Goal: Task Accomplishment & Management: Manage account settings

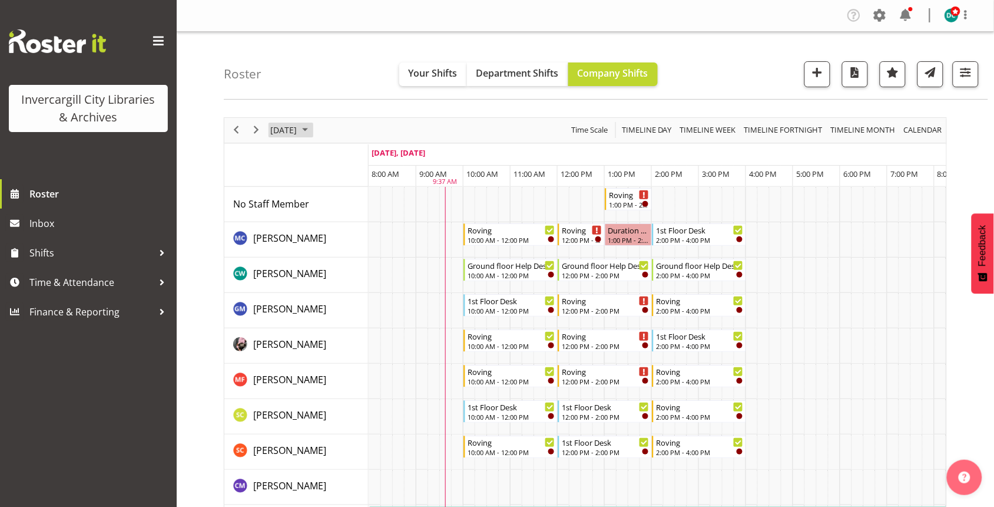
click at [298, 134] on span "[DATE]" at bounding box center [283, 130] width 29 height 15
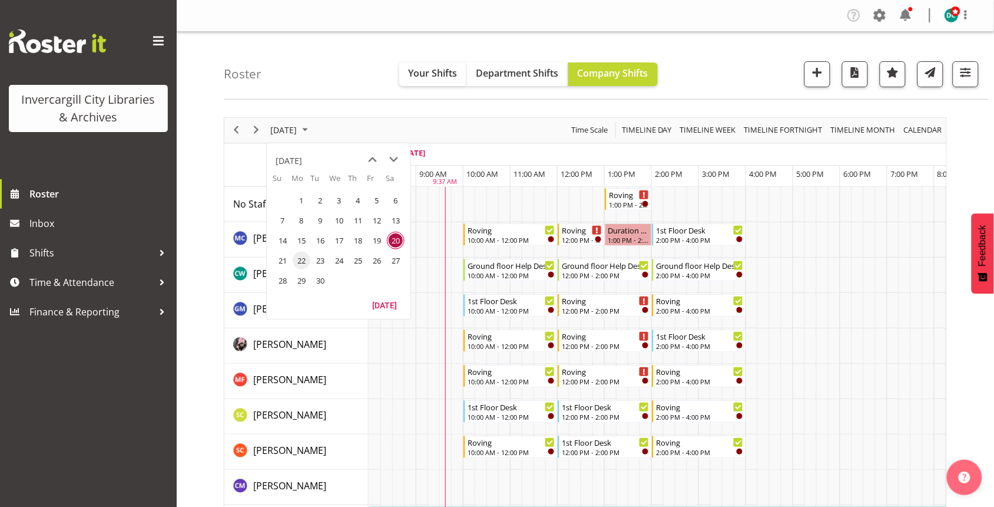
click at [302, 263] on span "22" at bounding box center [302, 261] width 18 height 18
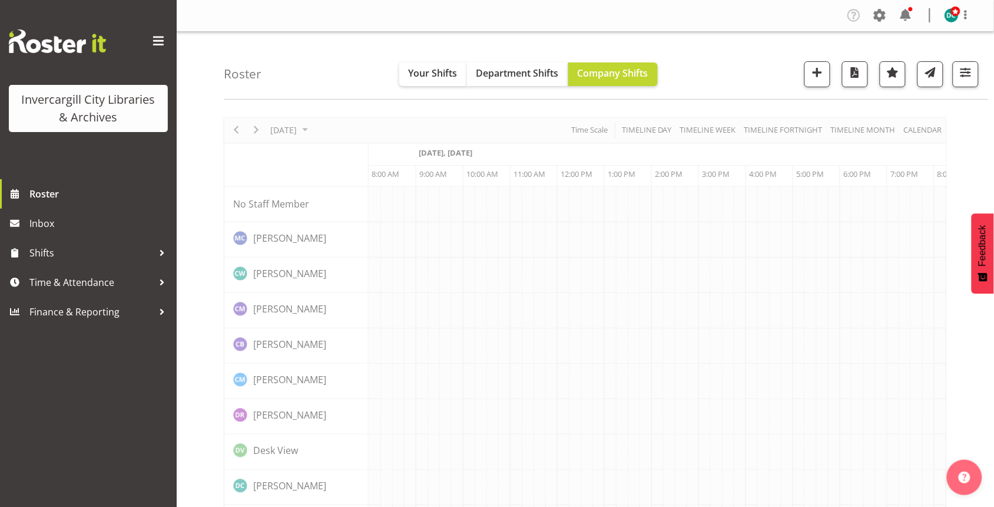
scroll to position [0, 47]
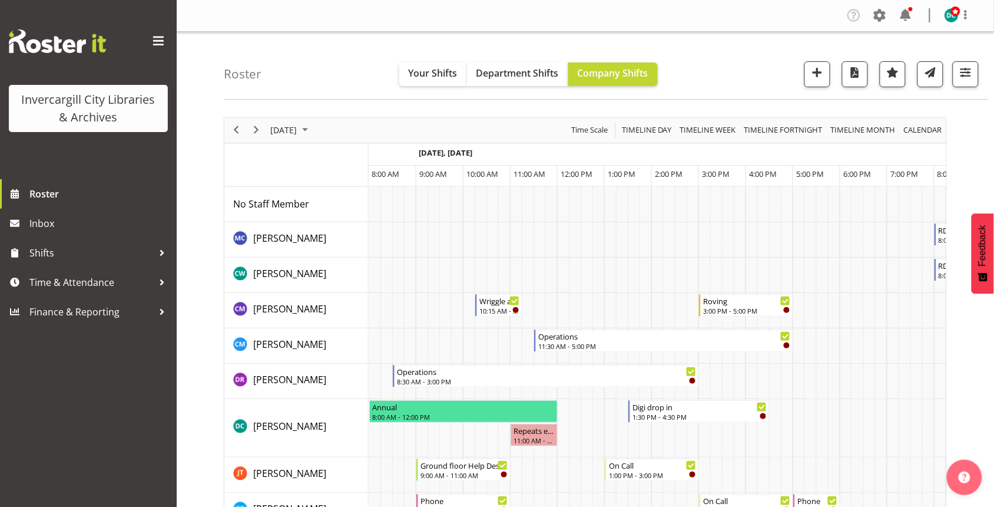
scroll to position [0, 47]
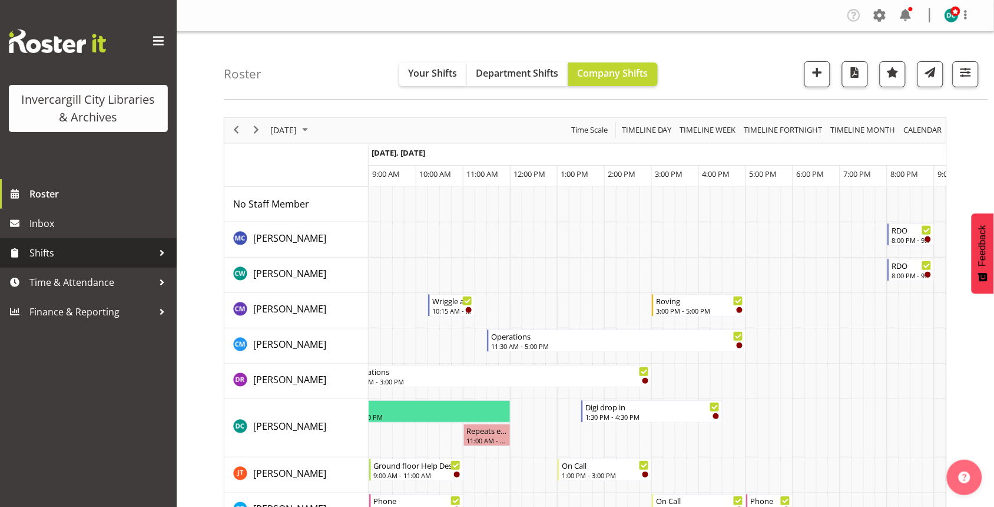
click at [156, 252] on div at bounding box center [162, 253] width 18 height 18
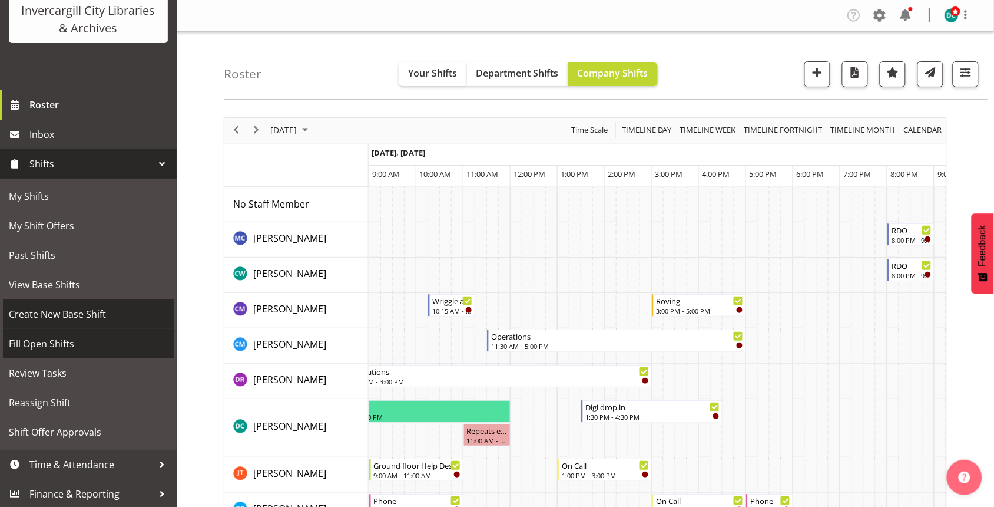
scroll to position [90, 0]
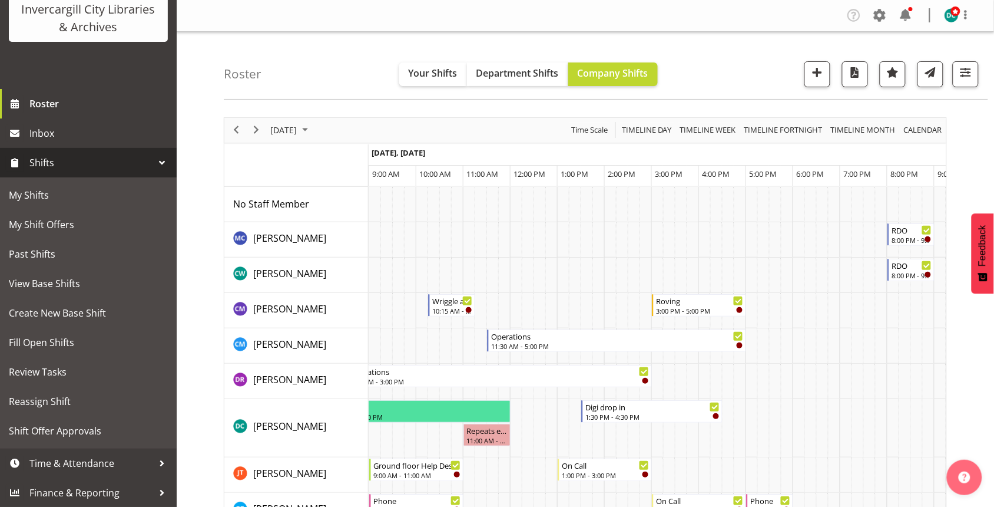
click at [417, 21] on nav "Company Settings Roles & Skills Tasks Jobs Employees Locations & Departments Ac…" at bounding box center [586, 15] width 794 height 19
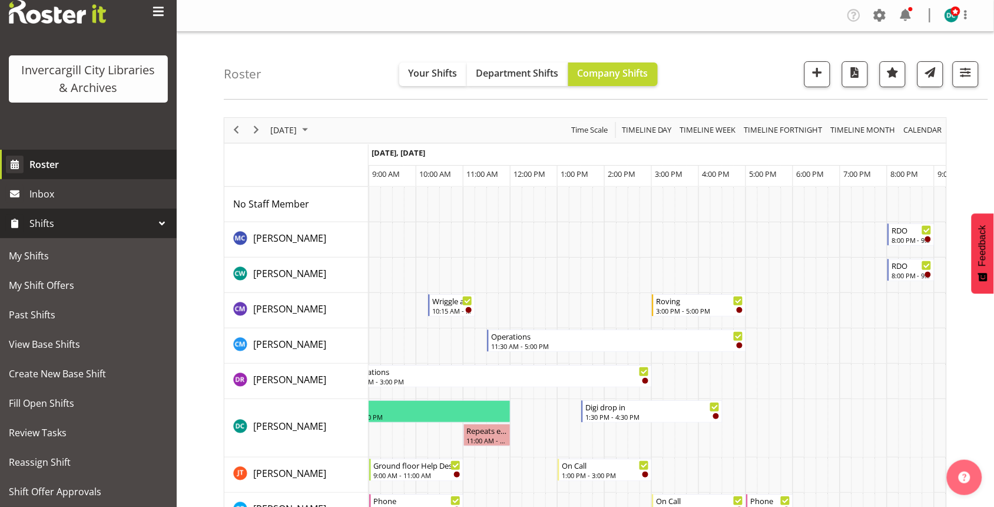
scroll to position [0, 0]
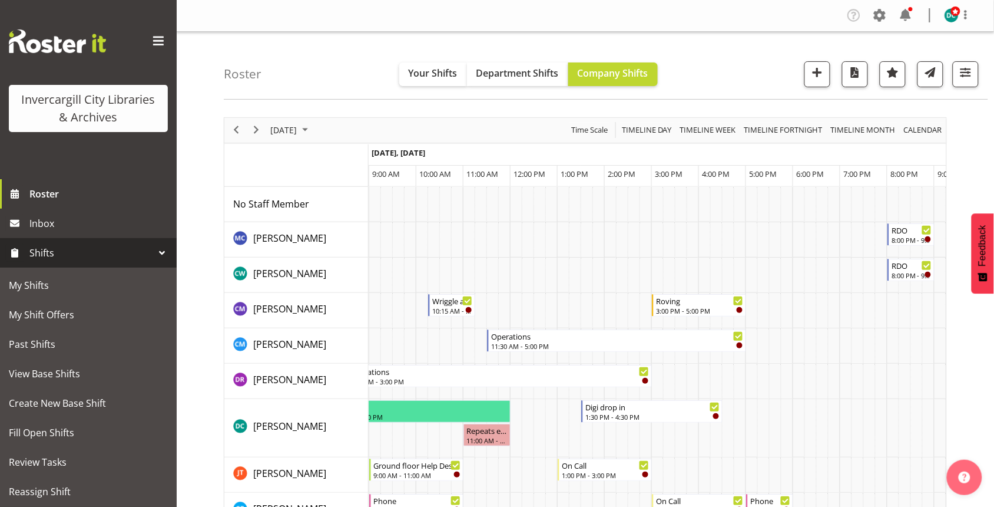
click at [149, 39] on span at bounding box center [158, 41] width 19 height 19
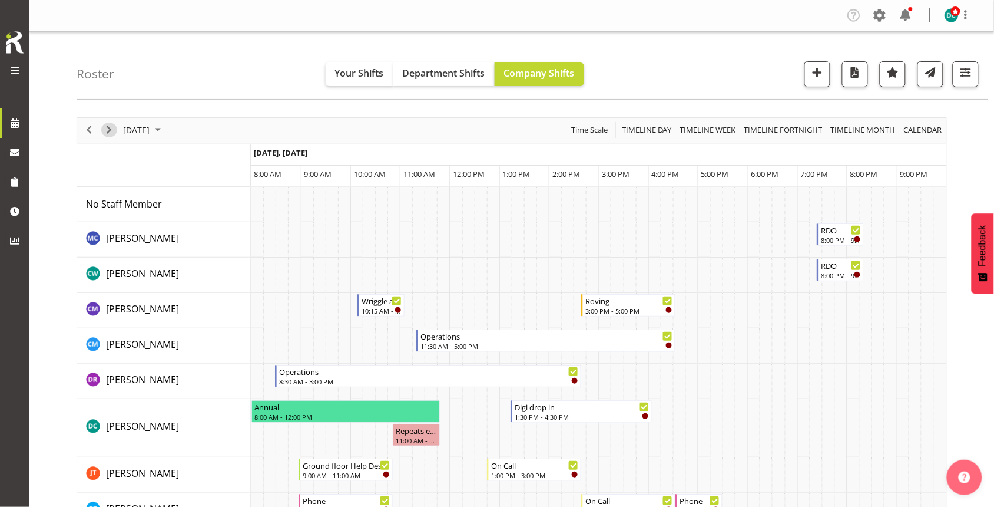
click at [109, 134] on span "Next" at bounding box center [109, 130] width 14 height 15
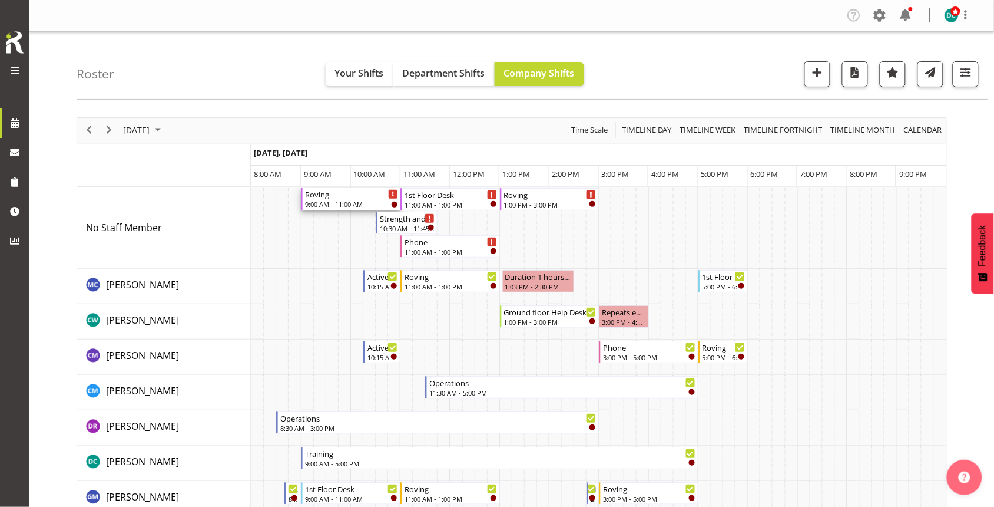
click at [343, 199] on div "Roving" at bounding box center [351, 194] width 93 height 12
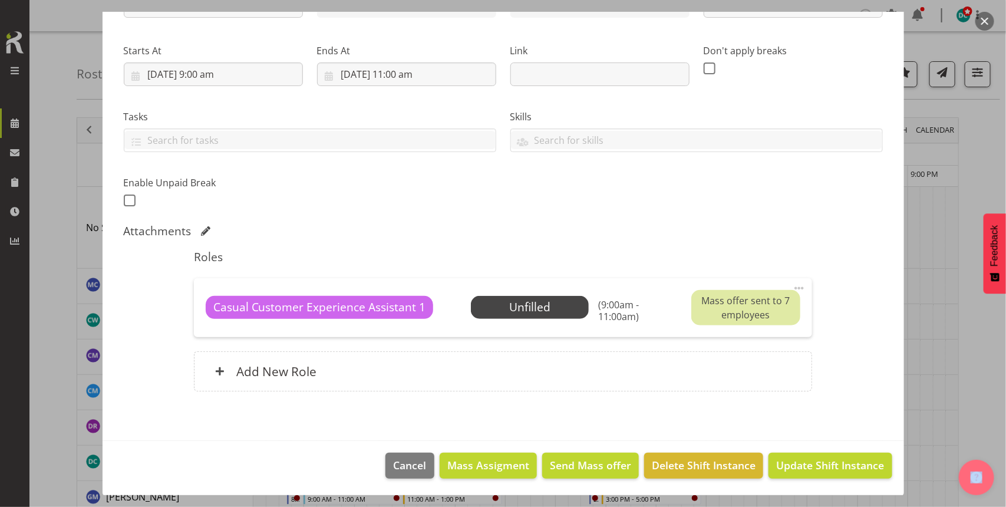
scroll to position [164, 0]
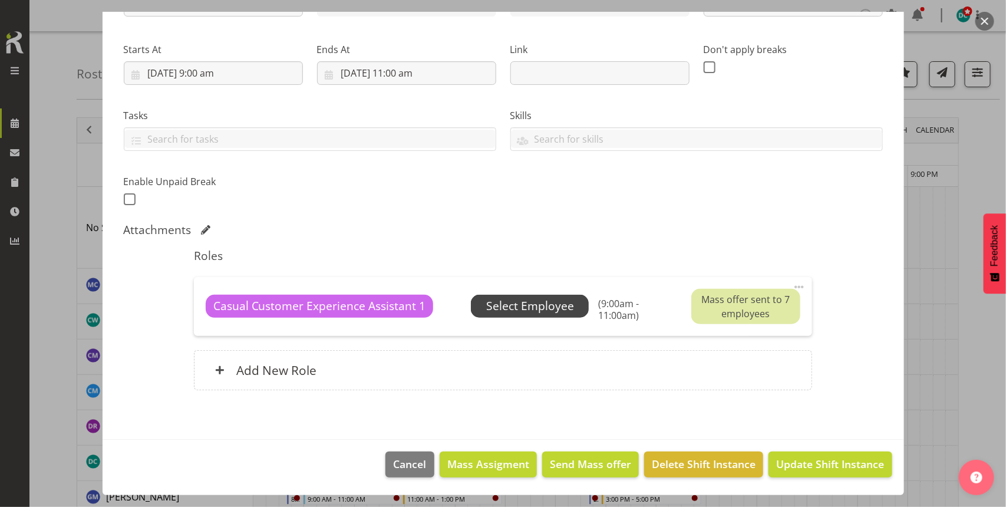
click at [538, 311] on span "Select Employee" at bounding box center [530, 305] width 88 height 17
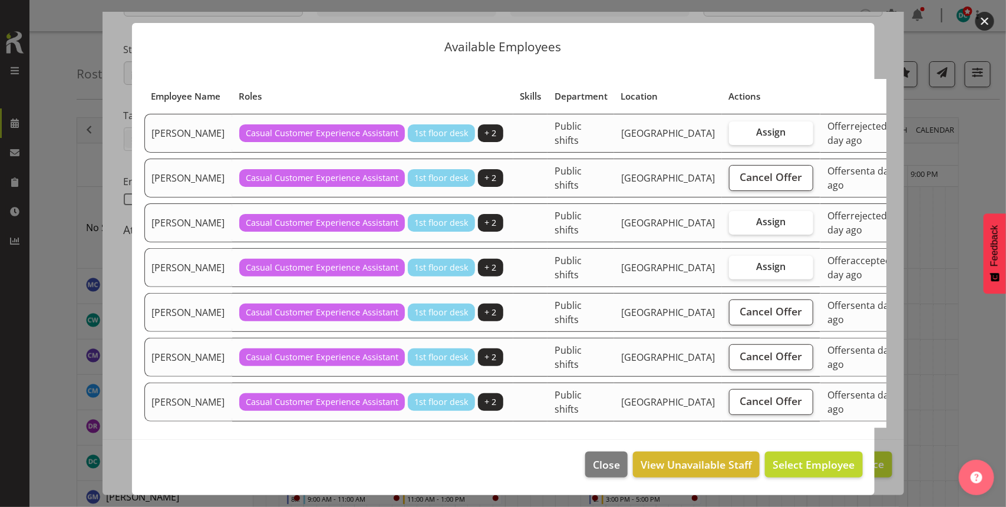
scroll to position [34, 0]
click at [978, 22] on button "button" at bounding box center [984, 21] width 19 height 19
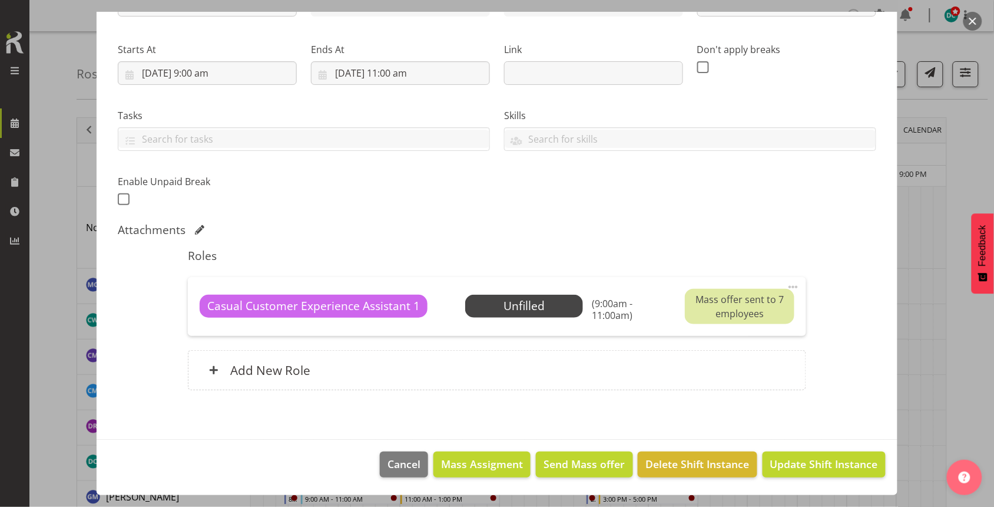
click at [970, 21] on button "button" at bounding box center [973, 21] width 19 height 19
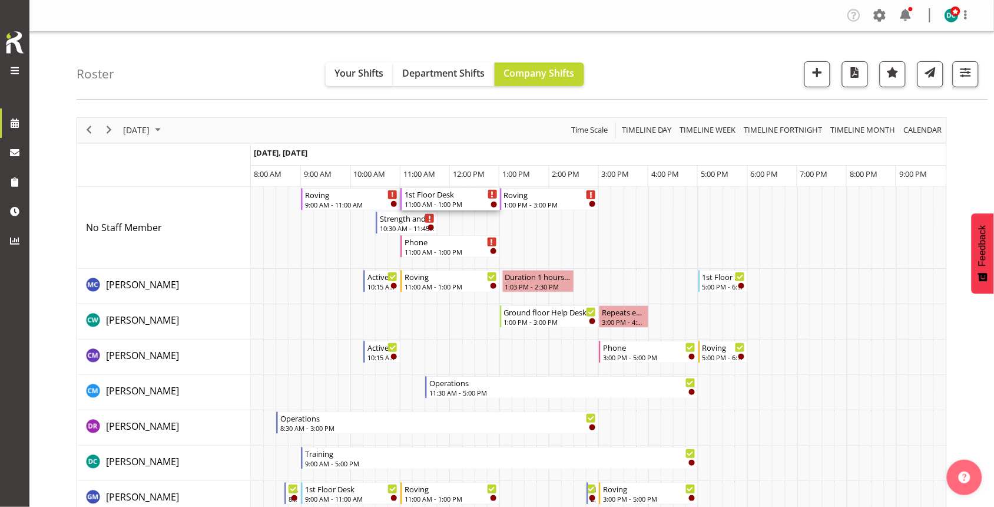
click at [458, 199] on div "1st Floor Desk 11:00 AM - 1:00 PM" at bounding box center [451, 199] width 93 height 22
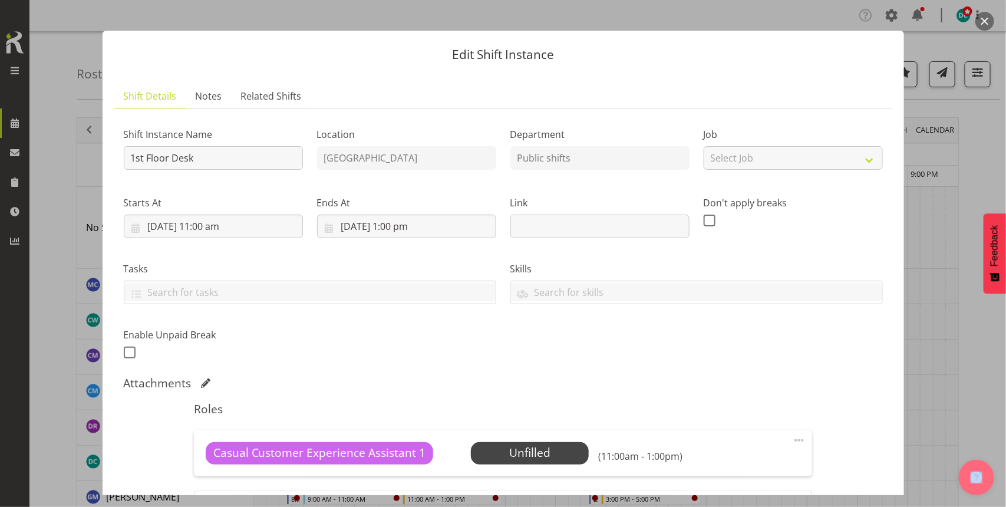
scroll to position [4, 0]
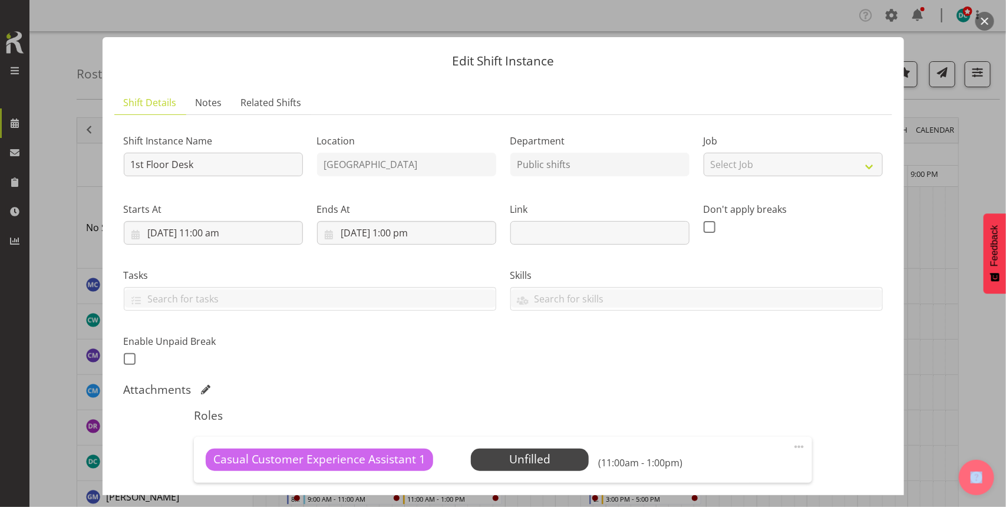
click at [983, 19] on button "button" at bounding box center [984, 21] width 19 height 19
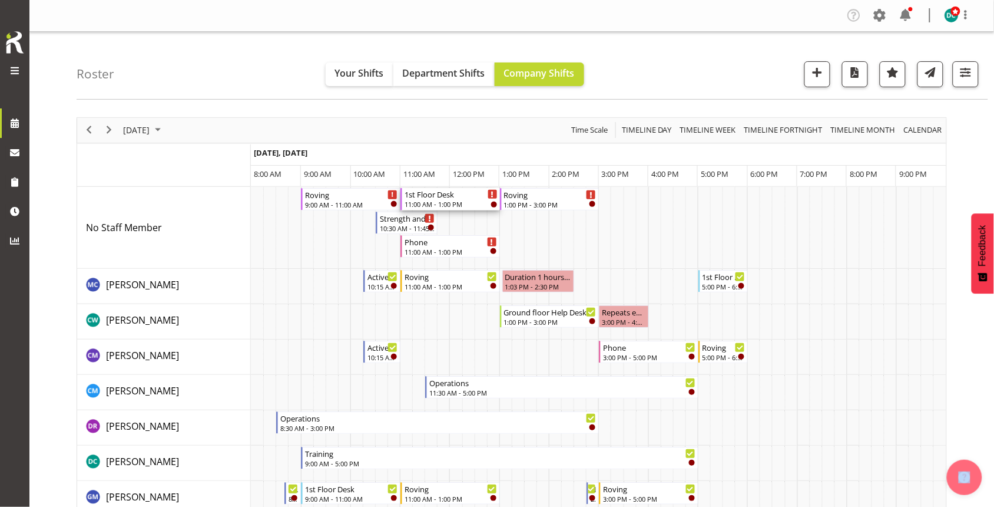
click at [452, 196] on div "1st Floor Desk" at bounding box center [451, 194] width 93 height 12
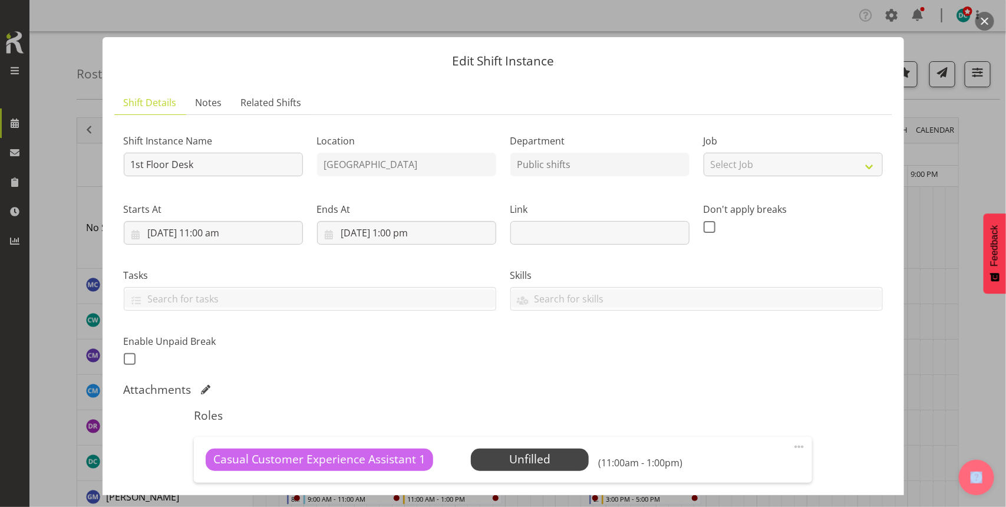
click at [980, 18] on button "button" at bounding box center [984, 21] width 19 height 19
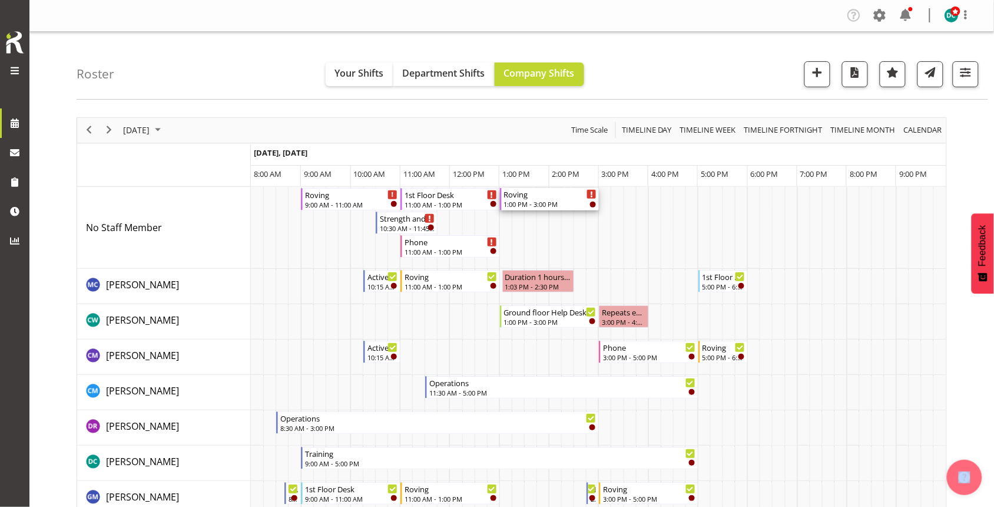
click at [537, 201] on div "1:00 PM - 3:00 PM" at bounding box center [550, 203] width 93 height 9
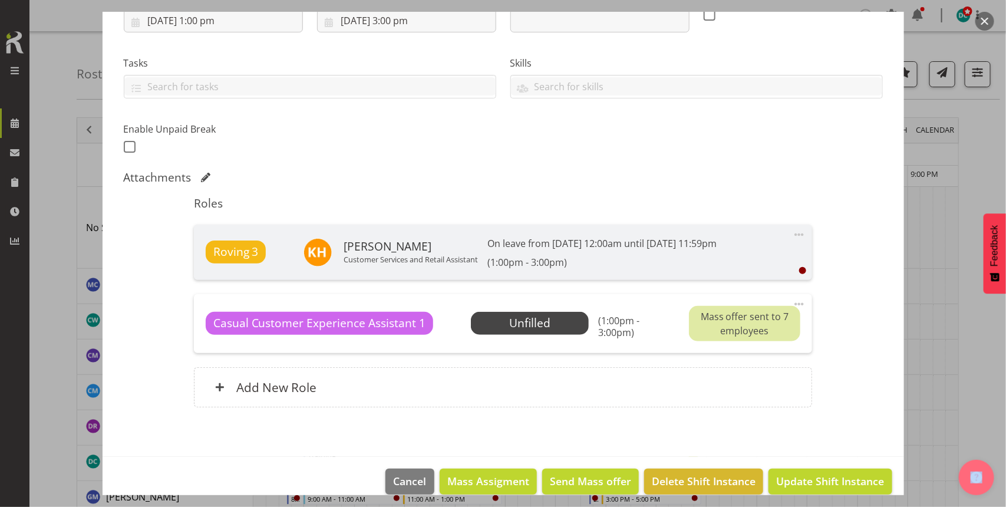
scroll to position [221, 0]
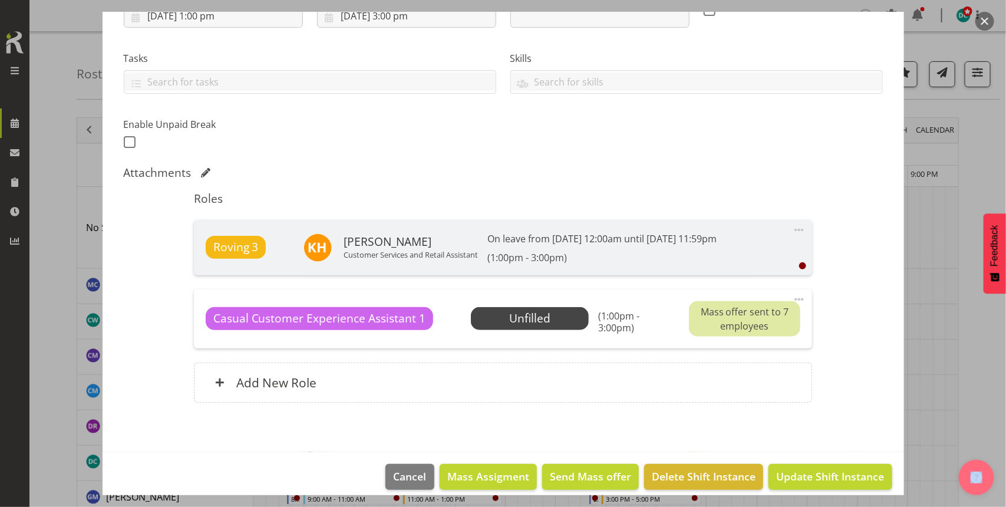
click at [982, 21] on button "button" at bounding box center [984, 21] width 19 height 19
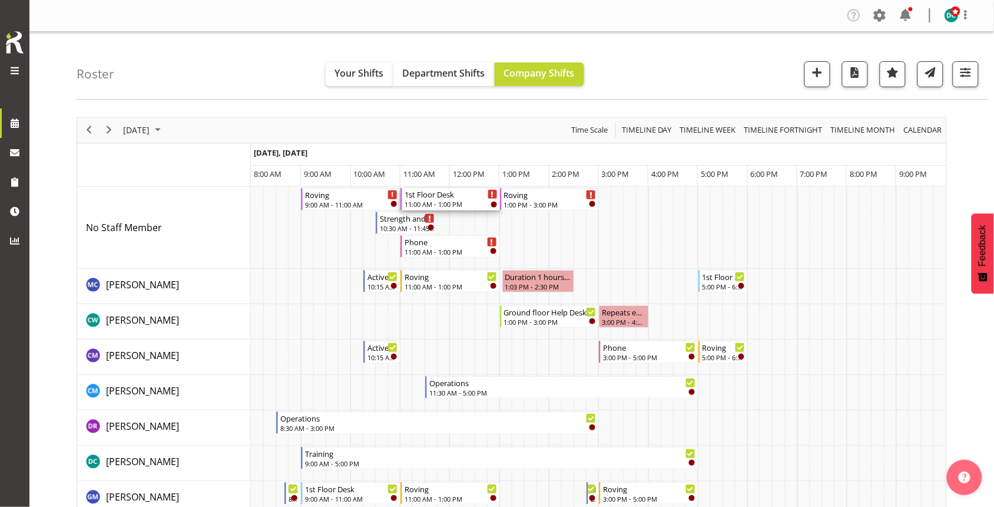
click at [454, 199] on div "1st Floor Desk" at bounding box center [451, 194] width 93 height 12
click at [0, 0] on div at bounding box center [0, 0] width 0 height 0
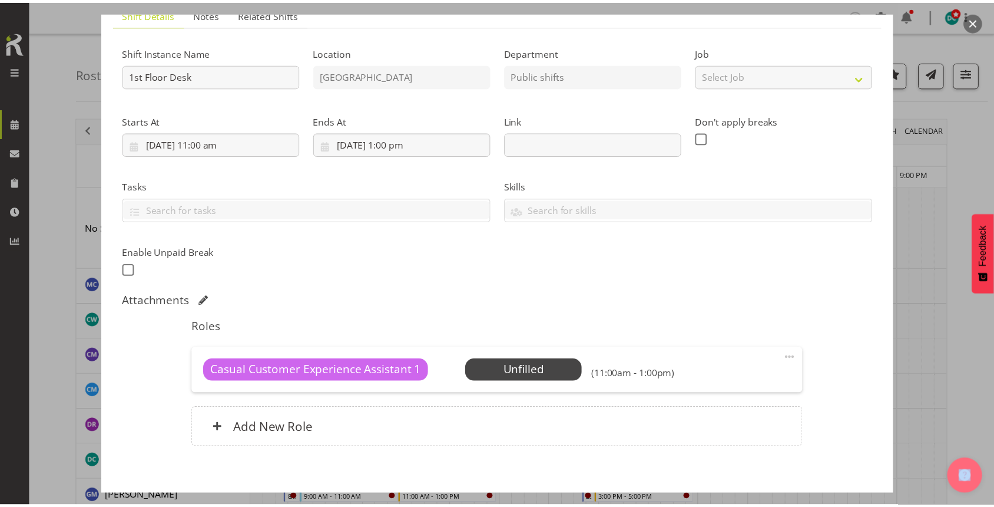
scroll to position [151, 0]
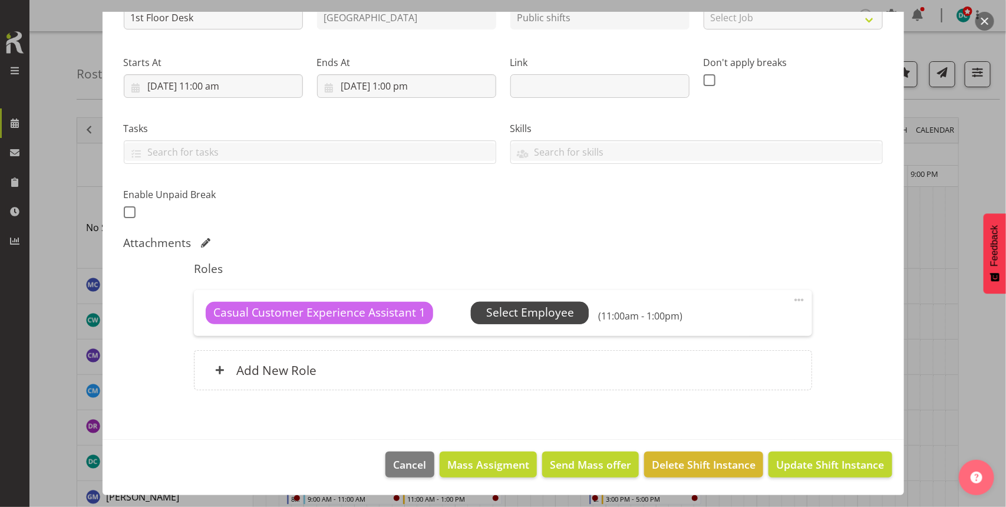
click at [518, 309] on span "Select Employee" at bounding box center [530, 312] width 88 height 17
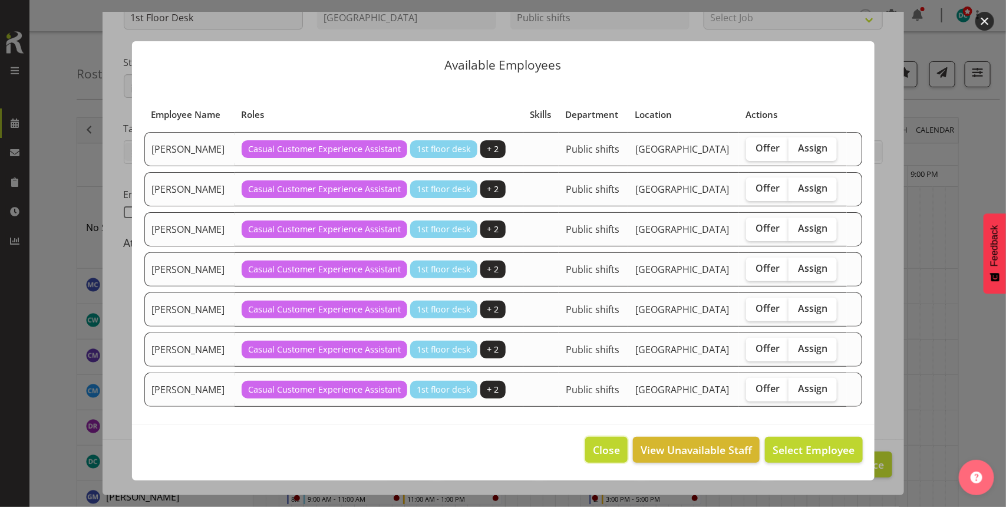
click at [607, 452] on span "Close" at bounding box center [606, 449] width 27 height 15
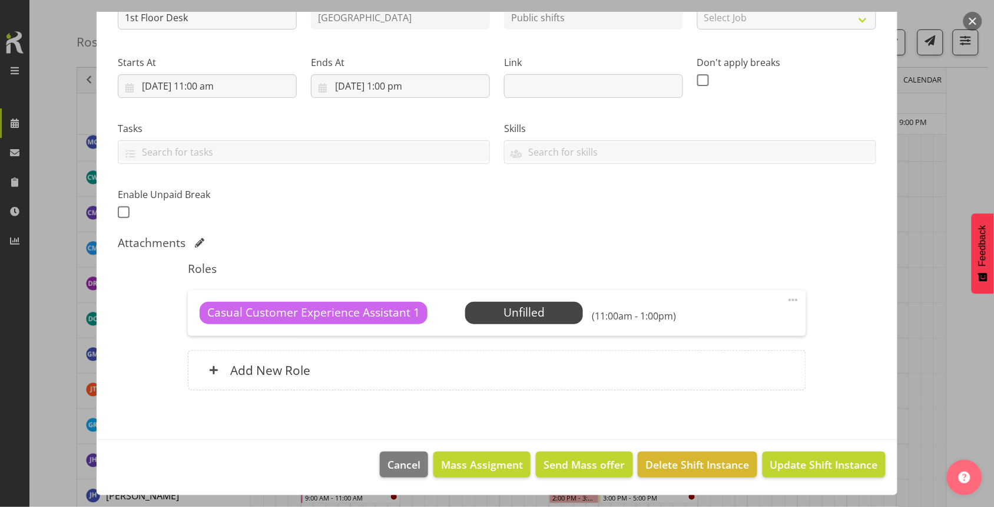
scroll to position [147, 0]
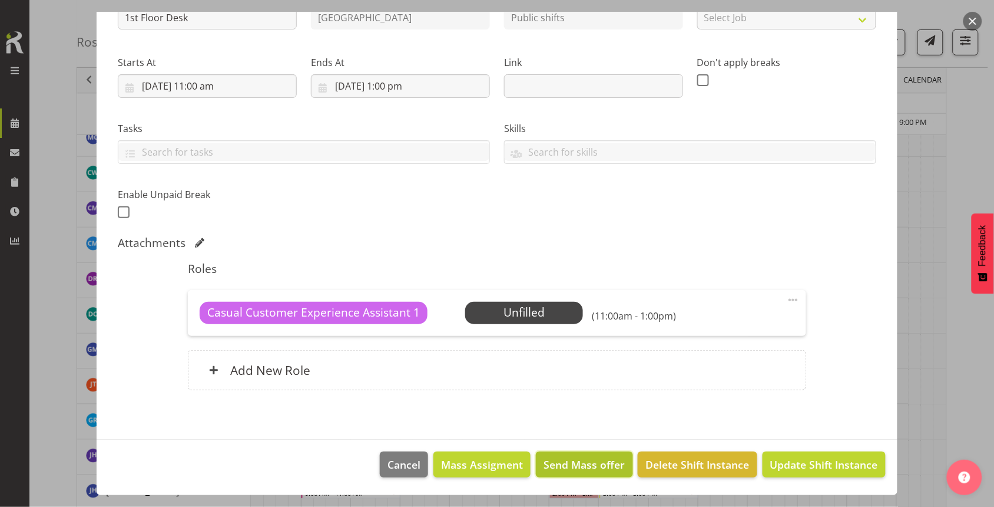
click at [551, 470] on span "Send Mass offer" at bounding box center [584, 464] width 81 height 15
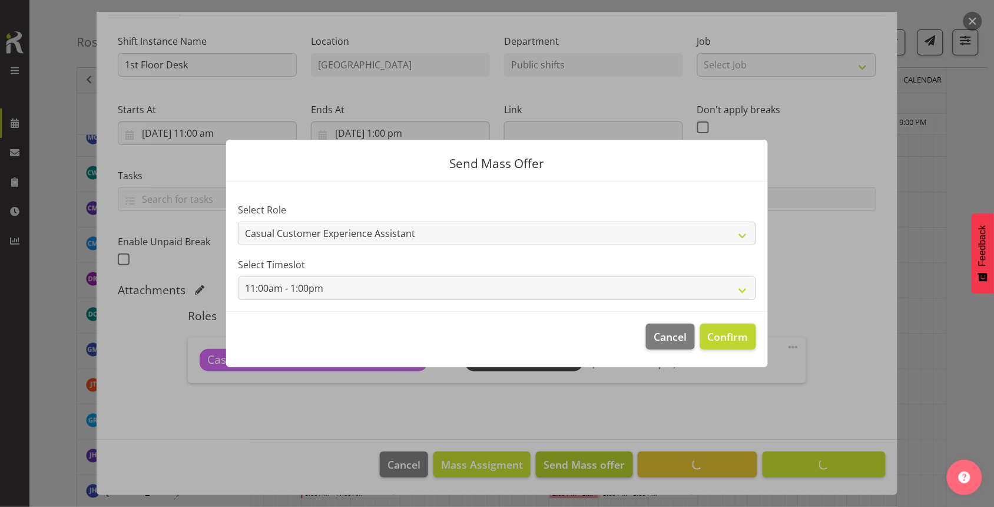
scroll to position [104, 0]
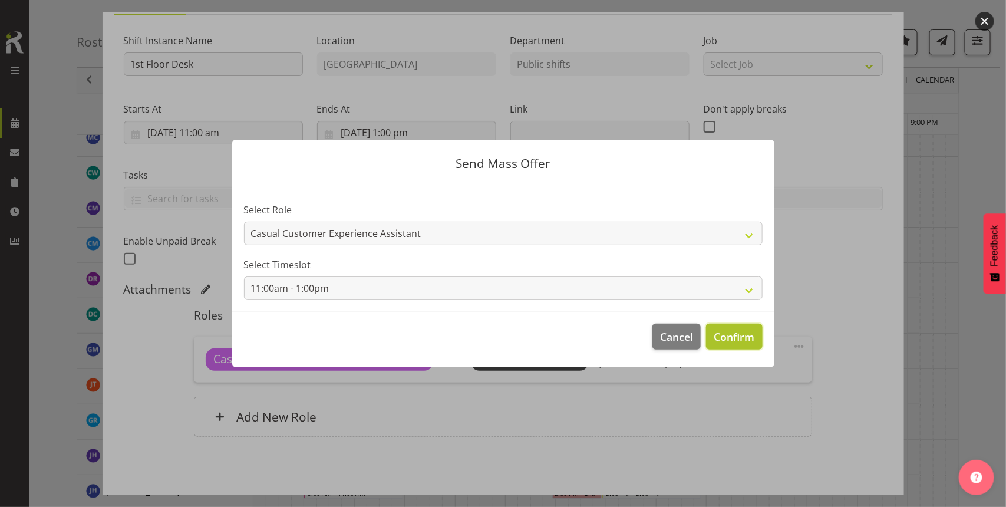
click at [715, 331] on span "Confirm" at bounding box center [733, 336] width 41 height 15
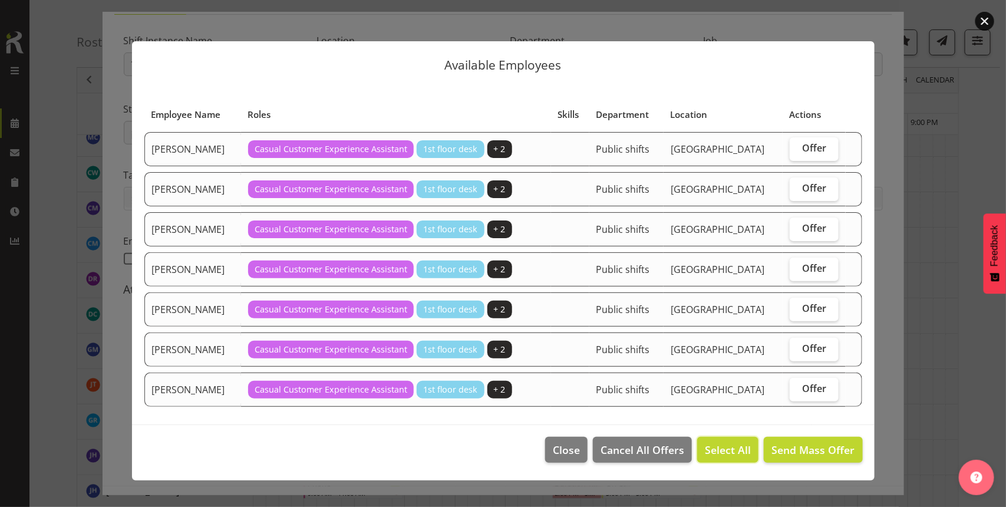
click at [720, 445] on span "Select All" at bounding box center [728, 449] width 46 height 15
checkbox input "true"
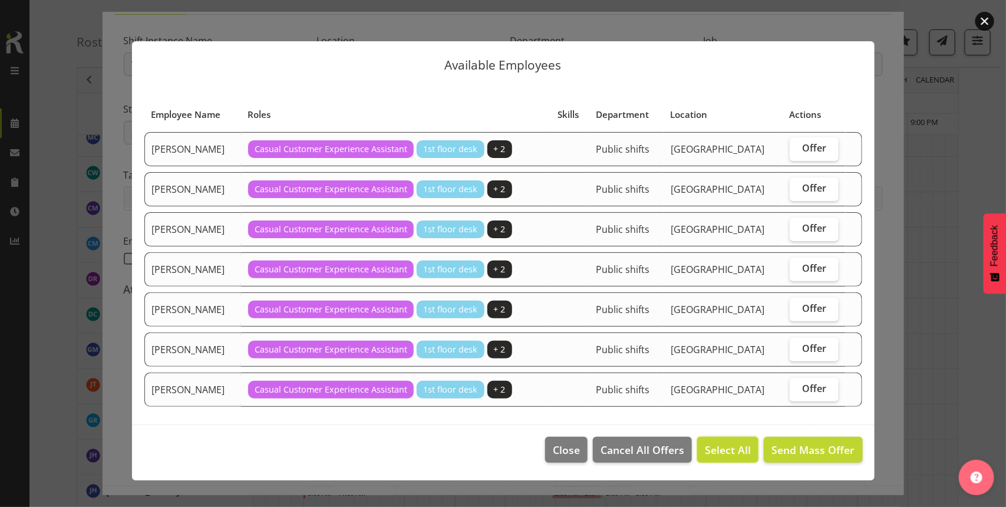
checkbox input "true"
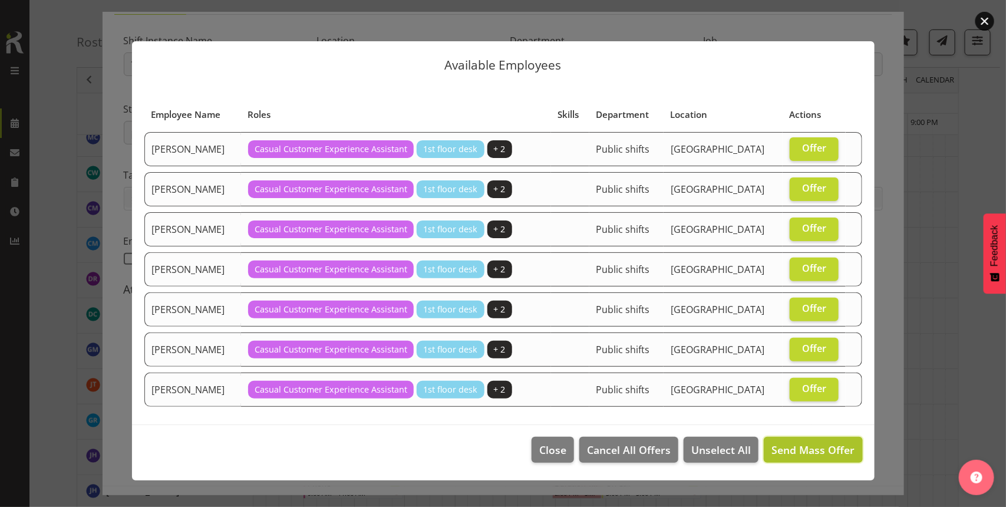
click at [794, 455] on span "Send Mass Offer" at bounding box center [812, 449] width 83 height 14
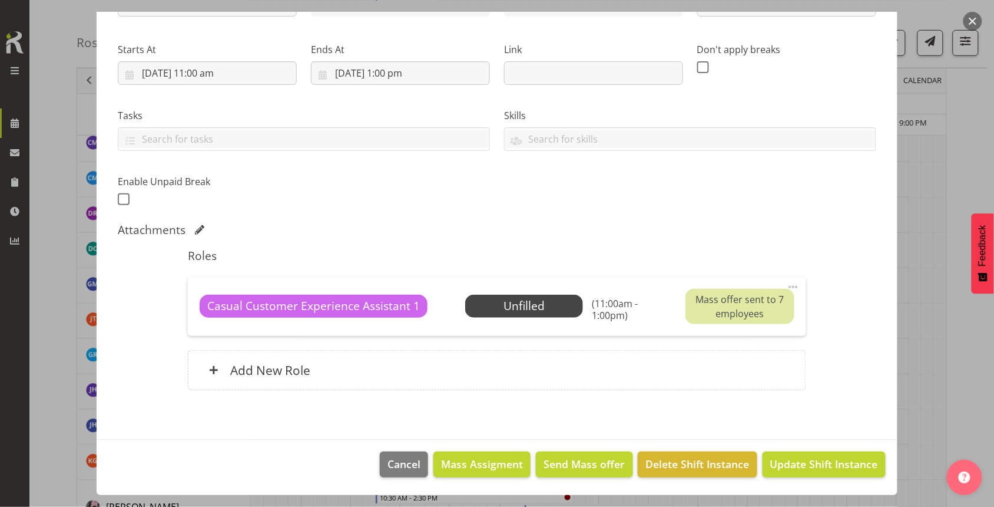
scroll to position [368, 0]
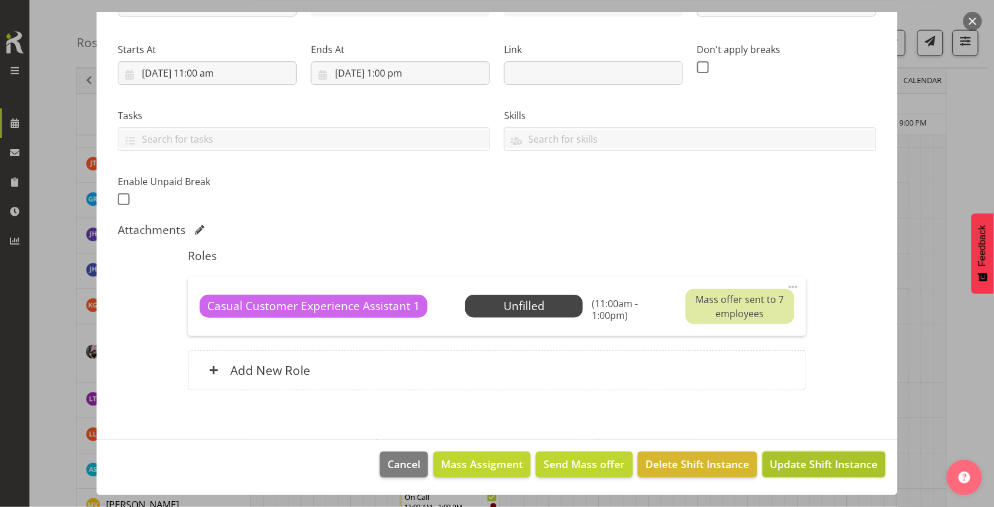
click at [797, 461] on span "Update Shift Instance" at bounding box center [825, 463] width 108 height 15
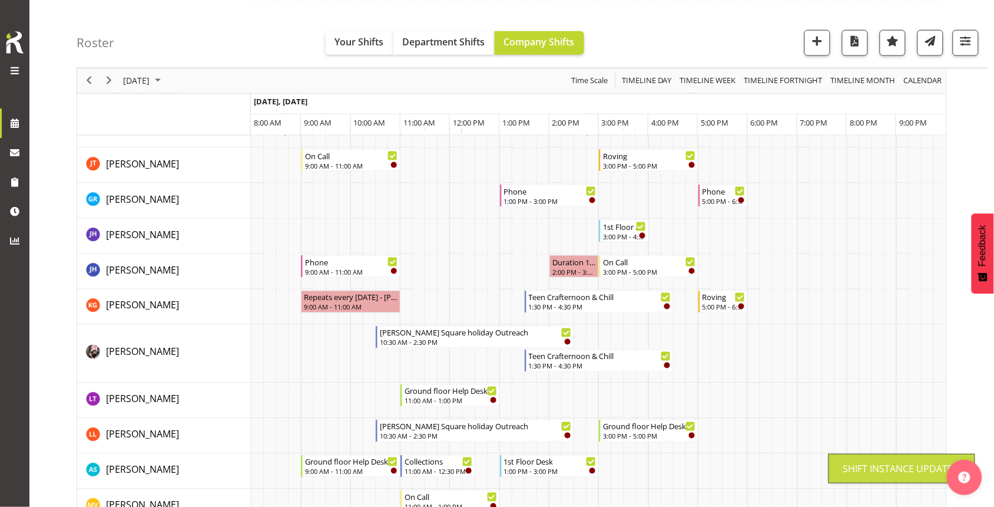
scroll to position [0, 0]
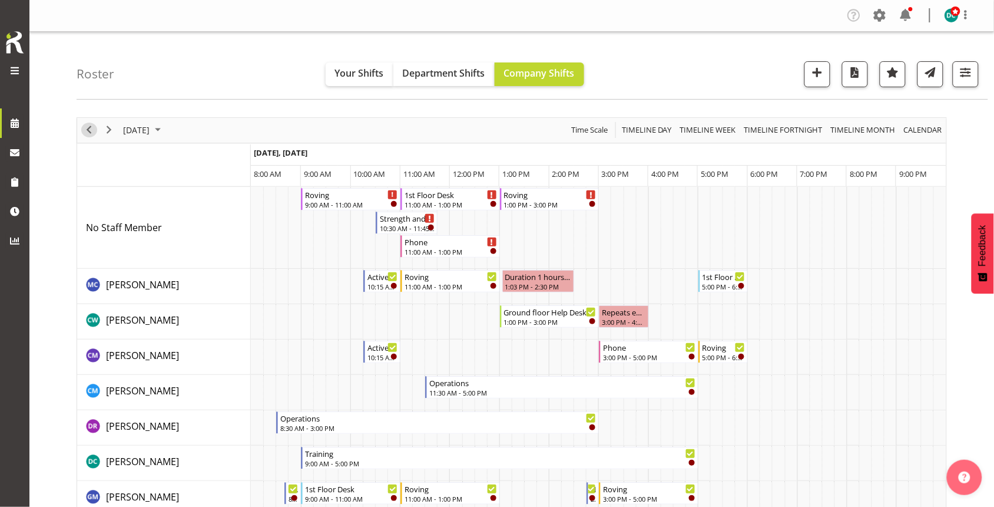
click at [87, 133] on span "Previous" at bounding box center [89, 130] width 14 height 15
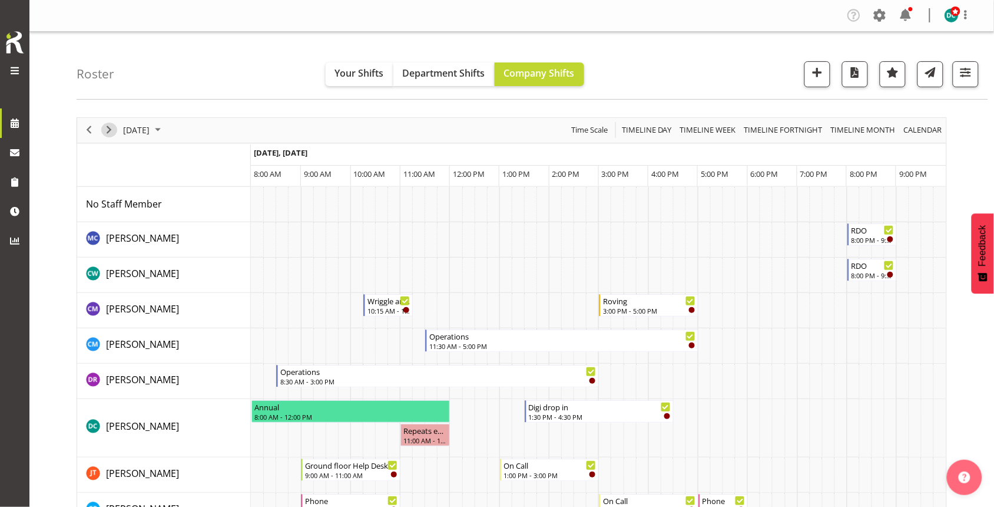
click at [105, 131] on span "Next" at bounding box center [109, 130] width 14 height 15
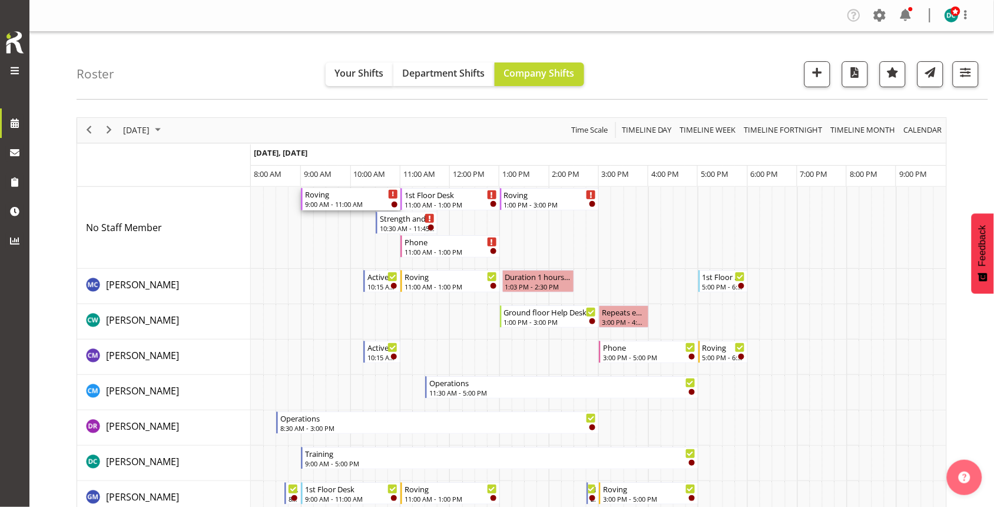
click at [346, 197] on div "Roving" at bounding box center [351, 194] width 93 height 12
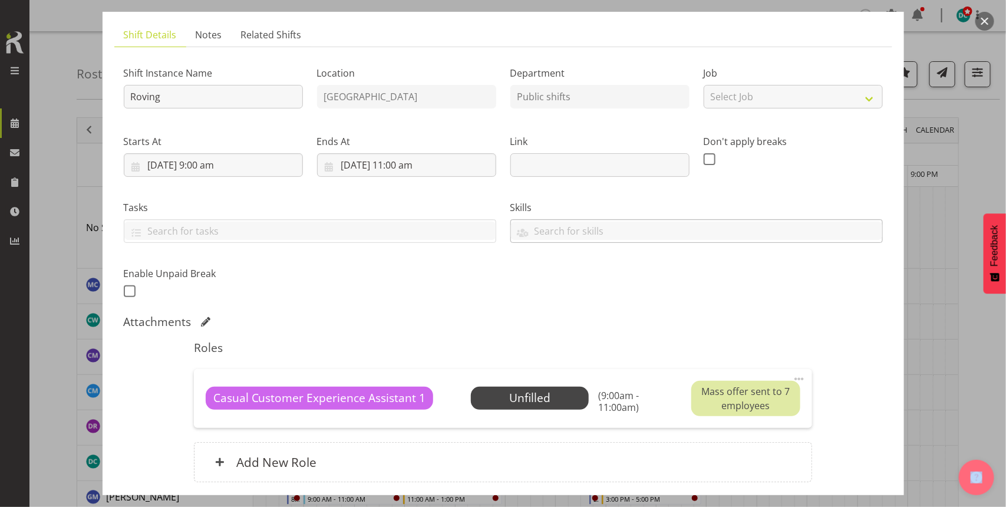
scroll to position [147, 0]
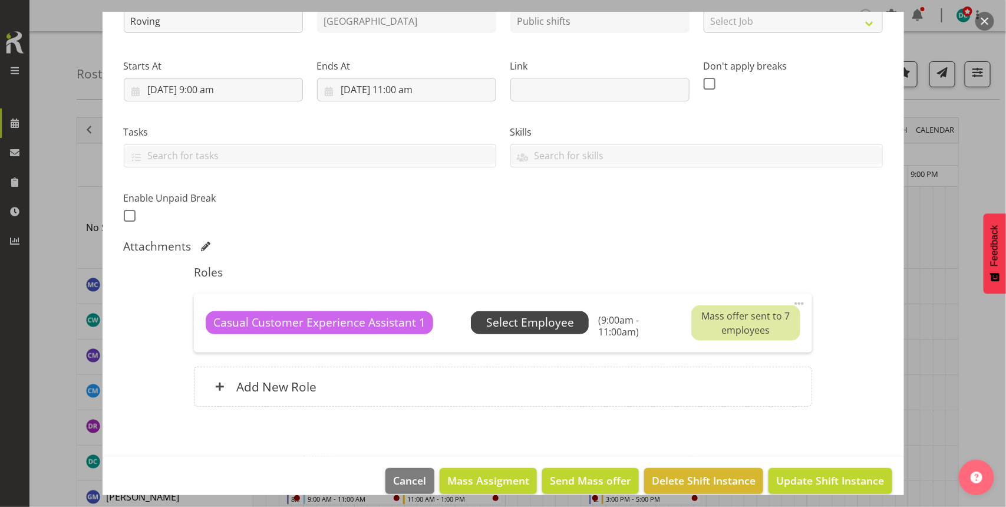
click at [546, 328] on span "Select Employee" at bounding box center [530, 322] width 88 height 17
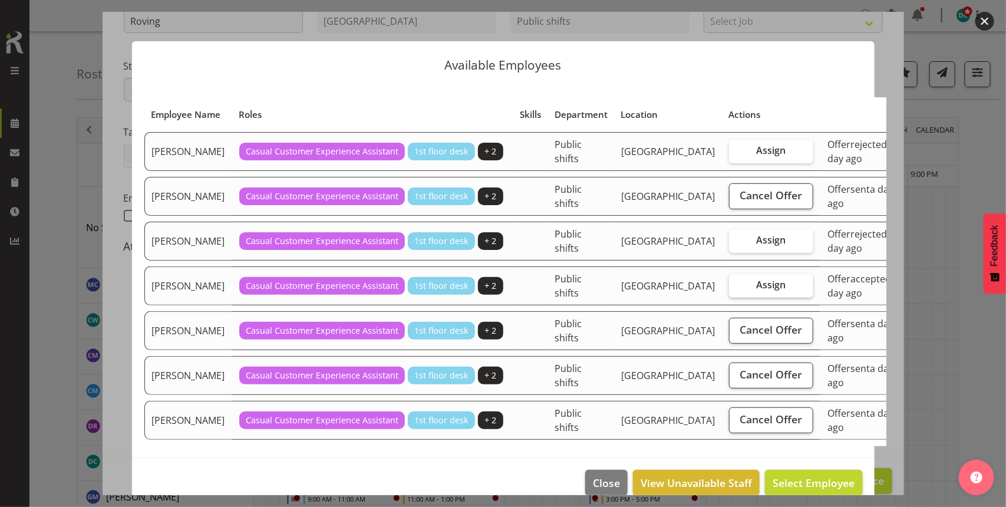
click at [756, 290] on span "Assign" at bounding box center [770, 285] width 29 height 12
click at [729, 289] on input "Assign" at bounding box center [733, 285] width 8 height 8
checkbox input "true"
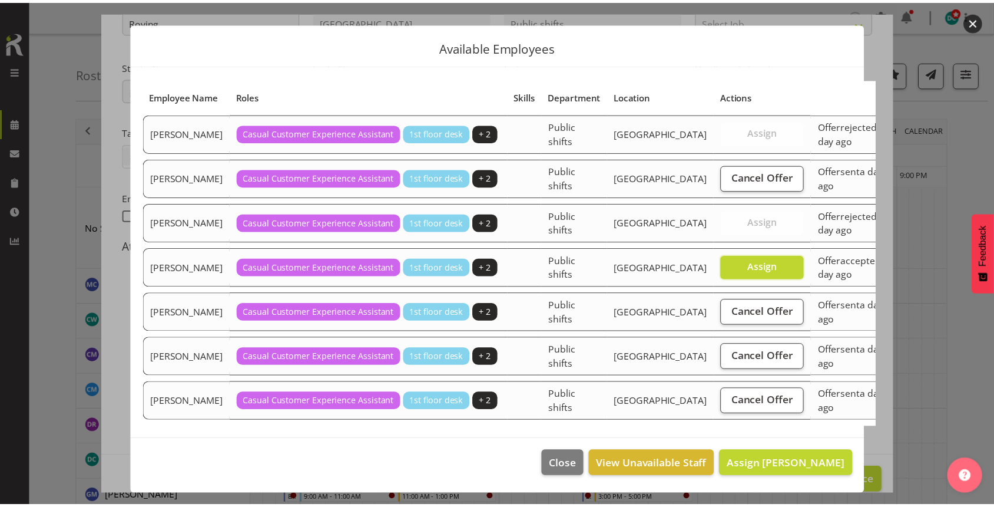
scroll to position [34, 0]
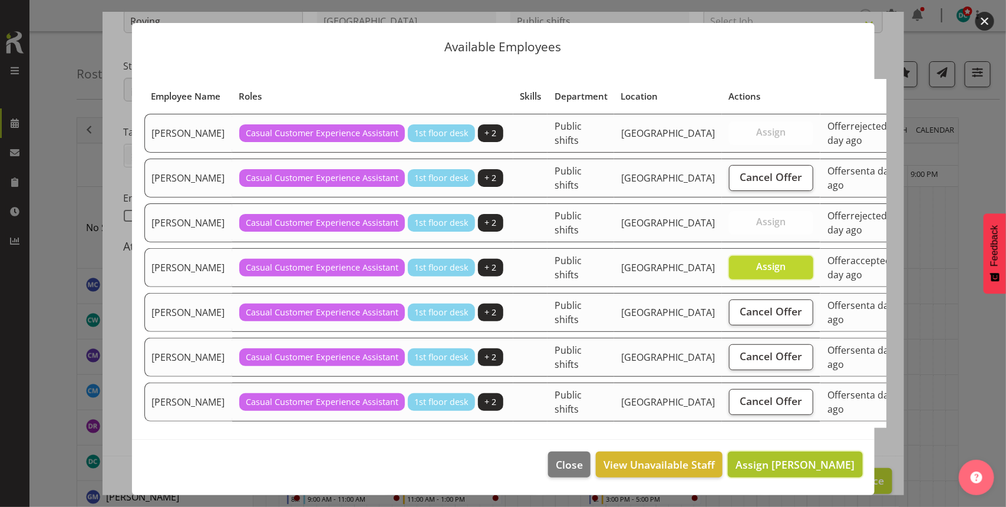
click at [775, 466] on span "Assign Marion Hawkes" at bounding box center [794, 464] width 119 height 14
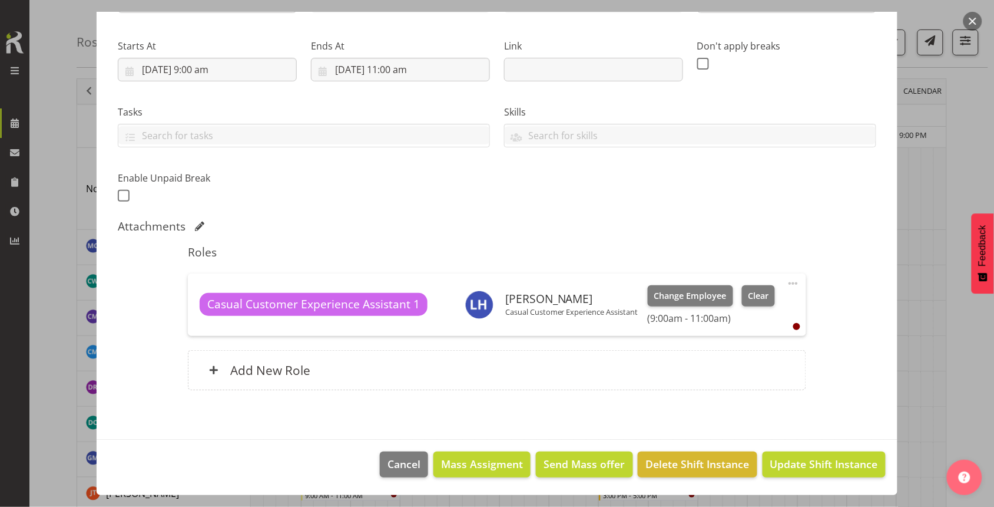
scroll to position [74, 0]
click at [812, 468] on span "Update Shift Instance" at bounding box center [825, 463] width 108 height 15
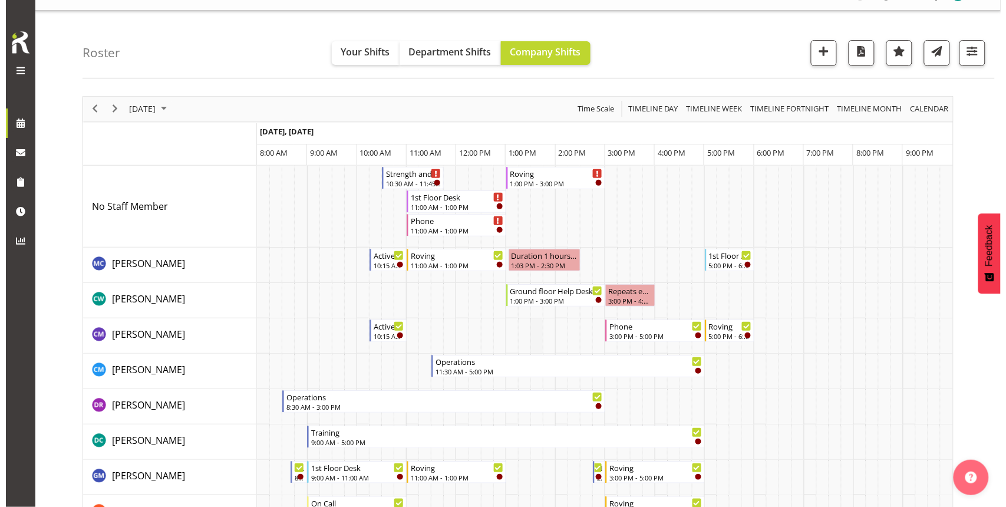
scroll to position [0, 0]
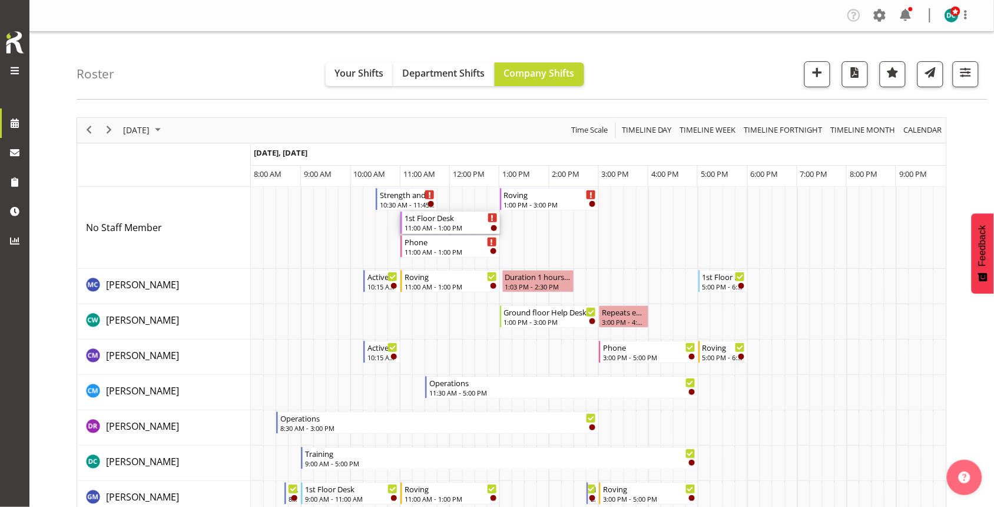
click at [446, 223] on div "1st Floor Desk" at bounding box center [451, 217] width 93 height 12
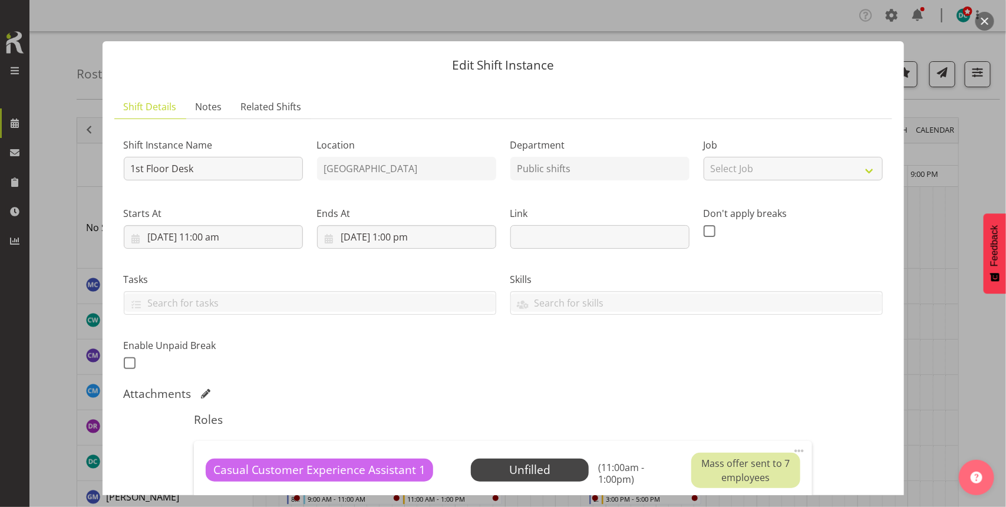
scroll to position [164, 0]
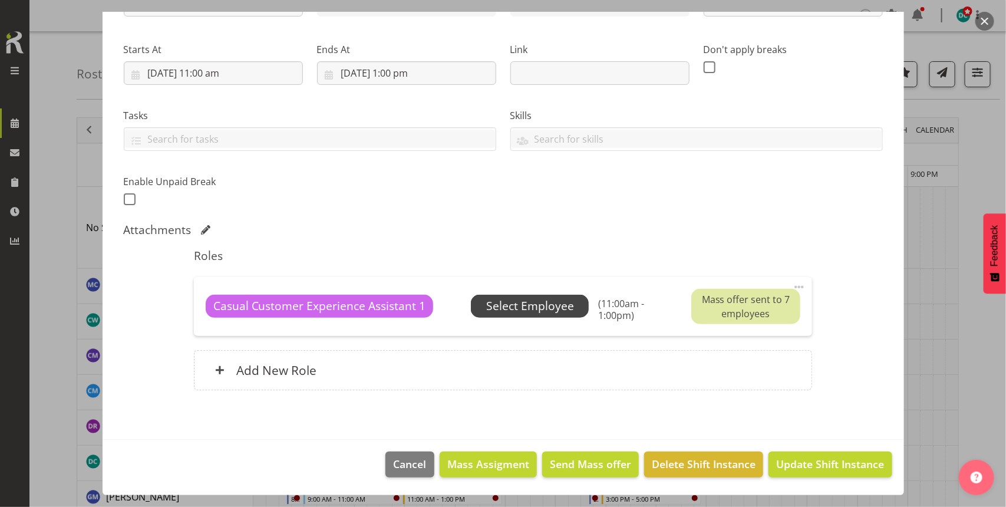
click at [543, 305] on span "Select Employee" at bounding box center [530, 305] width 88 height 17
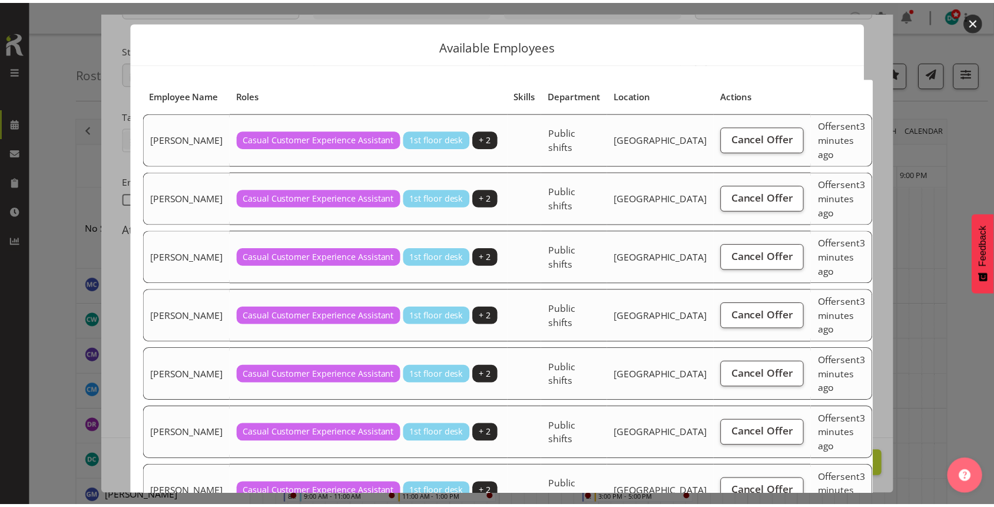
scroll to position [34, 0]
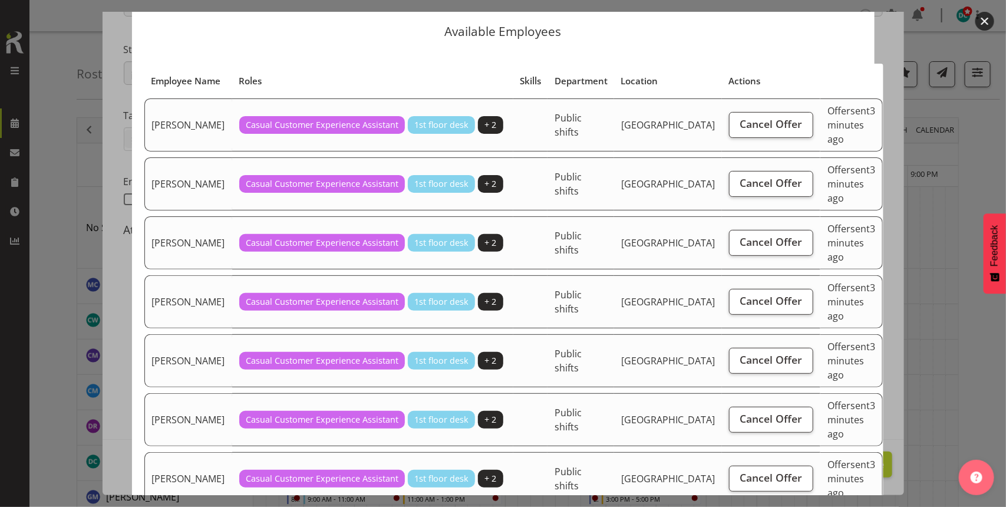
click at [987, 18] on button "button" at bounding box center [984, 21] width 19 height 19
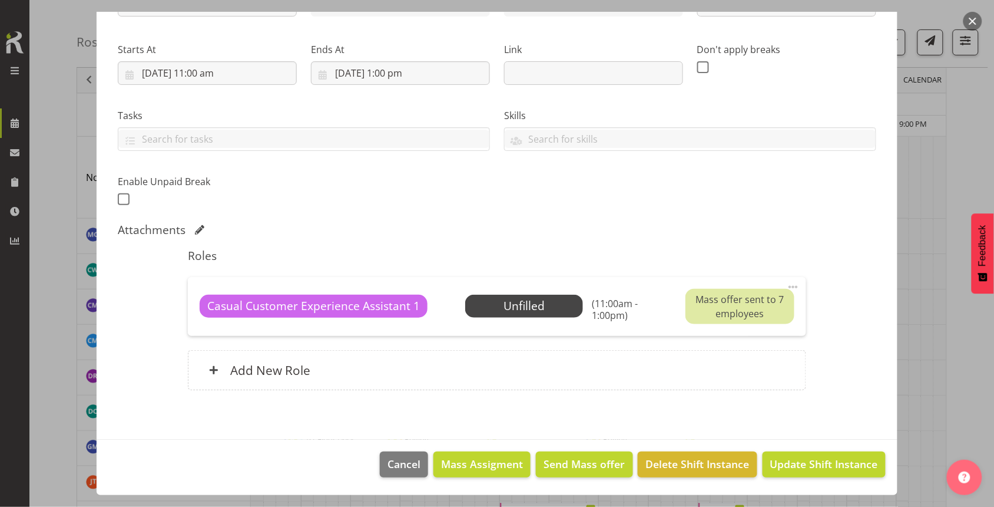
scroll to position [147, 0]
click at [970, 15] on button "button" at bounding box center [973, 21] width 19 height 19
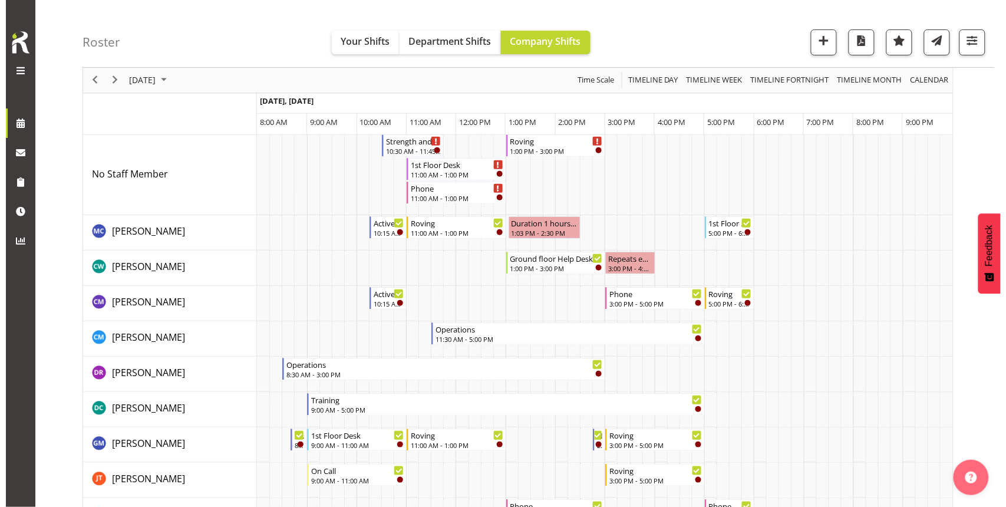
scroll to position [0, 0]
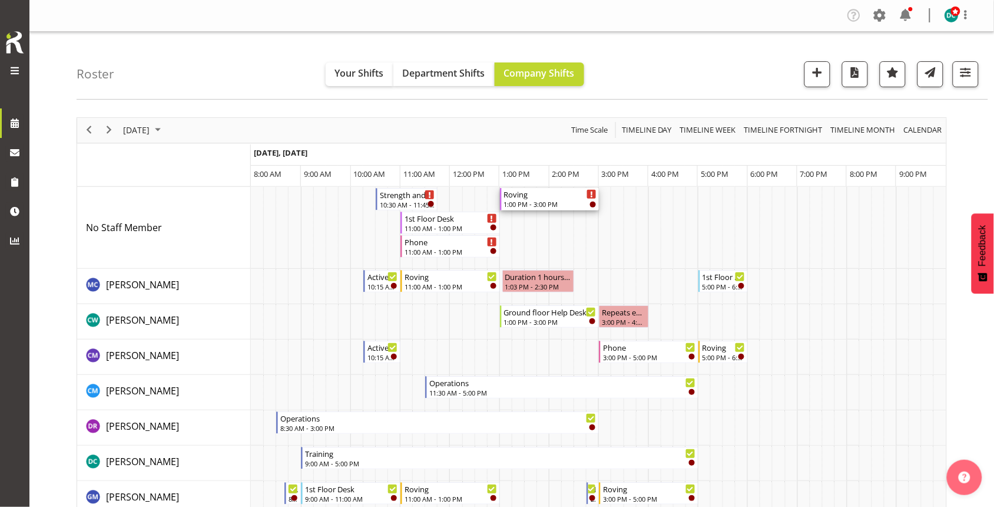
click at [543, 199] on div "Roving 1:00 PM - 3:00 PM" at bounding box center [550, 199] width 93 height 22
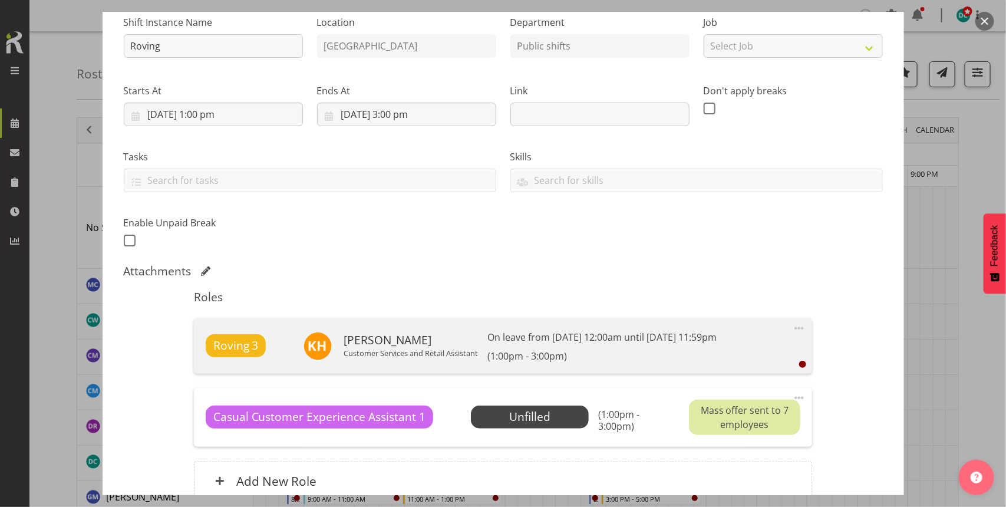
scroll to position [147, 0]
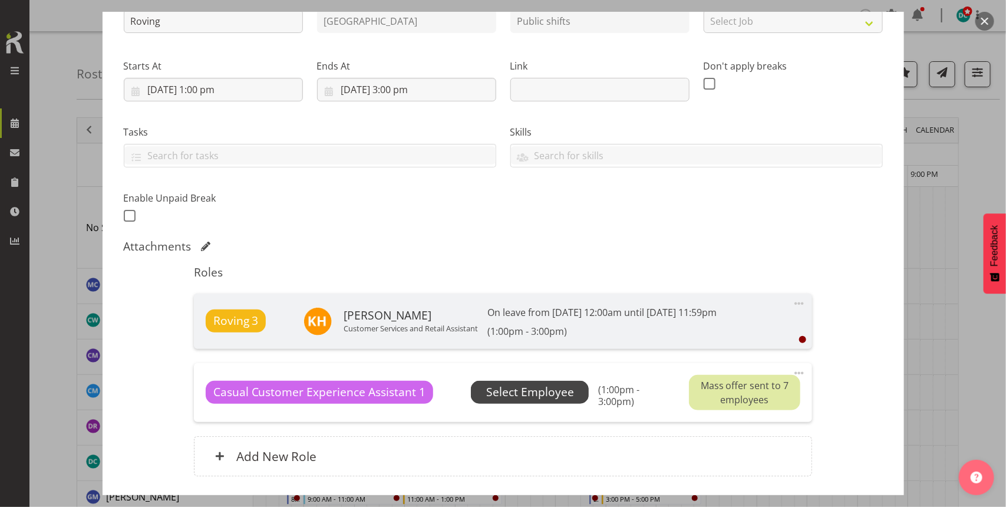
click at [534, 396] on span "Select Employee" at bounding box center [530, 392] width 88 height 17
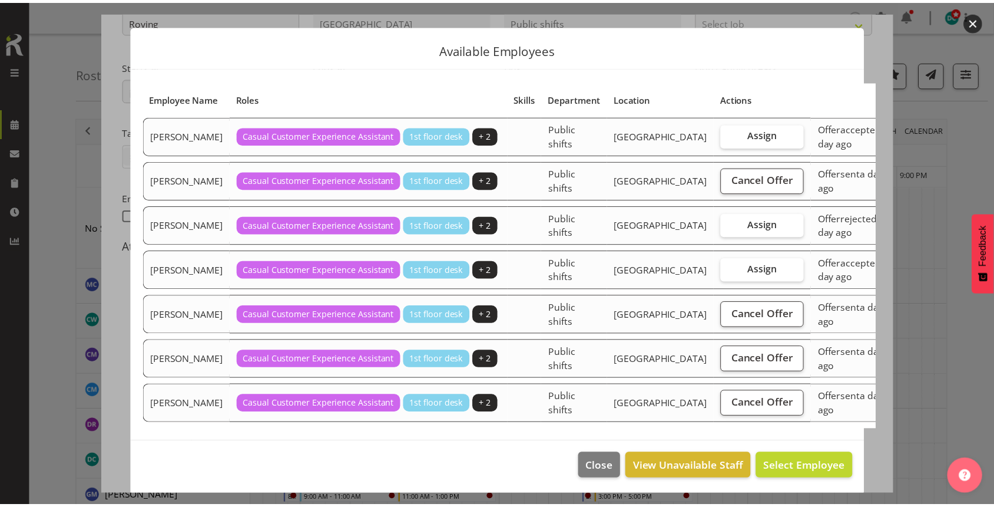
scroll to position [0, 0]
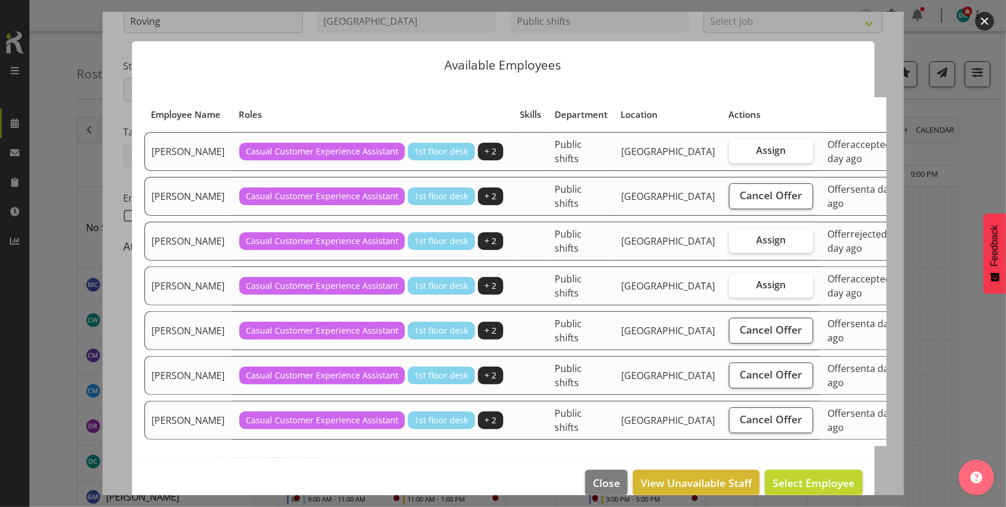
click at [986, 22] on button "button" at bounding box center [984, 21] width 19 height 19
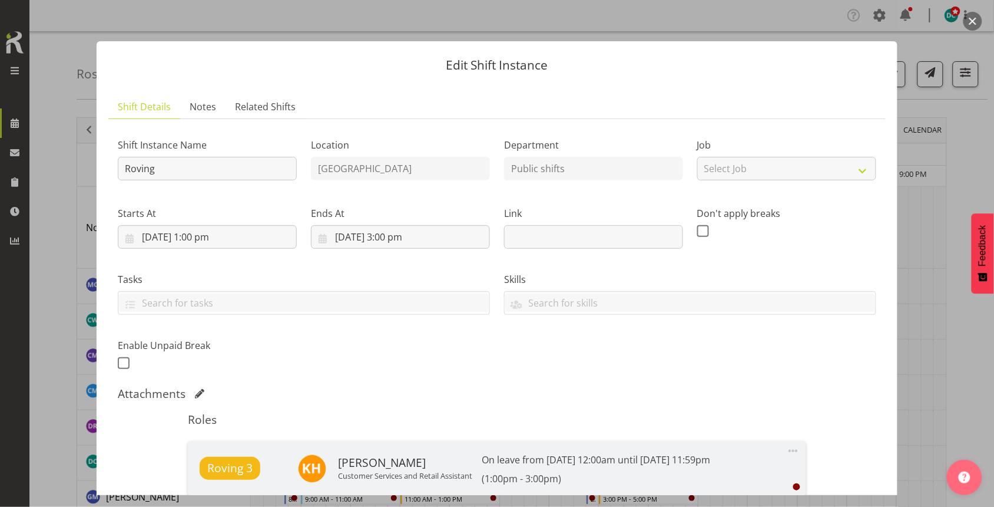
click at [978, 18] on button "button" at bounding box center [973, 21] width 19 height 19
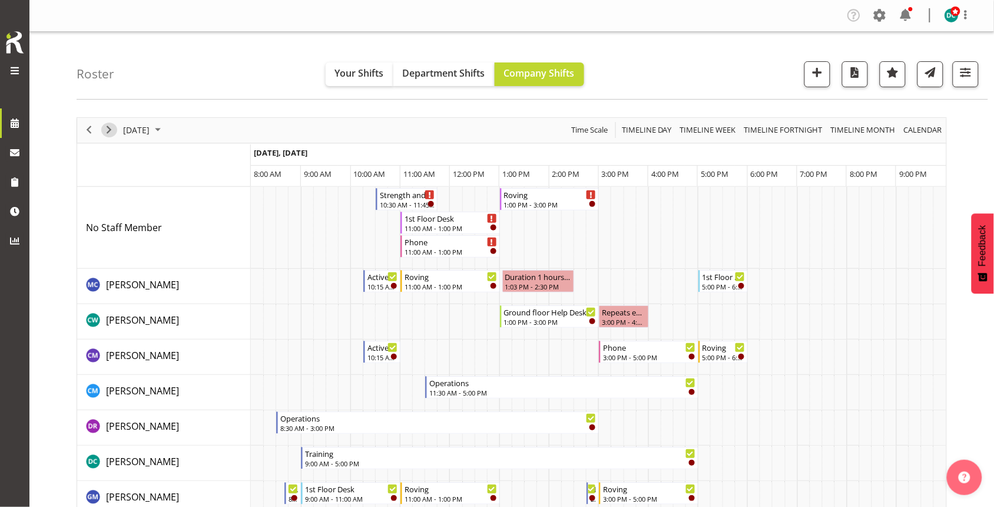
click at [107, 131] on span "Next" at bounding box center [109, 130] width 14 height 15
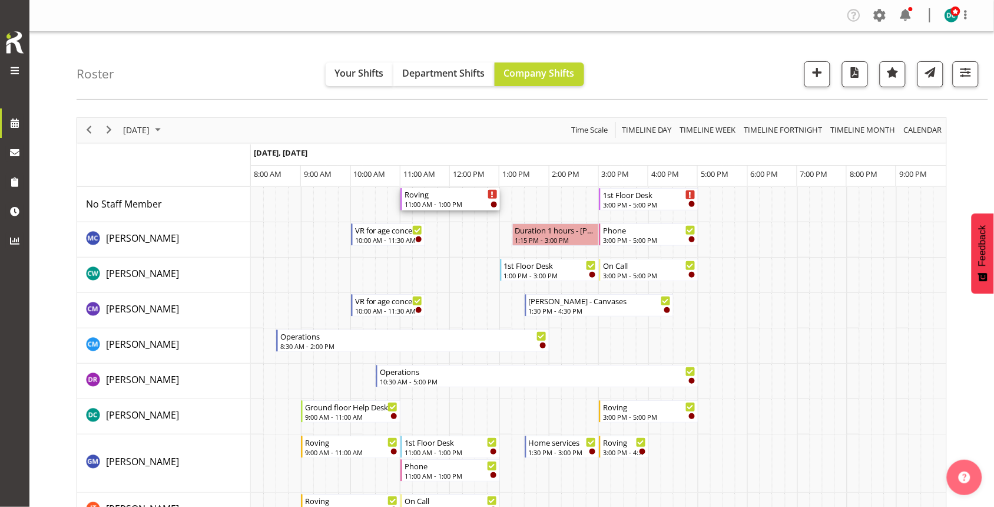
click at [448, 204] on div "11:00 AM - 1:00 PM" at bounding box center [451, 203] width 93 height 9
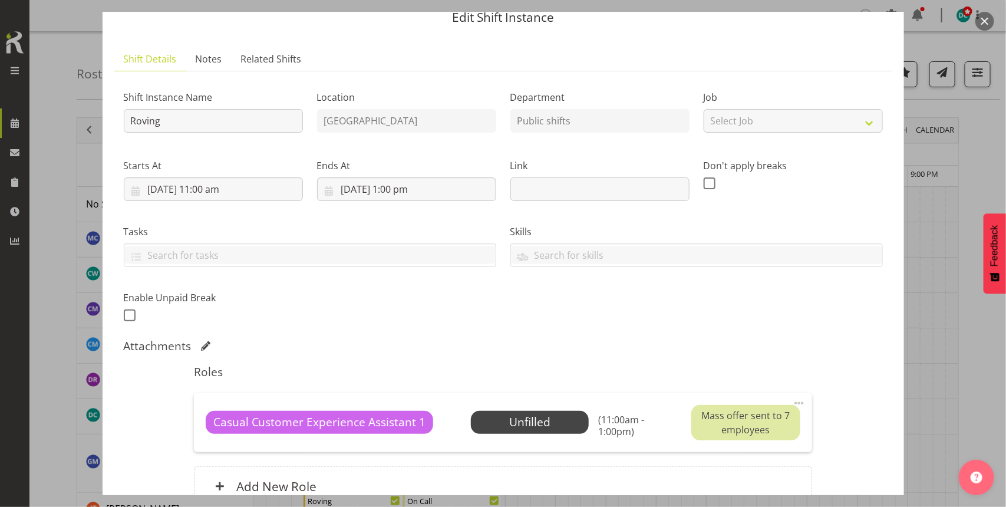
scroll to position [74, 0]
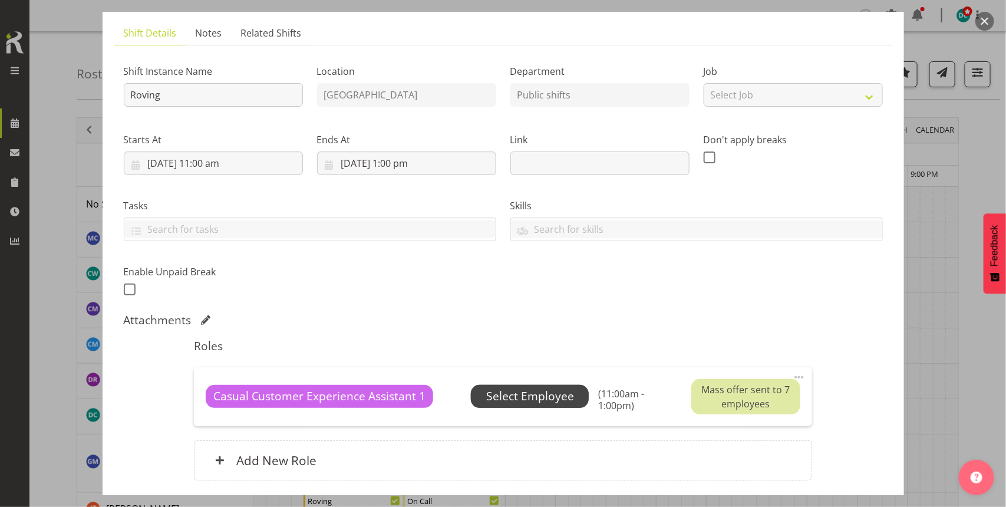
click at [520, 402] on span "Select Employee" at bounding box center [530, 396] width 88 height 17
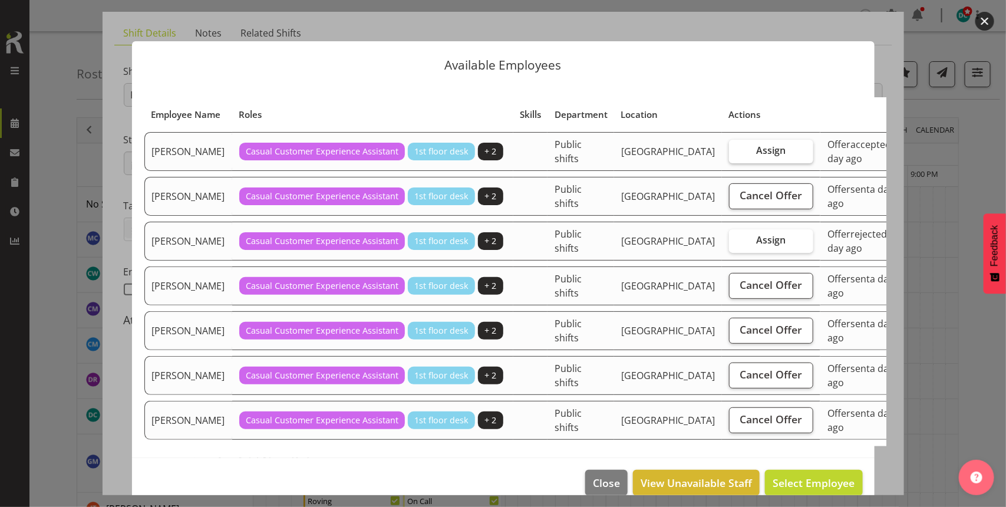
click at [740, 163] on label "Assign" at bounding box center [771, 152] width 84 height 24
click at [736, 154] on input "Assign" at bounding box center [733, 151] width 8 height 8
checkbox input "true"
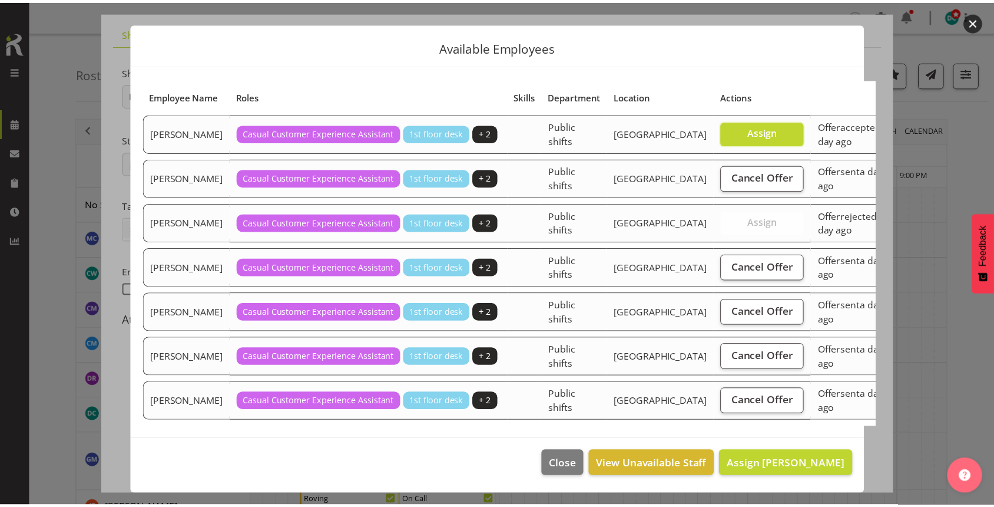
scroll to position [34, 0]
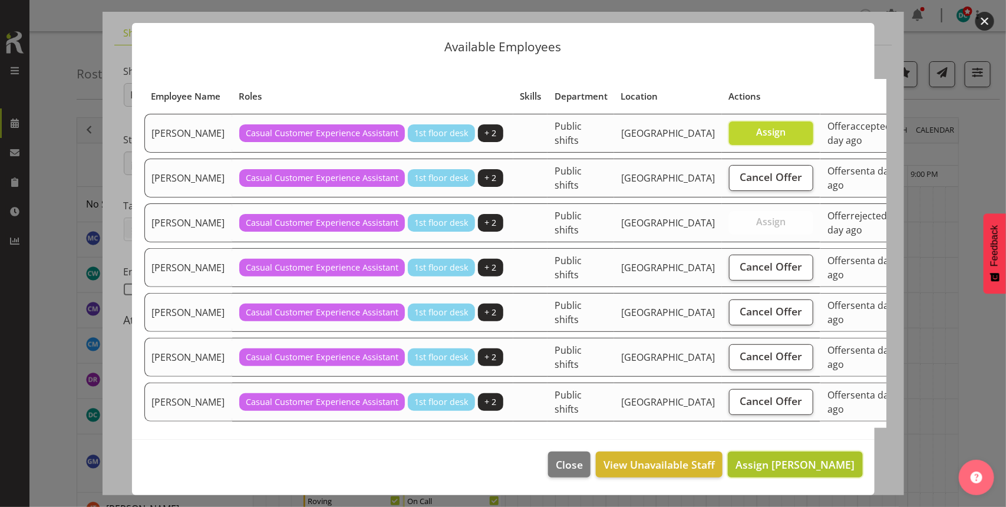
click at [791, 469] on span "Assign Linda Cooper" at bounding box center [794, 464] width 119 height 14
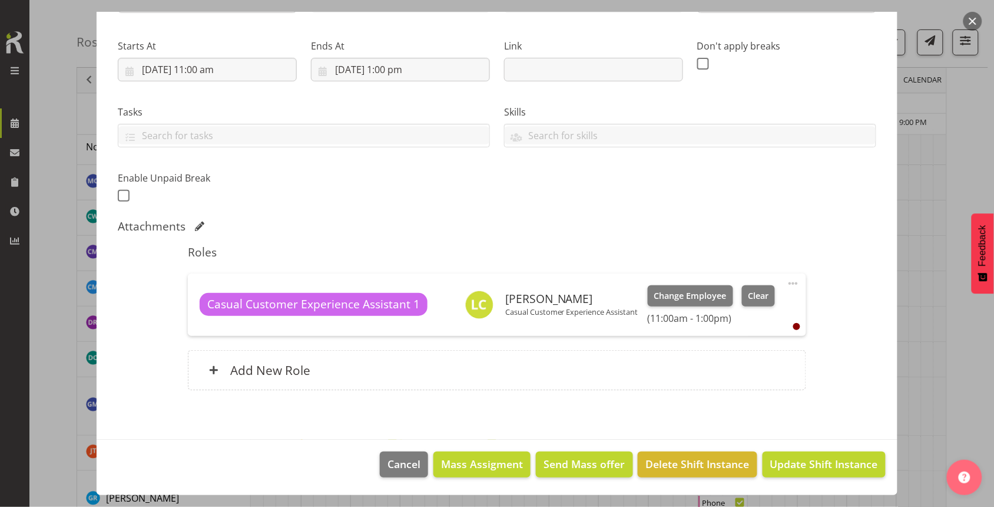
scroll to position [74, 0]
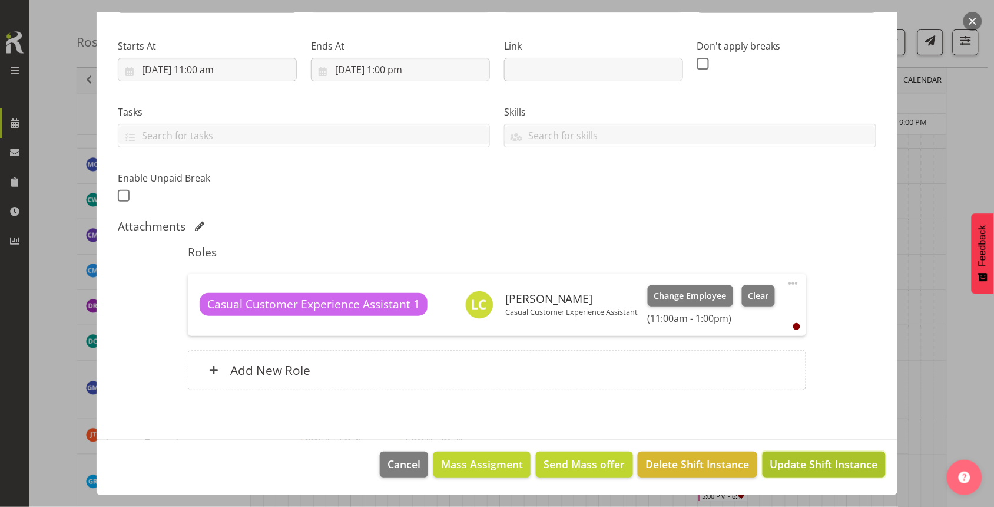
click at [805, 463] on span "Update Shift Instance" at bounding box center [825, 463] width 108 height 15
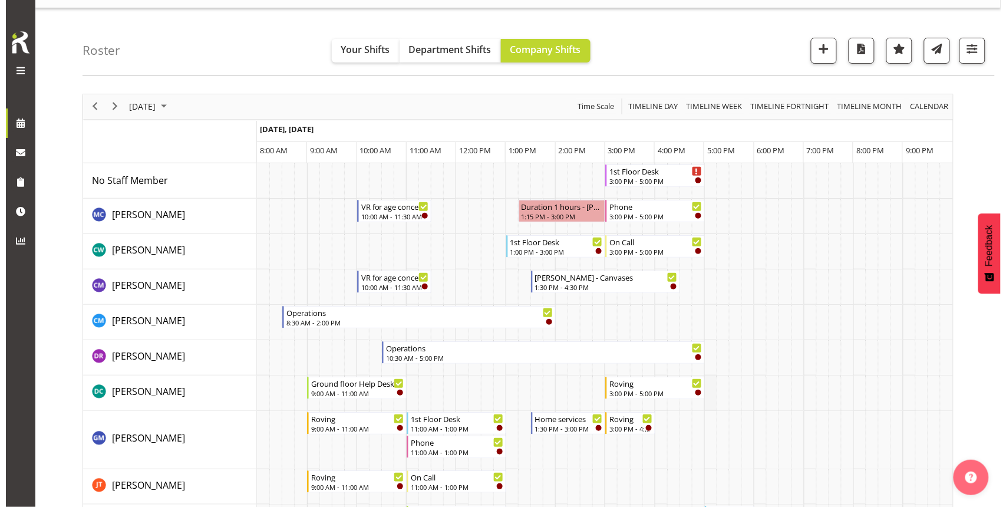
scroll to position [0, 0]
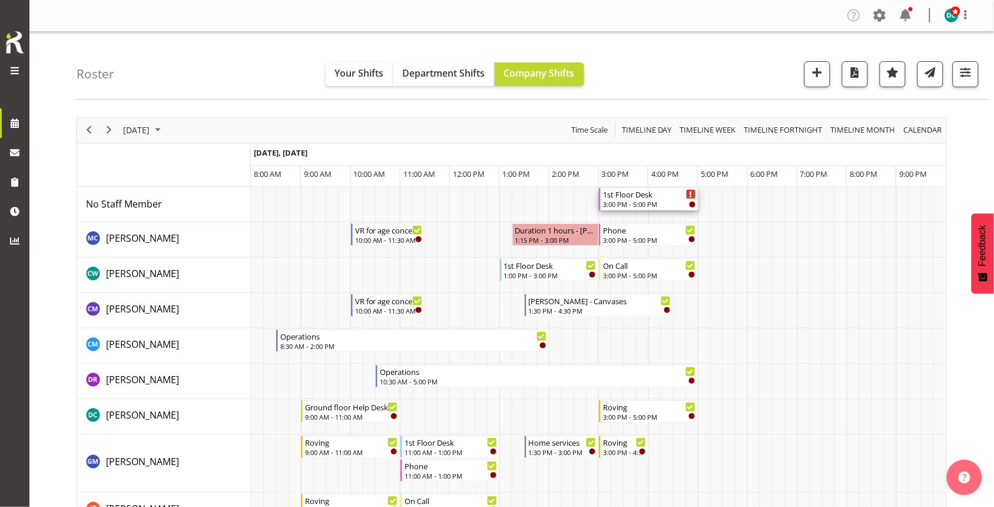
click at [649, 200] on div "1st Floor Desk 3:00 PM - 5:00 PM" at bounding box center [649, 199] width 93 height 22
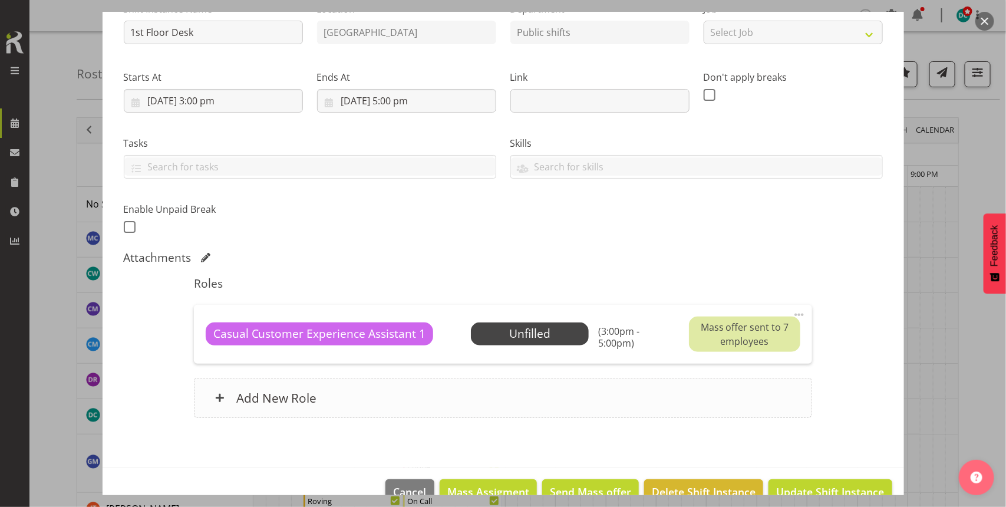
scroll to position [164, 0]
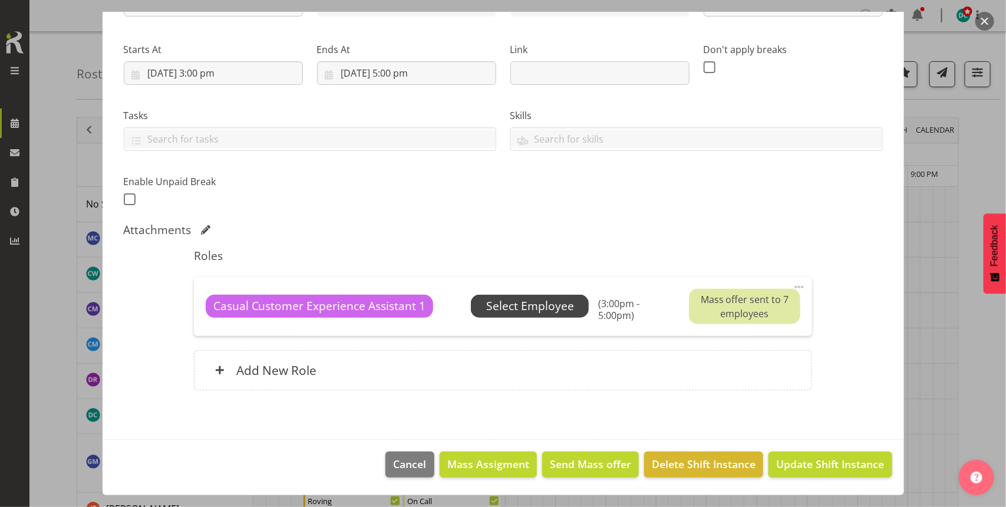
click at [536, 302] on span "Select Employee" at bounding box center [530, 305] width 88 height 17
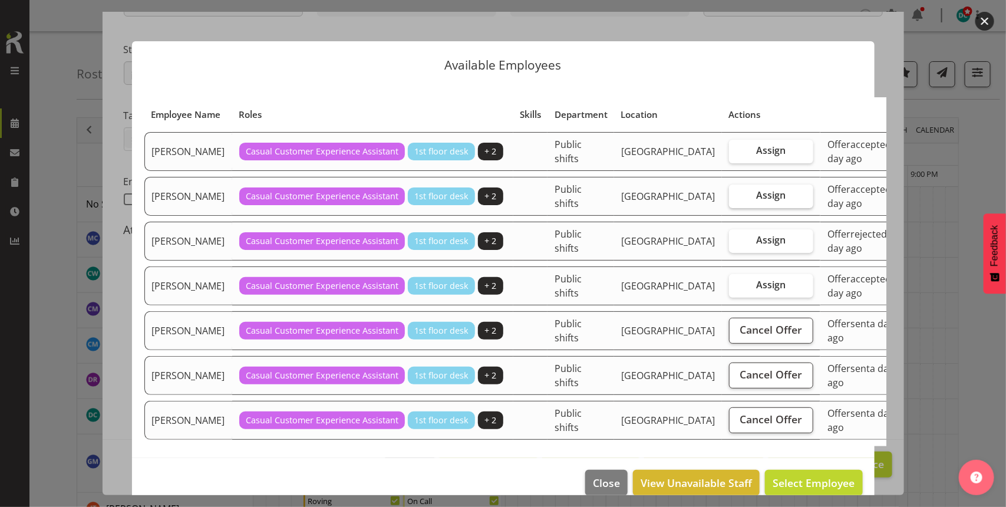
click at [756, 201] on span "Assign" at bounding box center [770, 195] width 29 height 12
click at [729, 199] on input "Assign" at bounding box center [733, 195] width 8 height 8
checkbox input "true"
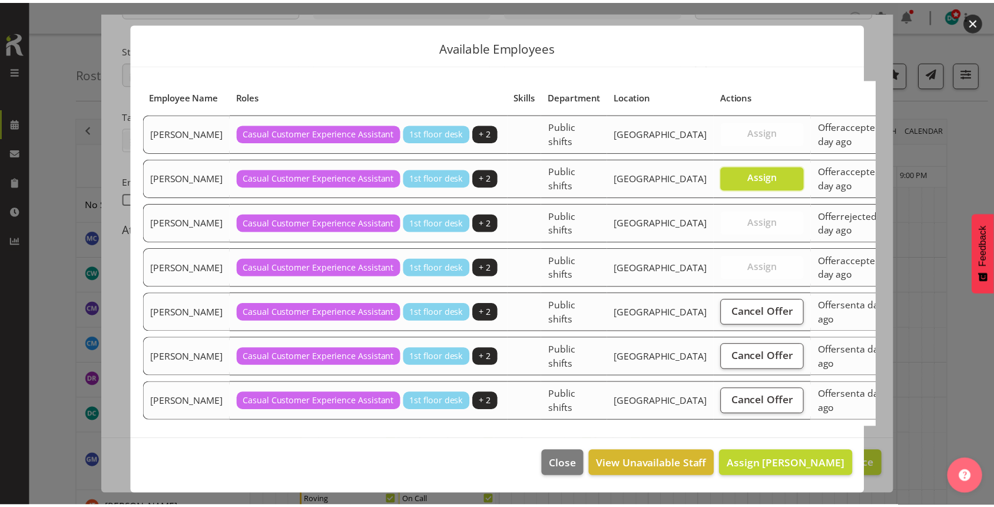
scroll to position [34, 0]
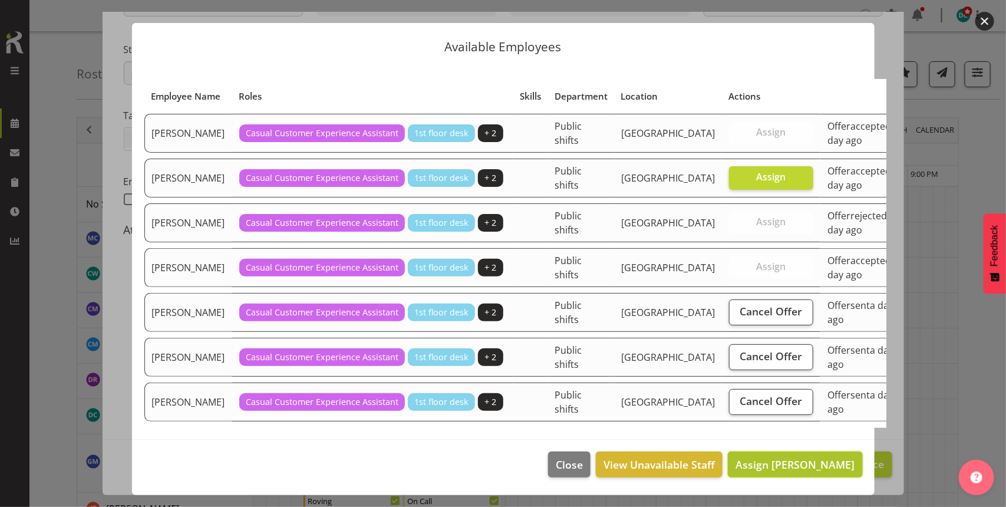
click at [778, 461] on span "Assign Lisa Imamura" at bounding box center [794, 464] width 119 height 14
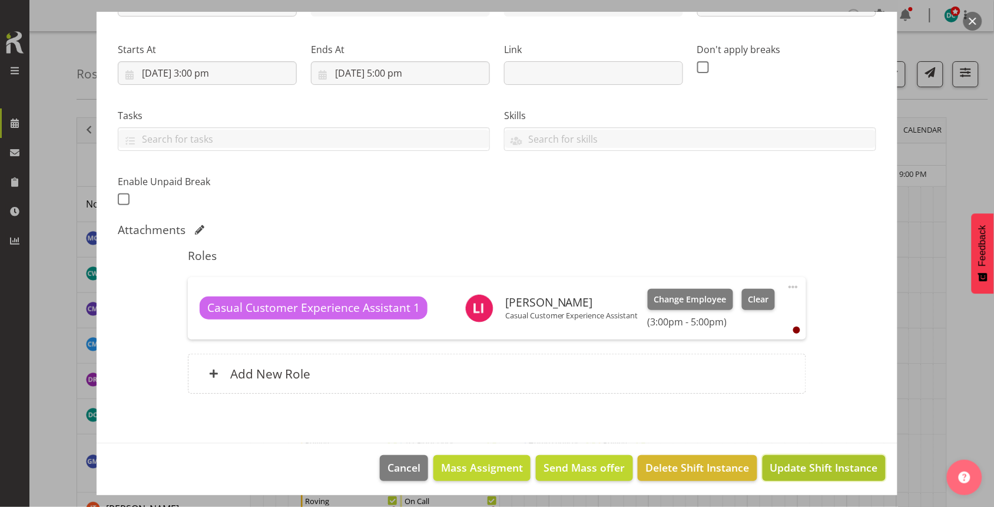
click at [788, 470] on span "Update Shift Instance" at bounding box center [825, 466] width 108 height 15
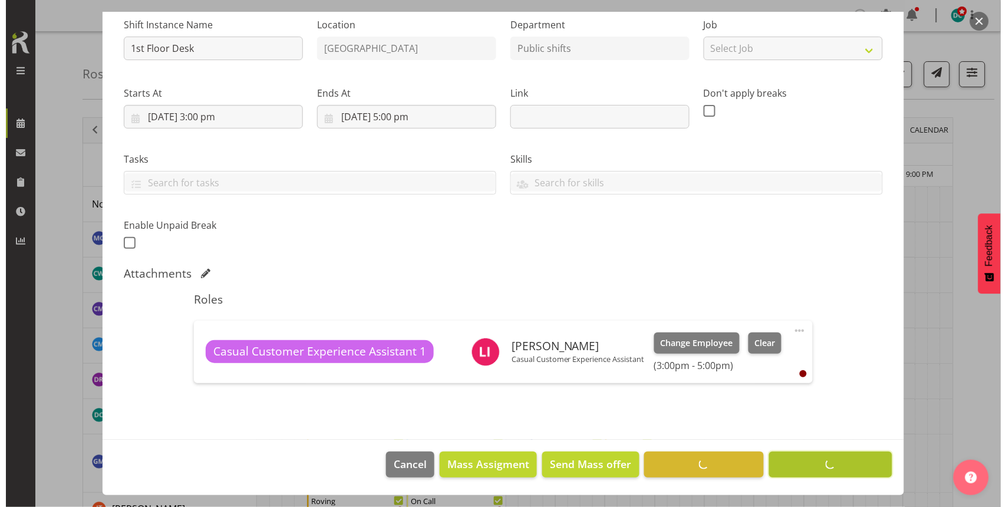
scroll to position [121, 0]
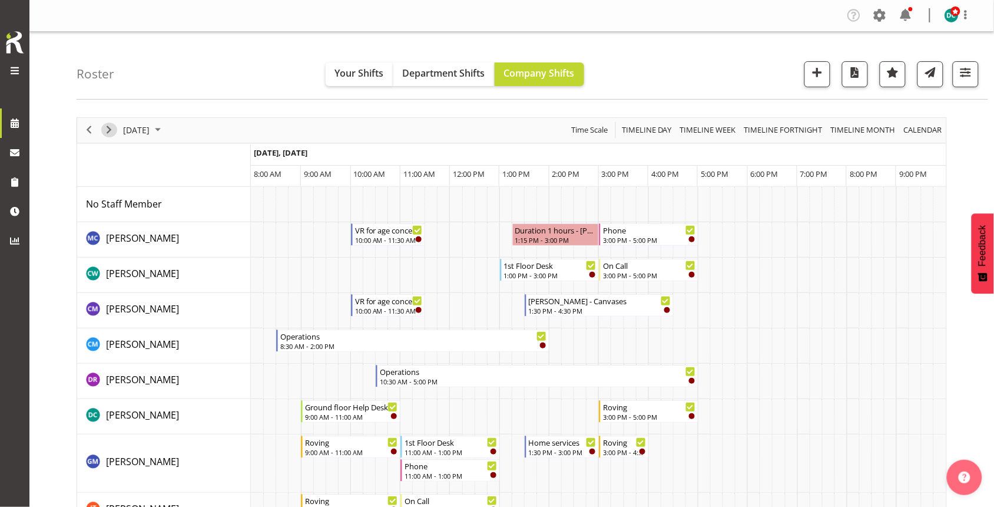
click at [108, 128] on span "Next" at bounding box center [109, 130] width 14 height 15
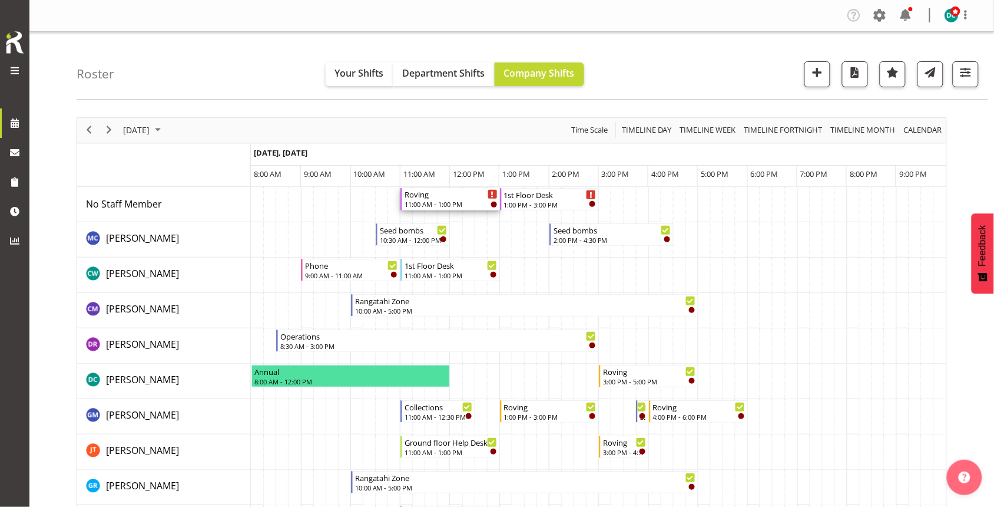
click at [461, 198] on div "Roving" at bounding box center [451, 194] width 93 height 12
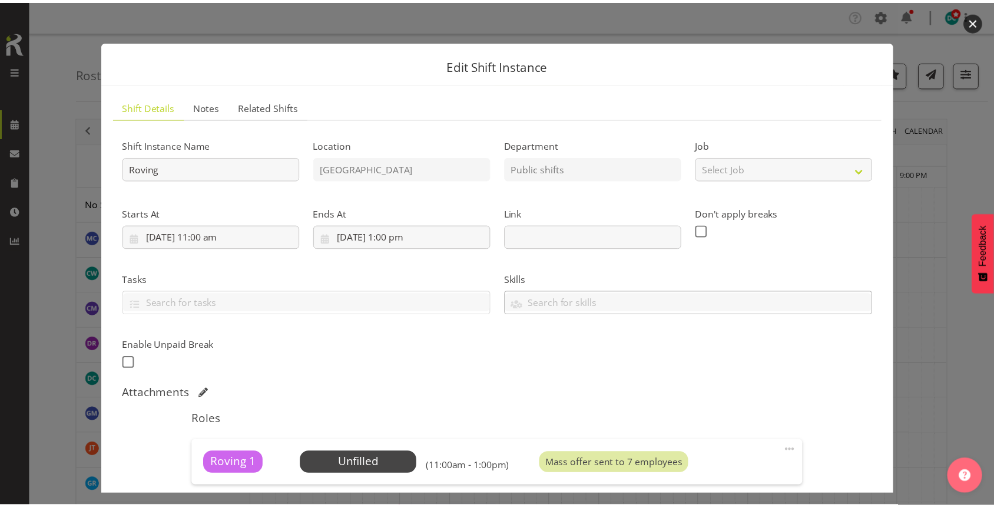
scroll to position [74, 0]
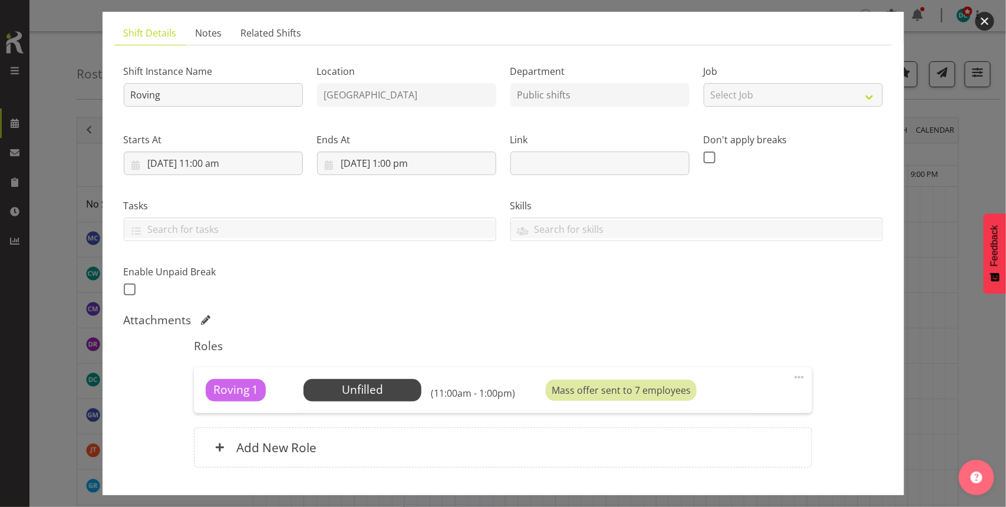
click at [984, 15] on button "button" at bounding box center [984, 21] width 19 height 19
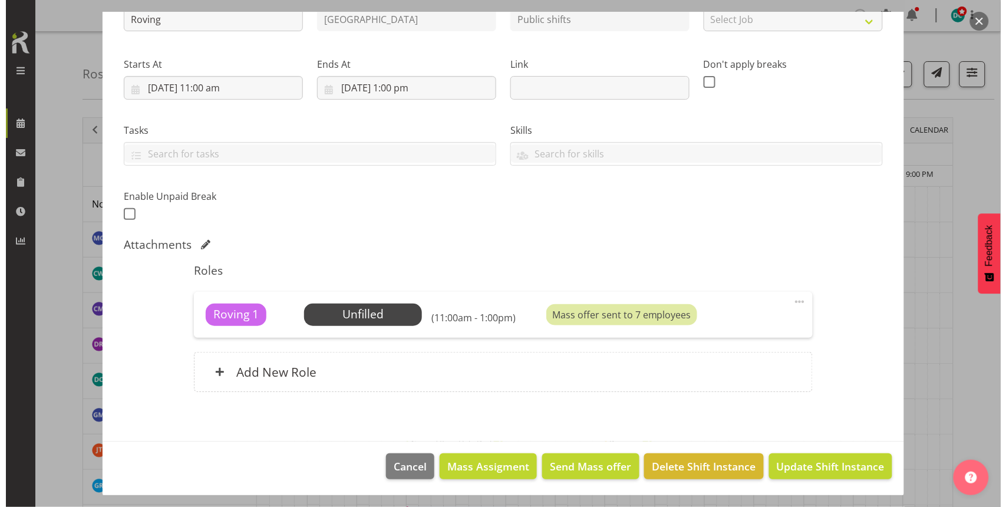
scroll to position [151, 0]
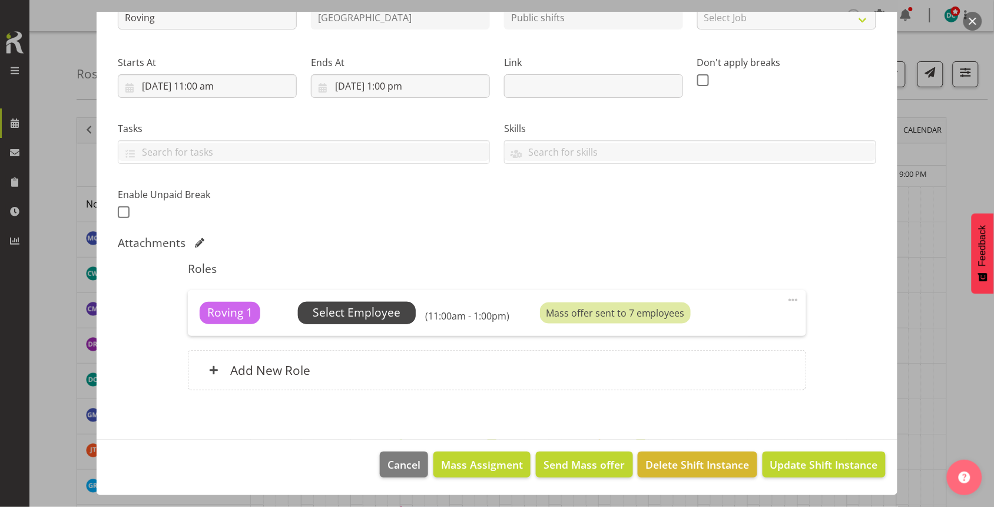
click at [383, 316] on span "Select Employee" at bounding box center [357, 312] width 88 height 17
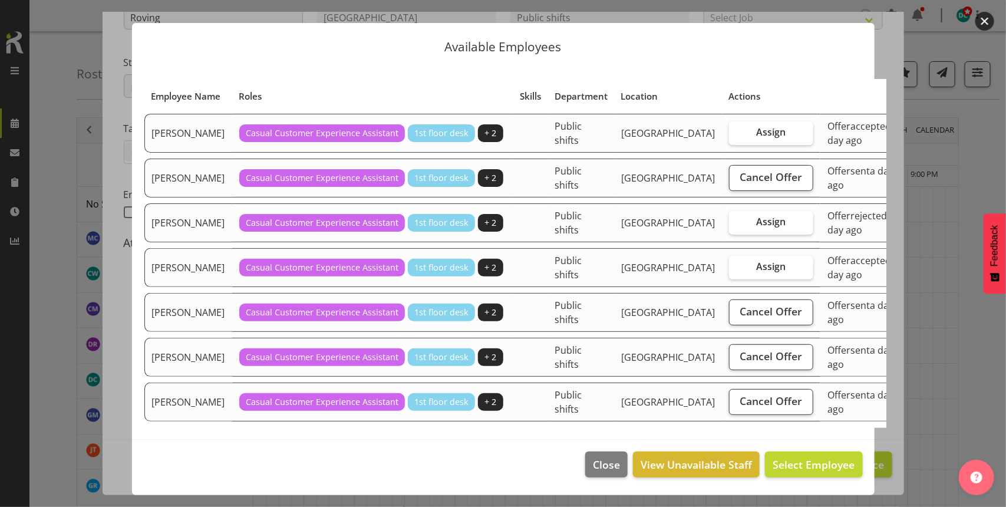
scroll to position [34, 0]
click at [990, 16] on button "button" at bounding box center [984, 21] width 19 height 19
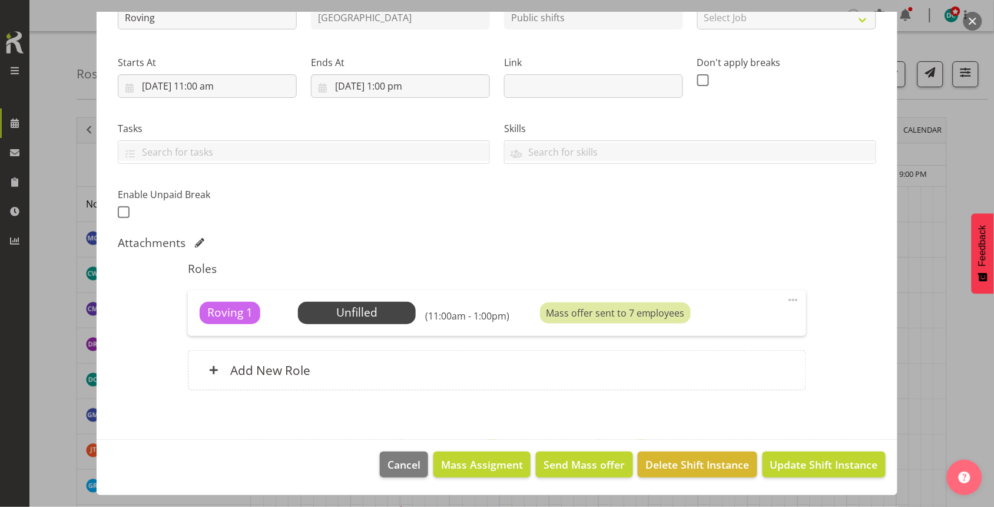
click at [971, 19] on button "button" at bounding box center [973, 21] width 19 height 19
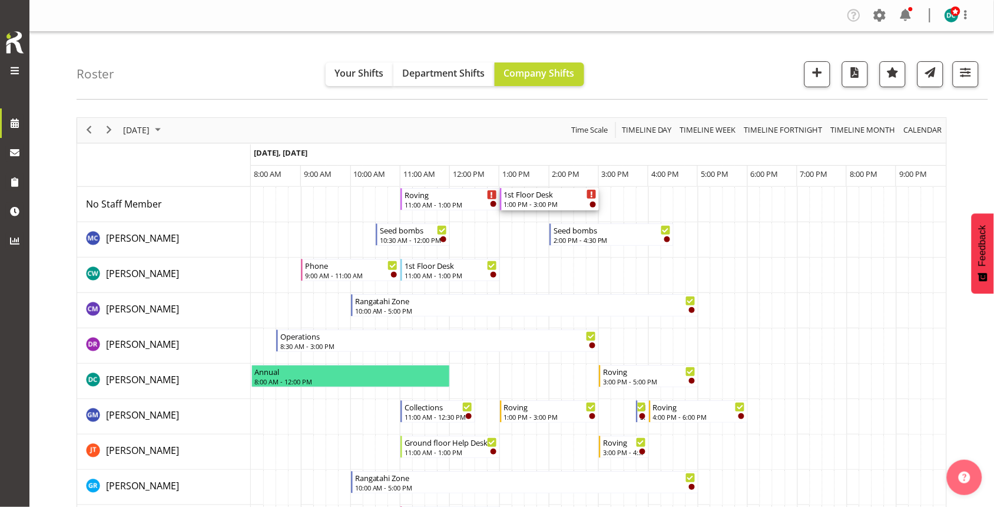
click at [537, 196] on div "1st Floor Desk" at bounding box center [550, 194] width 93 height 12
click at [0, 0] on div at bounding box center [0, 0] width 0 height 0
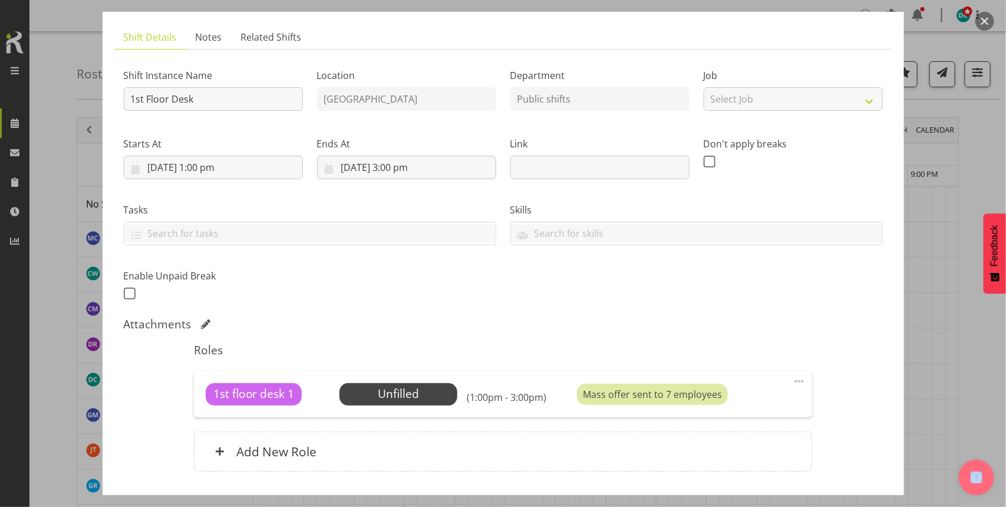
scroll to position [151, 0]
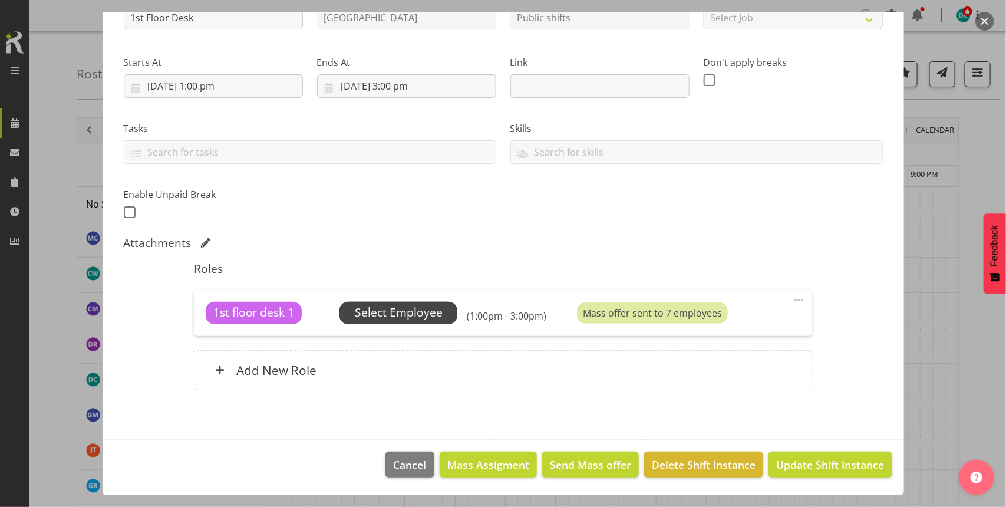
click at [413, 307] on span "Select Employee" at bounding box center [399, 312] width 88 height 17
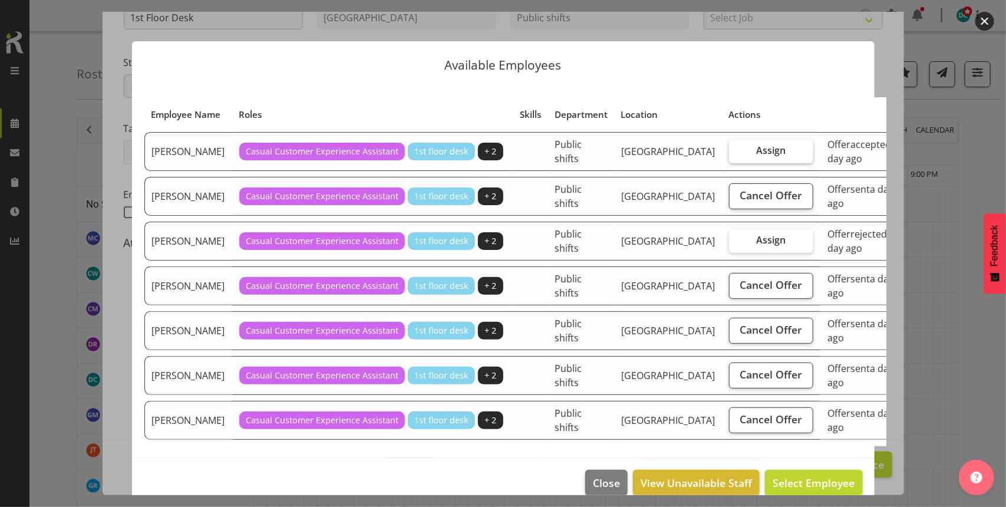
click at [756, 156] on span "Assign" at bounding box center [770, 150] width 29 height 12
click at [729, 154] on input "Assign" at bounding box center [733, 151] width 8 height 8
checkbox input "true"
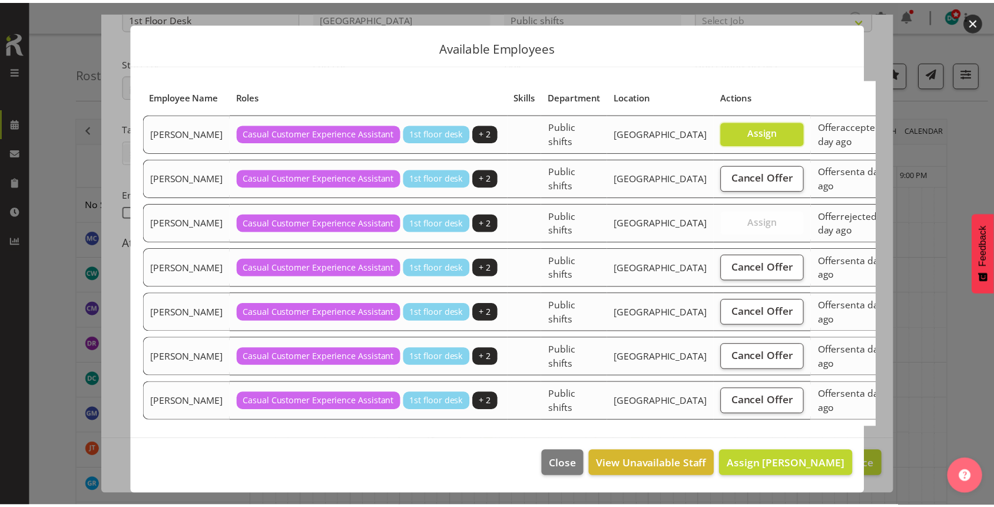
scroll to position [34, 0]
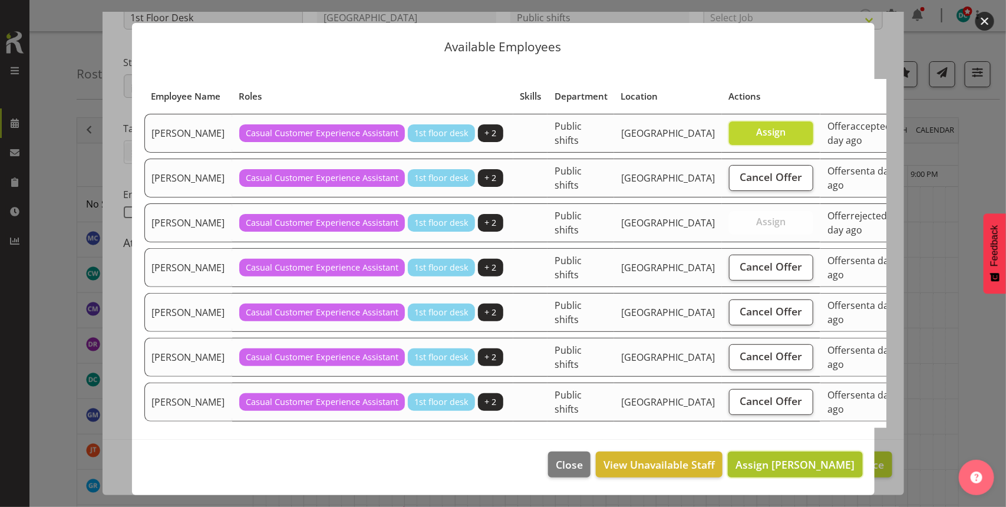
click at [772, 465] on span "Assign Linda Cooper" at bounding box center [794, 464] width 119 height 14
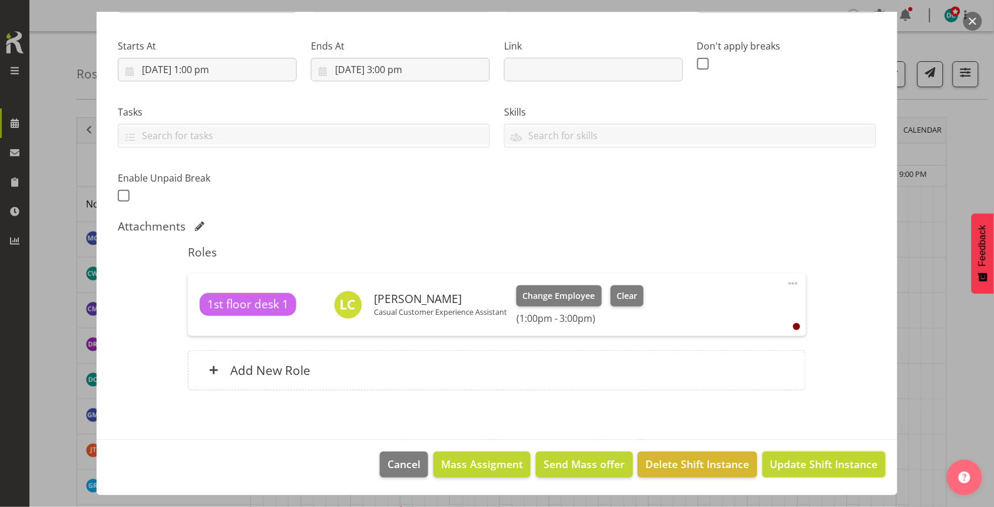
click at [805, 464] on span "Update Shift Instance" at bounding box center [825, 463] width 108 height 15
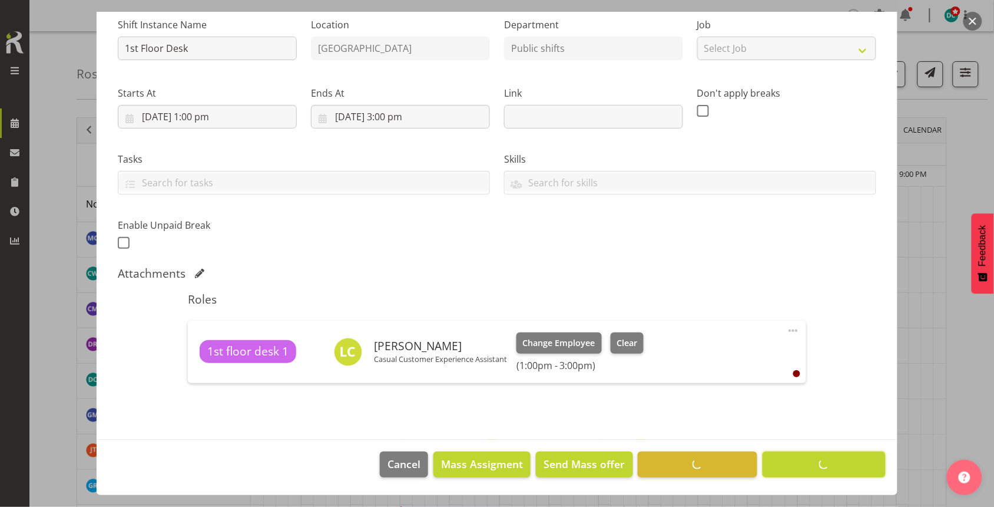
scroll to position [121, 0]
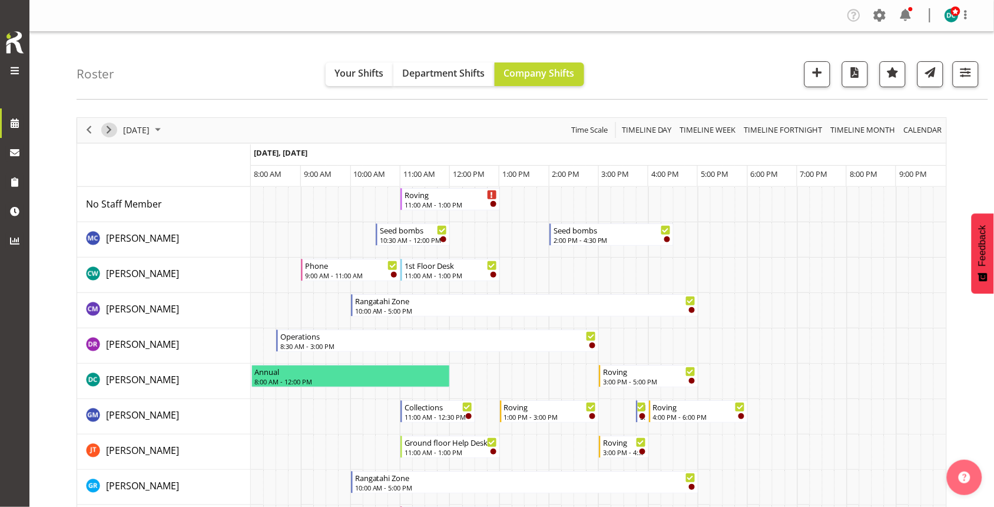
click at [106, 131] on span "Next" at bounding box center [109, 130] width 14 height 15
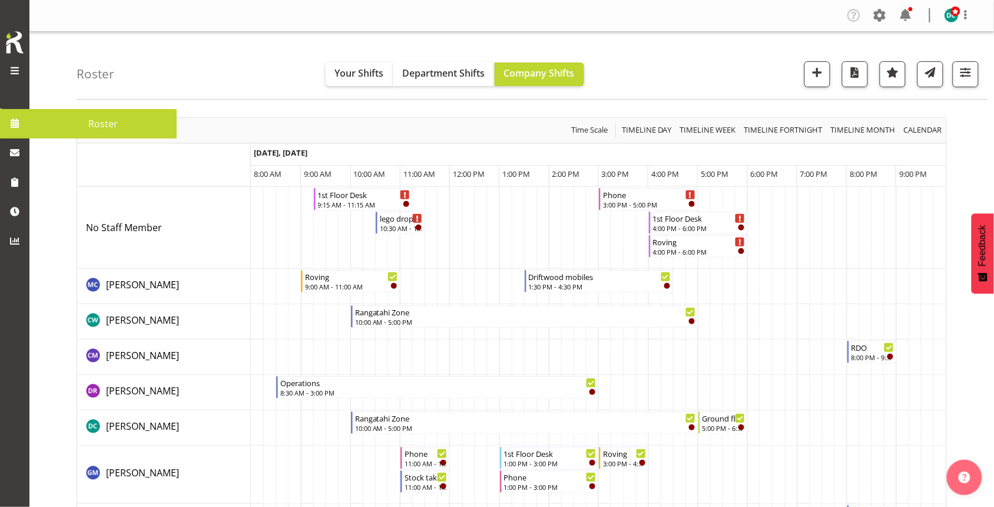
click at [104, 125] on span "Roster" at bounding box center [102, 124] width 135 height 18
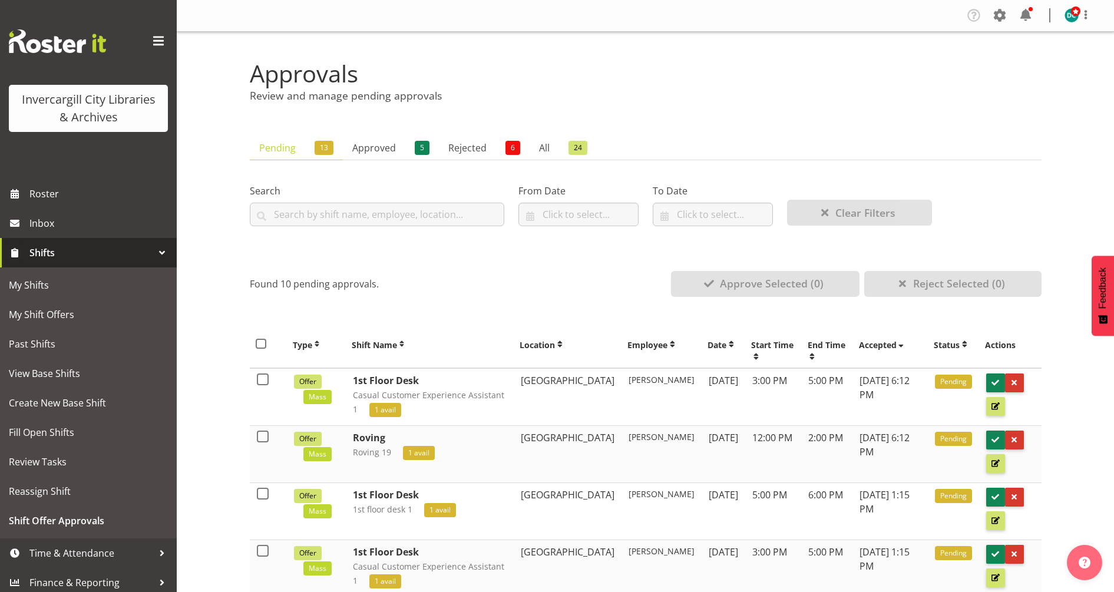
click at [68, 256] on span "Shifts" at bounding box center [91, 253] width 124 height 18
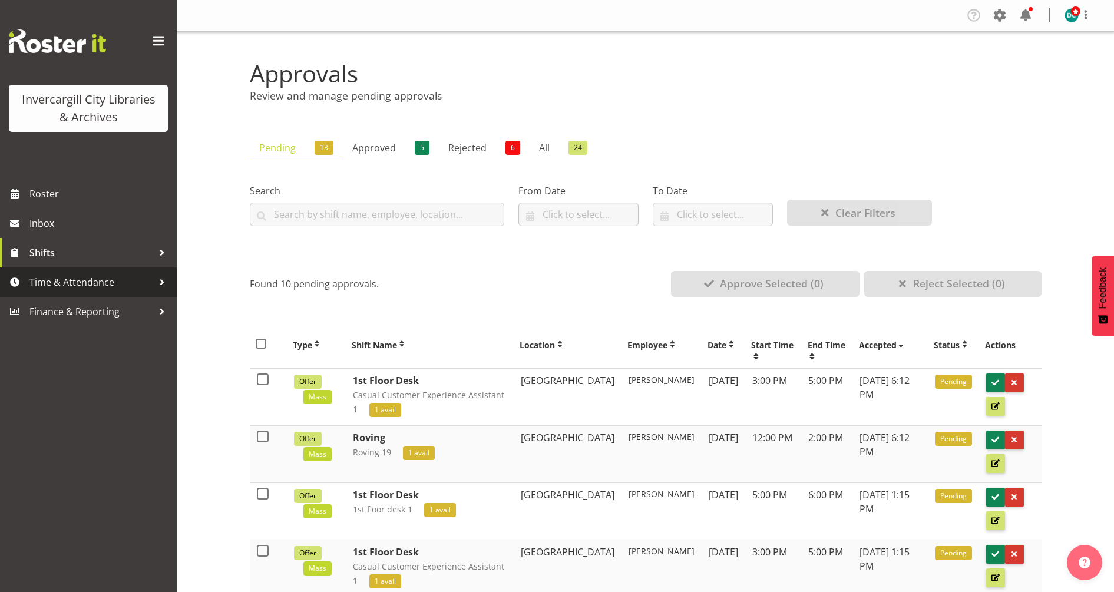
click at [48, 283] on span "Time & Attendance" at bounding box center [91, 282] width 124 height 18
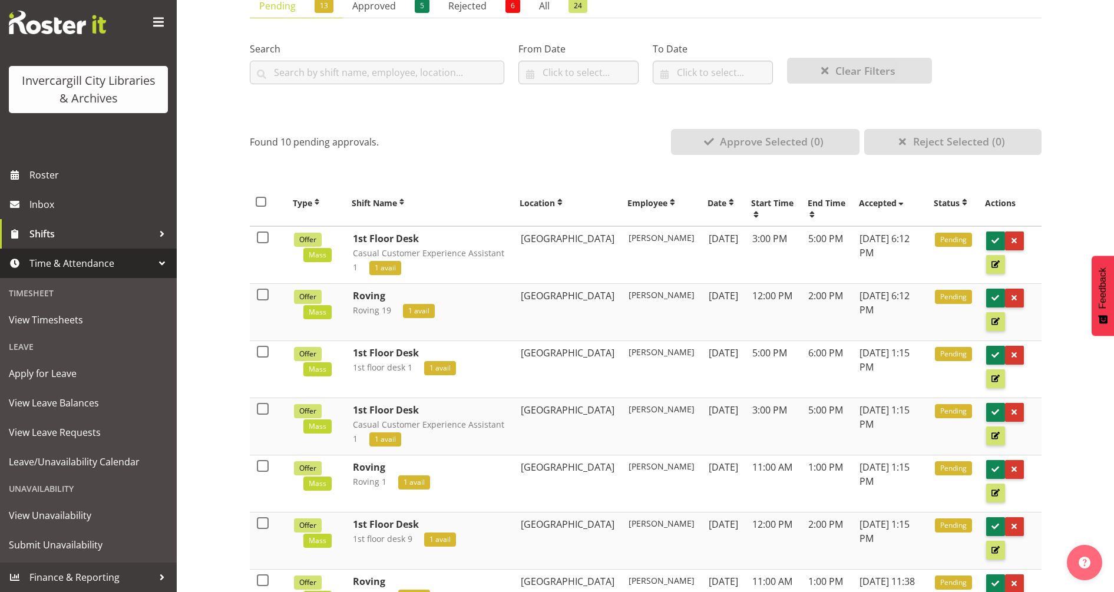
scroll to position [147, 0]
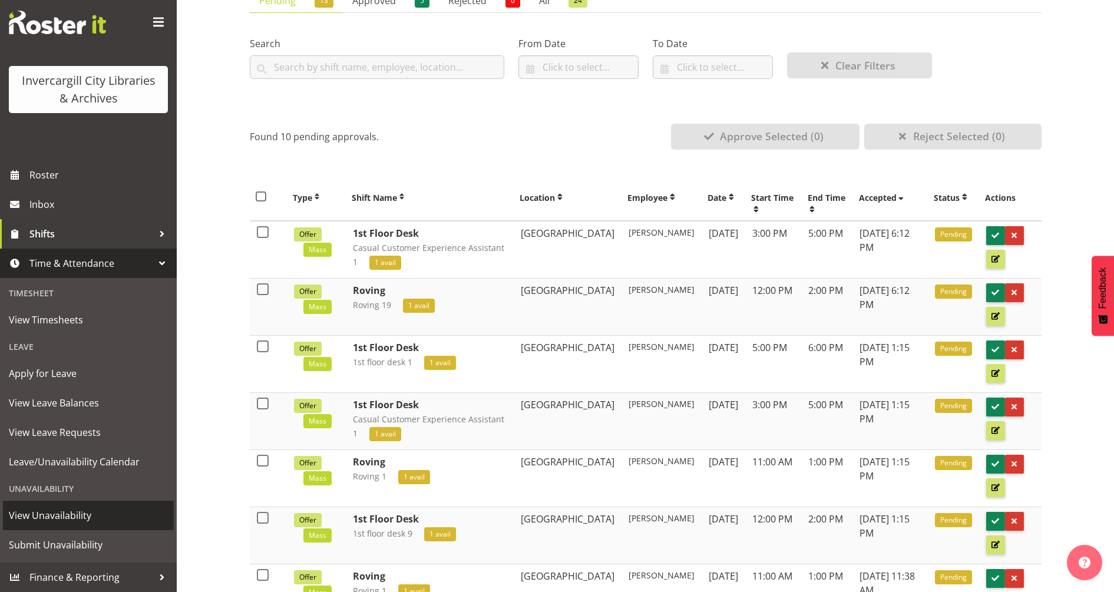
click at [59, 450] on span "View Unavailability" at bounding box center [88, 516] width 159 height 18
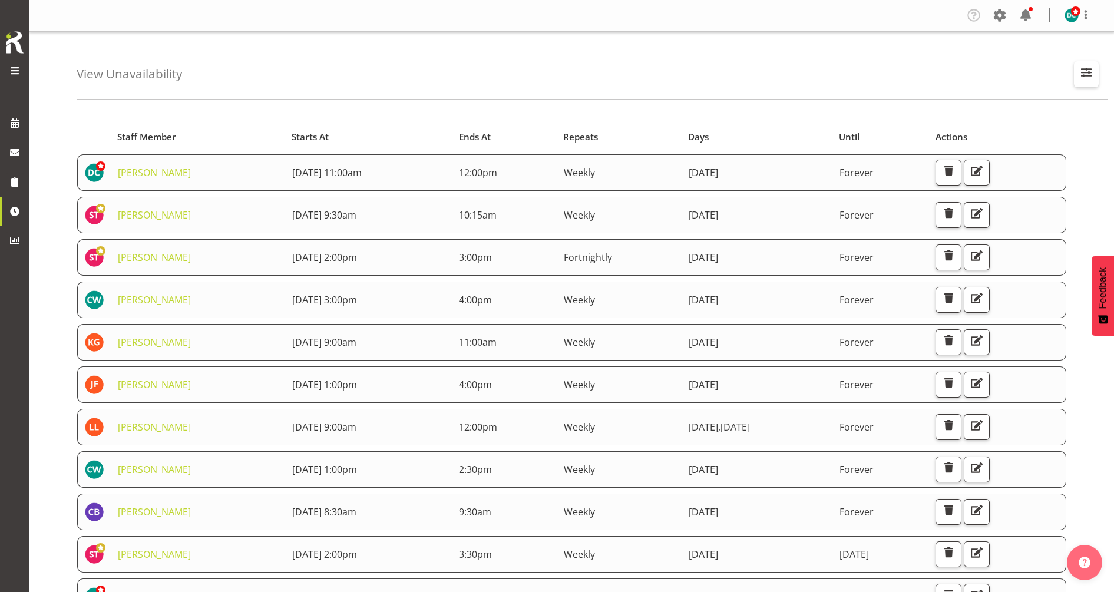
click at [1085, 71] on span "button" at bounding box center [1086, 72] width 15 height 15
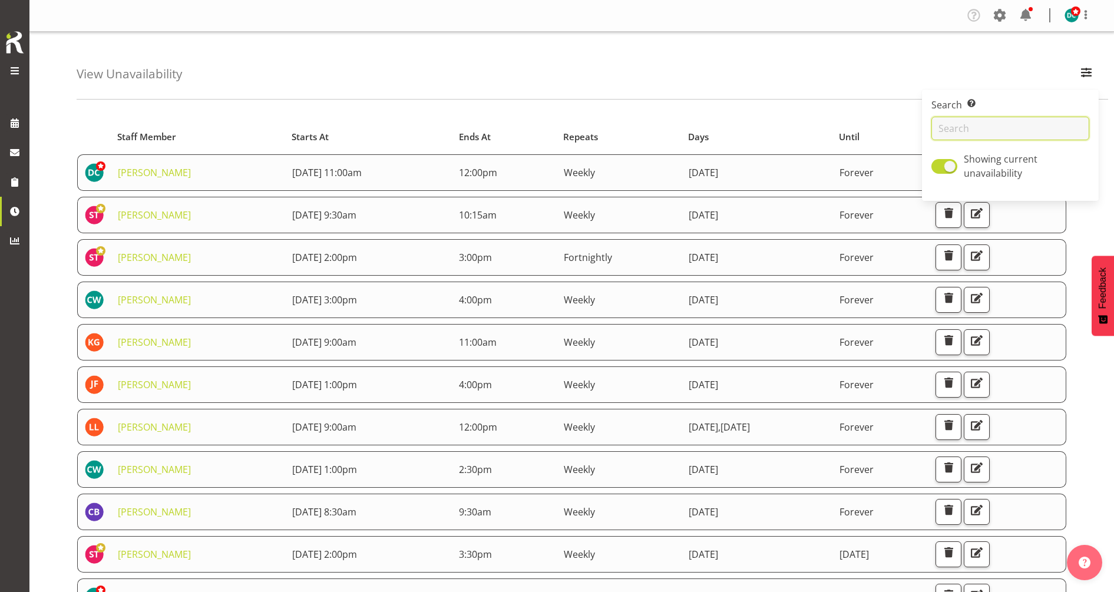
click at [1001, 125] on input "text" at bounding box center [1010, 129] width 158 height 24
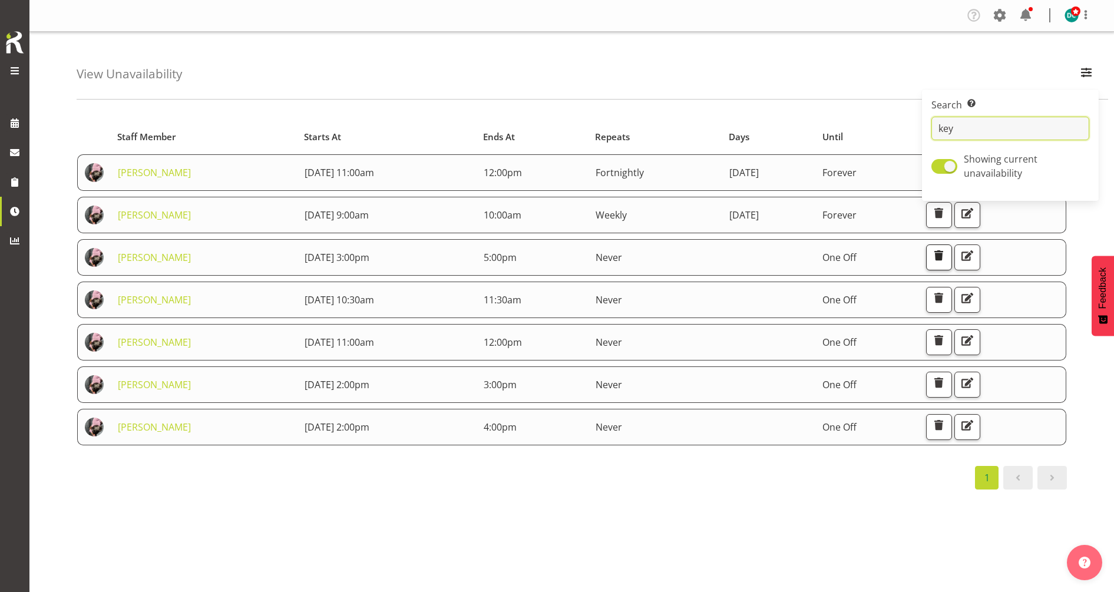
type input "key"
click at [946, 260] on span "button" at bounding box center [938, 255] width 15 height 15
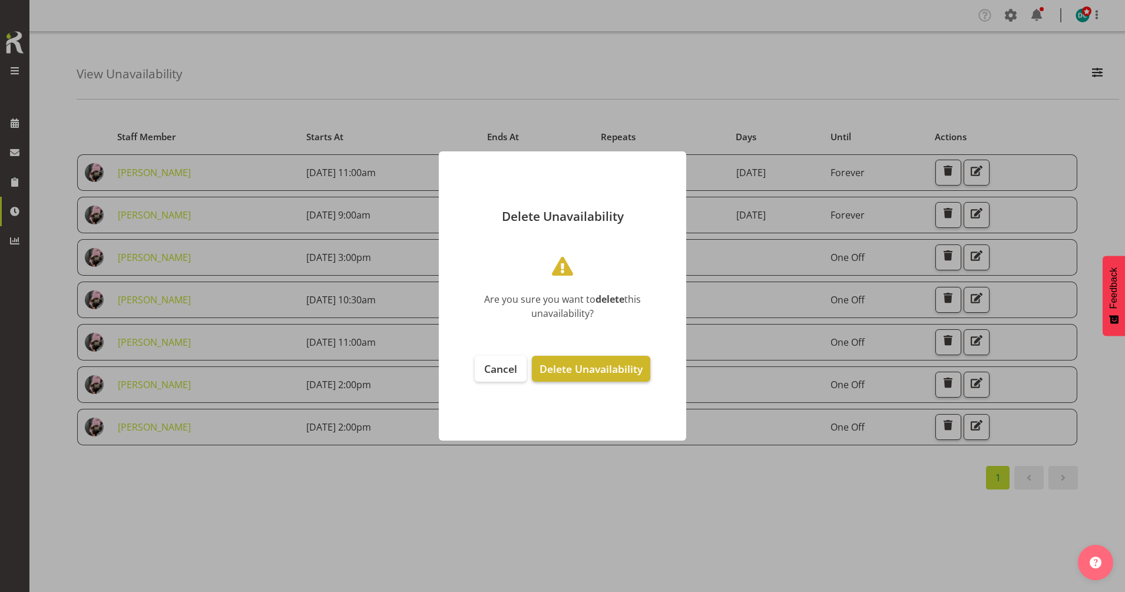
click at [627, 365] on span "Delete Unavailability" at bounding box center [591, 369] width 103 height 14
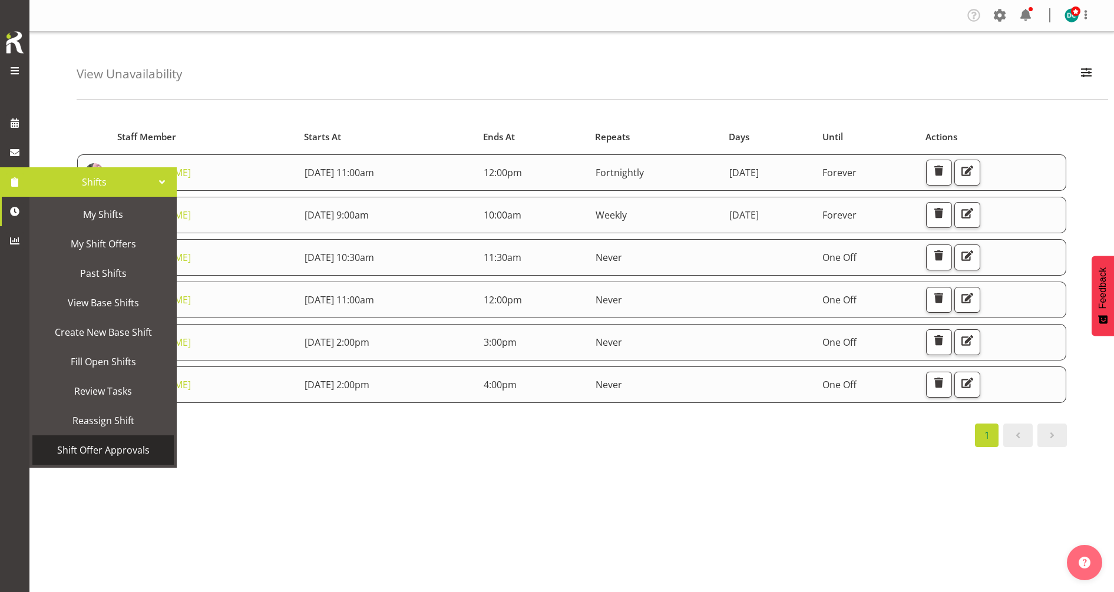
click at [111, 449] on span "Shift Offer Approvals" at bounding box center [103, 450] width 130 height 18
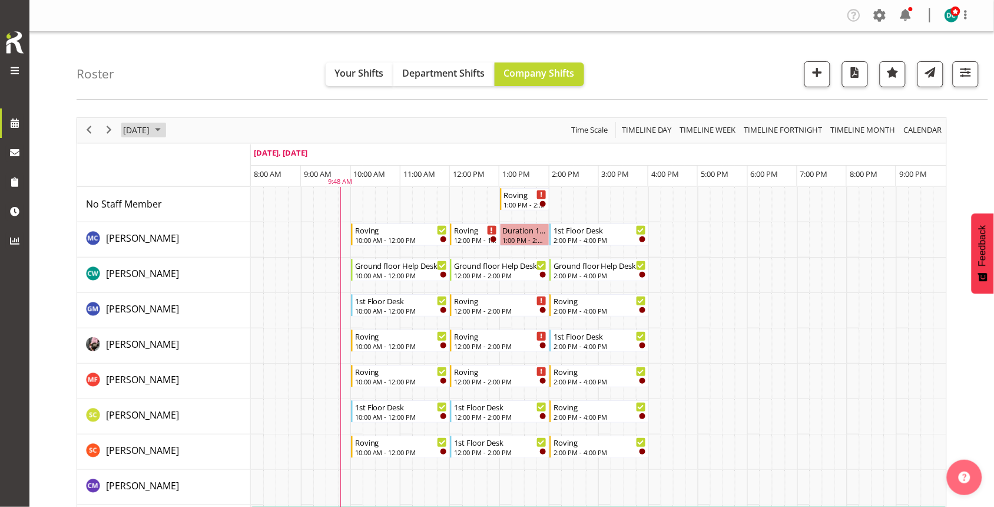
click at [139, 130] on span "[DATE]" at bounding box center [136, 130] width 29 height 15
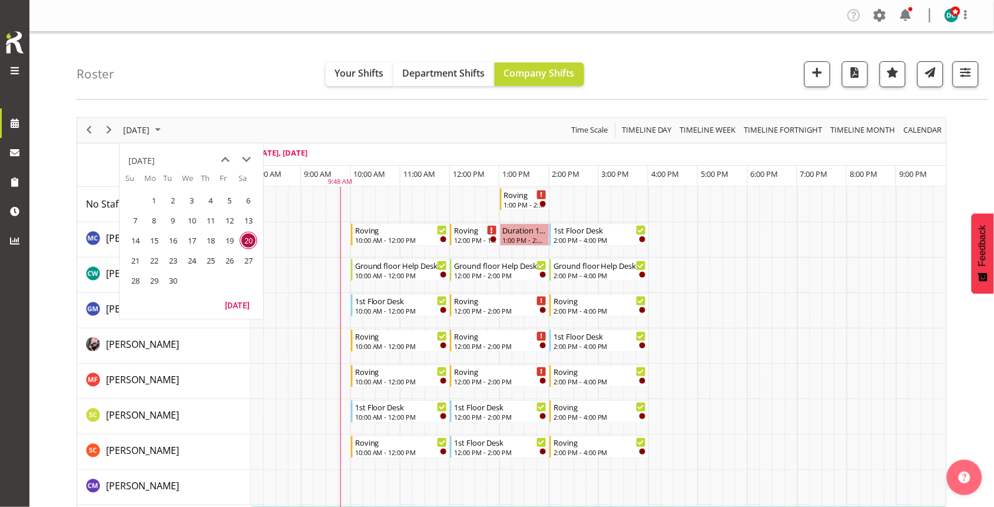
click at [230, 256] on span "26" at bounding box center [230, 261] width 18 height 18
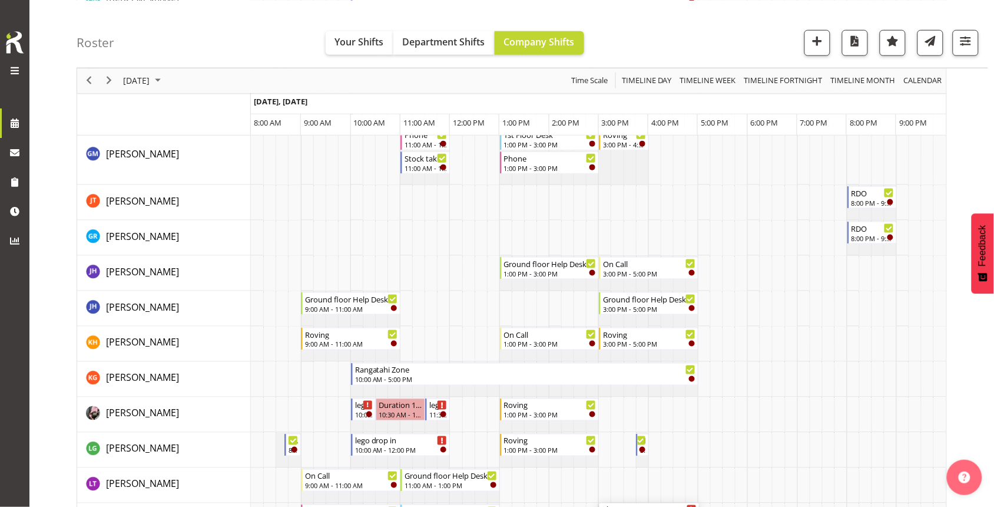
scroll to position [368, 0]
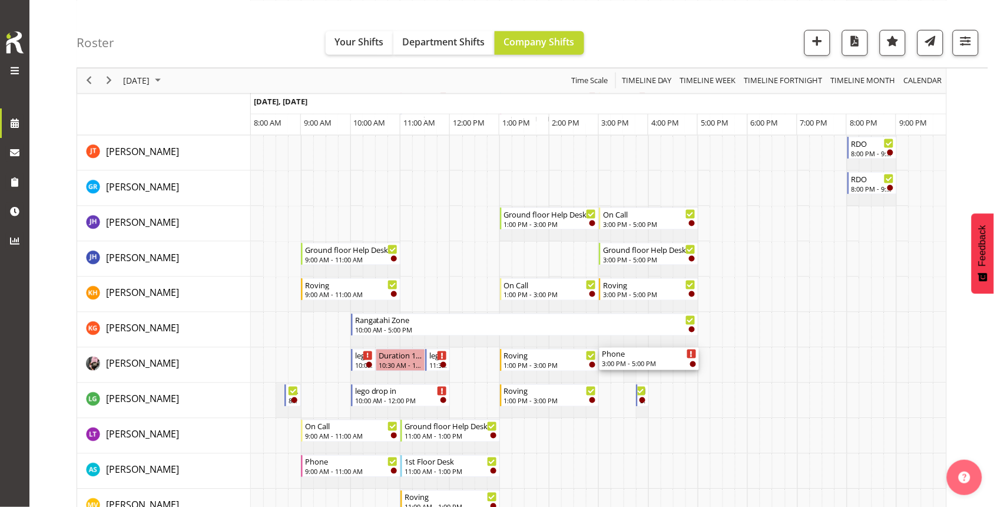
drag, startPoint x: 654, startPoint y: 199, endPoint x: 629, endPoint y: 380, distance: 183.1
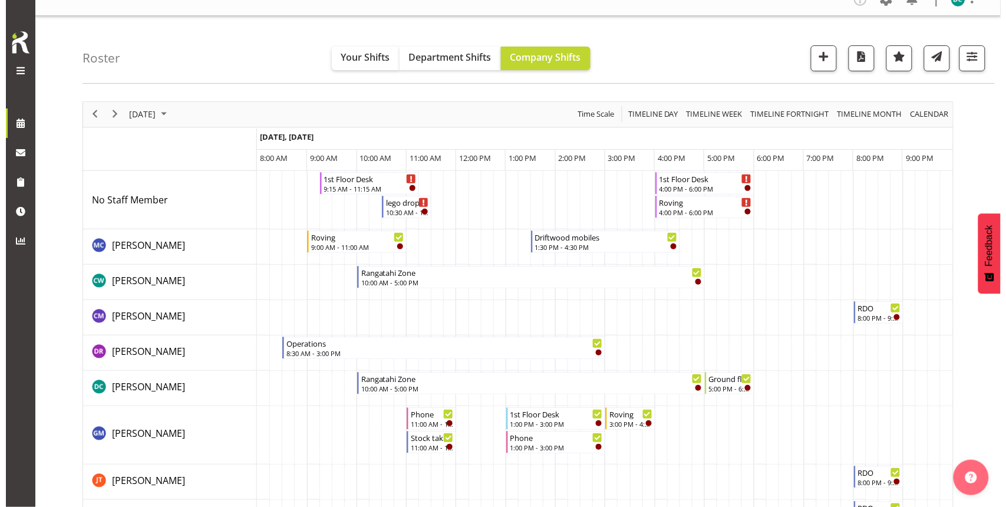
scroll to position [0, 0]
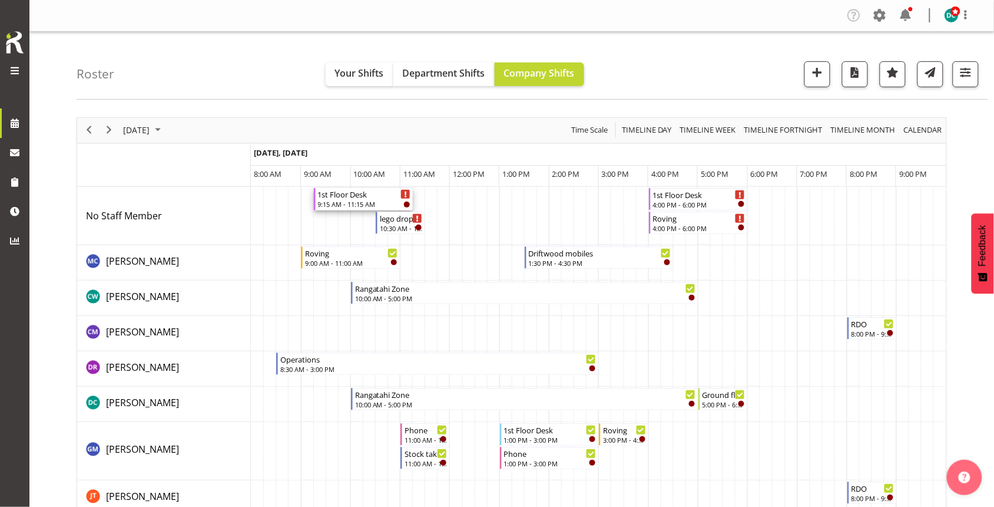
click at [352, 201] on div "9:15 AM - 11:15 AM" at bounding box center [364, 203] width 93 height 9
click at [0, 0] on div at bounding box center [0, 0] width 0 height 0
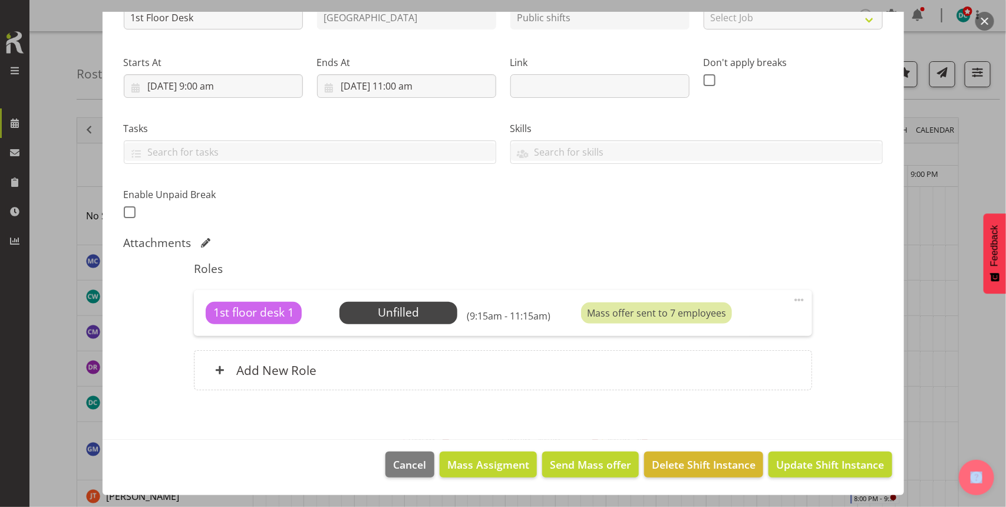
scroll to position [151, 0]
click at [404, 302] on span "Select Employee" at bounding box center [398, 313] width 118 height 22
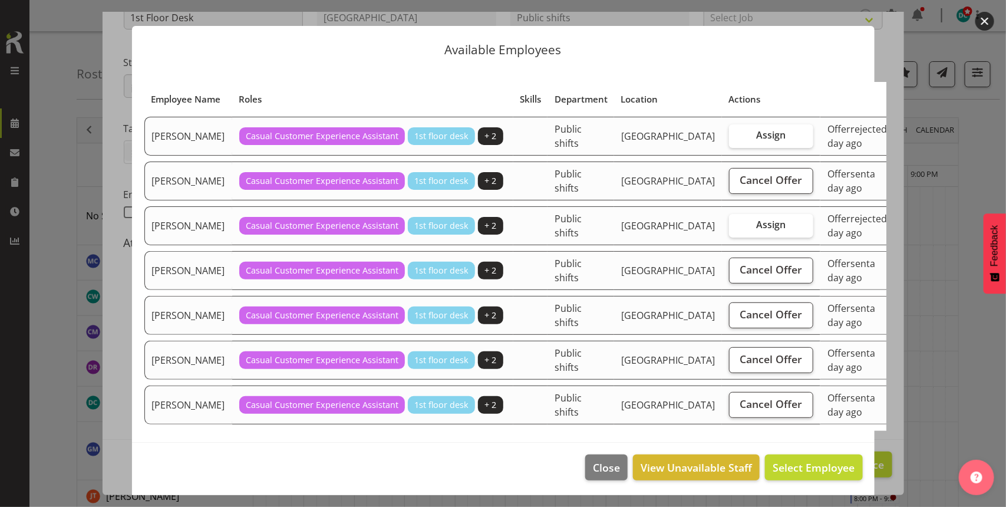
scroll to position [34, 0]
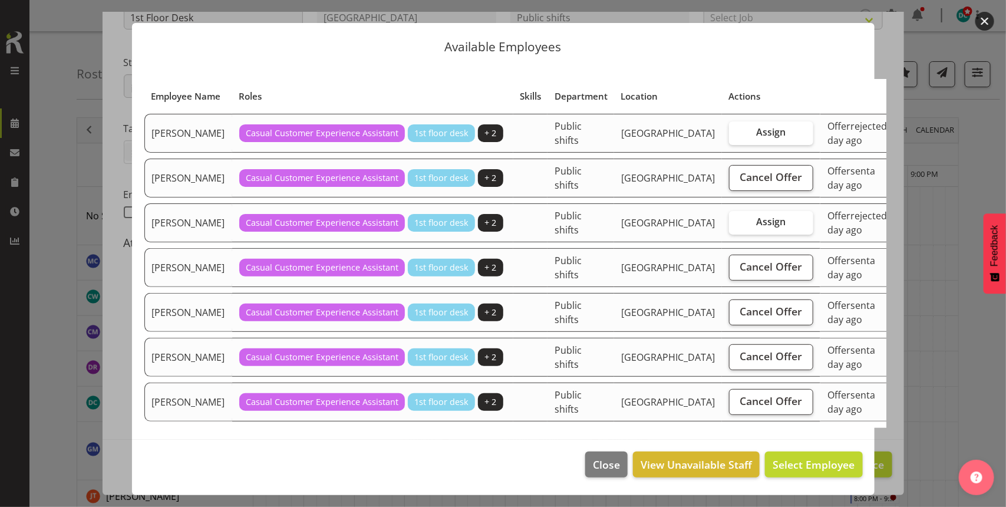
click at [986, 16] on button "button" at bounding box center [984, 21] width 19 height 19
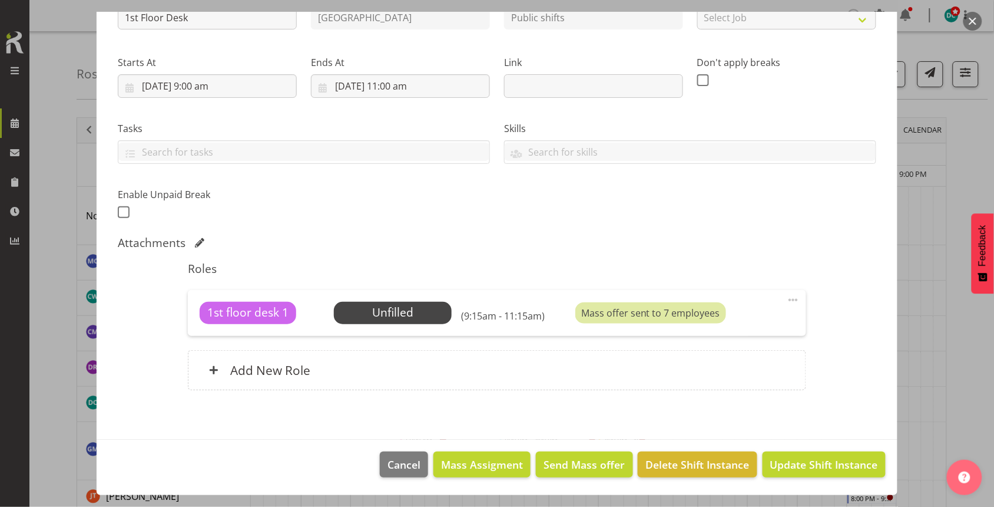
click at [972, 22] on button "button" at bounding box center [973, 21] width 19 height 19
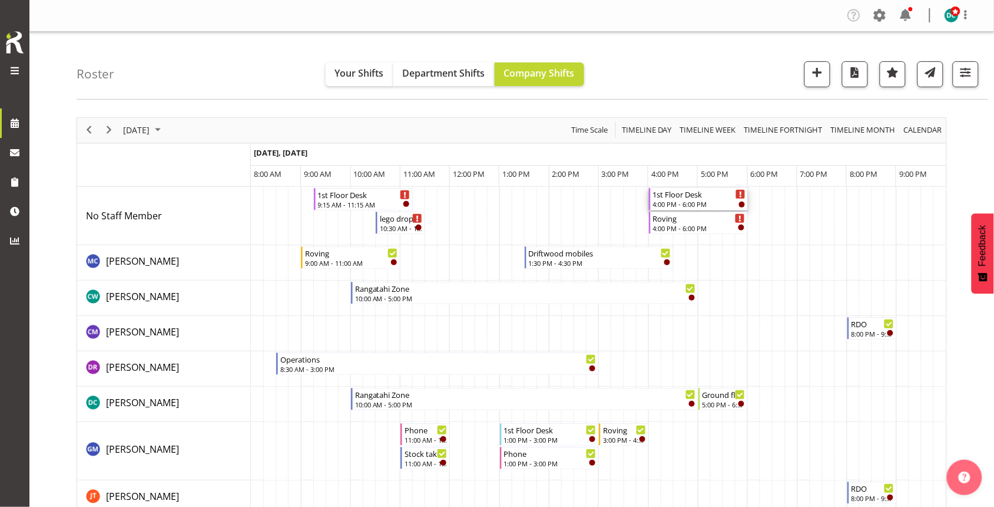
click at [683, 198] on div "1st Floor Desk" at bounding box center [699, 194] width 93 height 12
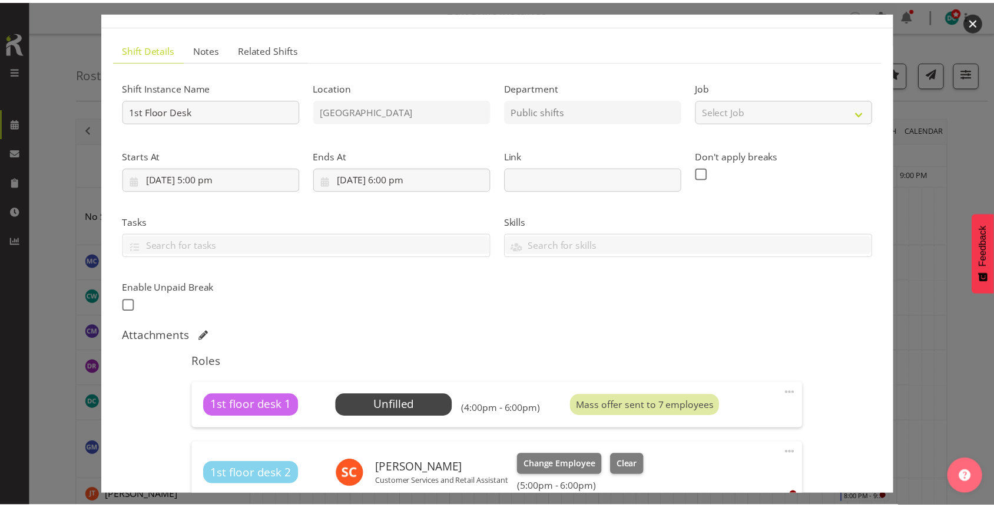
scroll to position [74, 0]
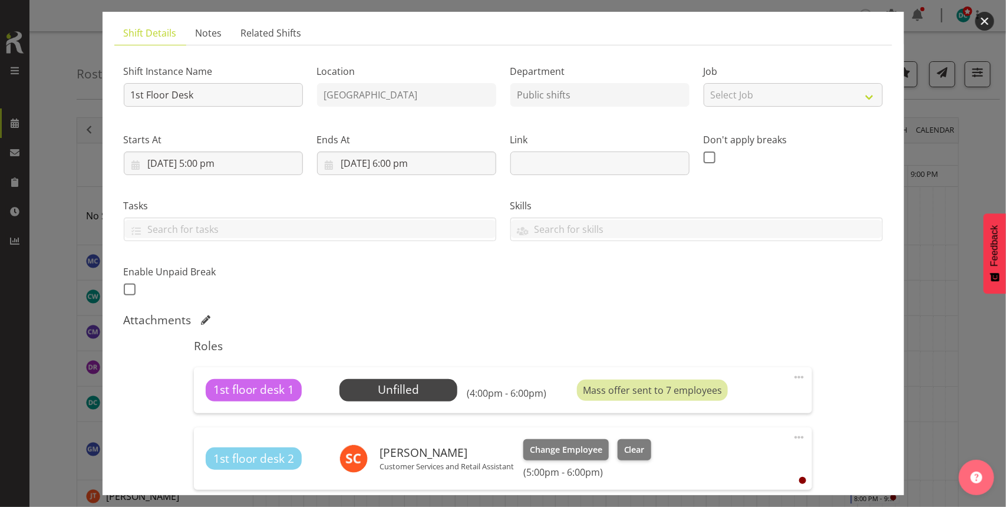
click at [983, 19] on button "button" at bounding box center [984, 21] width 19 height 19
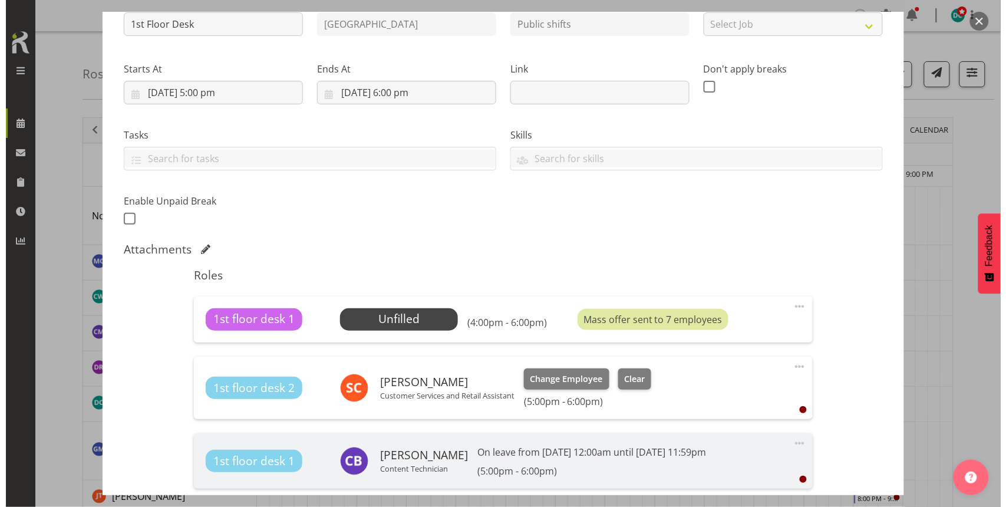
scroll to position [147, 0]
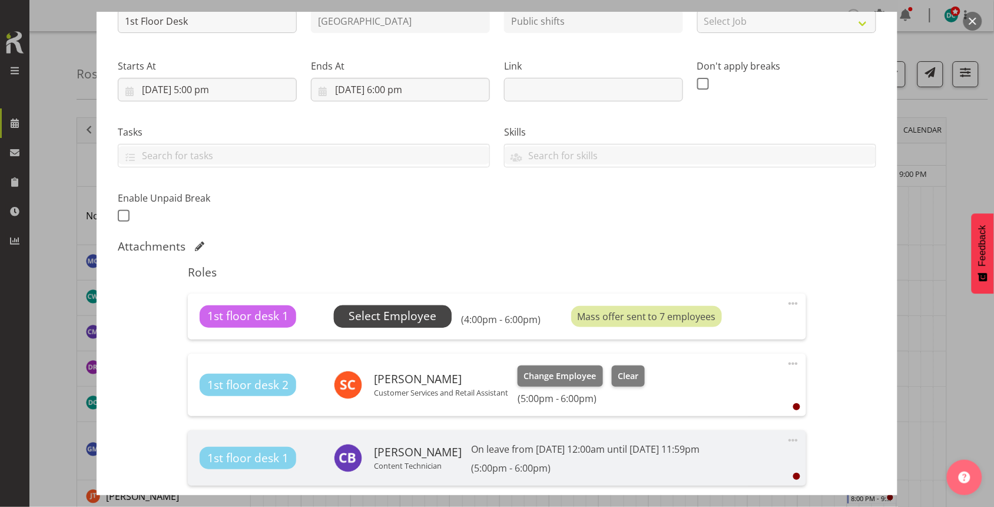
click at [366, 320] on span "Select Employee" at bounding box center [393, 316] width 88 height 17
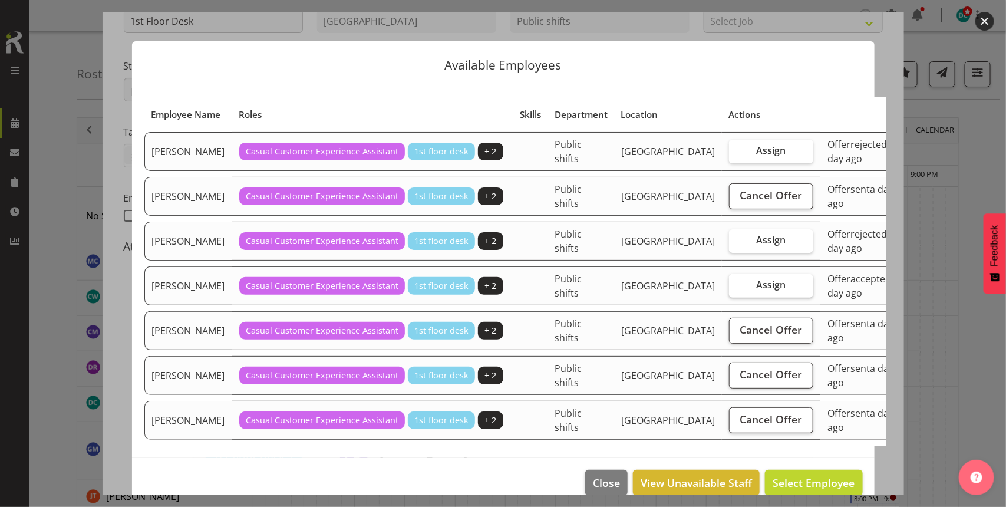
click at [756, 290] on span "Assign" at bounding box center [770, 285] width 29 height 12
click at [732, 289] on input "Assign" at bounding box center [733, 285] width 8 height 8
checkbox input "true"
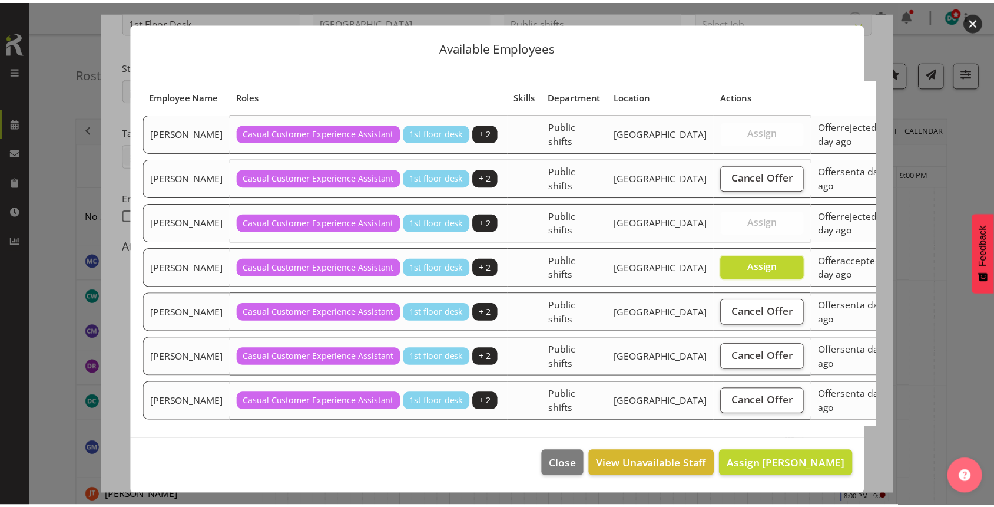
scroll to position [34, 0]
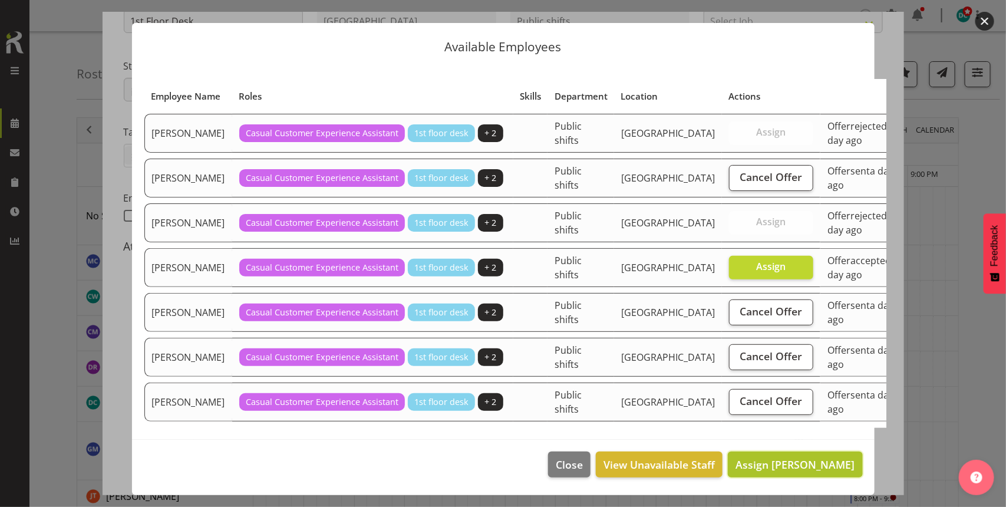
click at [794, 461] on span "Assign Marion Hawkes" at bounding box center [794, 464] width 119 height 14
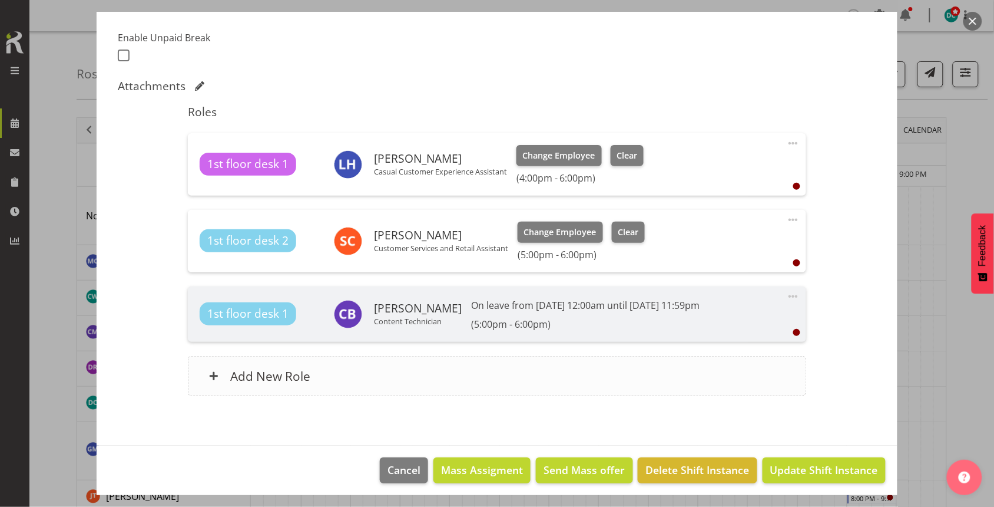
scroll to position [313, 0]
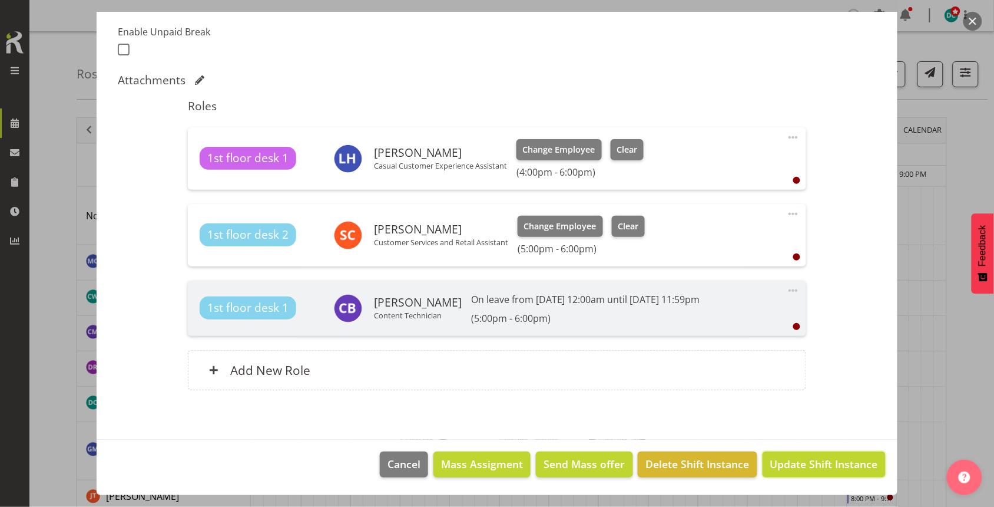
click at [799, 469] on span "Update Shift Instance" at bounding box center [825, 463] width 108 height 15
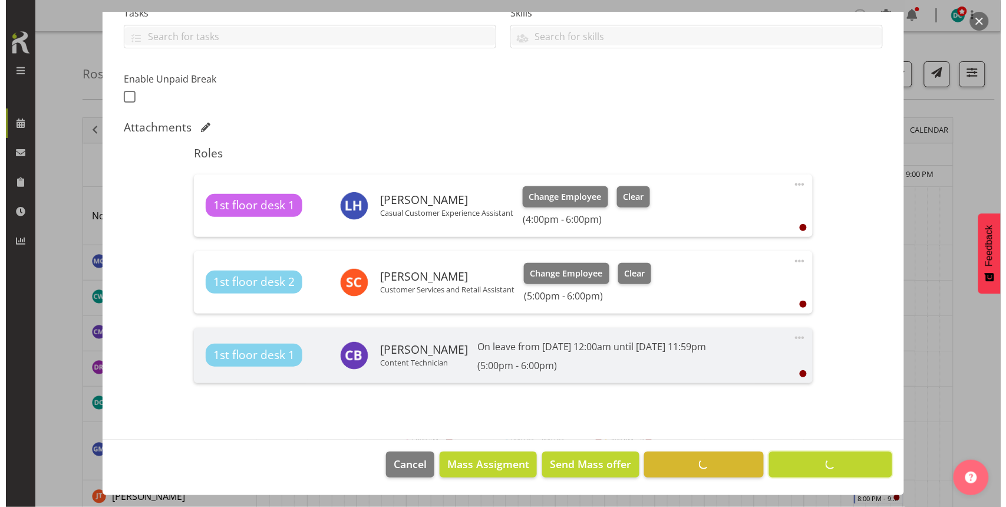
scroll to position [266, 0]
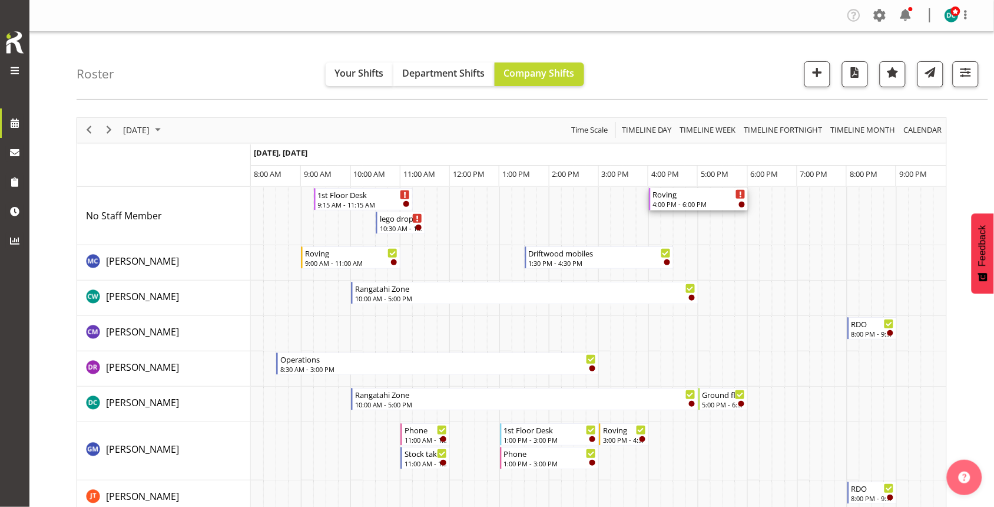
click at [693, 201] on div "4:00 PM - 6:00 PM" at bounding box center [699, 203] width 93 height 9
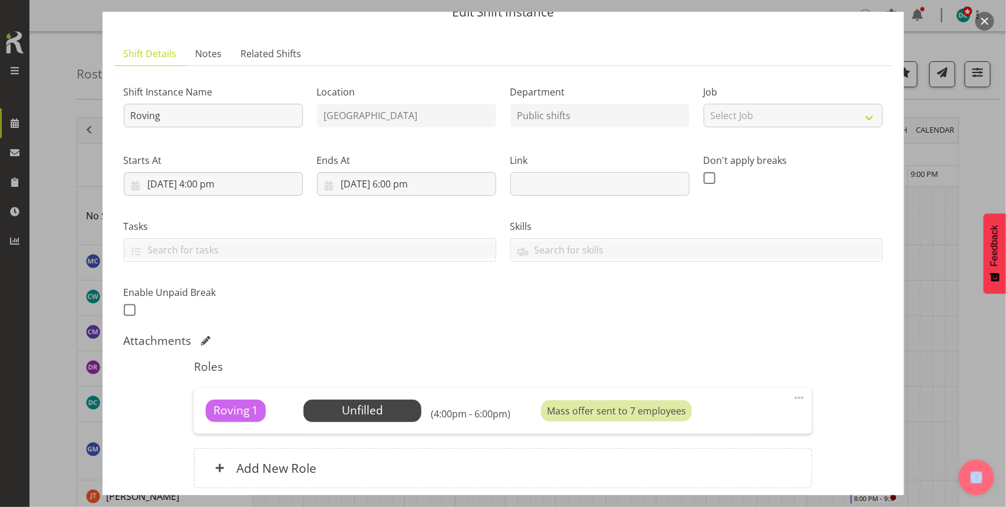
scroll to position [74, 0]
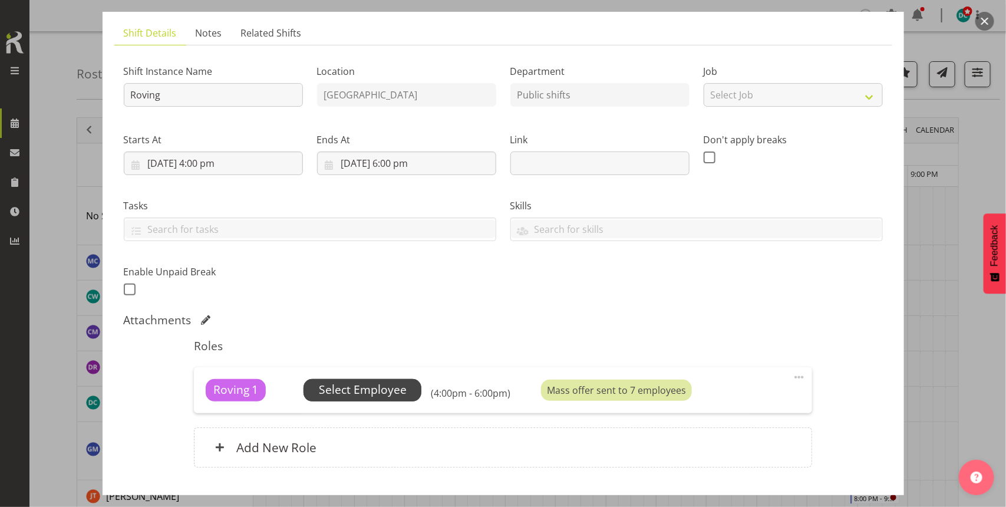
click at [378, 384] on span "Select Employee" at bounding box center [363, 389] width 88 height 17
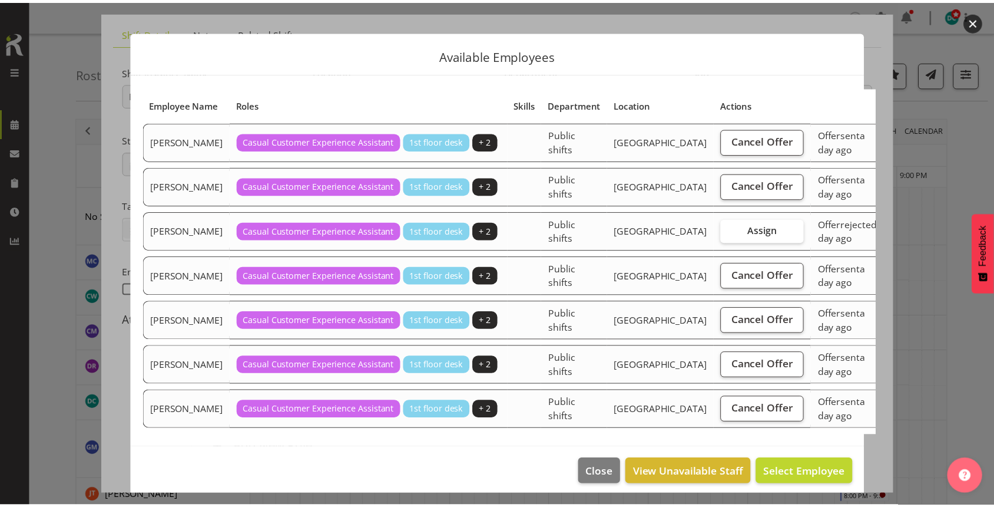
scroll to position [0, 0]
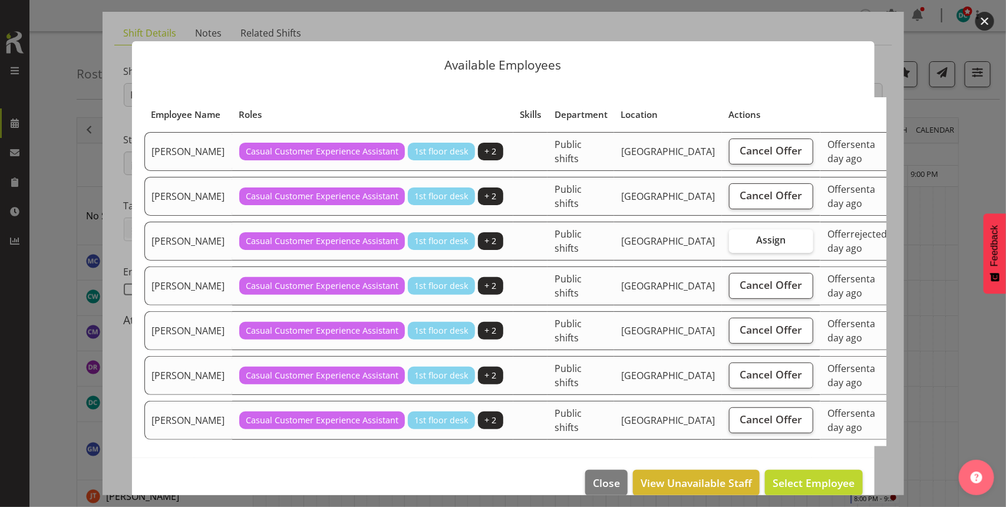
click at [981, 19] on button "button" at bounding box center [984, 21] width 19 height 19
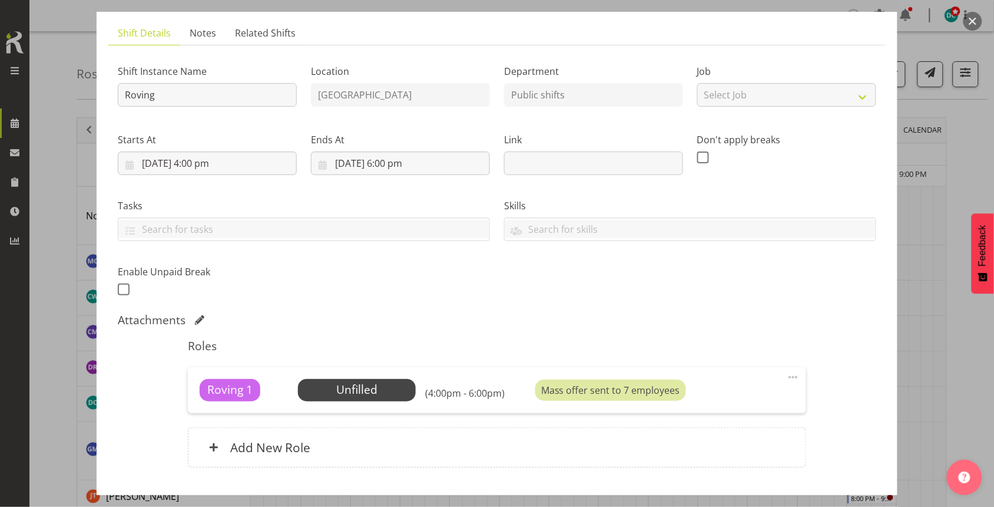
click at [970, 15] on button "button" at bounding box center [973, 21] width 19 height 19
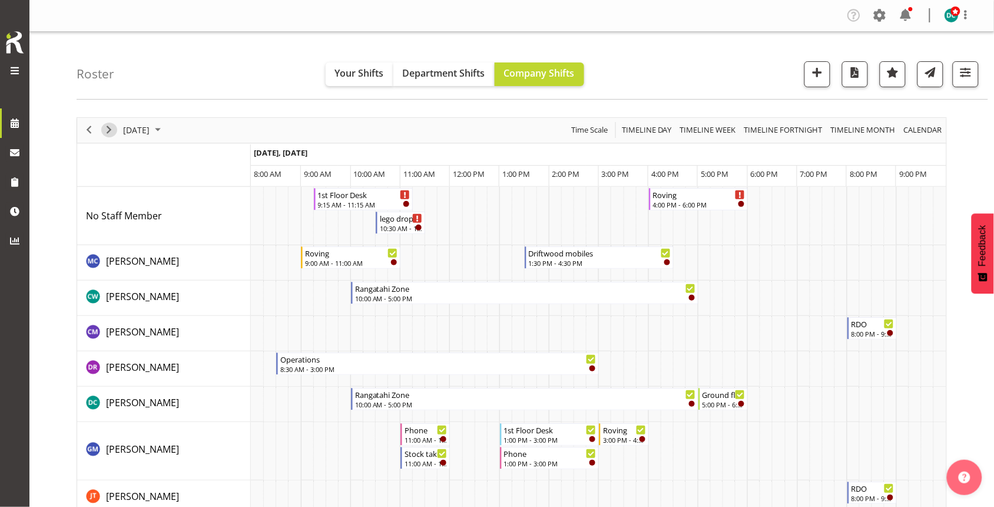
click at [109, 133] on span "Next" at bounding box center [109, 130] width 14 height 15
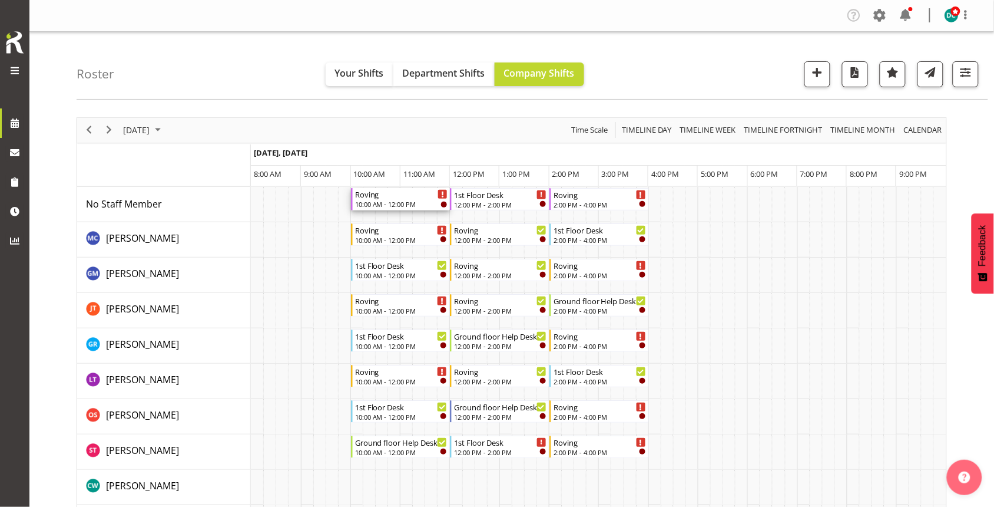
click at [408, 201] on div "10:00 AM - 12:00 PM" at bounding box center [401, 203] width 93 height 9
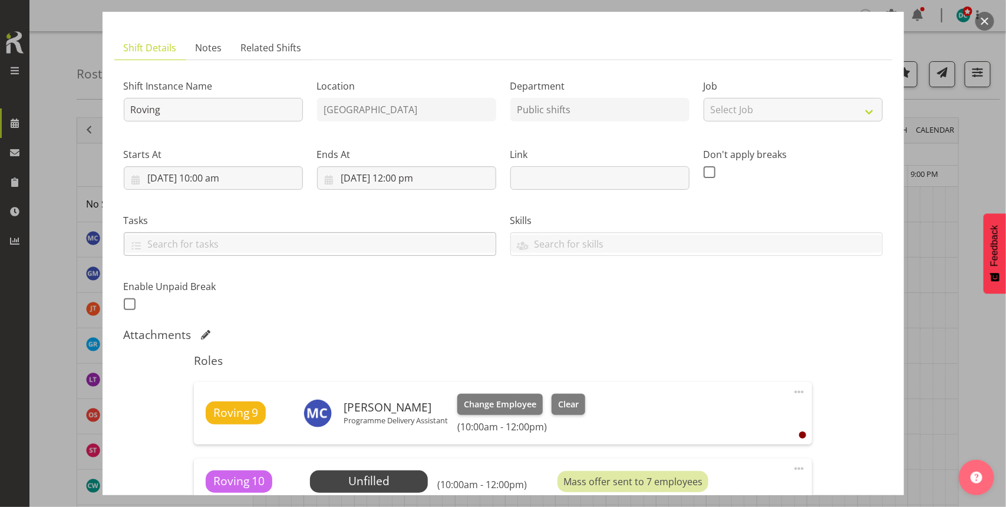
scroll to position [147, 0]
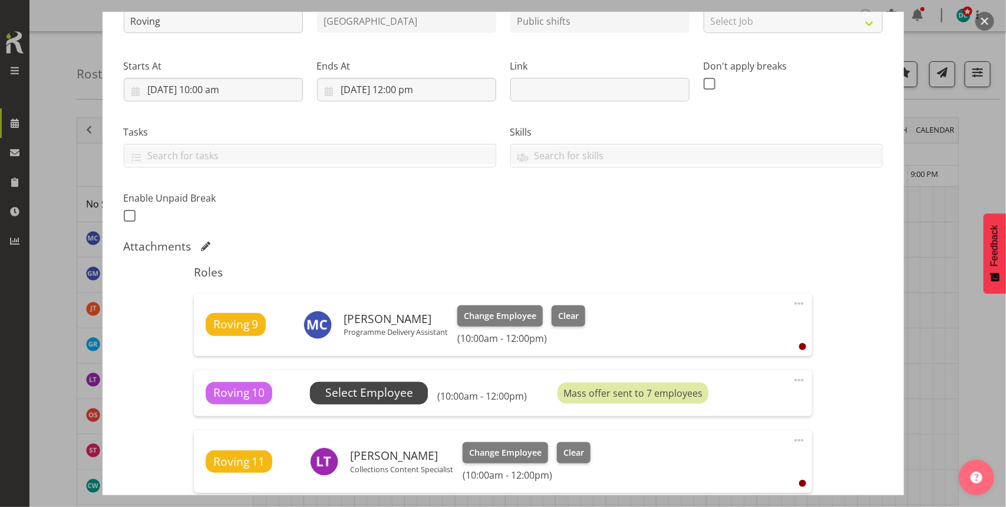
click at [388, 384] on span "Select Employee" at bounding box center [369, 392] width 88 height 17
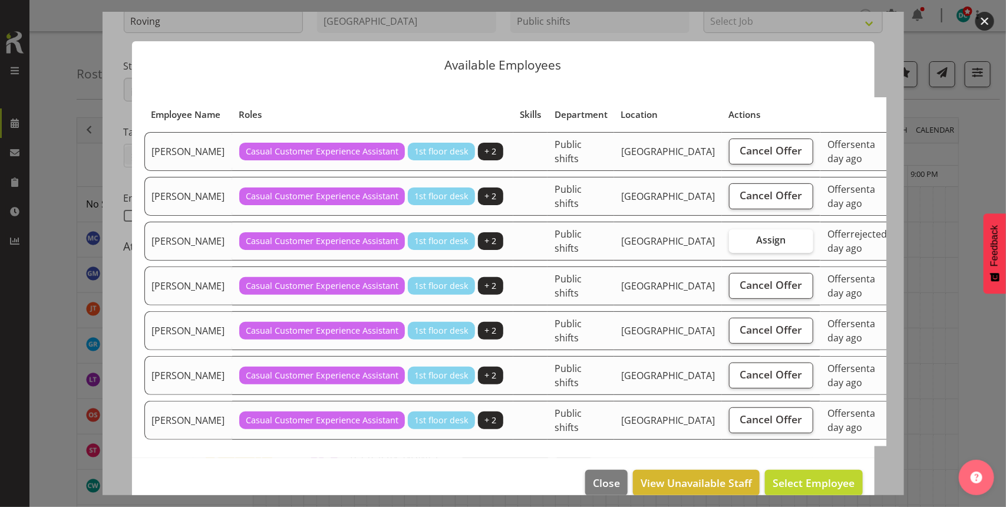
click at [982, 28] on button "button" at bounding box center [984, 21] width 19 height 19
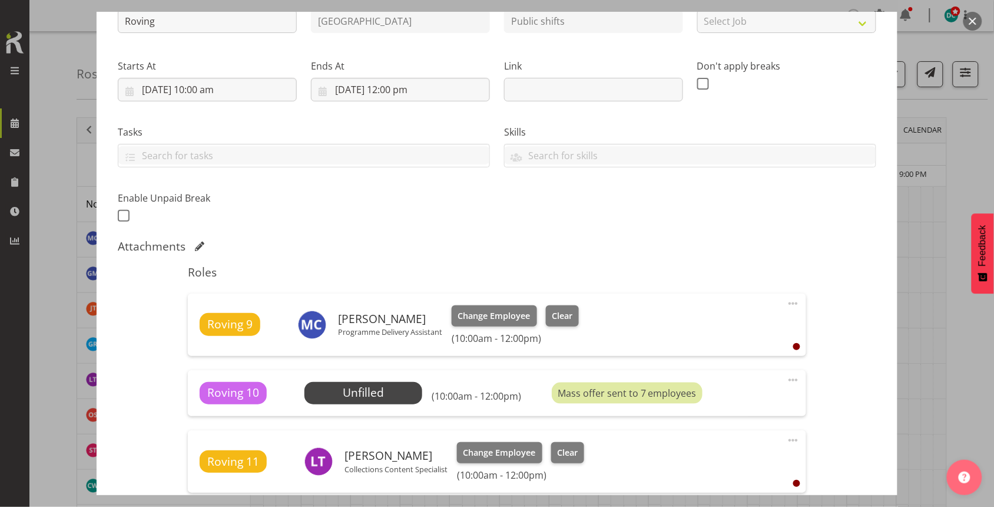
click at [973, 21] on button "button" at bounding box center [973, 21] width 19 height 19
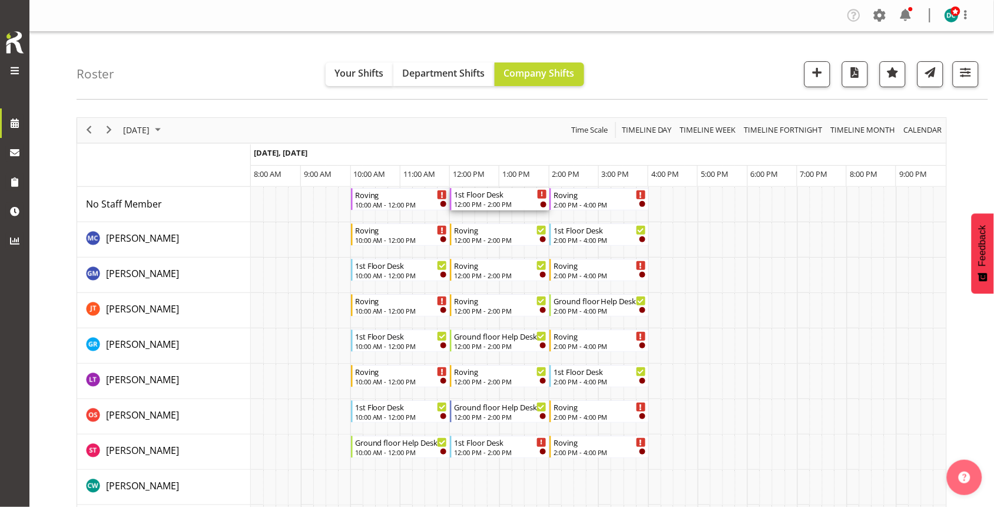
click at [495, 196] on div "1st Floor Desk" at bounding box center [500, 194] width 93 height 12
click at [0, 0] on div at bounding box center [0, 0] width 0 height 0
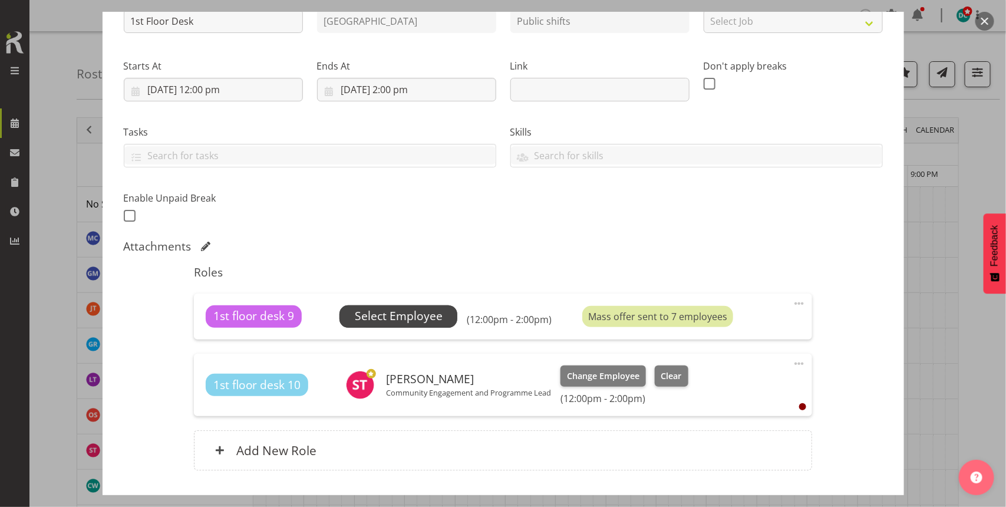
click at [414, 309] on span "Select Employee" at bounding box center [399, 316] width 88 height 17
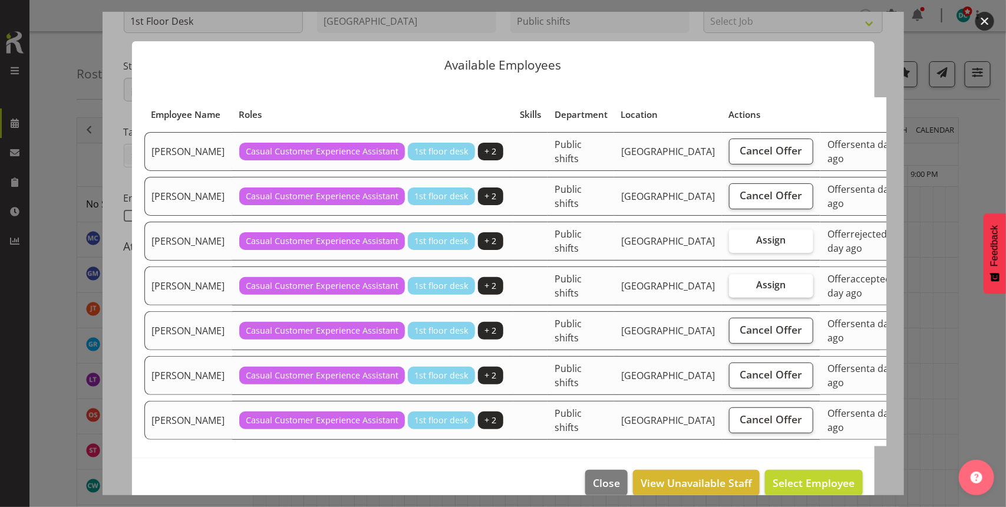
click at [756, 290] on span "Assign" at bounding box center [770, 285] width 29 height 12
click at [729, 289] on input "Assign" at bounding box center [733, 285] width 8 height 8
checkbox input "true"
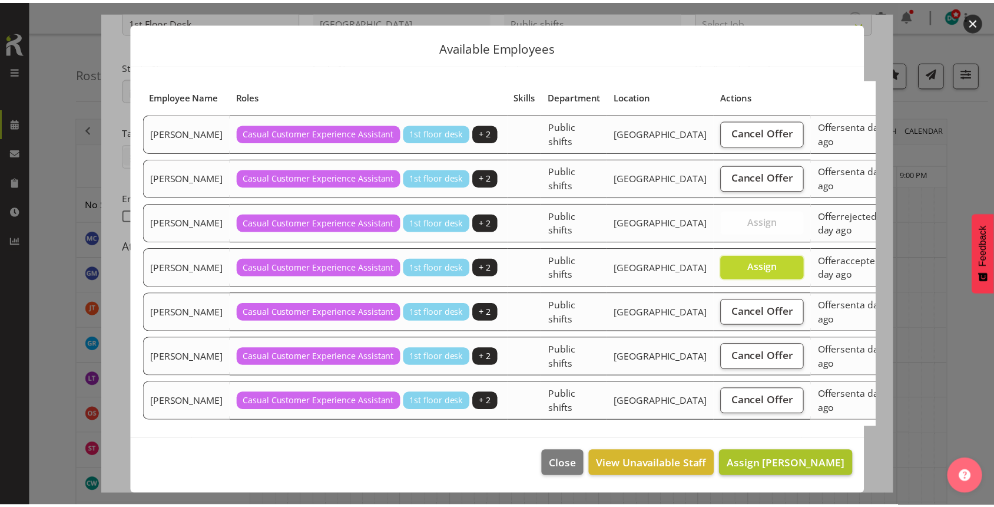
scroll to position [34, 0]
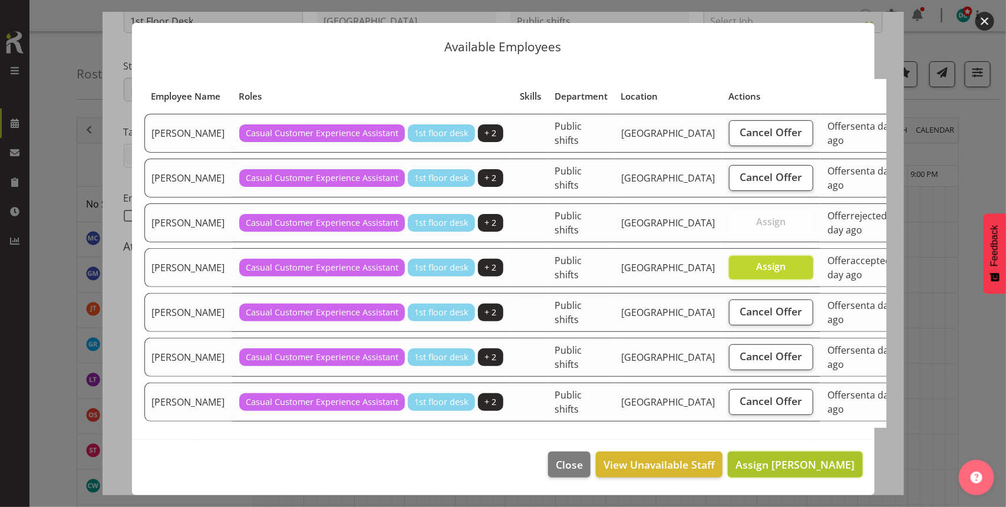
click at [764, 467] on span "Assign Marion Hawkes" at bounding box center [794, 464] width 119 height 14
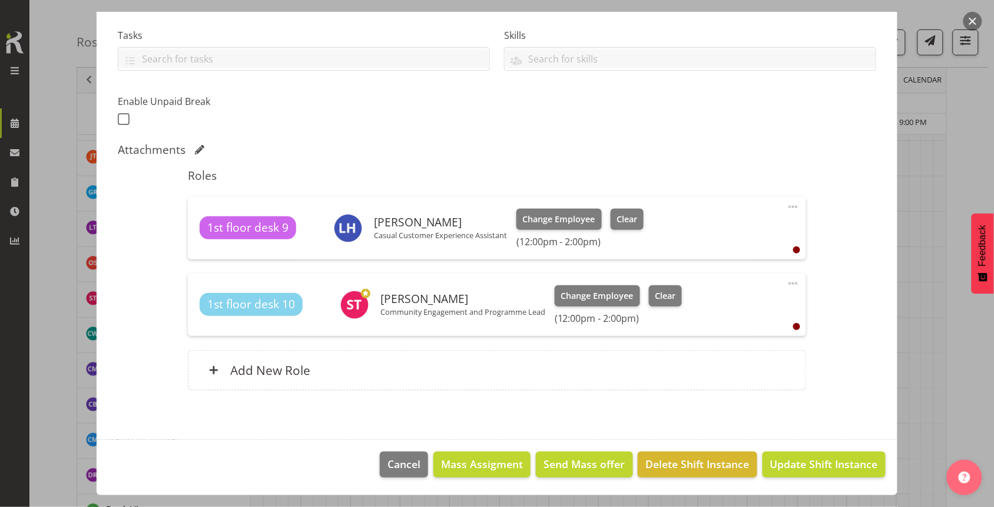
scroll to position [295, 0]
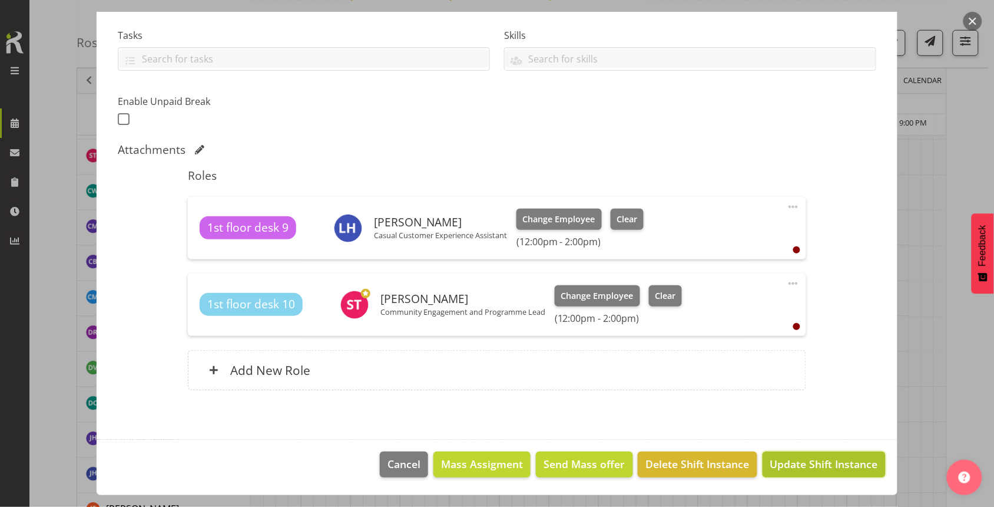
click at [784, 466] on span "Update Shift Instance" at bounding box center [825, 463] width 108 height 15
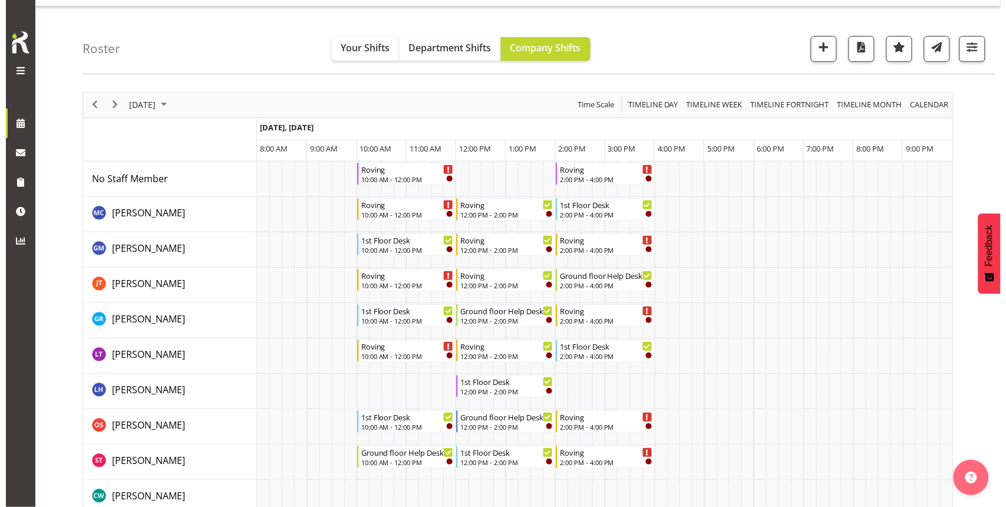
scroll to position [0, 0]
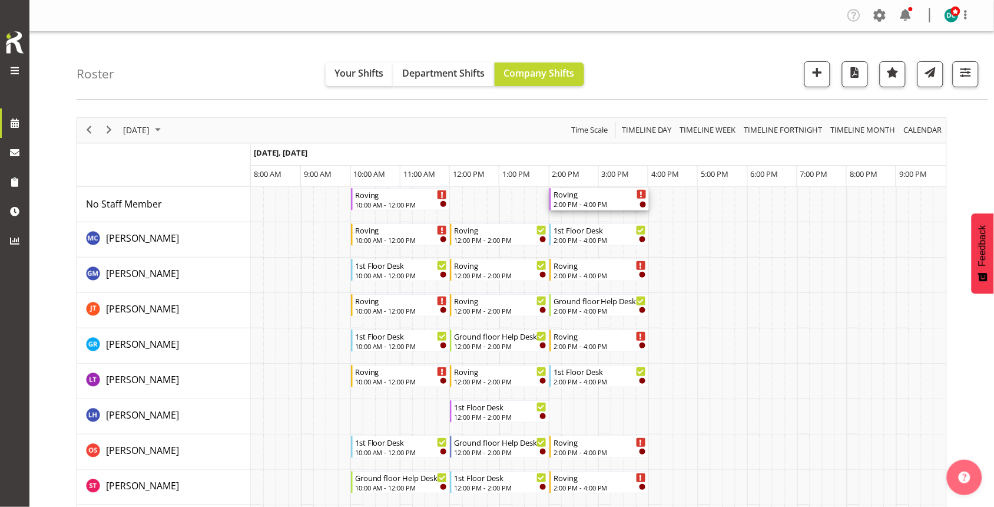
click at [589, 199] on div "Roving" at bounding box center [600, 194] width 93 height 12
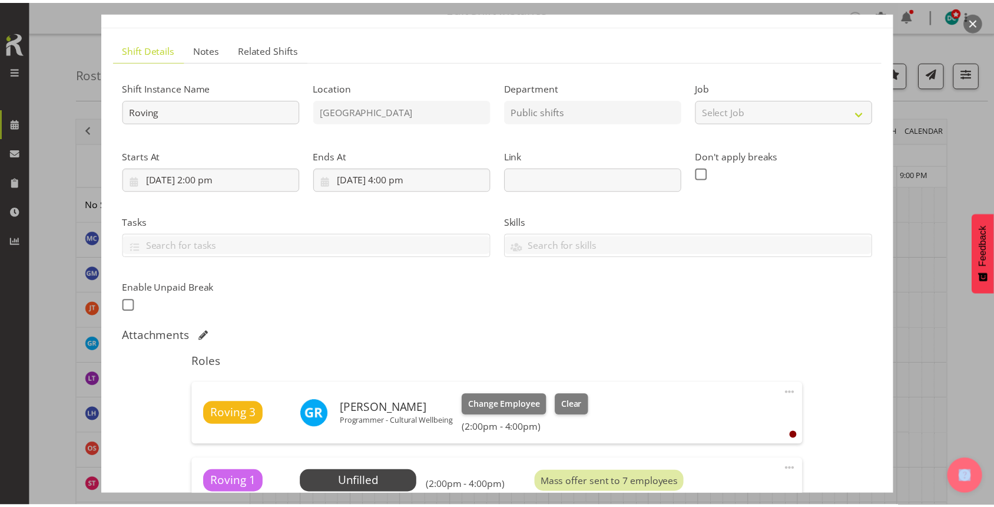
scroll to position [147, 0]
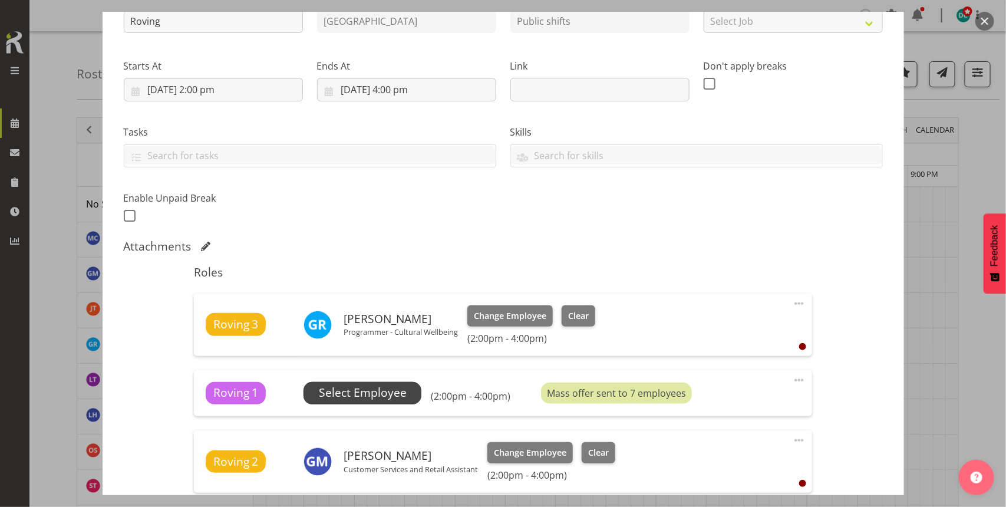
click at [395, 389] on span "Select Employee" at bounding box center [363, 392] width 88 height 17
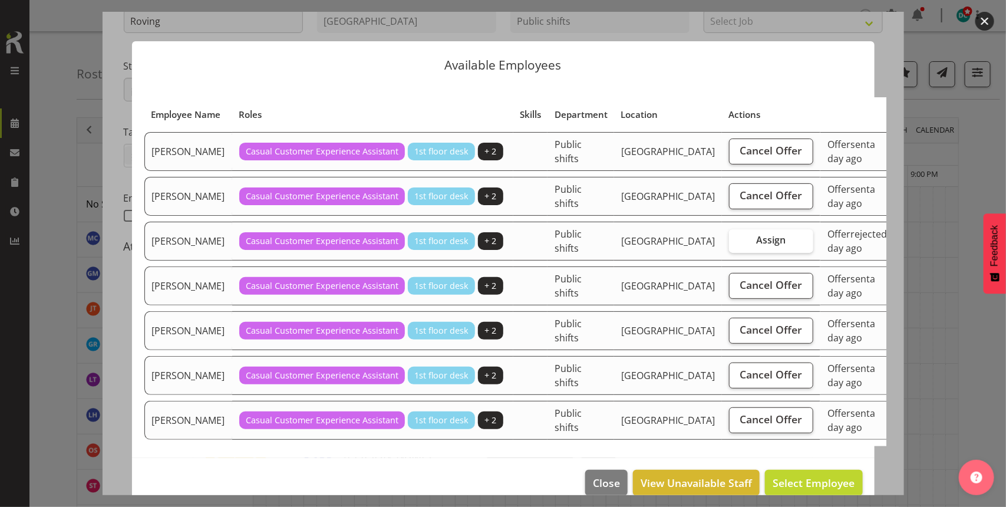
click at [984, 21] on button "button" at bounding box center [984, 21] width 19 height 19
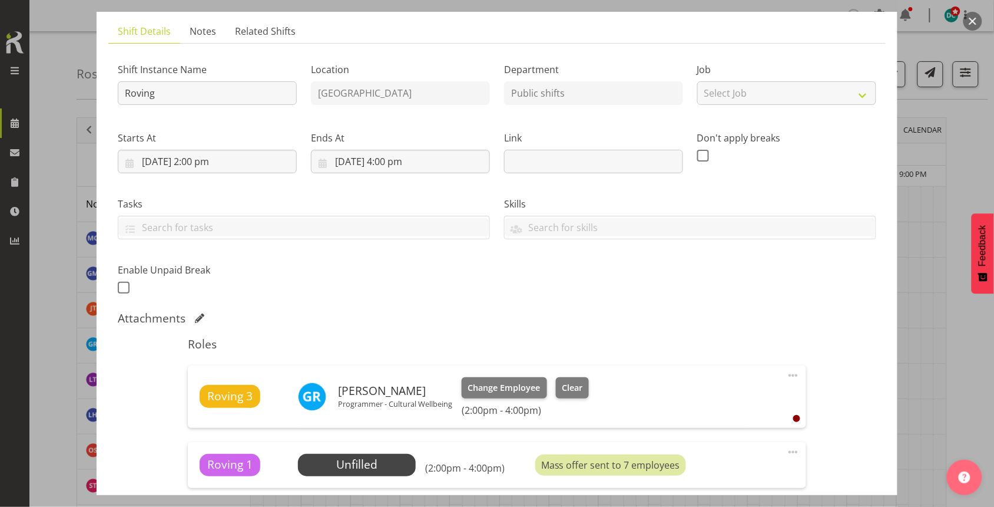
scroll to position [0, 0]
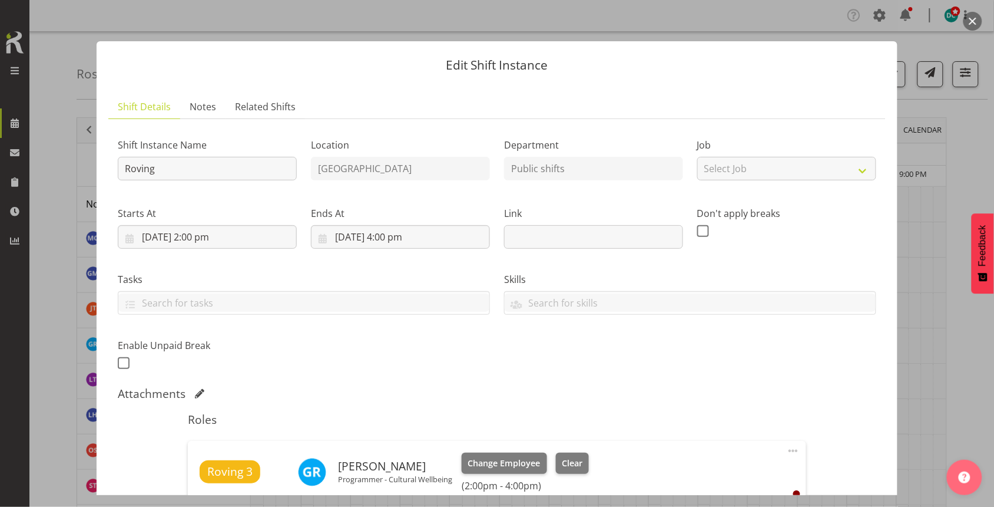
click at [973, 22] on button "button" at bounding box center [973, 21] width 19 height 19
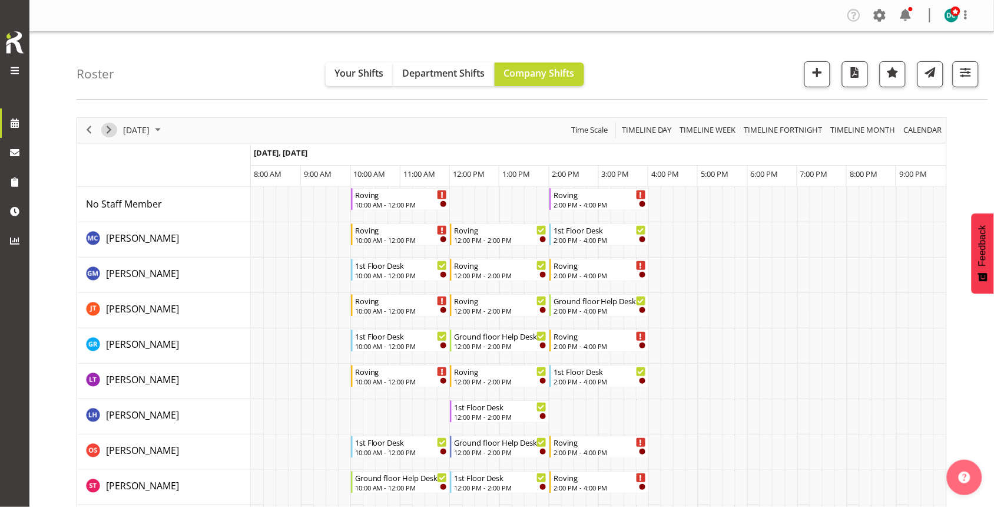
click at [113, 127] on span "Next" at bounding box center [109, 130] width 14 height 15
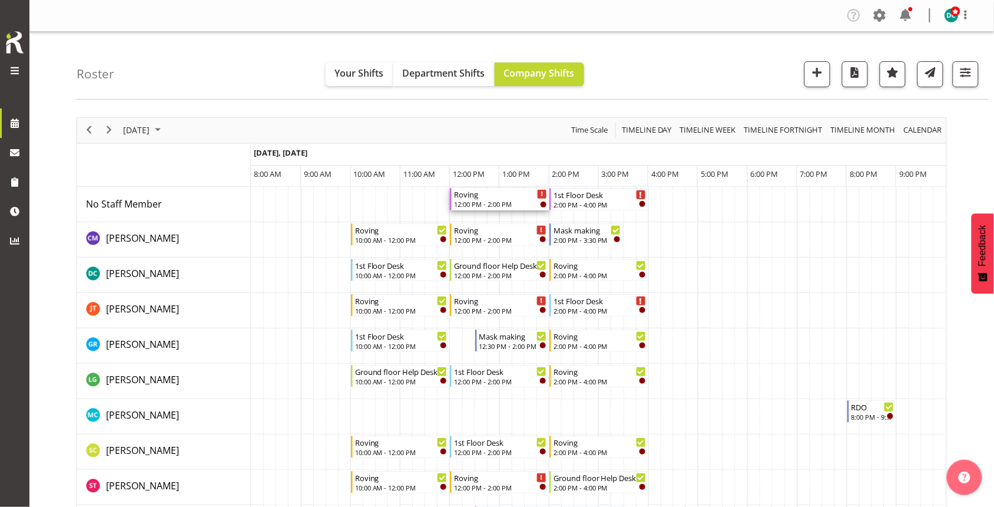
click at [487, 201] on div "12:00 PM - 2:00 PM" at bounding box center [500, 203] width 93 height 9
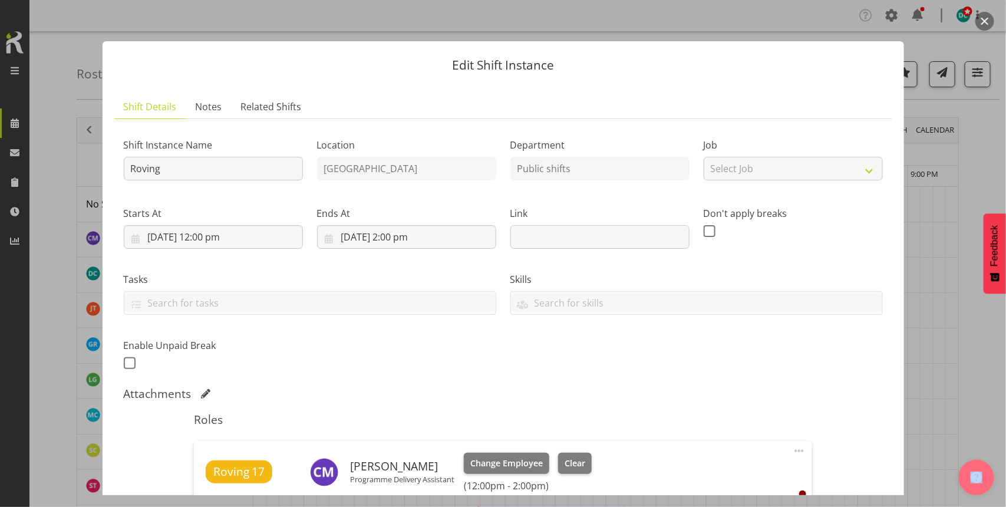
scroll to position [221, 0]
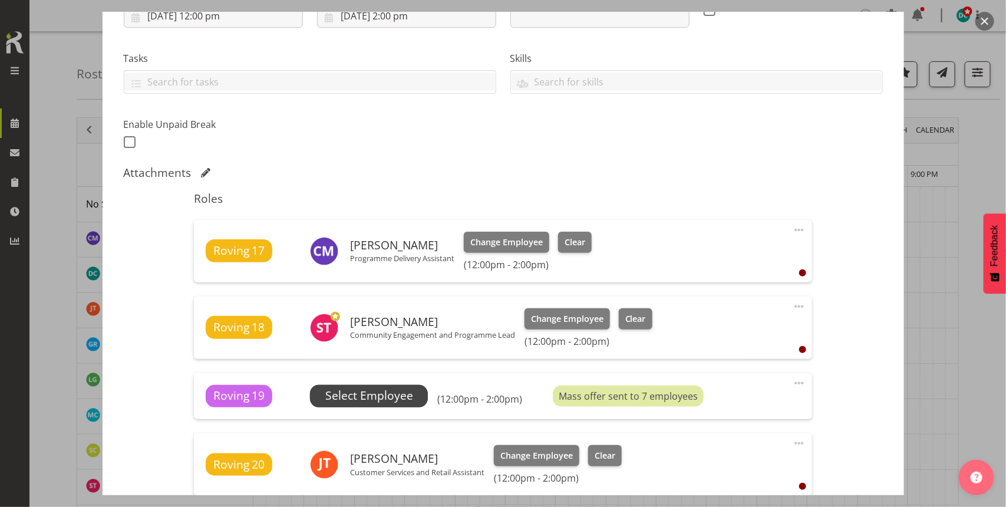
click at [387, 392] on span "Select Employee" at bounding box center [369, 395] width 88 height 17
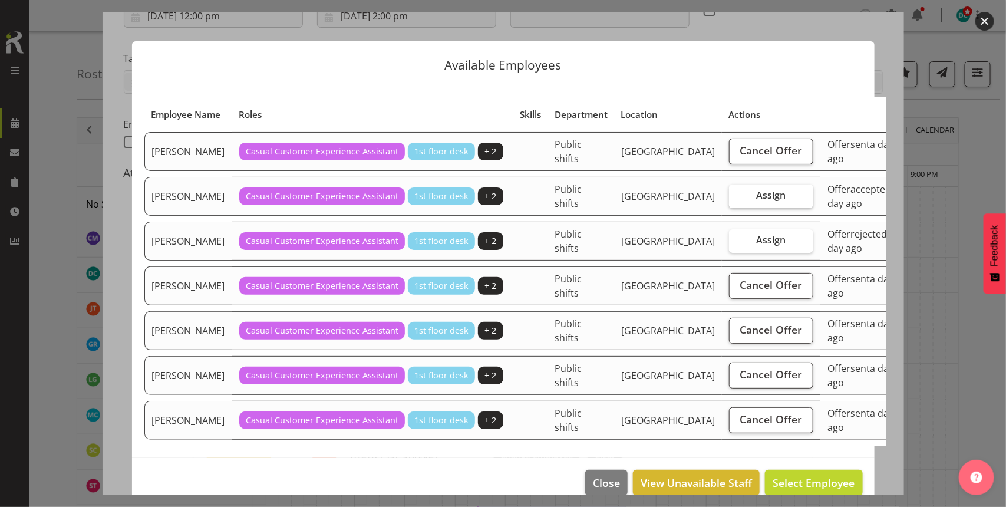
click at [729, 200] on label "Assign" at bounding box center [771, 196] width 84 height 24
click at [729, 199] on input "Assign" at bounding box center [733, 195] width 8 height 8
checkbox input "true"
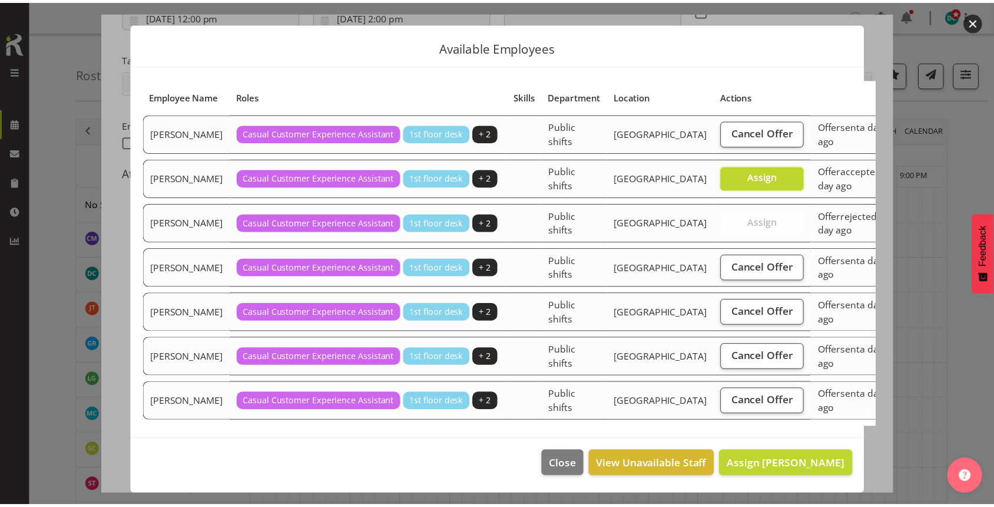
scroll to position [34, 0]
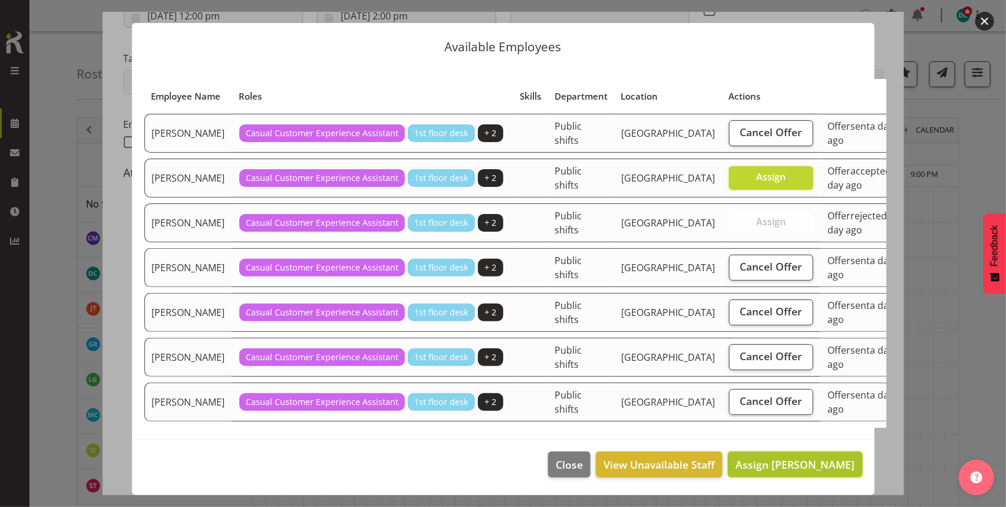
click at [776, 454] on button "Assign Lisa Imamura" at bounding box center [795, 464] width 134 height 26
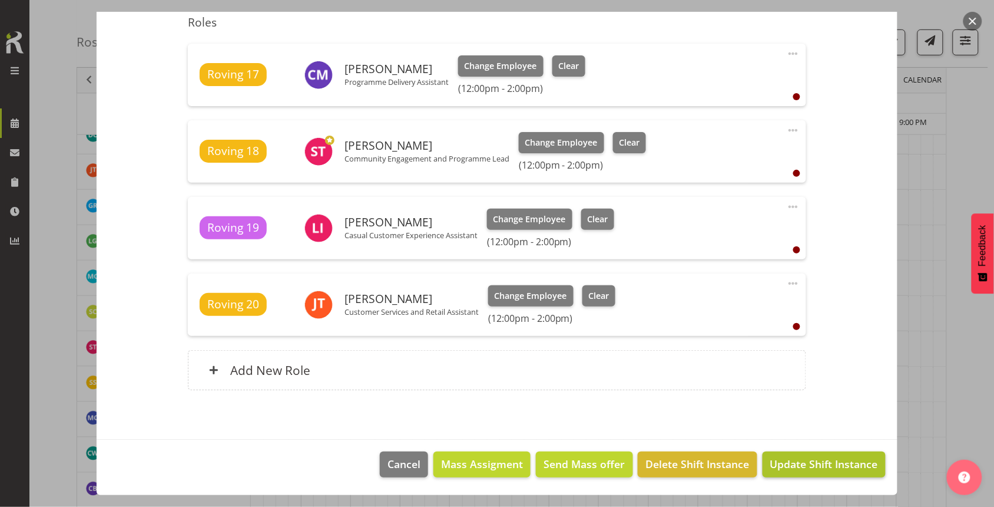
scroll to position [295, 0]
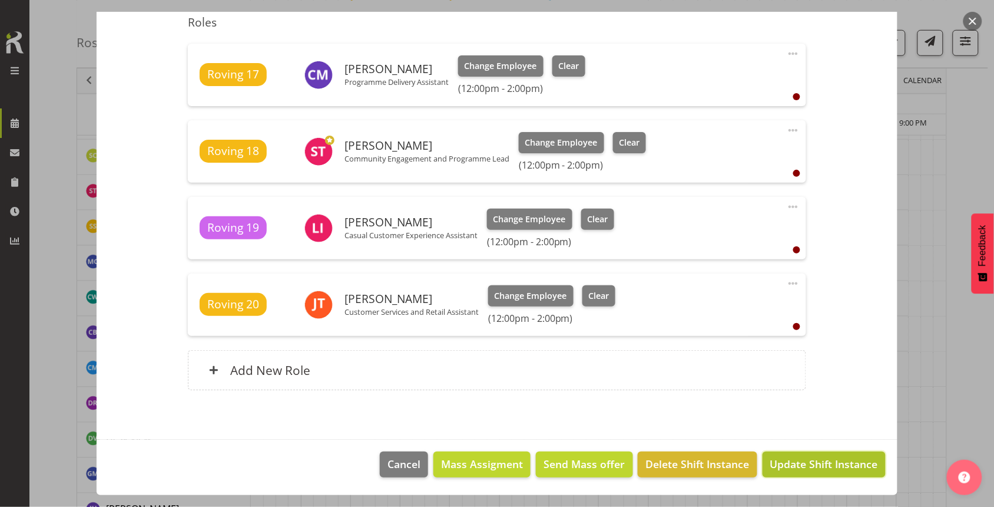
click at [805, 467] on span "Update Shift Instance" at bounding box center [825, 463] width 108 height 15
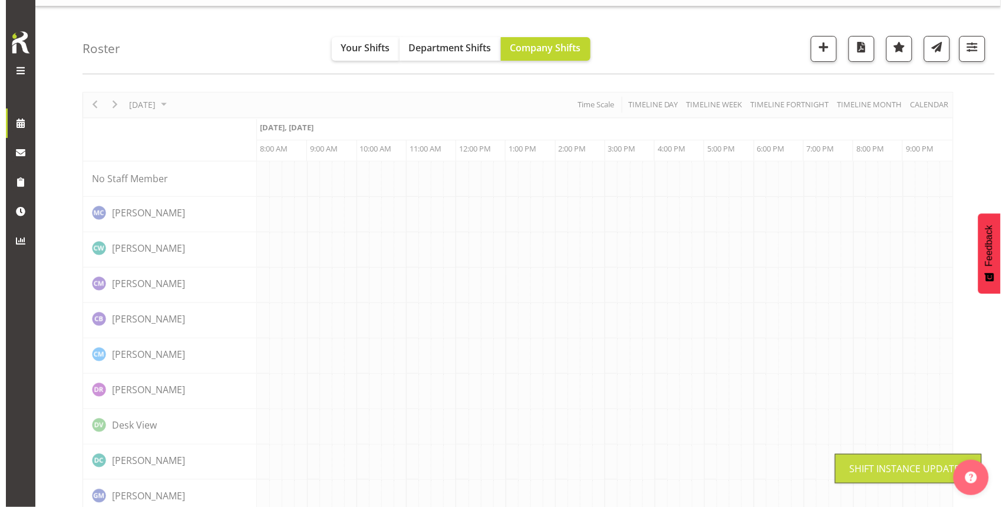
scroll to position [0, 0]
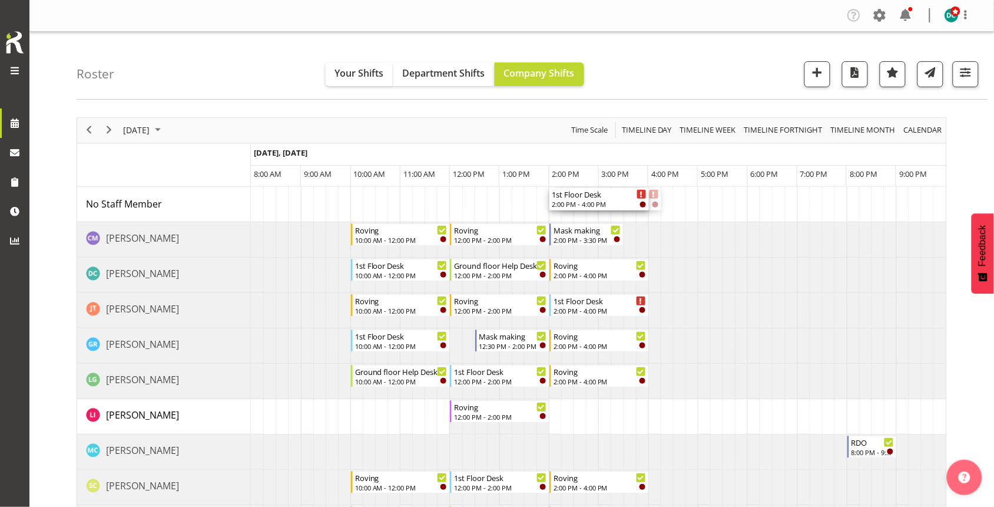
drag, startPoint x: 598, startPoint y: 202, endPoint x: 570, endPoint y: 201, distance: 27.7
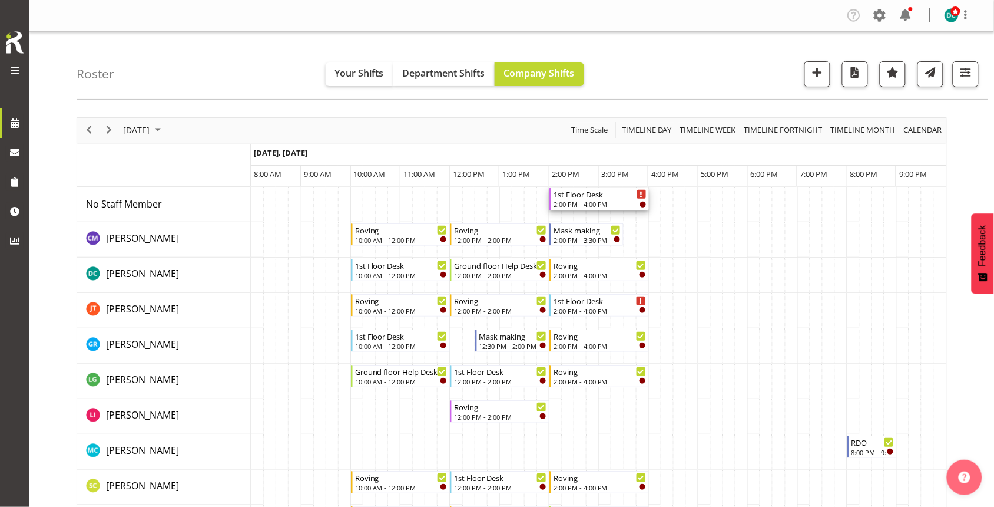
click at [577, 195] on div "1st Floor Desk" at bounding box center [600, 194] width 93 height 12
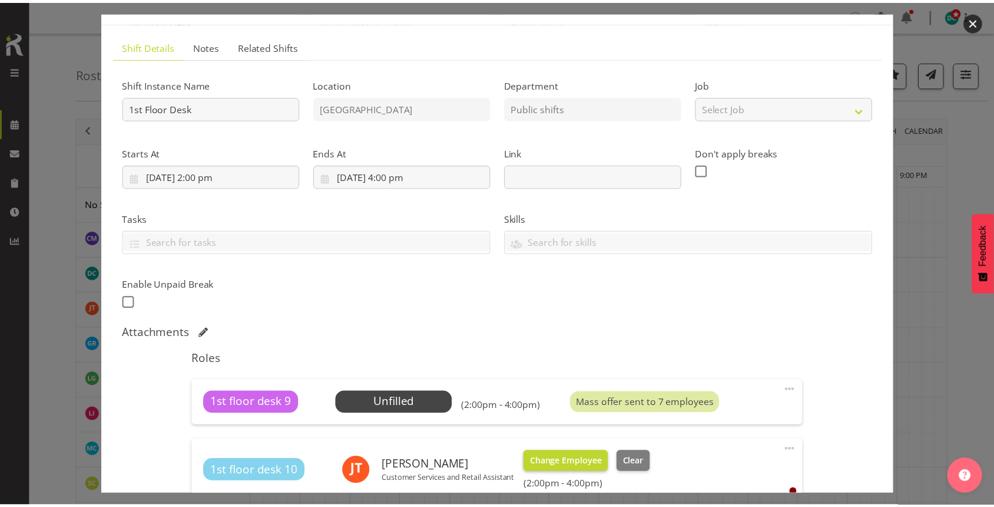
scroll to position [147, 0]
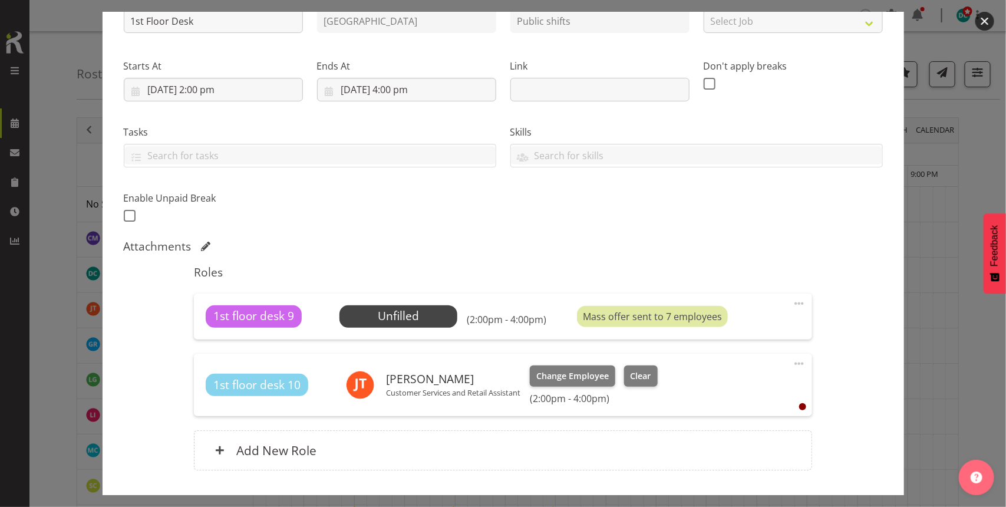
click at [990, 19] on button "button" at bounding box center [984, 21] width 19 height 19
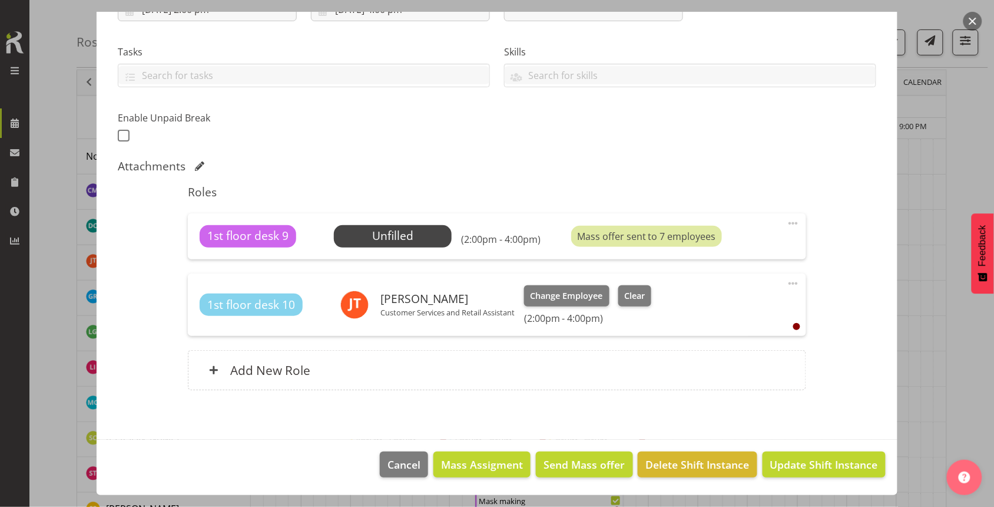
scroll to position [74, 0]
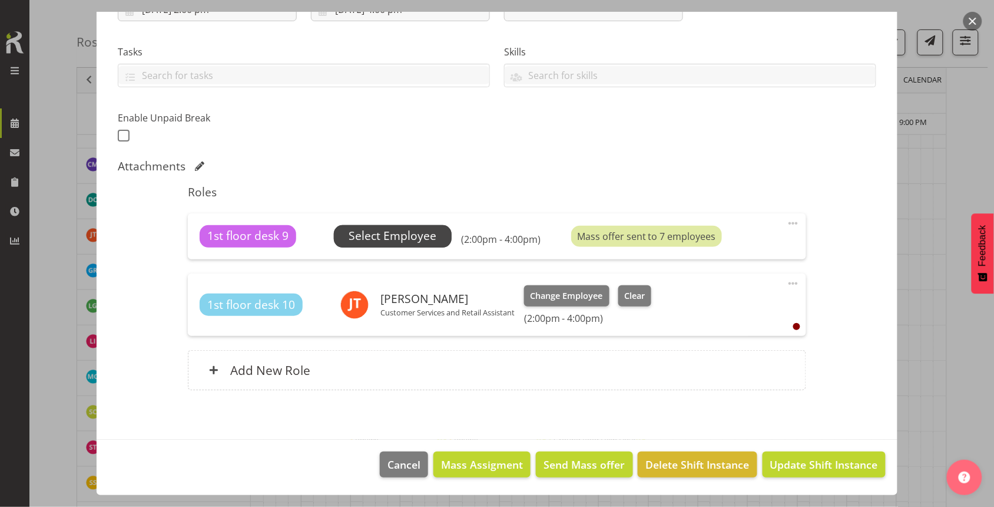
click at [393, 237] on span "Select Employee" at bounding box center [393, 235] width 88 height 17
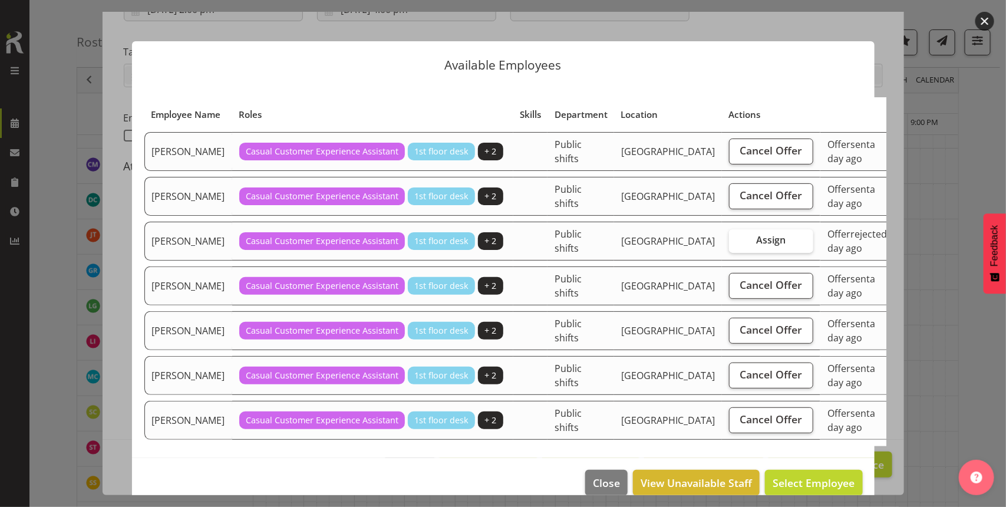
click at [978, 19] on button "button" at bounding box center [984, 21] width 19 height 19
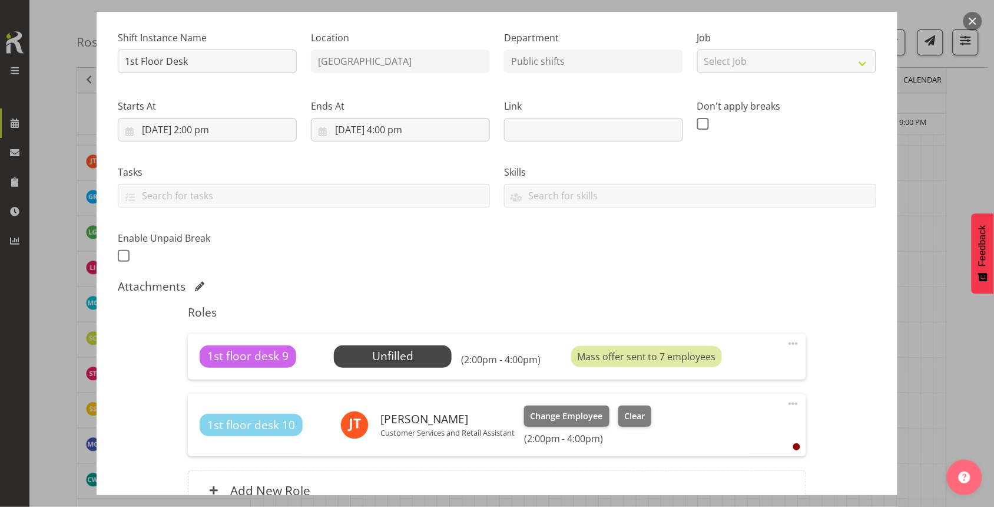
scroll to position [7, 0]
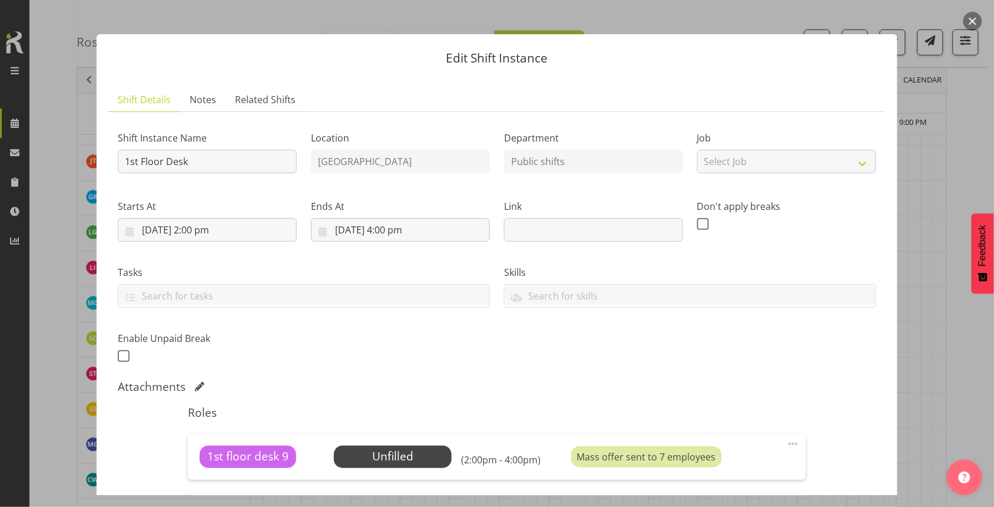
click at [972, 16] on button "button" at bounding box center [973, 21] width 19 height 19
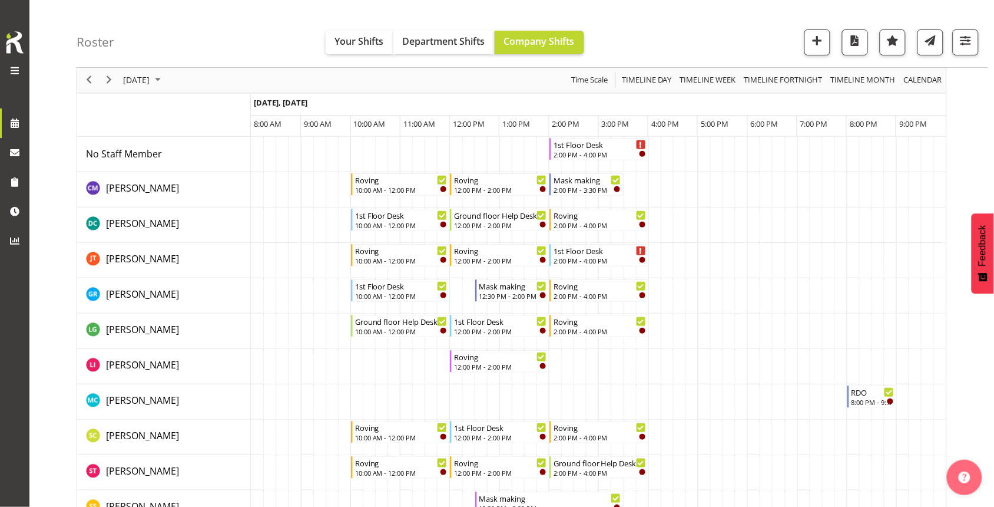
scroll to position [0, 0]
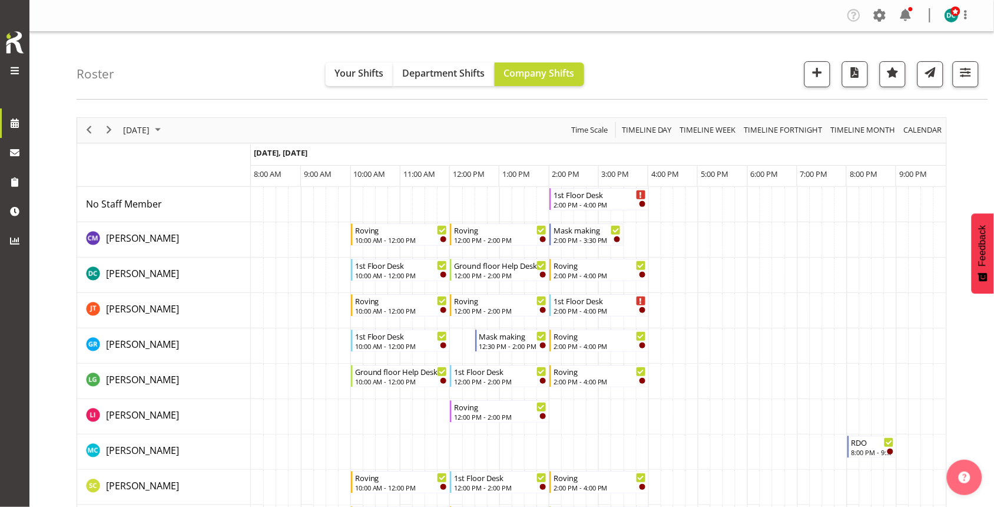
click at [148, 121] on div "September 28, 2025" at bounding box center [143, 130] width 49 height 25
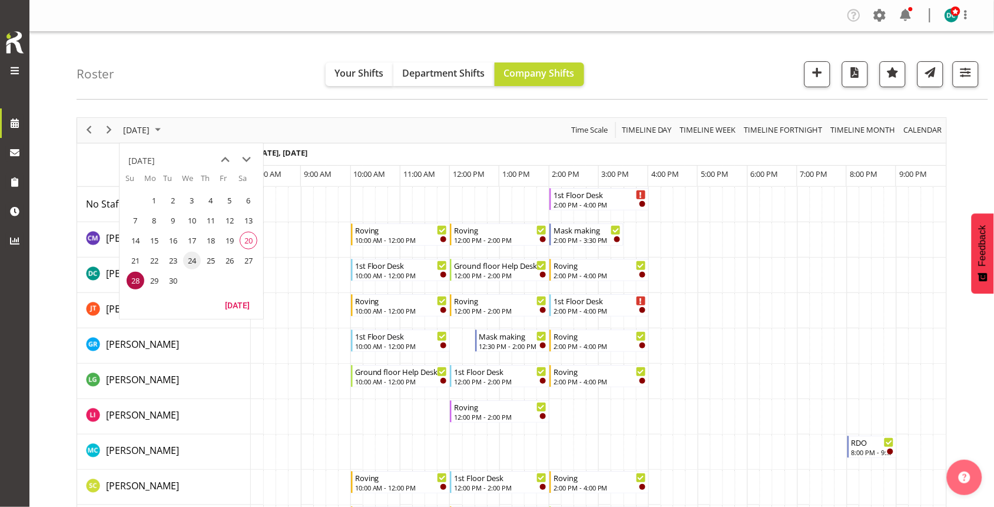
click at [190, 263] on span "24" at bounding box center [192, 261] width 18 height 18
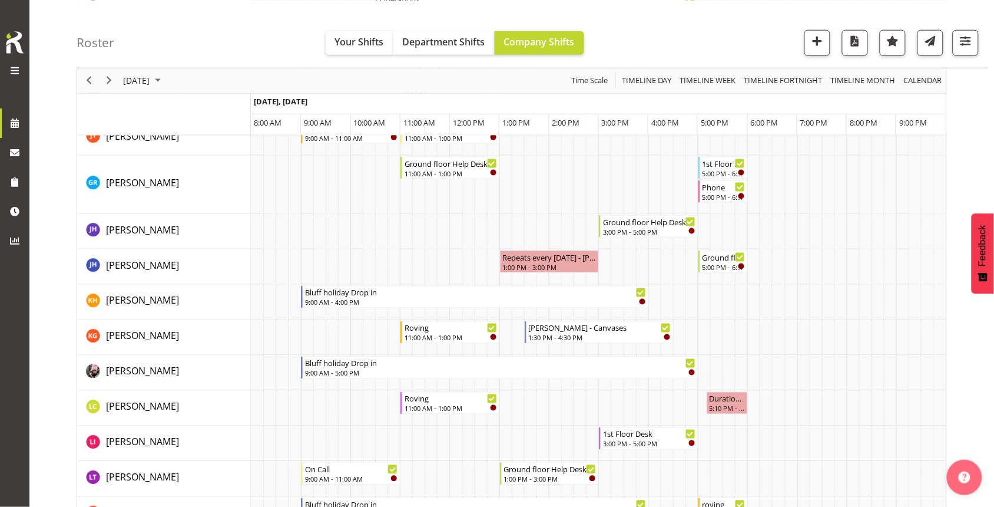
scroll to position [442, 0]
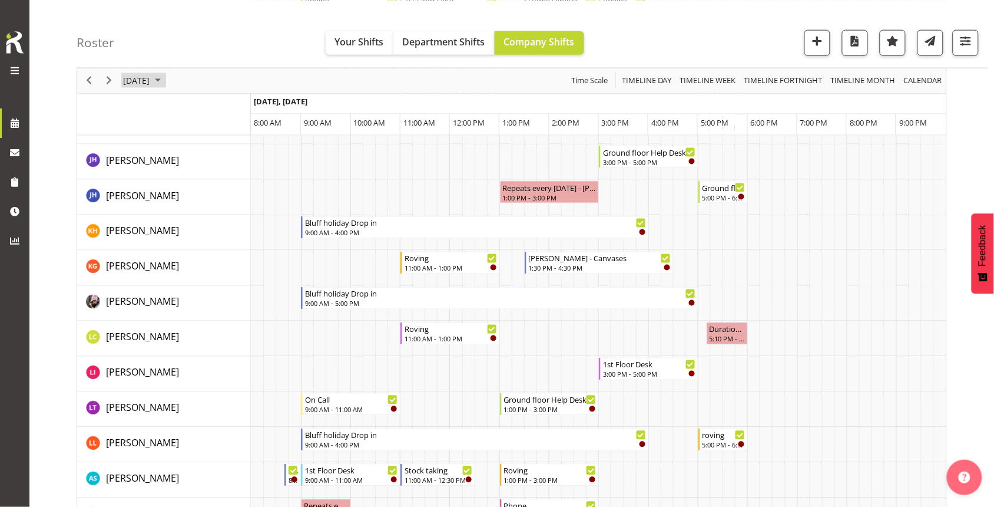
click at [151, 73] on span "September 24, 2025" at bounding box center [136, 80] width 29 height 15
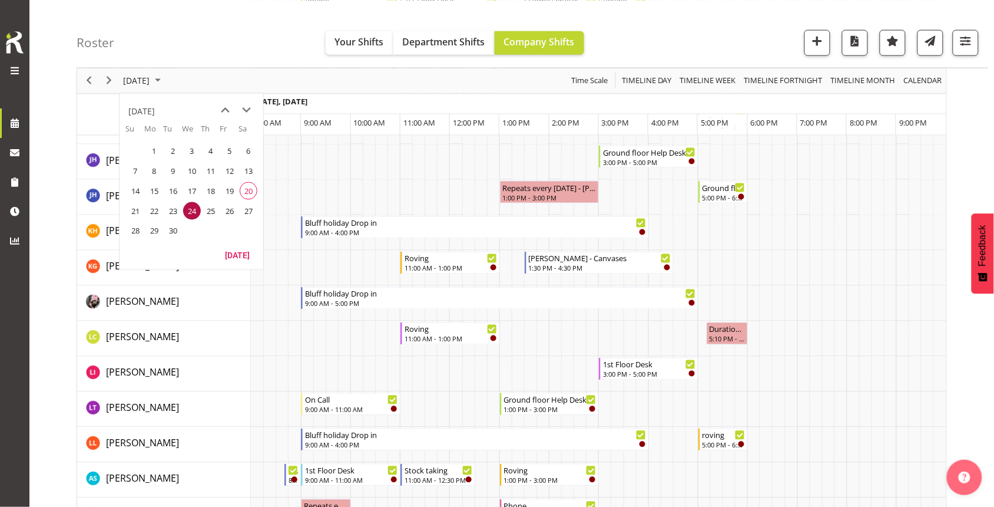
click at [131, 233] on span "28" at bounding box center [136, 231] width 18 height 18
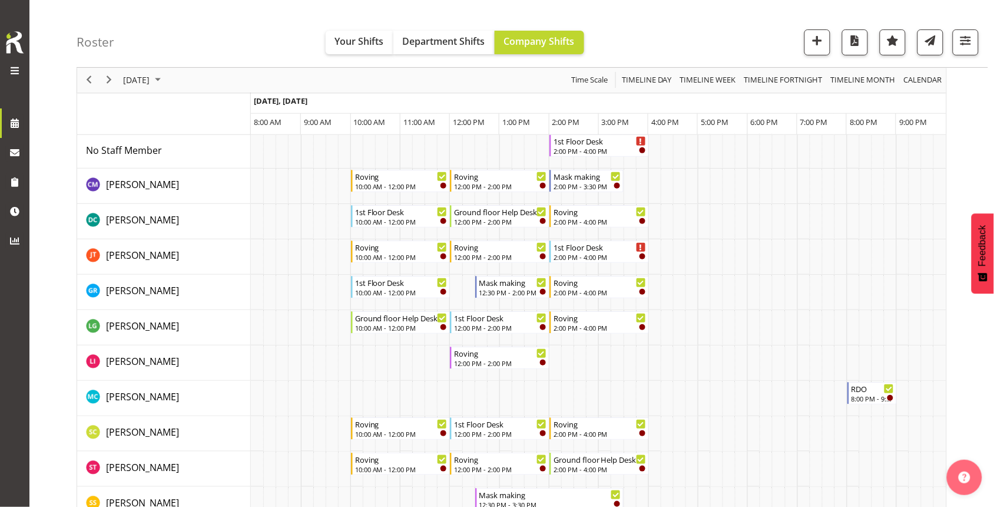
scroll to position [74, 0]
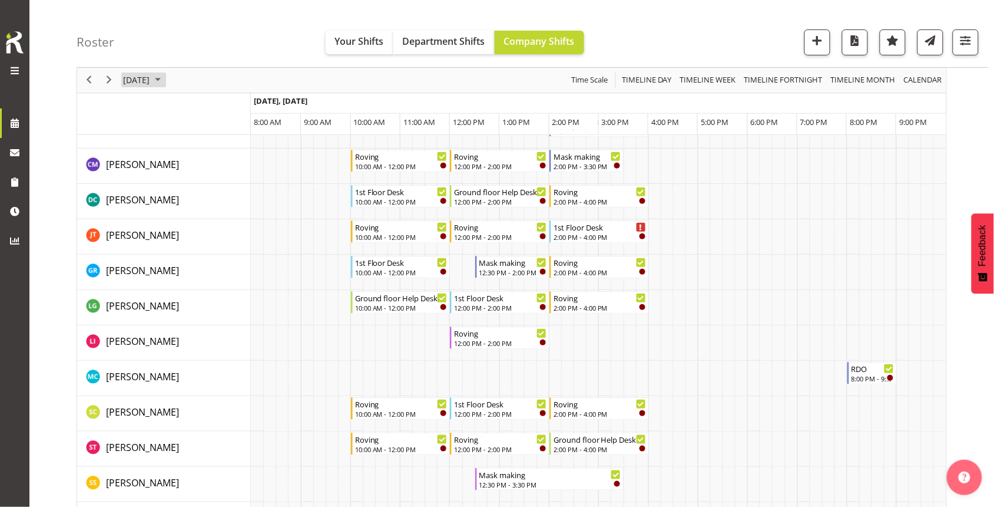
click at [151, 86] on span "September 28, 2025" at bounding box center [136, 80] width 29 height 15
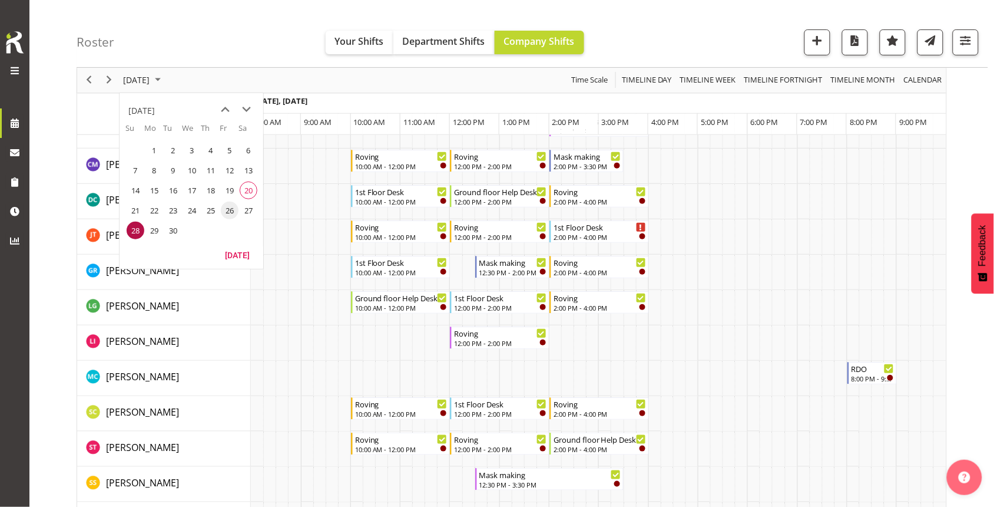
click at [230, 215] on span "26" at bounding box center [230, 210] width 18 height 18
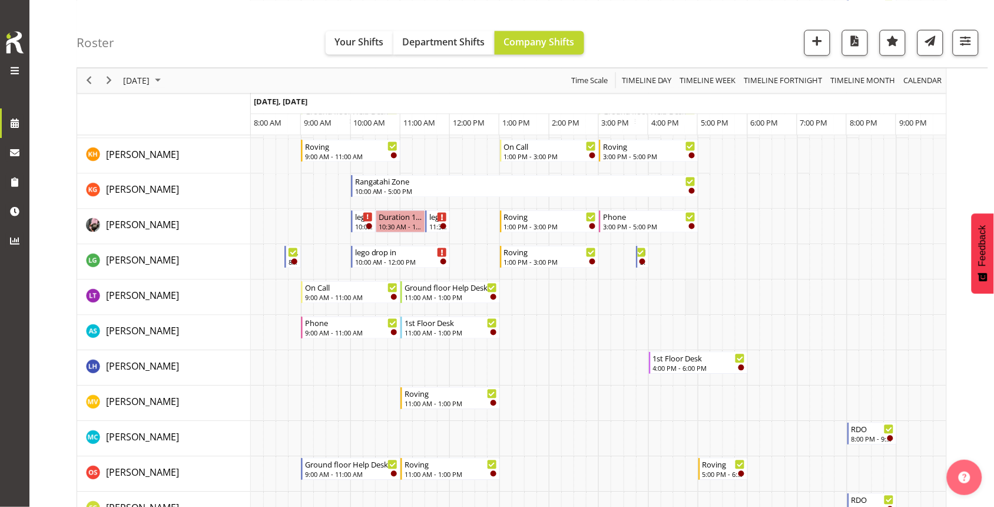
scroll to position [589, 0]
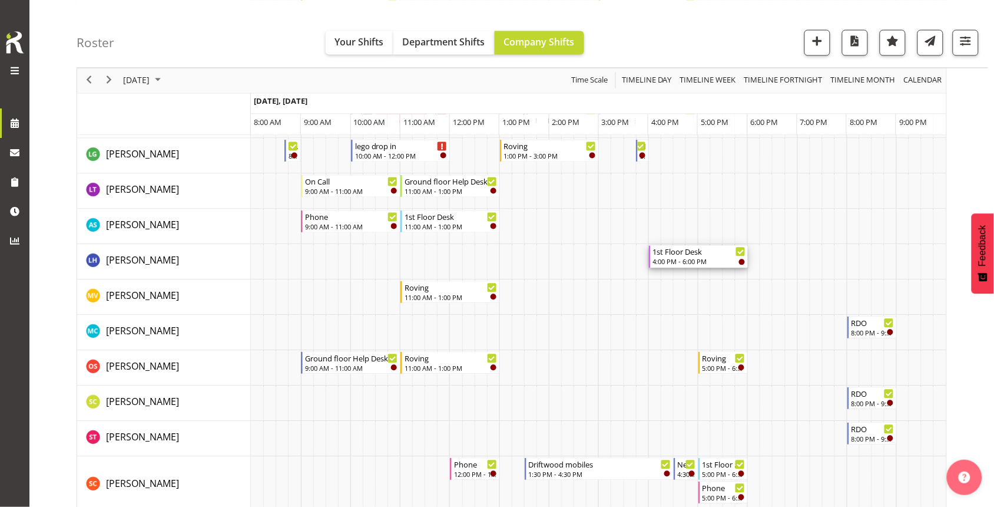
click at [687, 254] on div "1st Floor Desk" at bounding box center [699, 252] width 93 height 12
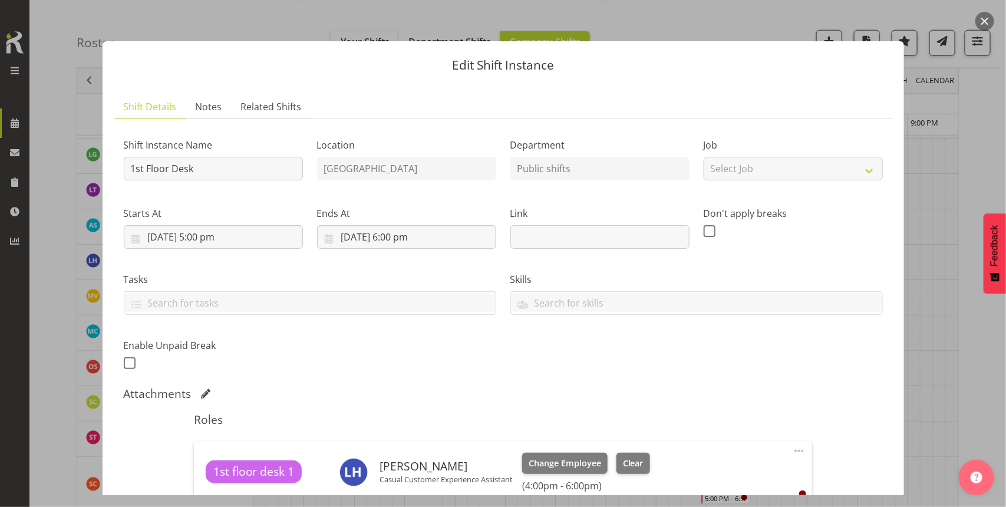
click at [987, 16] on button "button" at bounding box center [984, 21] width 19 height 19
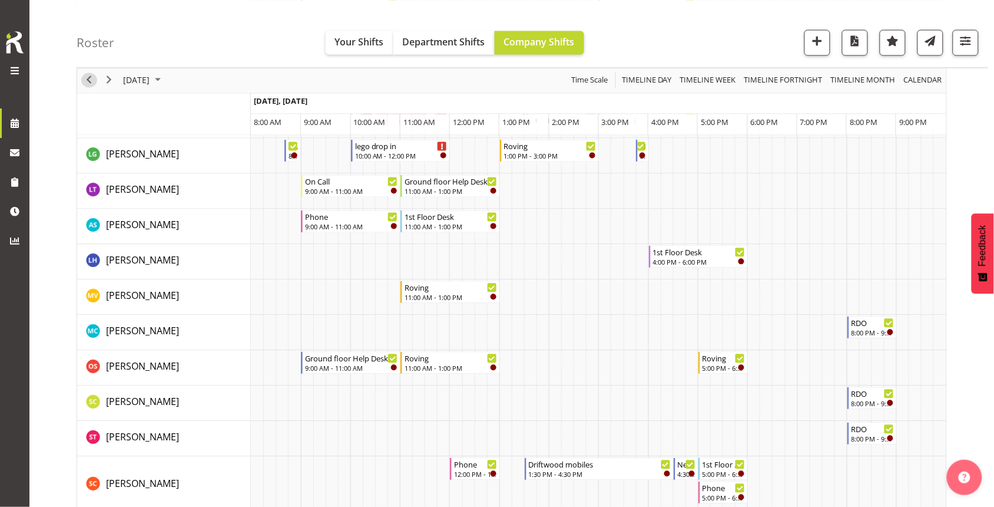
click at [88, 78] on span "Previous" at bounding box center [89, 80] width 14 height 15
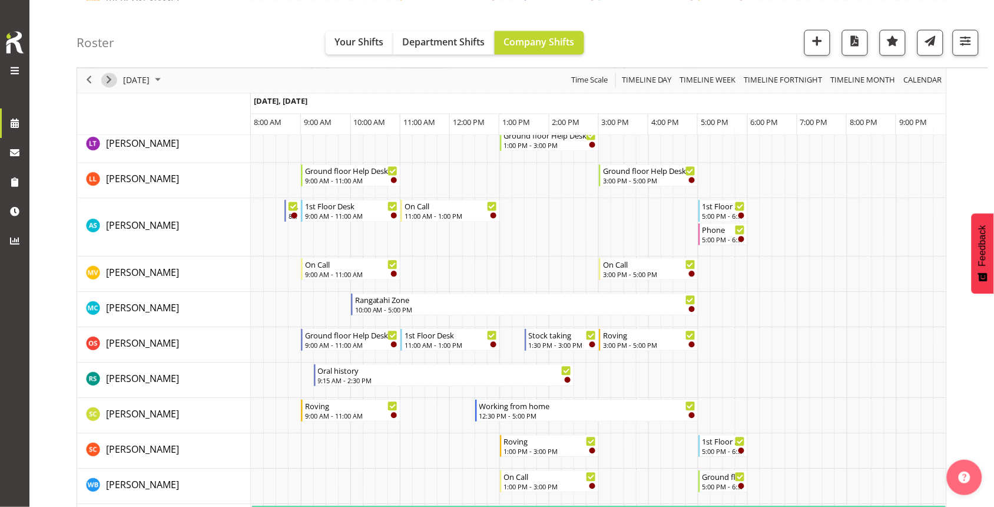
click at [111, 80] on span "Next" at bounding box center [109, 80] width 14 height 15
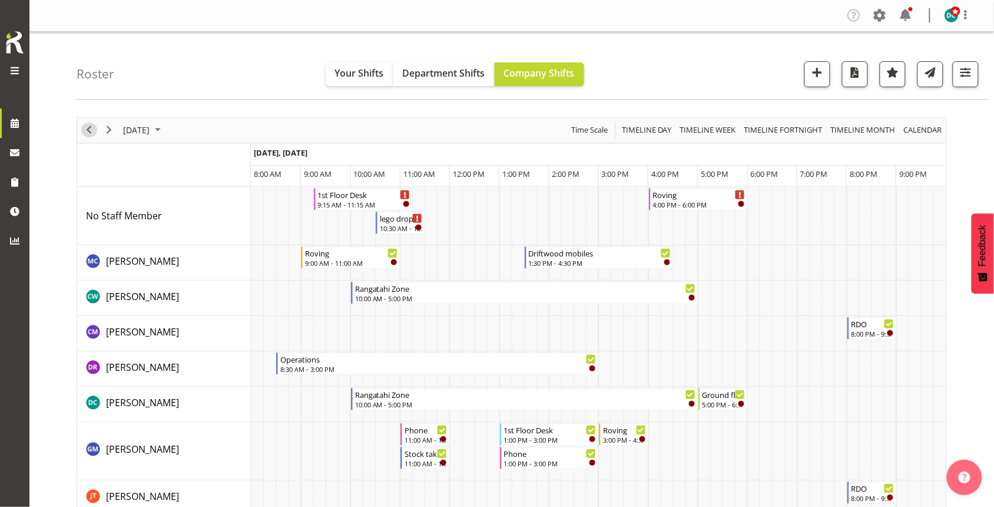
click at [91, 135] on span "Previous" at bounding box center [89, 130] width 14 height 15
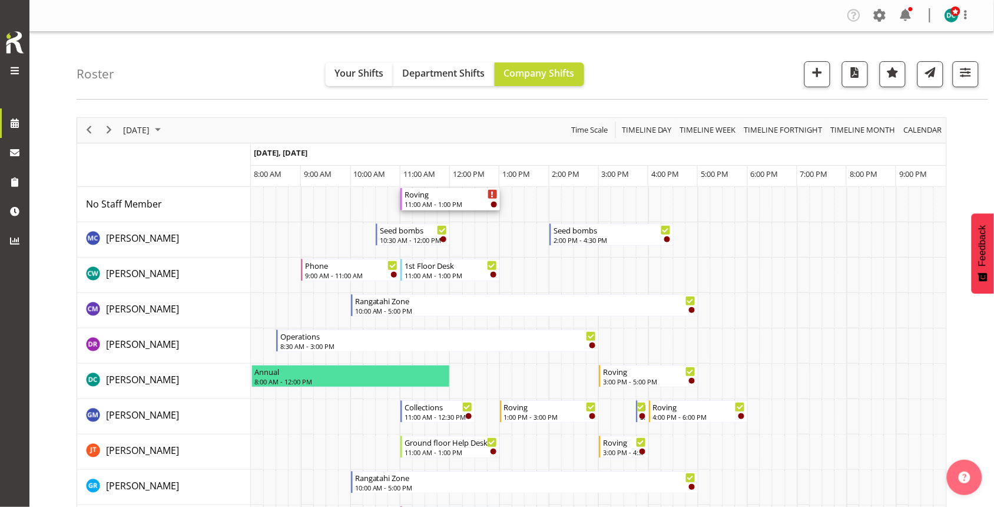
click at [445, 200] on div "11:00 AM - 1:00 PM" at bounding box center [451, 203] width 93 height 9
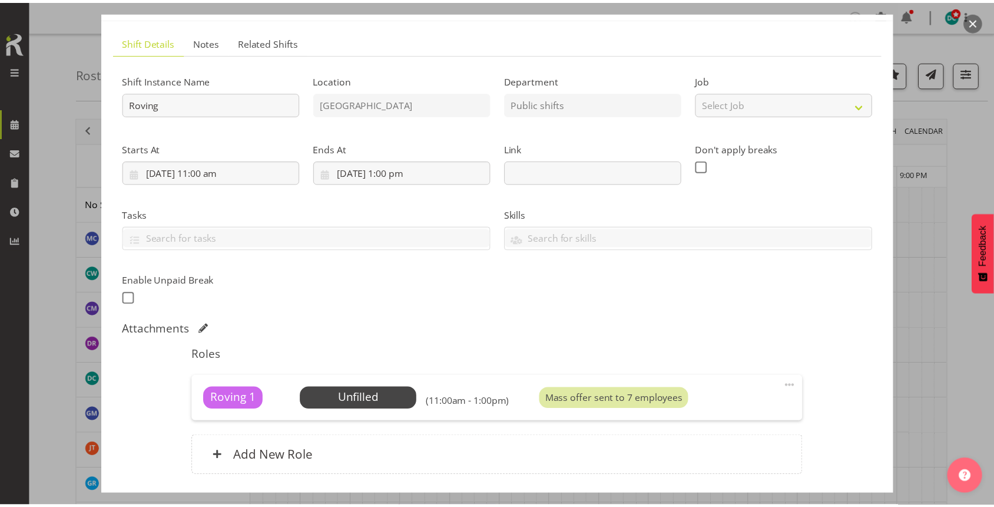
scroll to position [147, 0]
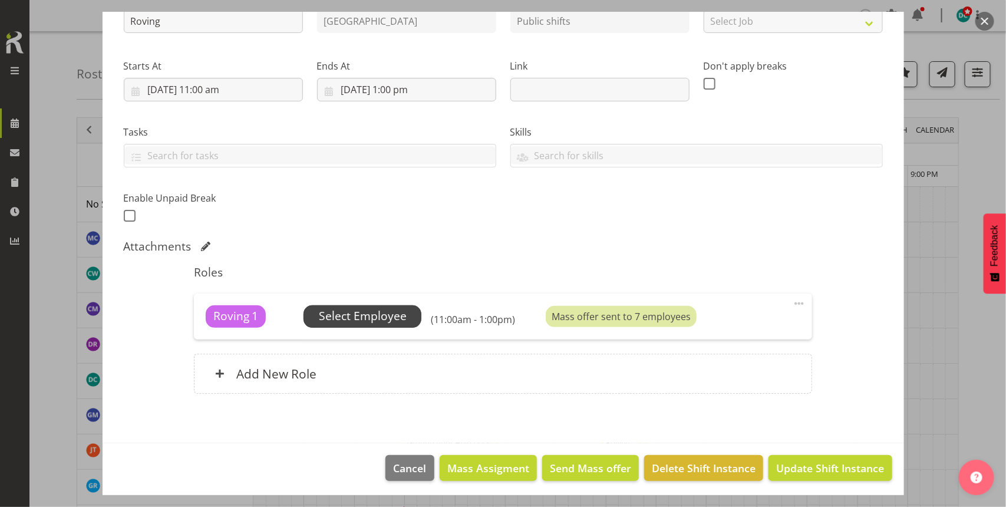
click at [349, 308] on div "Roving 1 Unfilled Select Employee (11:00am - 1:00pm) Mass offer sent to 7 emplo…" at bounding box center [503, 316] width 618 height 46
drag, startPoint x: 349, startPoint y: 308, endPoint x: 366, endPoint y: 316, distance: 19.3
click at [366, 316] on span "Select Employee" at bounding box center [363, 316] width 88 height 17
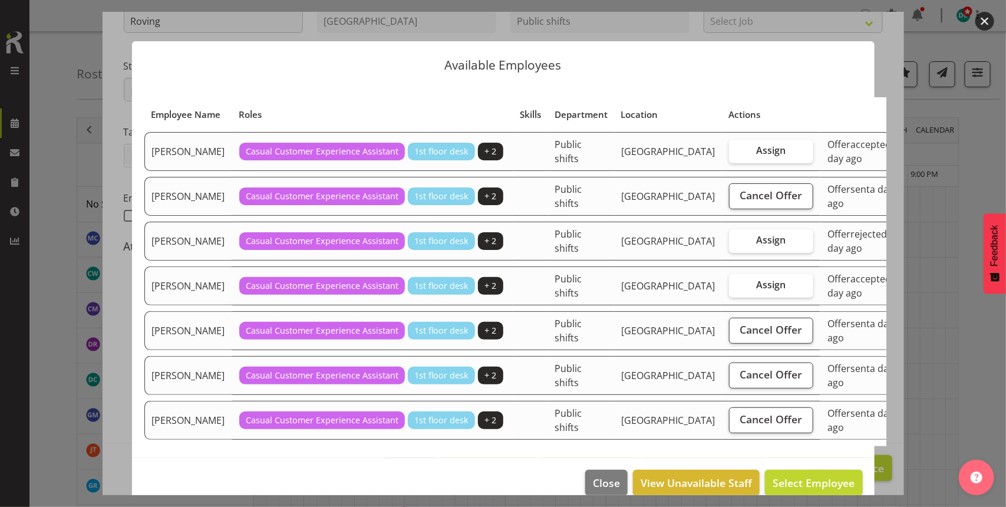
click at [978, 19] on button "button" at bounding box center [984, 21] width 19 height 19
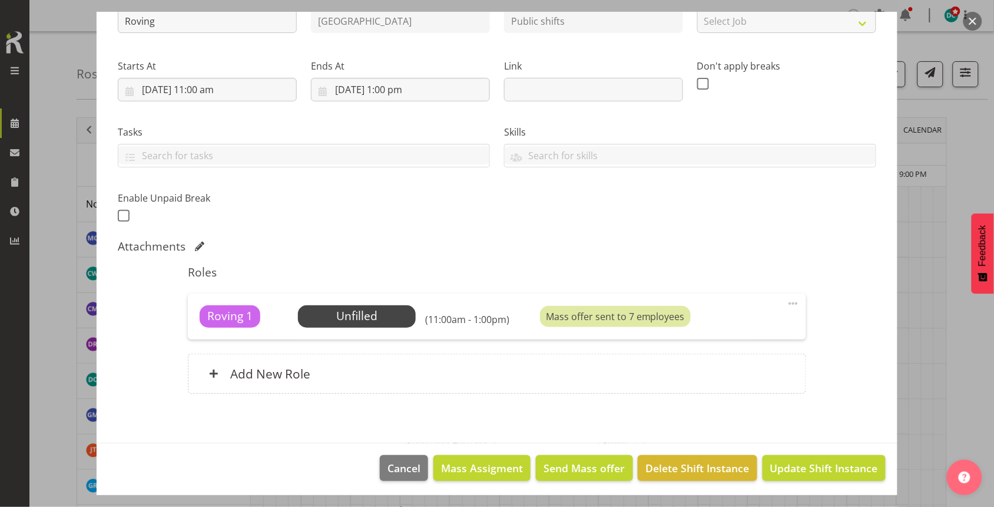
click at [973, 15] on button "button" at bounding box center [973, 21] width 19 height 19
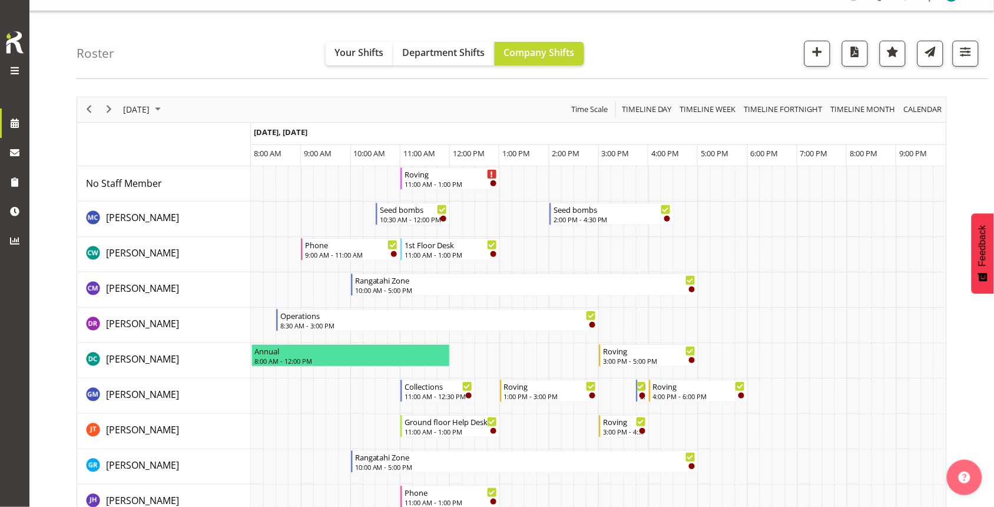
scroll to position [0, 0]
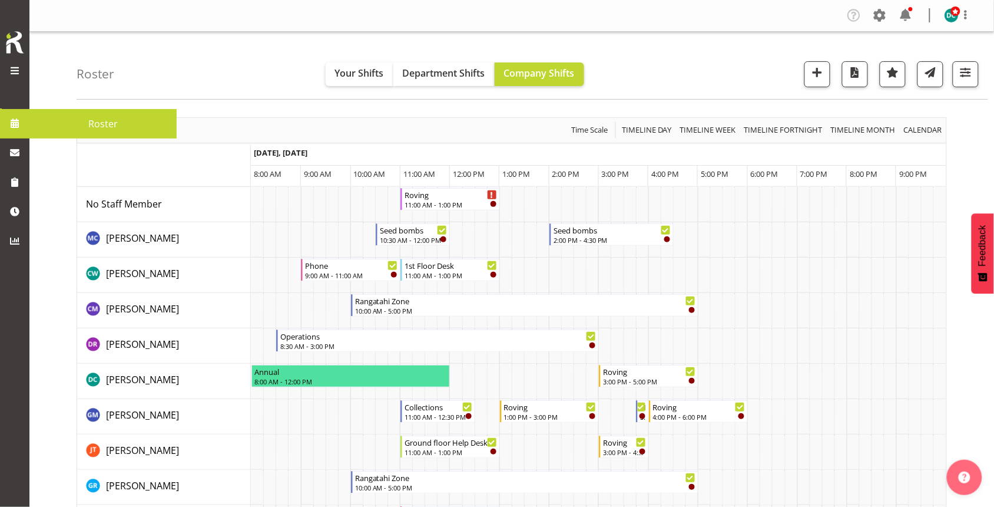
click at [19, 125] on span at bounding box center [15, 123] width 18 height 18
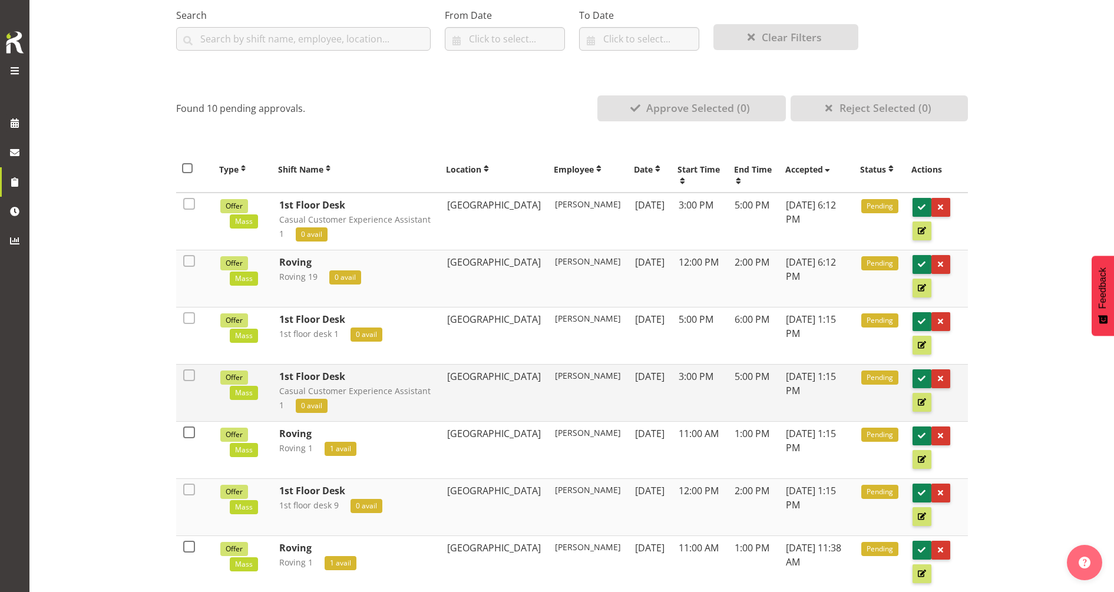
scroll to position [143, 0]
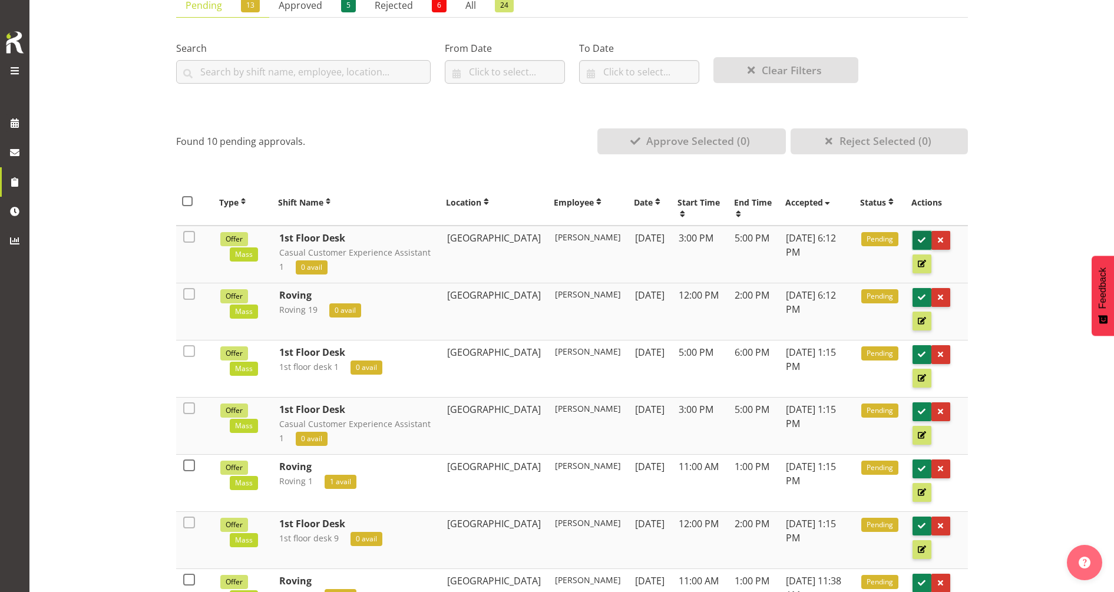
click at [917, 241] on span at bounding box center [921, 239] width 11 height 11
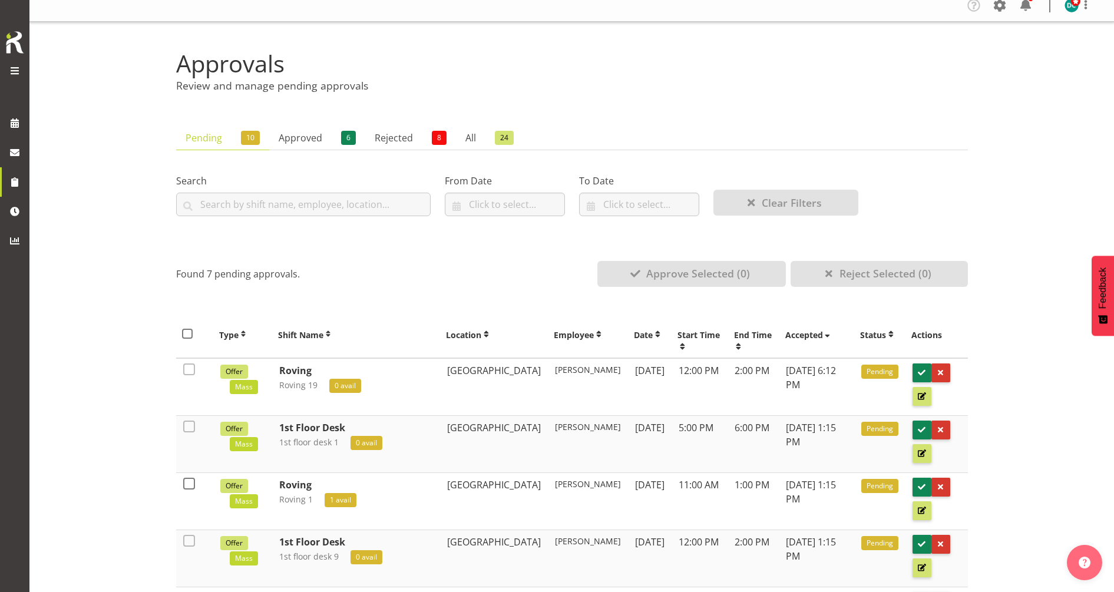
scroll to position [74, 0]
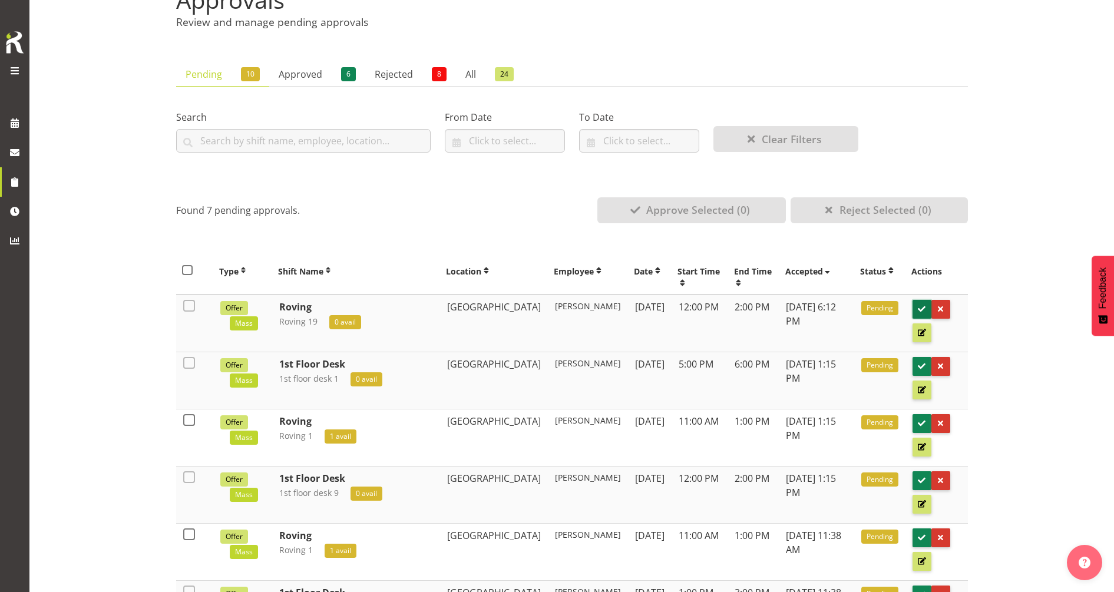
click at [918, 309] on span at bounding box center [921, 308] width 11 height 11
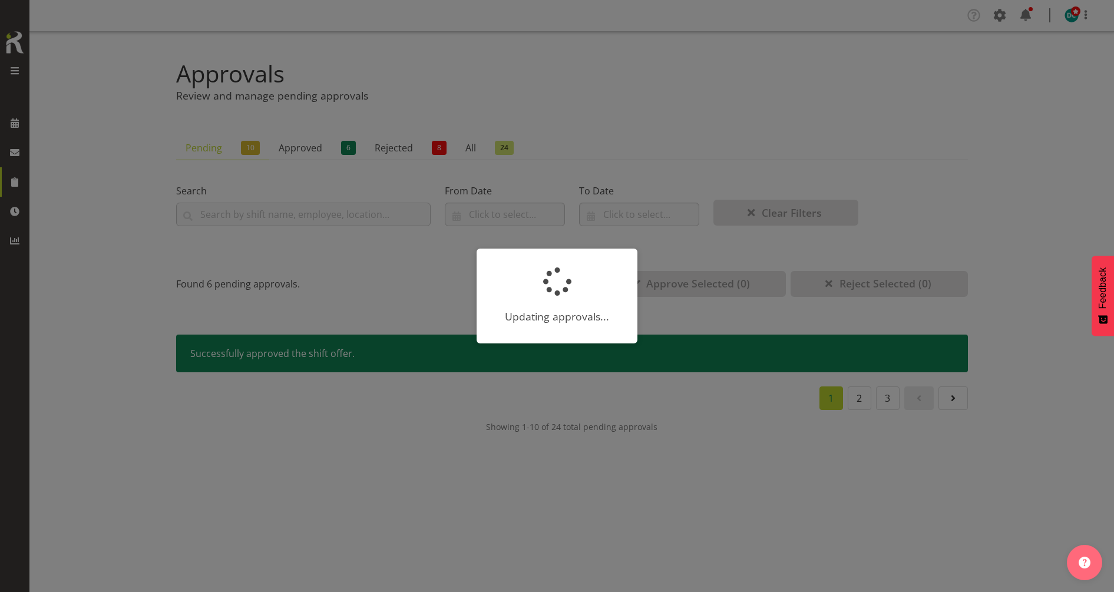
scroll to position [0, 0]
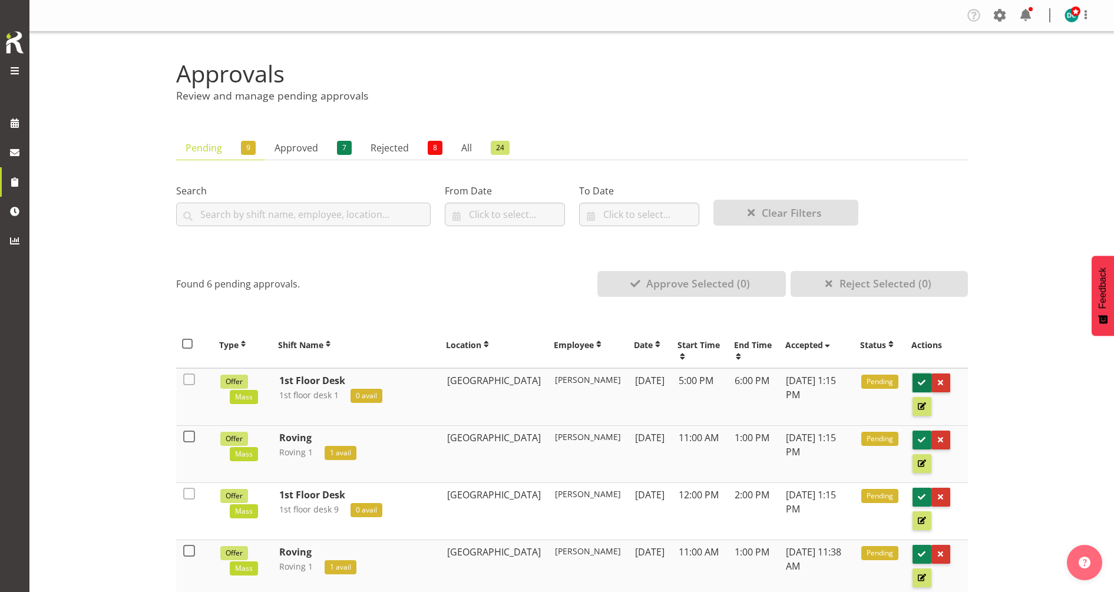
click at [921, 378] on span at bounding box center [921, 382] width 11 height 11
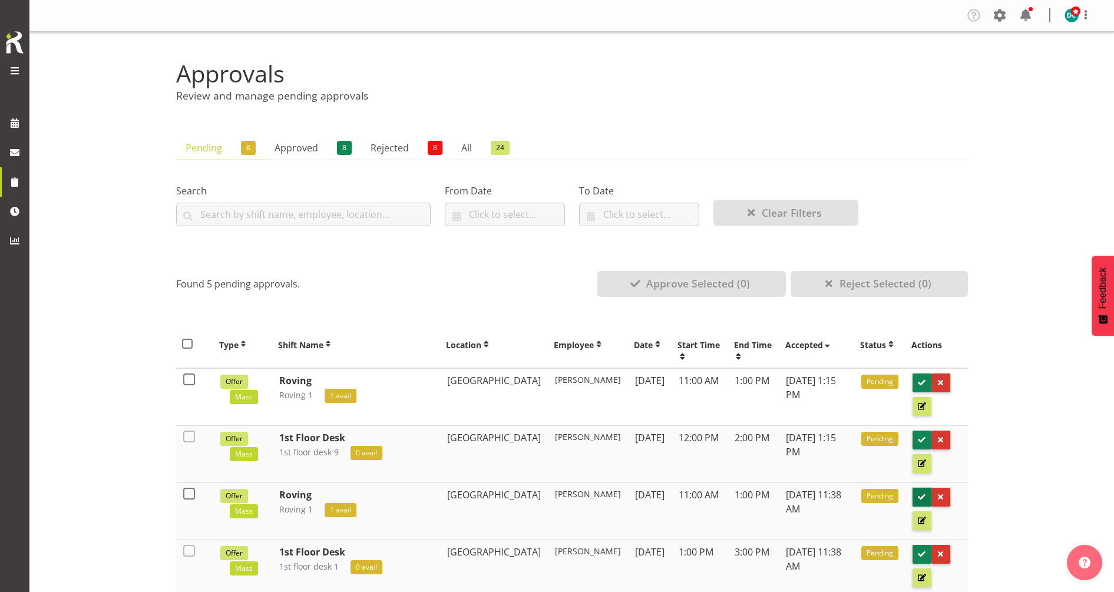
click at [920, 494] on span at bounding box center [921, 496] width 11 height 11
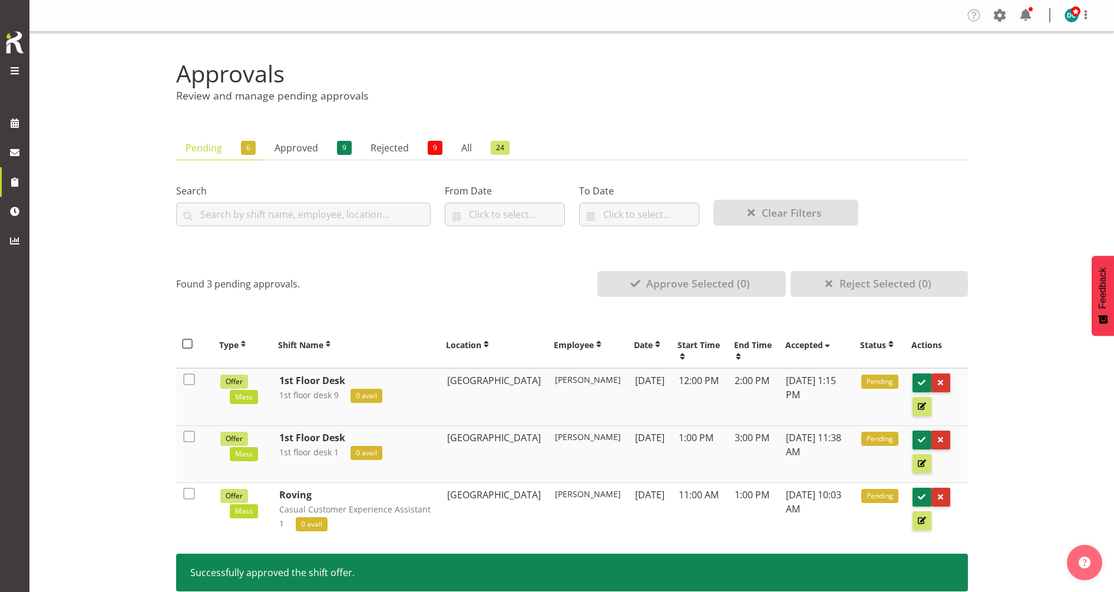
scroll to position [74, 0]
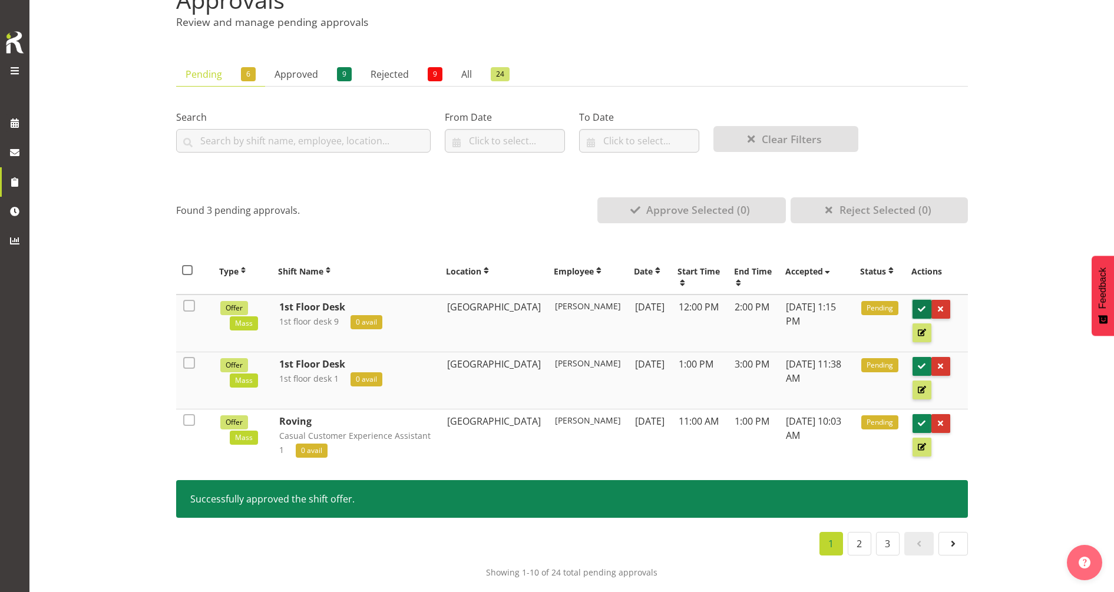
click at [921, 306] on span at bounding box center [921, 308] width 11 height 11
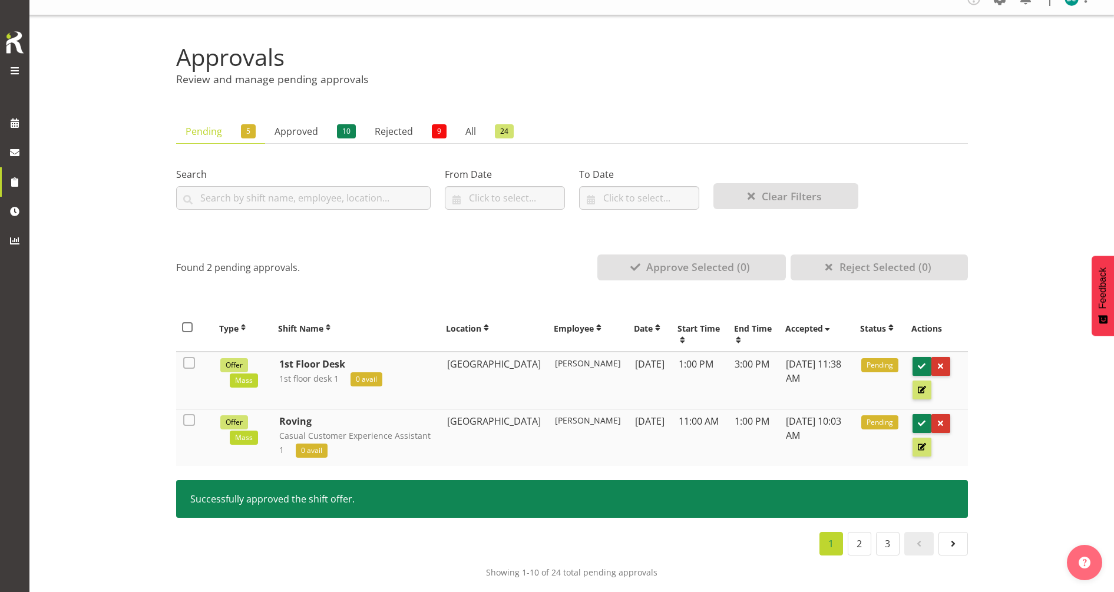
scroll to position [32, 0]
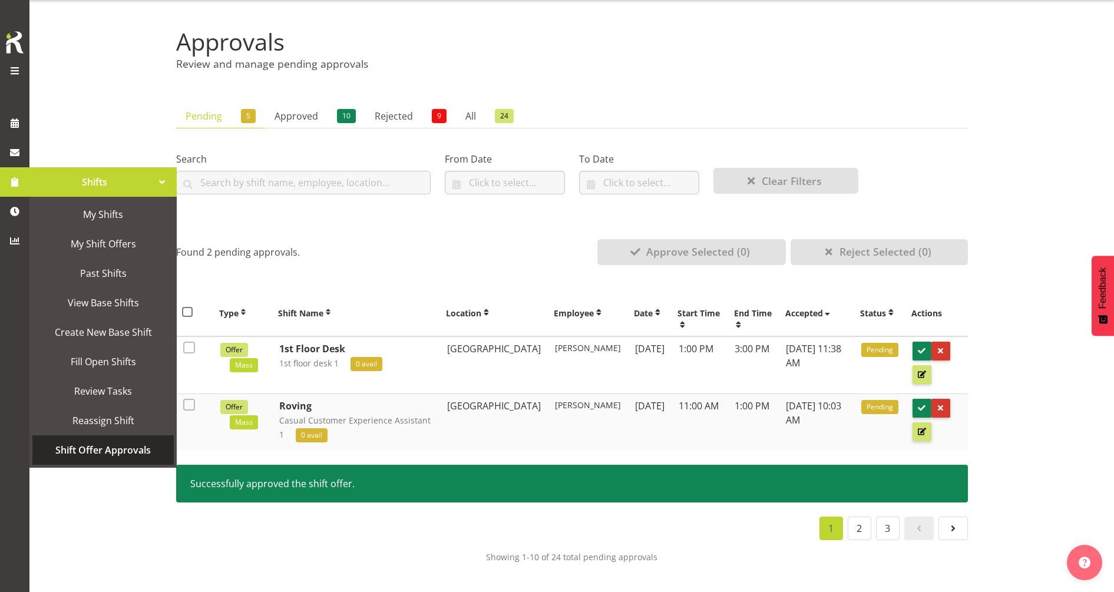
click at [134, 449] on span "Shift Offer Approvals" at bounding box center [103, 450] width 130 height 18
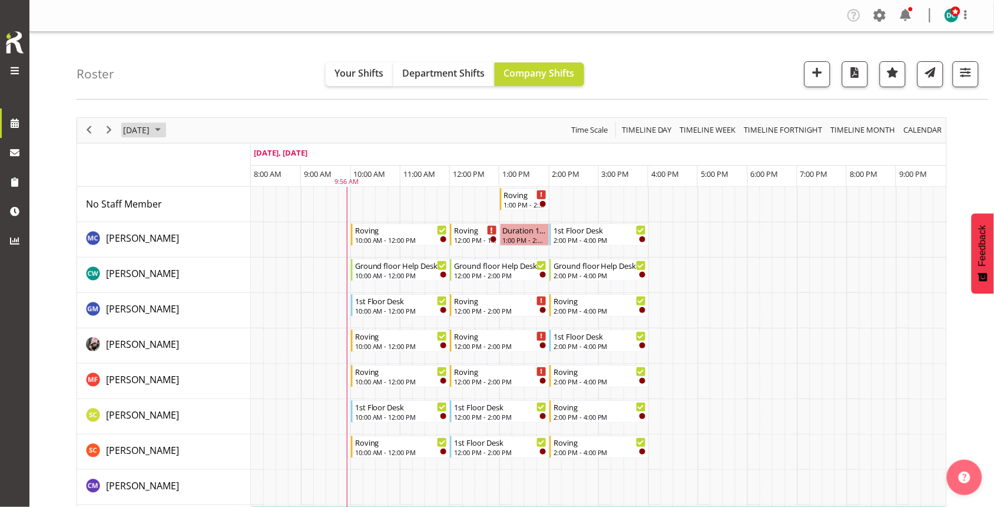
click at [151, 134] on span "[DATE]" at bounding box center [136, 130] width 29 height 15
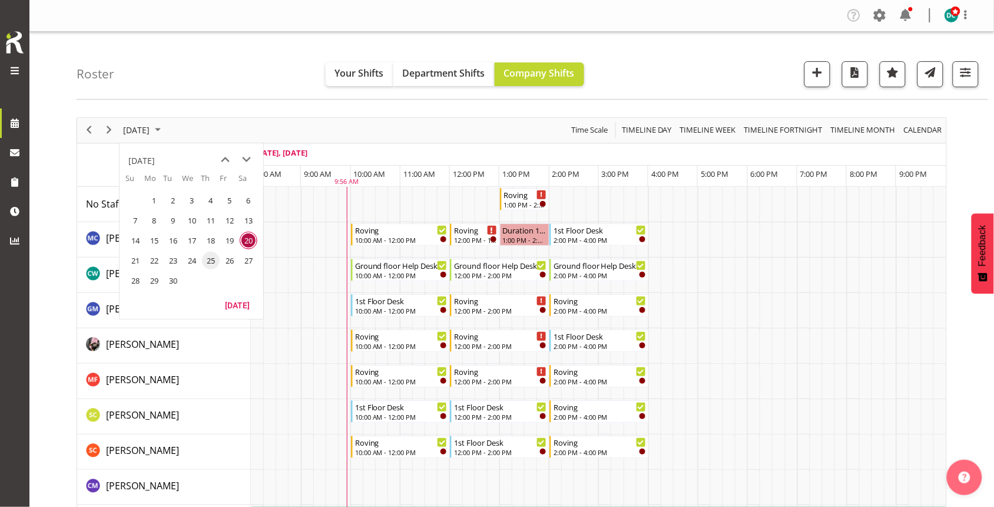
click at [218, 257] on span "25" at bounding box center [211, 261] width 18 height 18
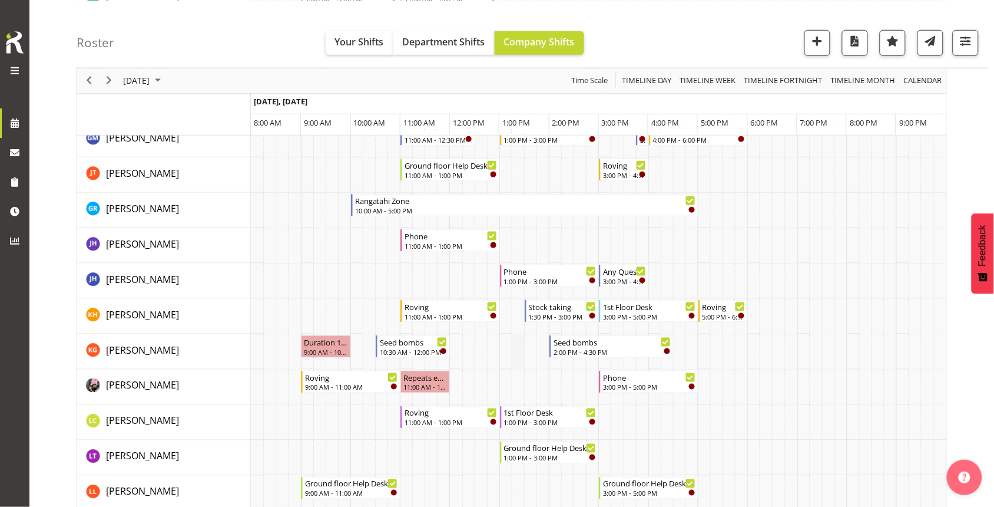
scroll to position [368, 0]
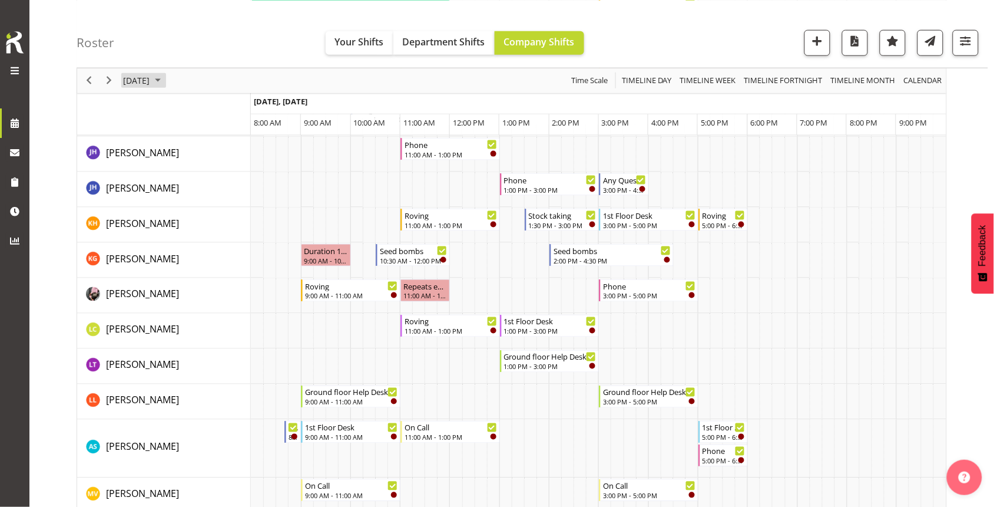
click at [140, 75] on span "September 25, 2025" at bounding box center [136, 80] width 29 height 15
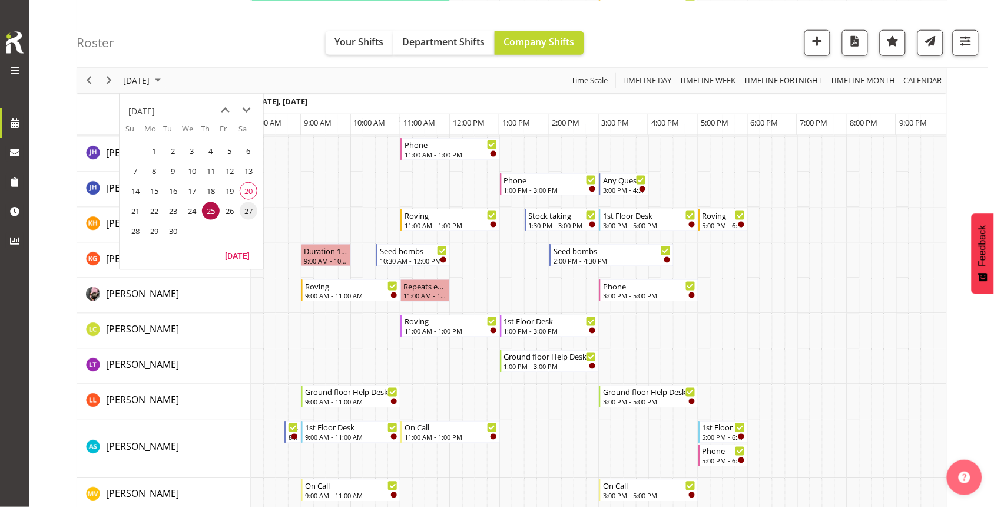
click at [246, 213] on span "27" at bounding box center [249, 210] width 18 height 18
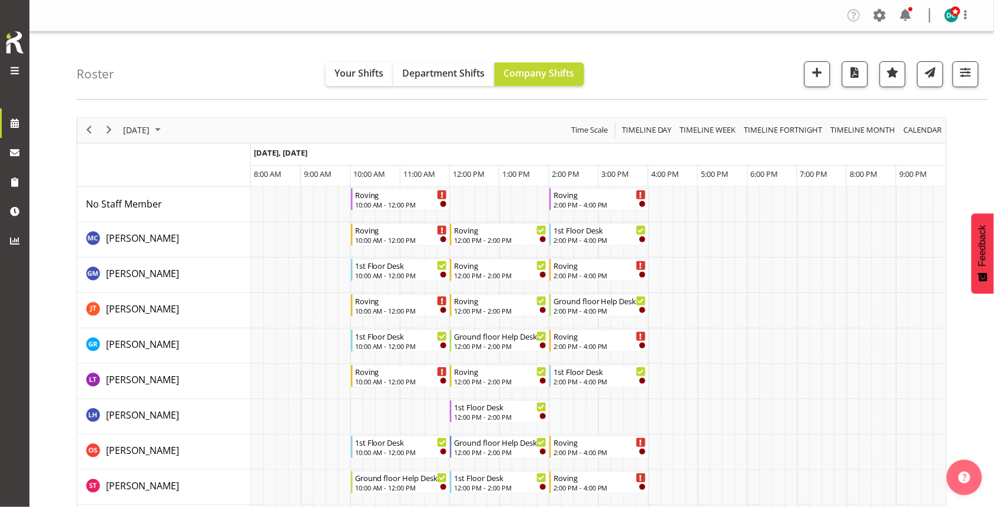
scroll to position [74, 0]
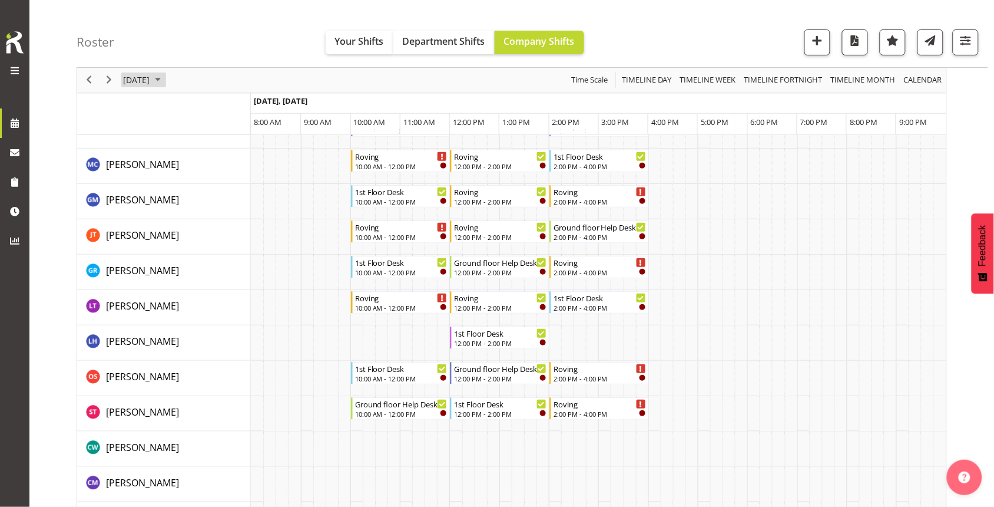
click at [151, 80] on span "September 27, 2025" at bounding box center [136, 80] width 29 height 15
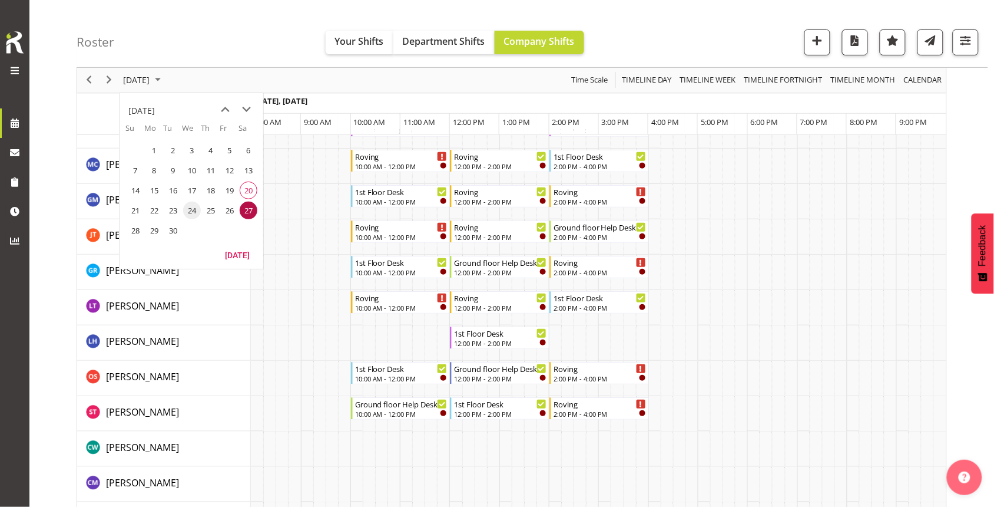
click at [193, 214] on span "24" at bounding box center [192, 210] width 18 height 18
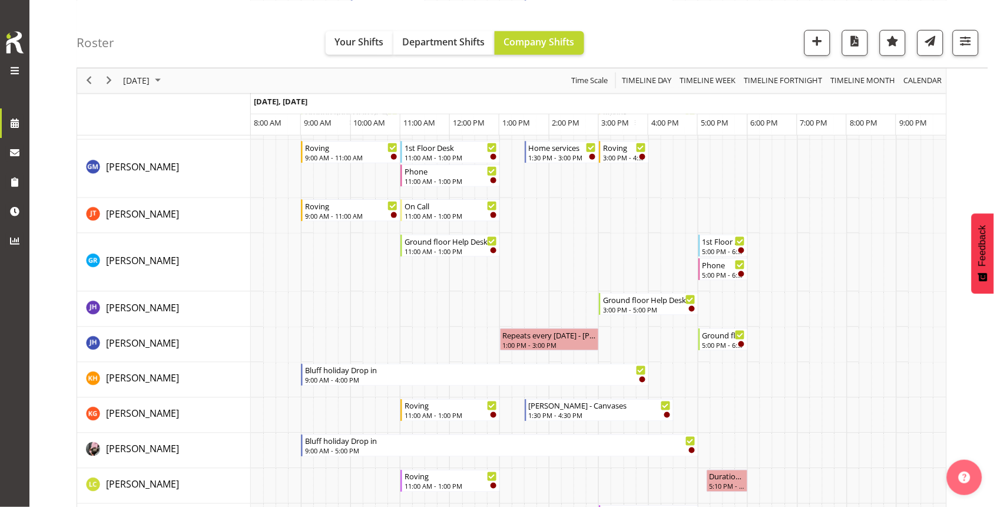
scroll to position [368, 0]
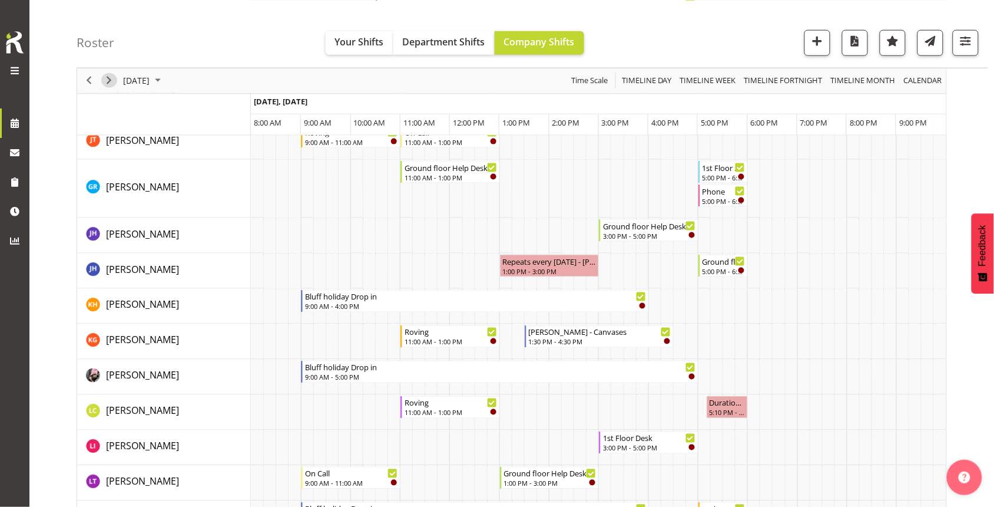
click at [105, 77] on span "Next" at bounding box center [109, 80] width 14 height 15
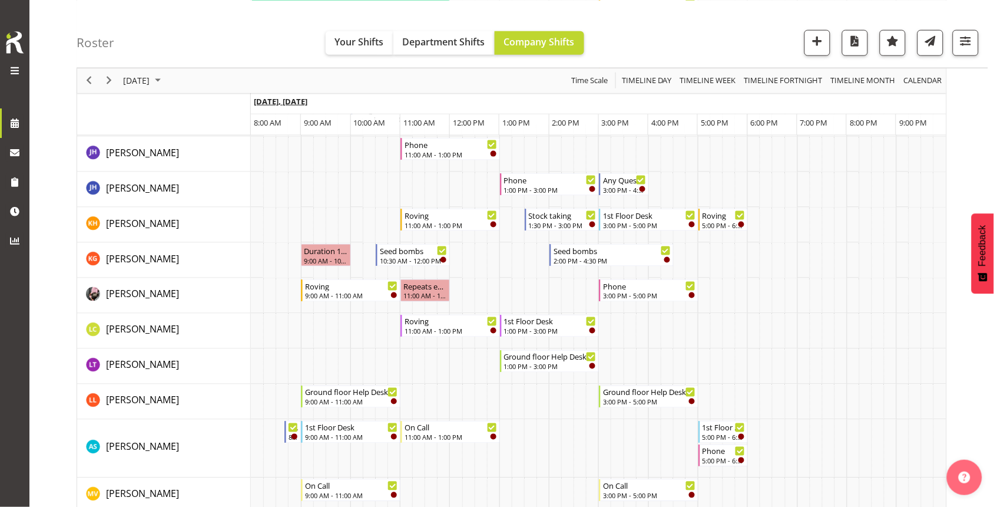
click at [282, 97] on span "[DATE], [DATE]" at bounding box center [281, 100] width 54 height 11
click at [135, 80] on span "[DATE]" at bounding box center [136, 80] width 29 height 15
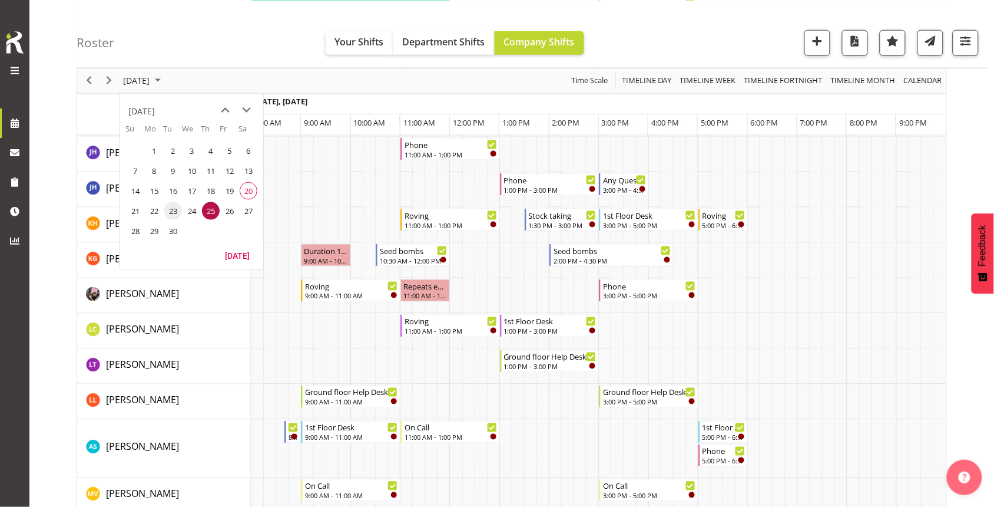
click at [171, 207] on span "23" at bounding box center [173, 210] width 18 height 18
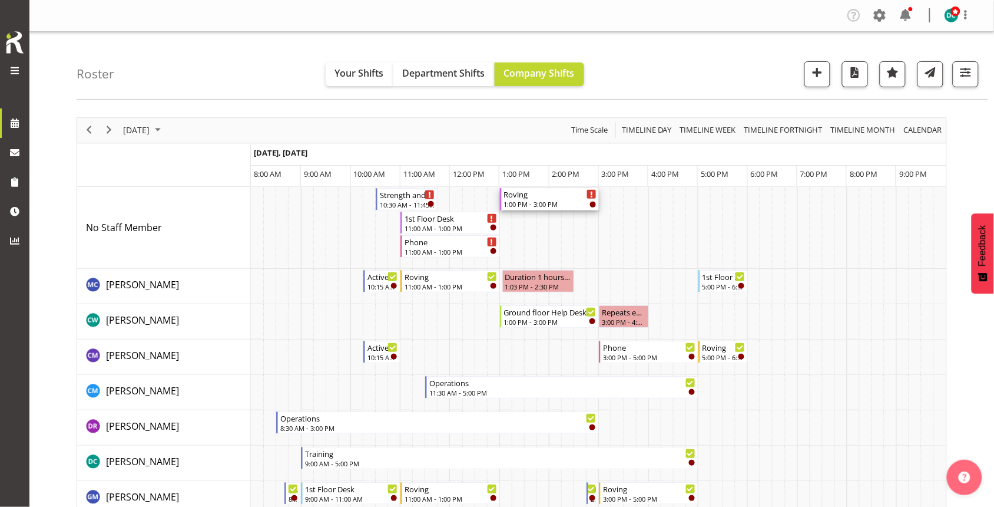
click at [552, 200] on div "1:00 PM - 3:00 PM" at bounding box center [550, 203] width 93 height 9
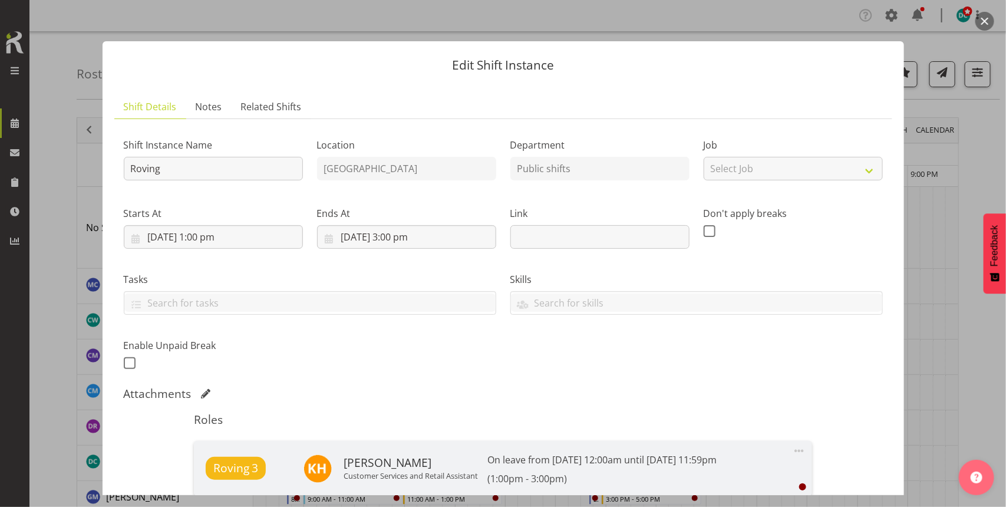
scroll to position [221, 0]
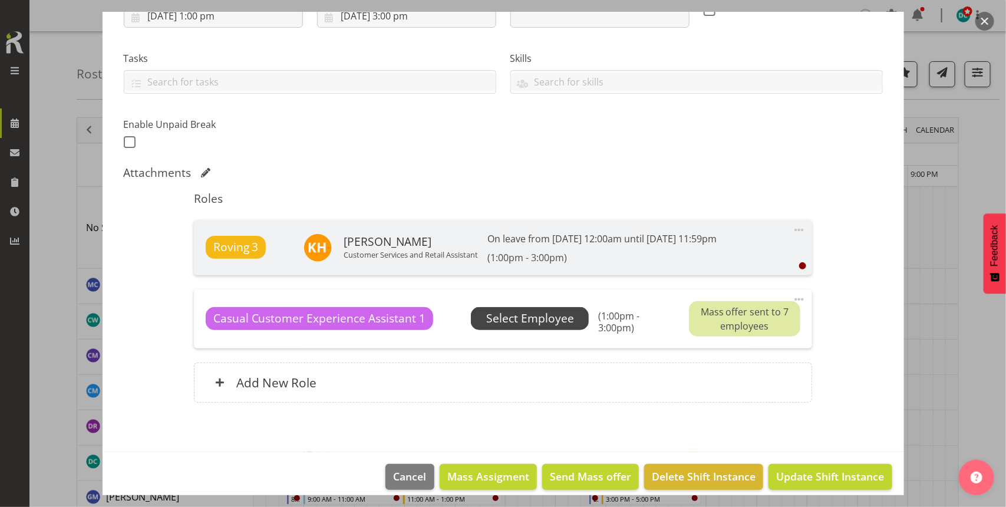
click at [527, 322] on span "Select Employee" at bounding box center [530, 318] width 88 height 17
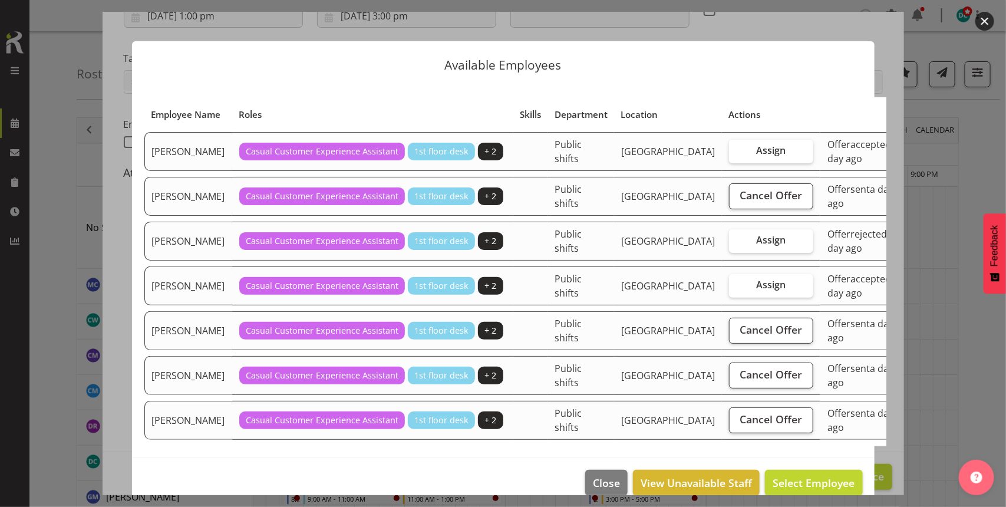
click at [984, 19] on button "button" at bounding box center [984, 21] width 19 height 19
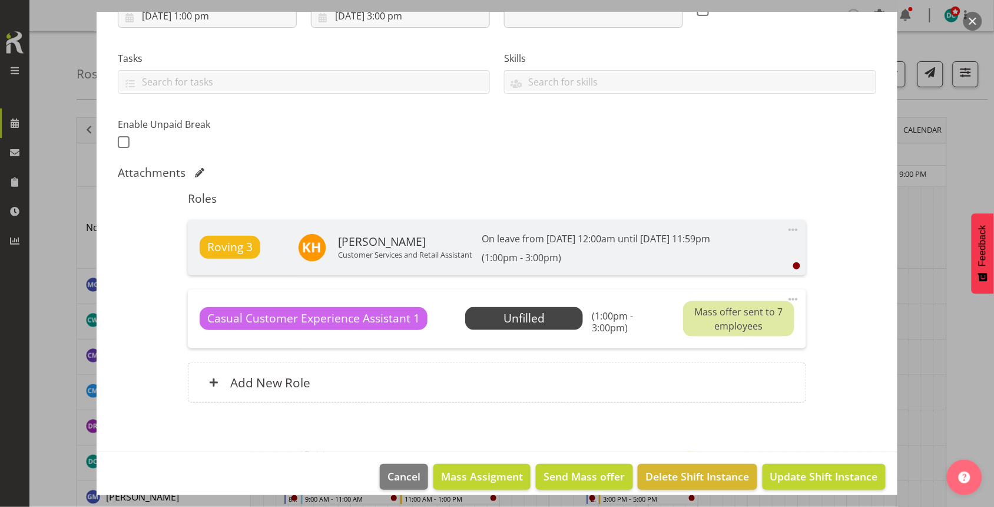
drag, startPoint x: 975, startPoint y: 15, endPoint x: 972, endPoint y: 21, distance: 6.6
click at [975, 18] on button "button" at bounding box center [973, 21] width 19 height 19
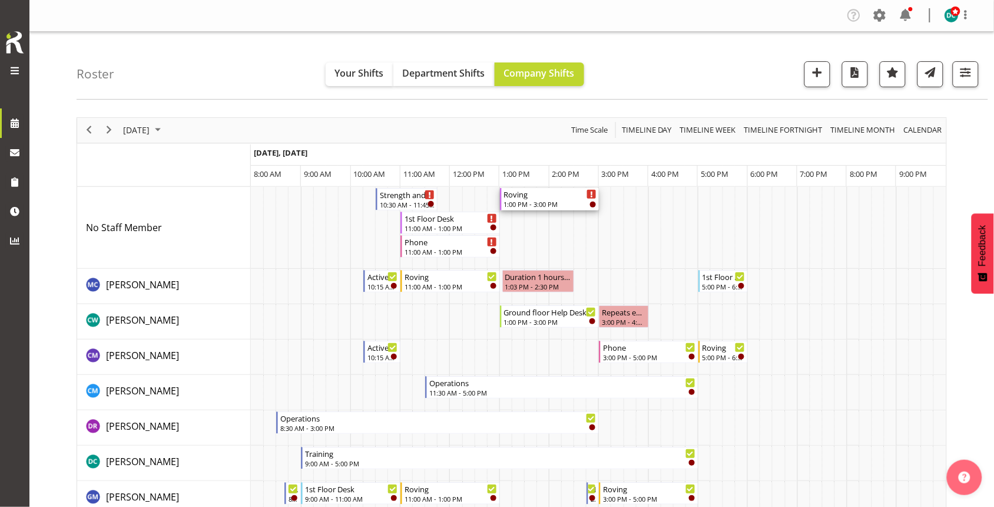
click at [544, 199] on div "Roving" at bounding box center [550, 194] width 93 height 12
click at [0, 0] on div at bounding box center [0, 0] width 0 height 0
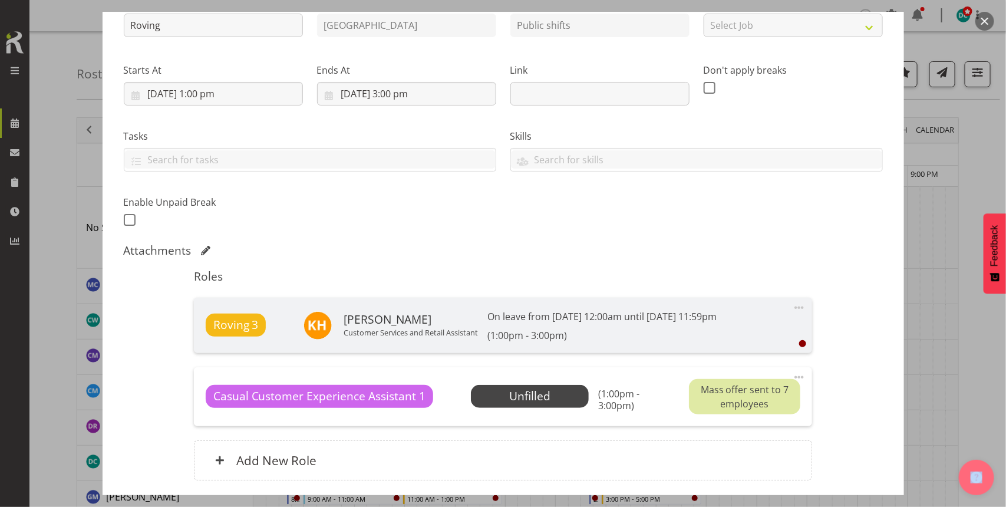
scroll to position [147, 0]
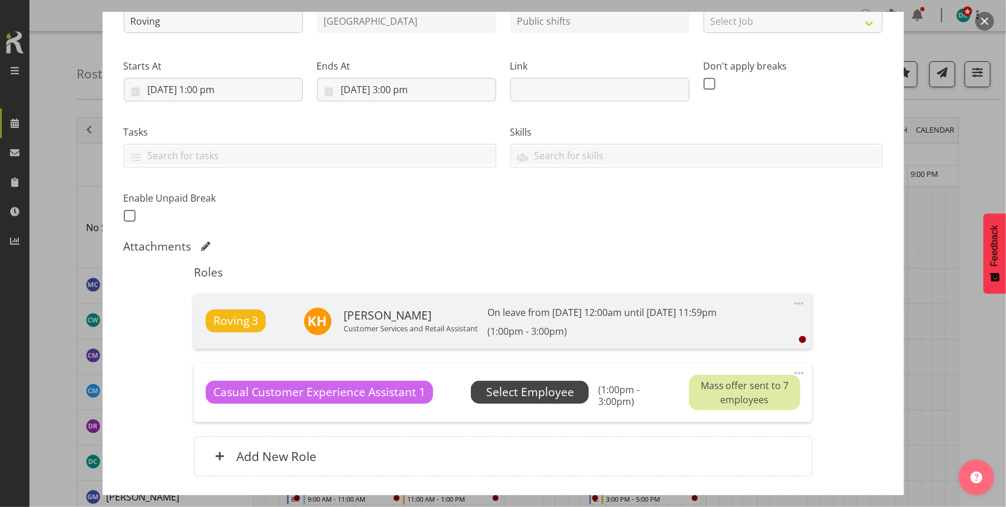
click at [552, 385] on span "Select Employee" at bounding box center [530, 392] width 88 height 17
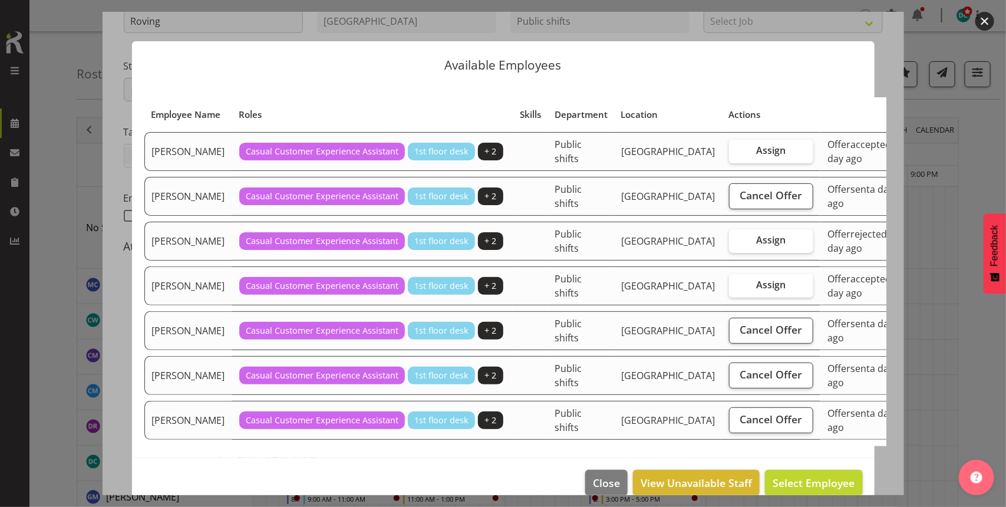
click at [976, 30] on div at bounding box center [503, 253] width 1006 height 507
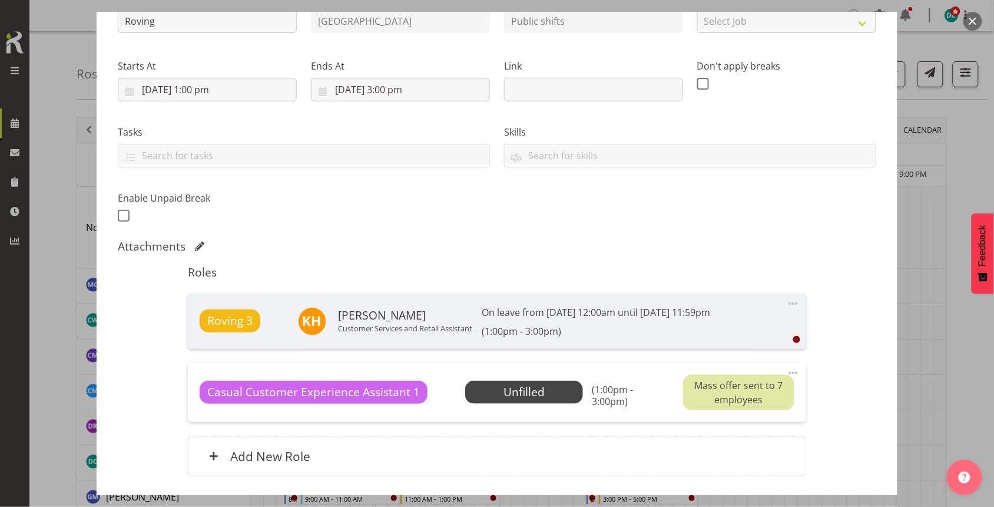
click at [978, 27] on button "button" at bounding box center [973, 21] width 19 height 19
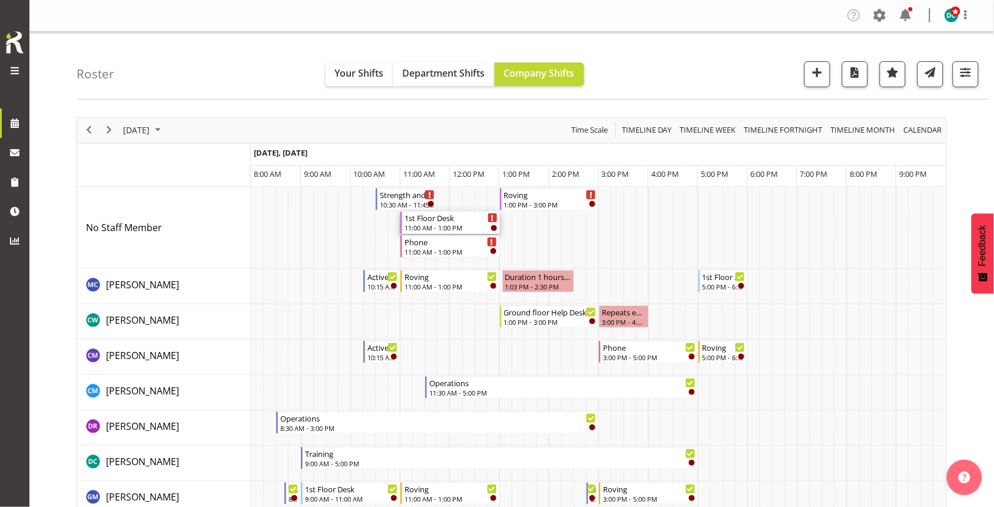
click at [443, 224] on div "1st Floor Desk 11:00 AM - 1:00 PM" at bounding box center [451, 222] width 93 height 22
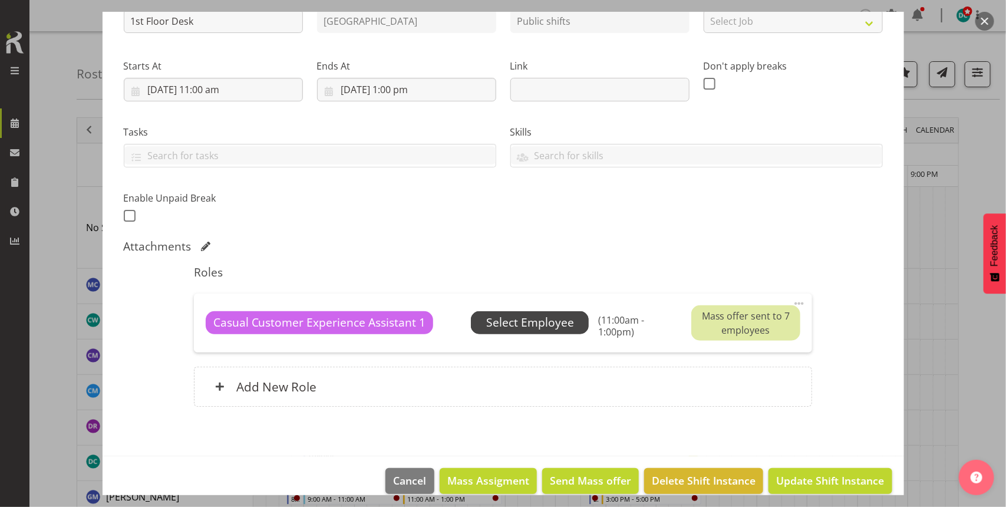
click at [531, 324] on span "Select Employee" at bounding box center [530, 322] width 88 height 17
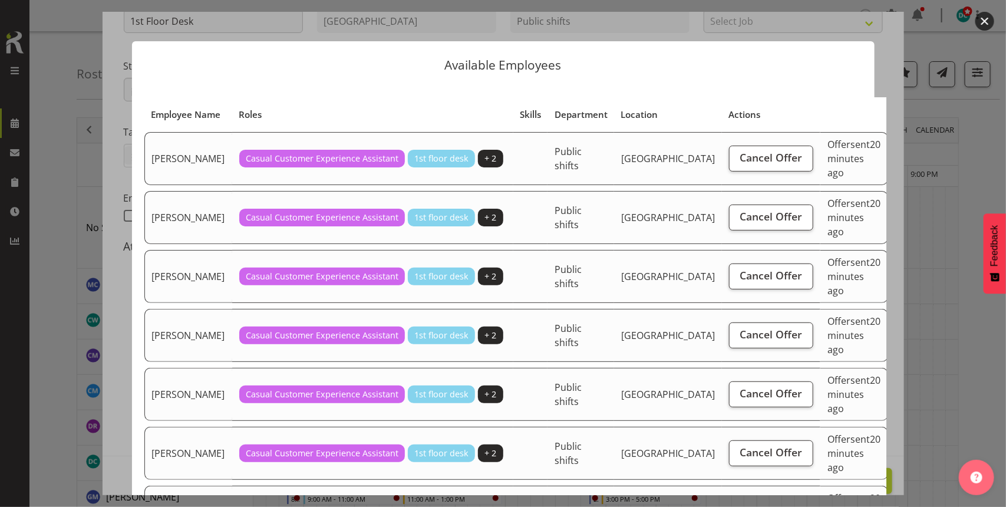
click at [988, 18] on button "button" at bounding box center [984, 21] width 19 height 19
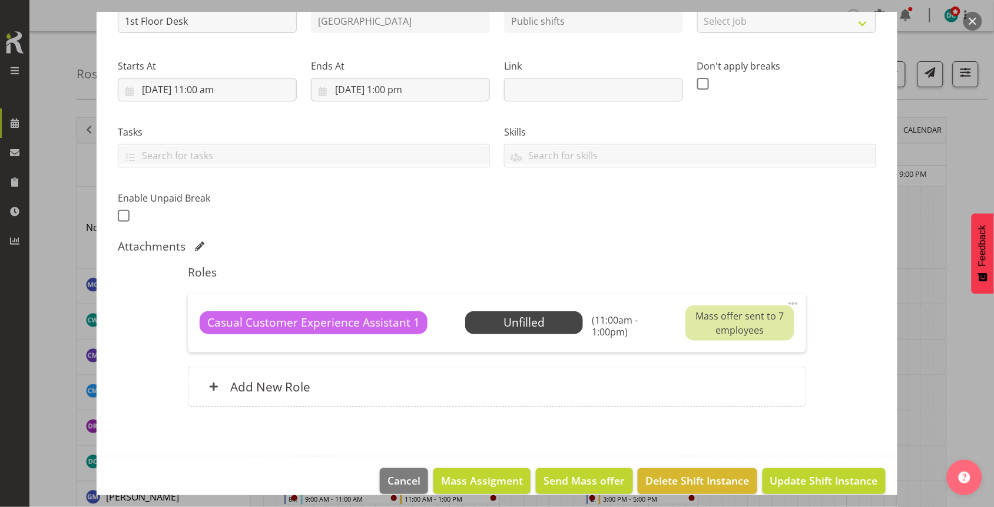
click at [967, 21] on button "button" at bounding box center [973, 21] width 19 height 19
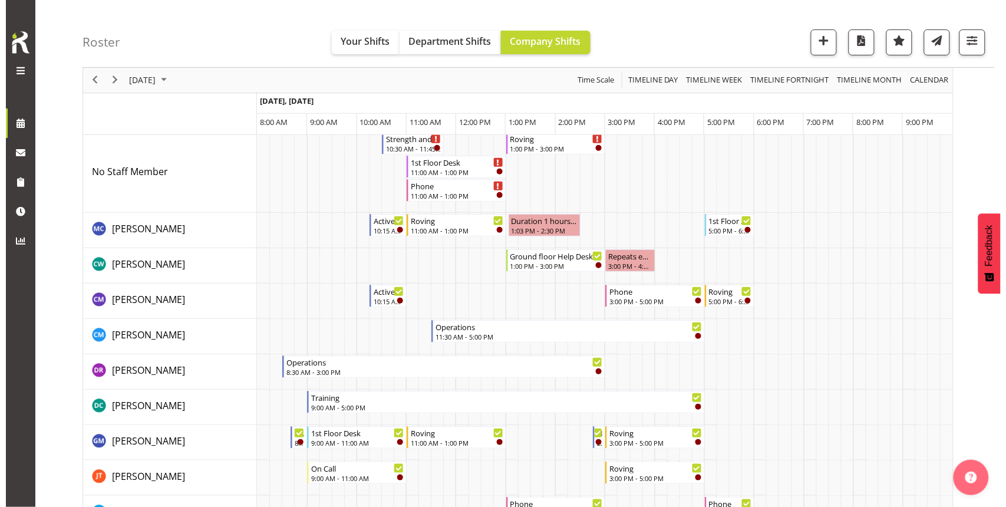
scroll to position [0, 0]
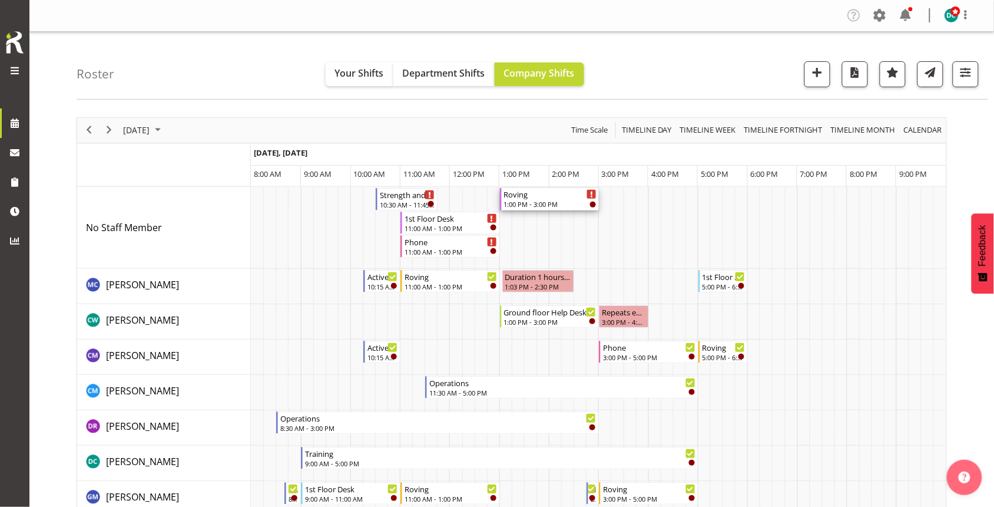
click at [551, 199] on div "Roving 1:00 PM - 3:00 PM" at bounding box center [550, 199] width 93 height 22
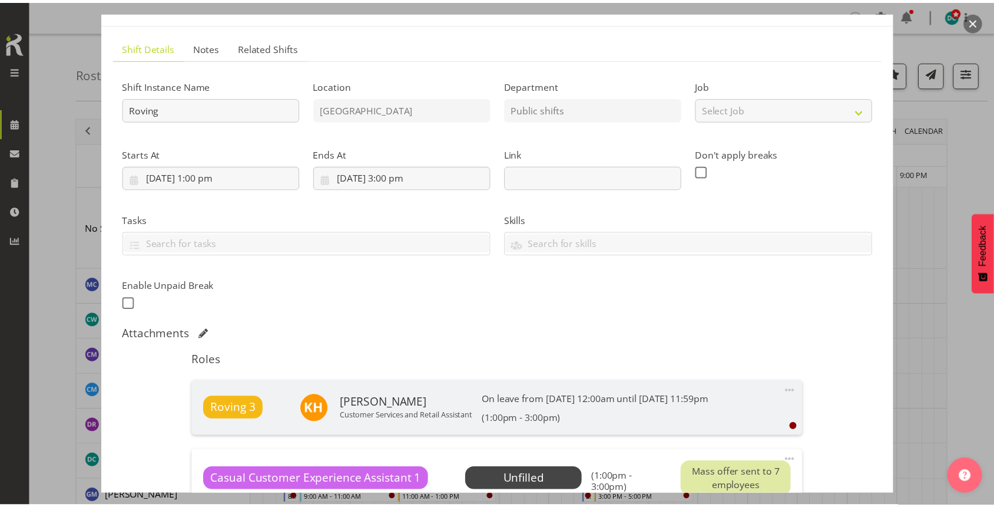
scroll to position [147, 0]
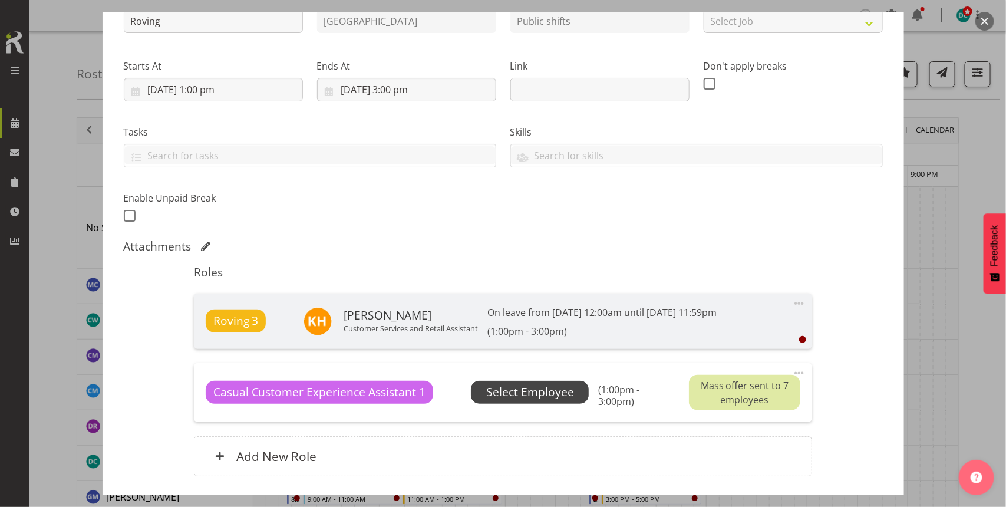
click at [524, 395] on span "Select Employee" at bounding box center [530, 392] width 88 height 17
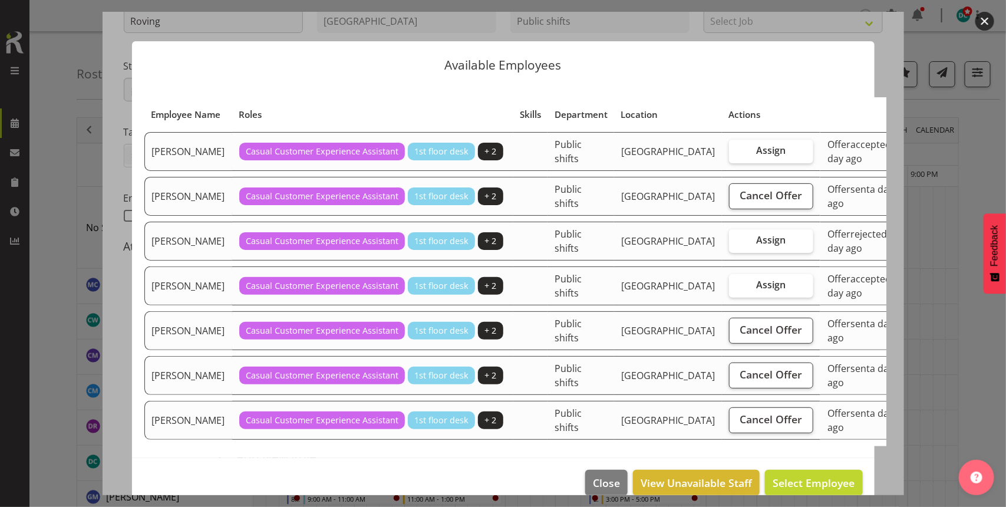
click at [986, 16] on button "button" at bounding box center [984, 21] width 19 height 19
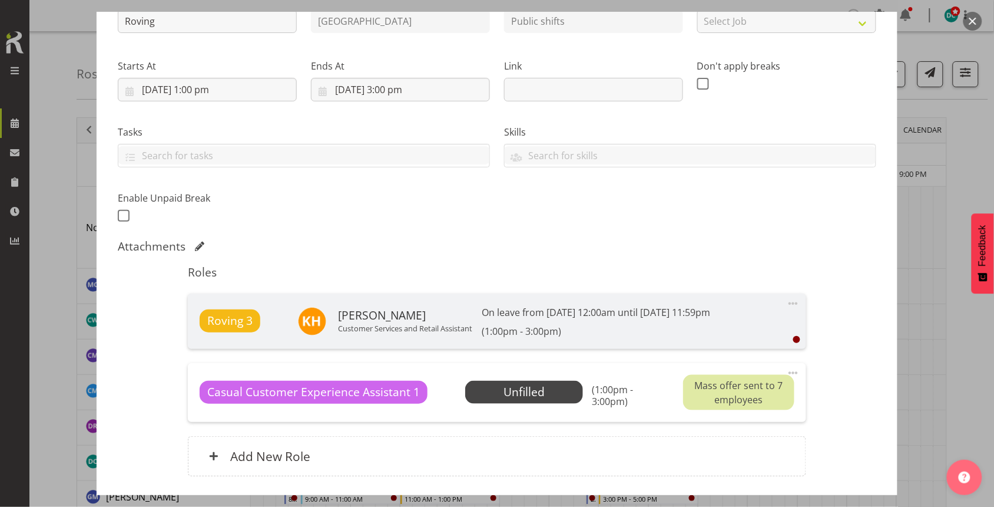
click at [979, 16] on button "button" at bounding box center [973, 21] width 19 height 19
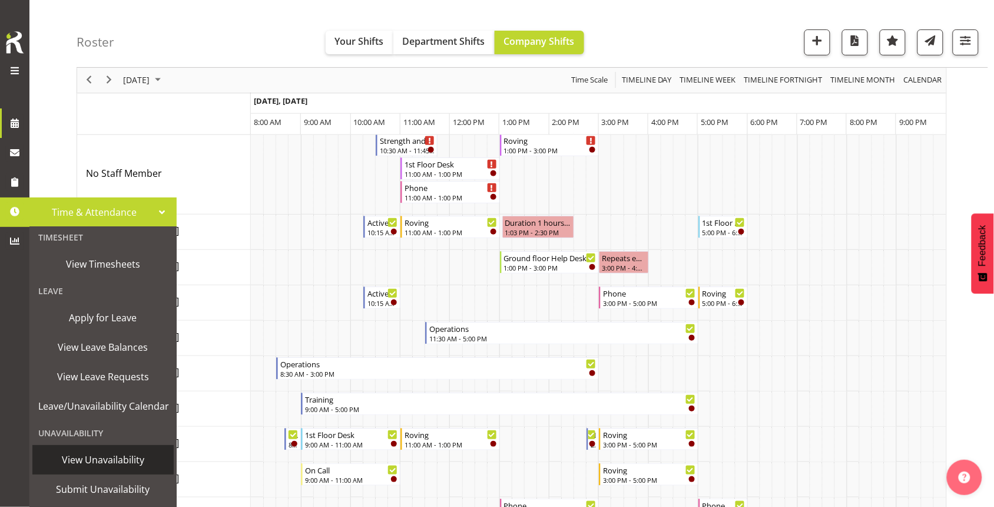
scroll to position [221, 0]
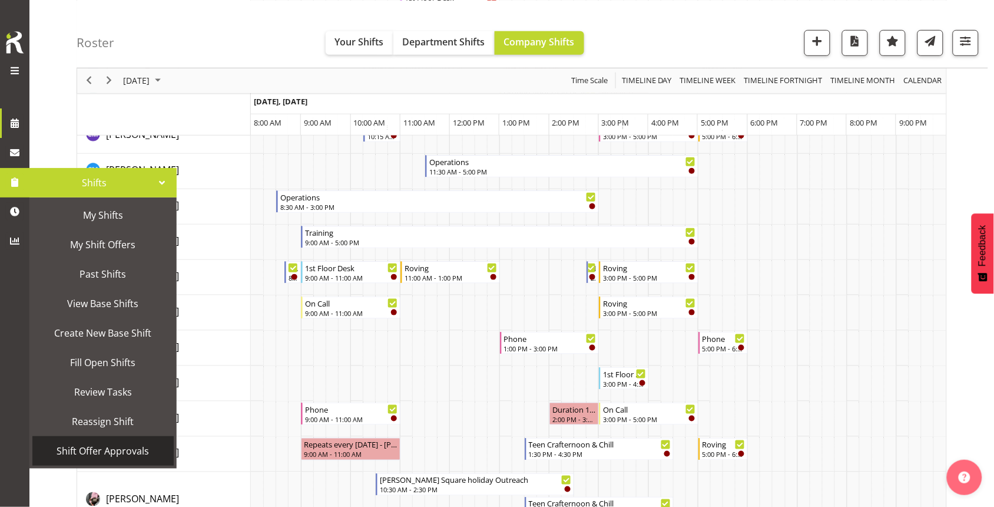
click at [99, 451] on span "Shift Offer Approvals" at bounding box center [103, 451] width 130 height 18
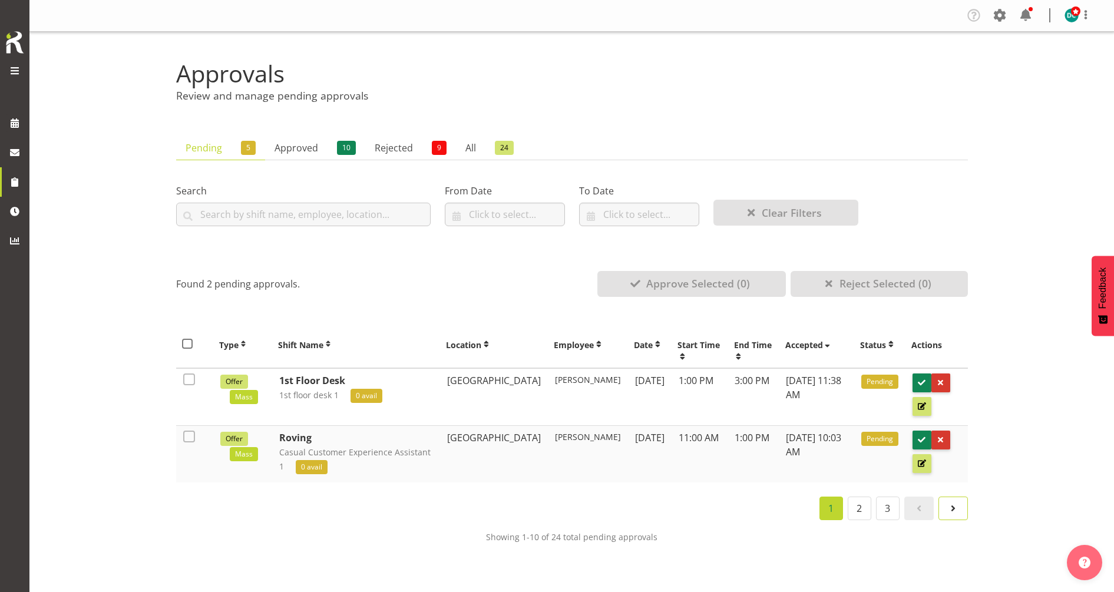
click at [955, 505] on span at bounding box center [953, 508] width 14 height 14
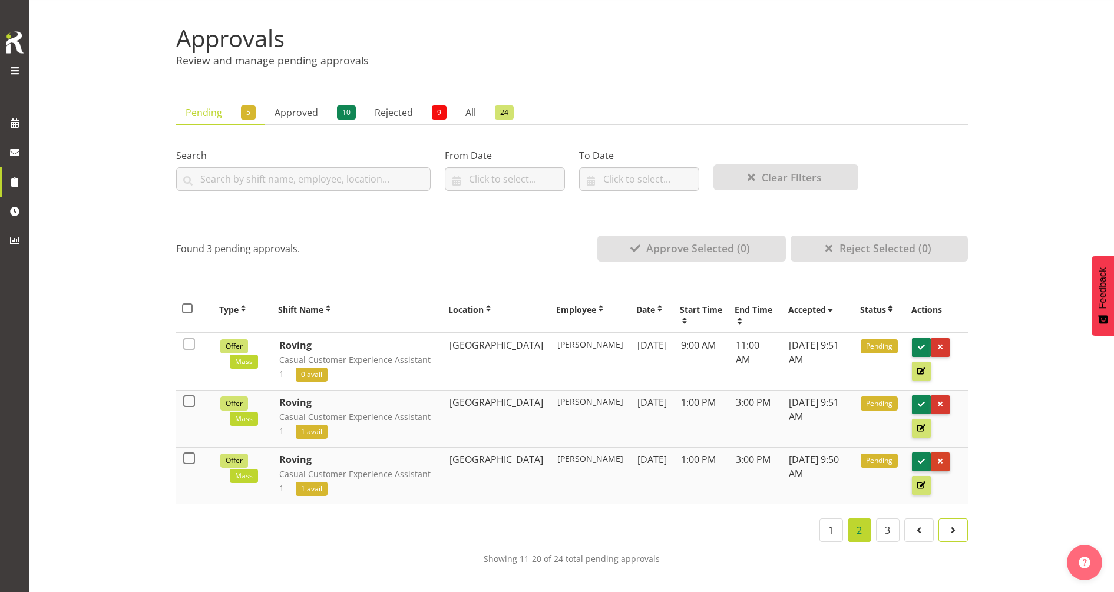
scroll to position [37, 0]
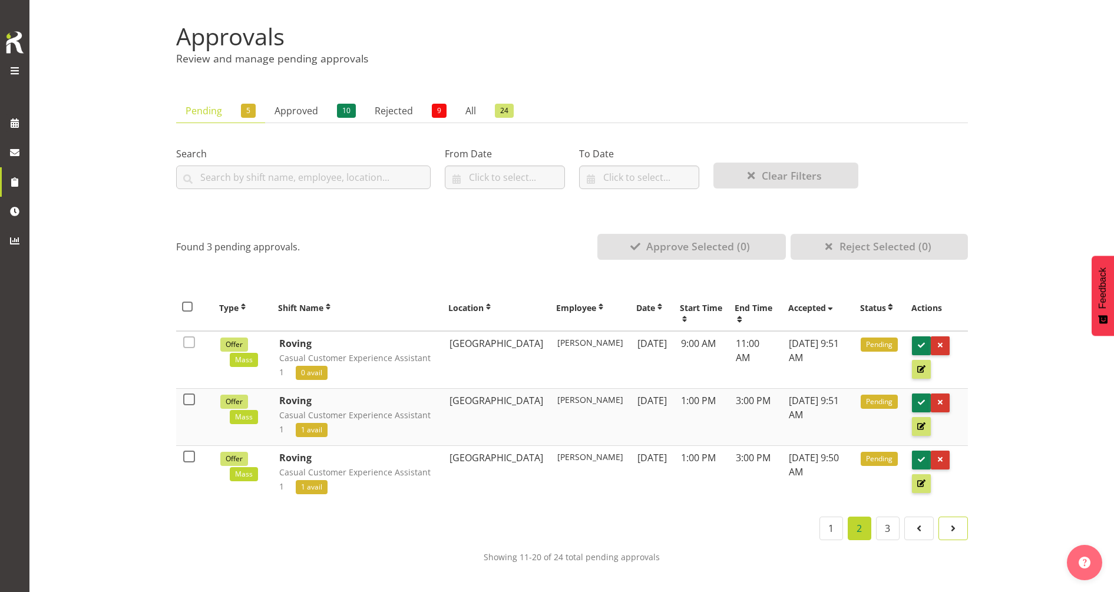
click at [960, 528] on span at bounding box center [953, 528] width 14 height 14
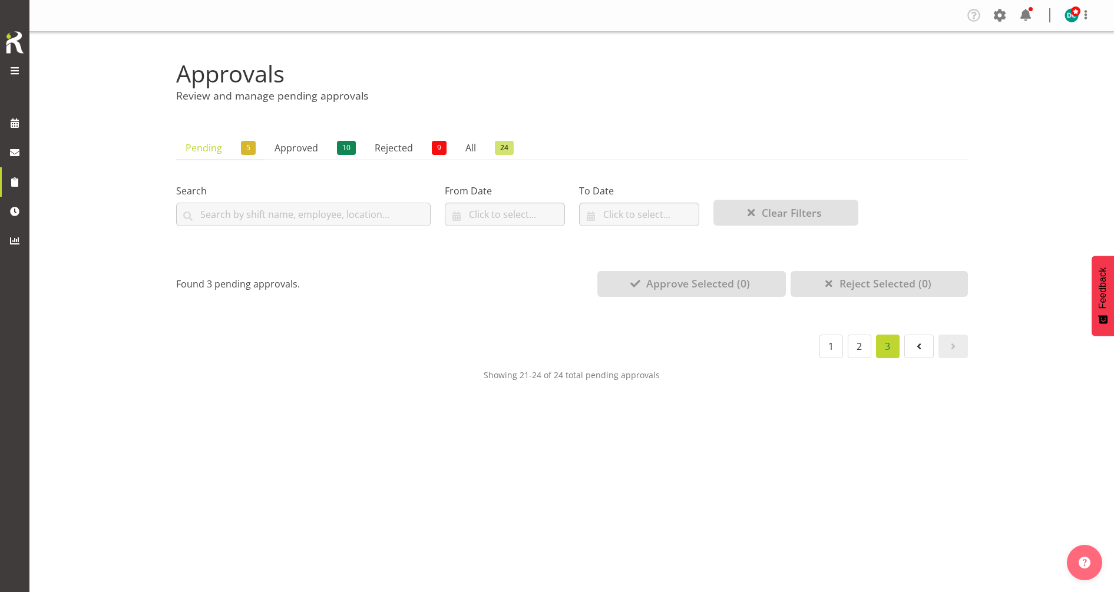
scroll to position [0, 0]
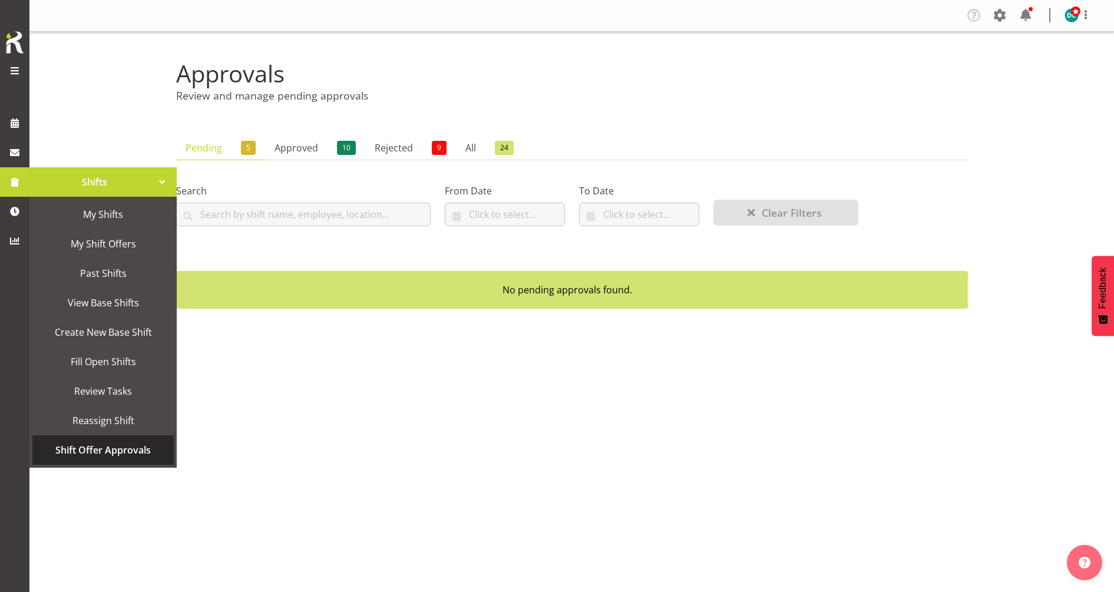
click at [125, 452] on span "Shift Offer Approvals" at bounding box center [103, 450] width 130 height 18
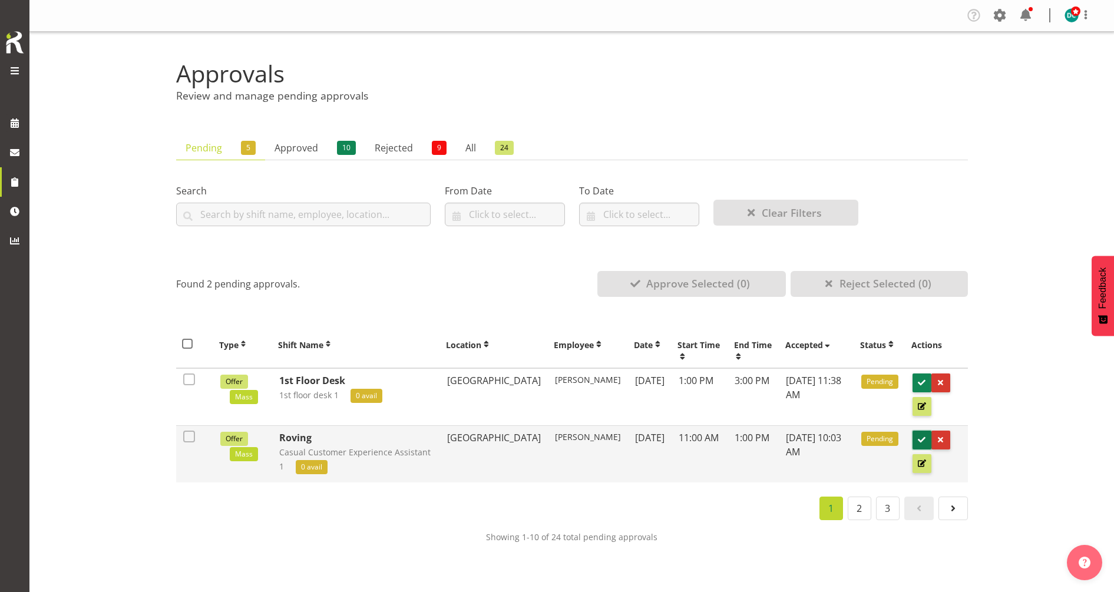
click at [917, 439] on span at bounding box center [921, 439] width 11 height 11
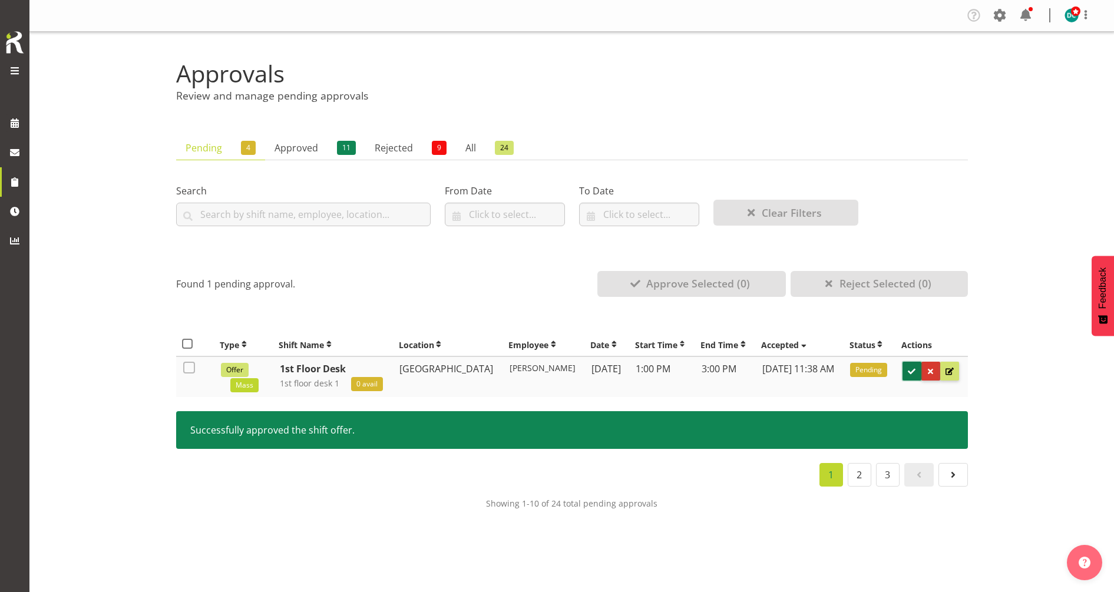
click at [913, 372] on span at bounding box center [911, 371] width 11 height 11
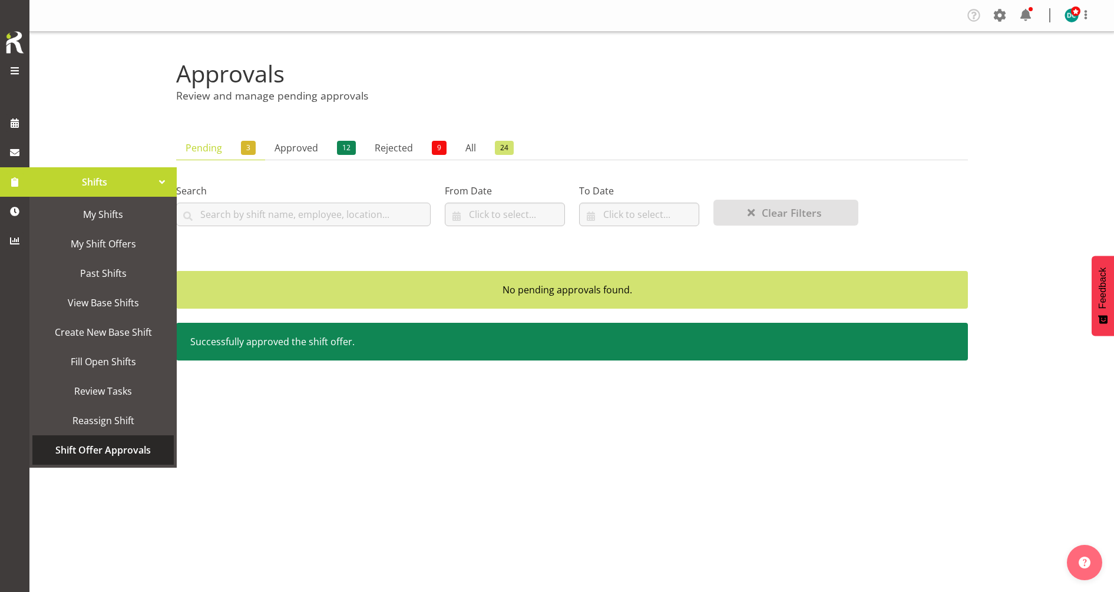
click at [128, 445] on span "Shift Offer Approvals" at bounding box center [103, 450] width 130 height 18
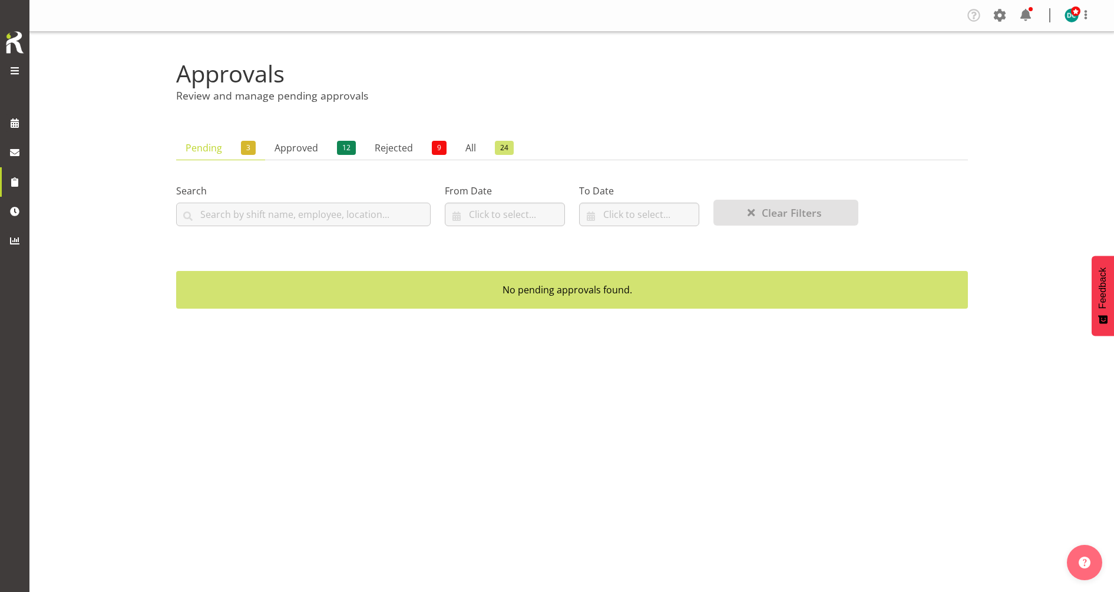
click at [247, 148] on span "3" at bounding box center [248, 148] width 15 height 14
click at [211, 151] on link "Pending 3" at bounding box center [220, 148] width 89 height 24
click at [476, 147] on link "All 24" at bounding box center [489, 148] width 67 height 24
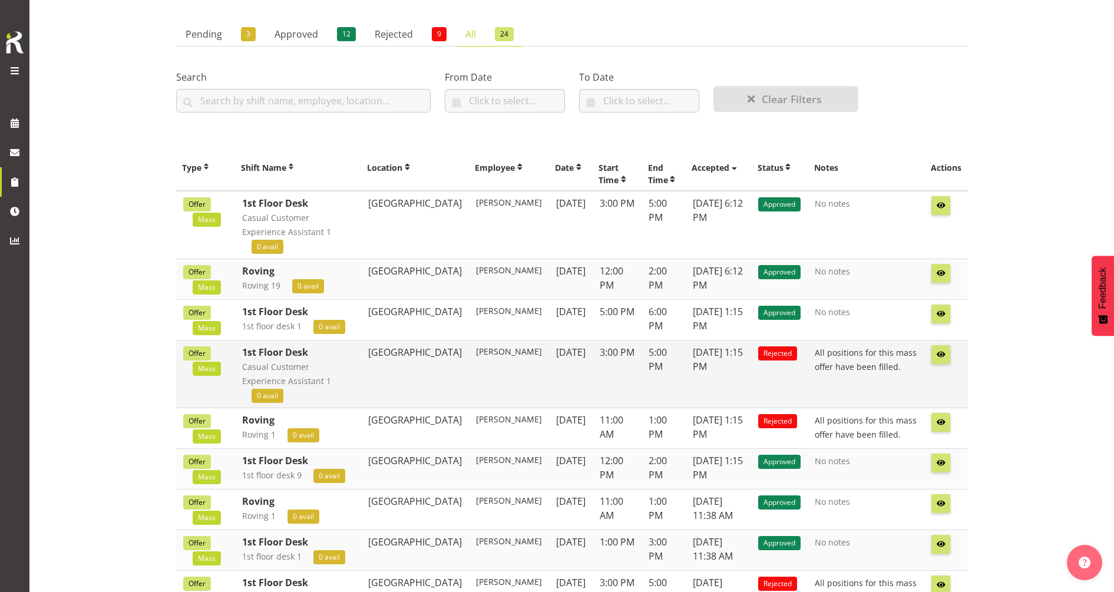
scroll to position [260, 0]
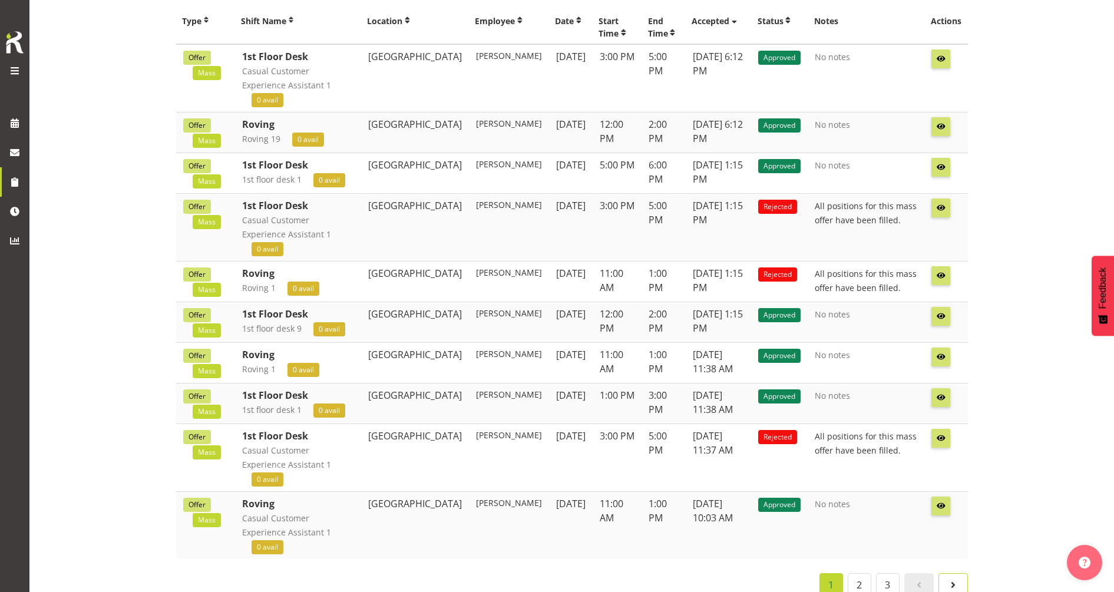
click at [951, 578] on span at bounding box center [953, 585] width 14 height 14
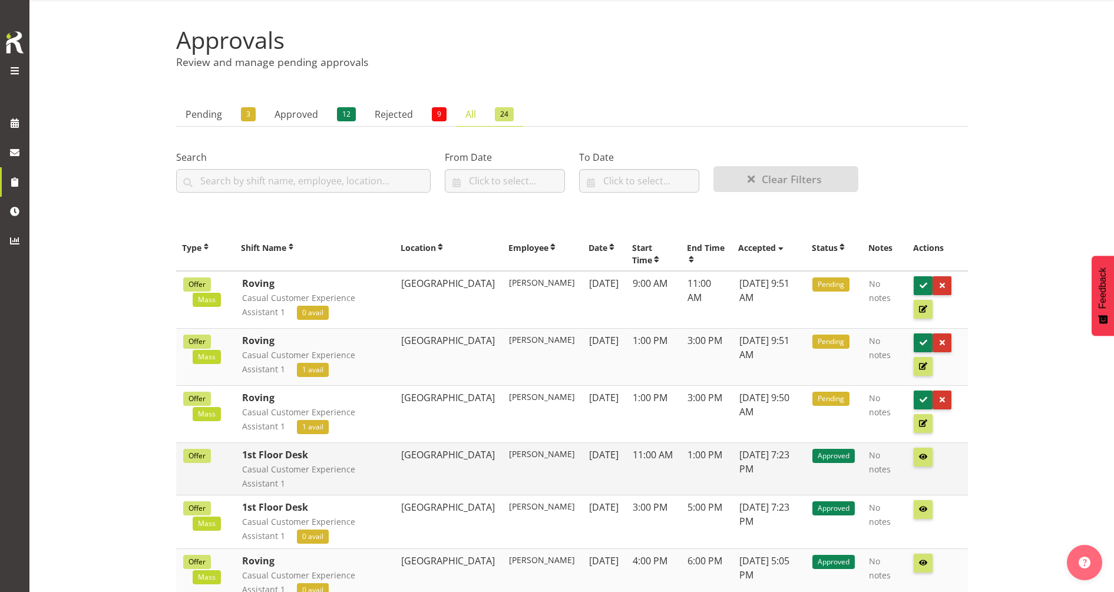
scroll to position [0, 0]
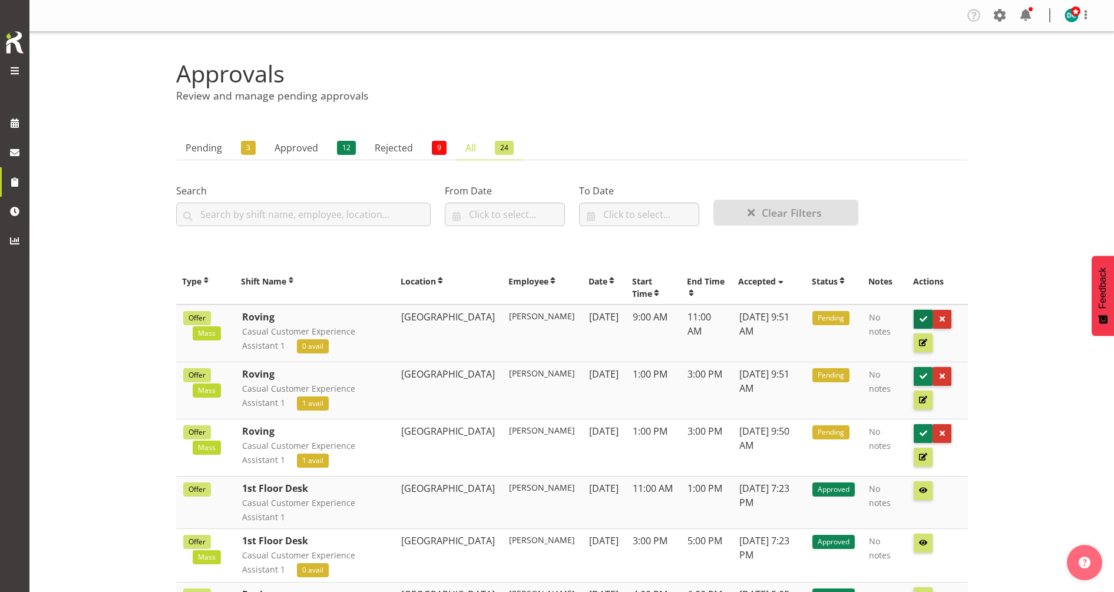
click at [918, 321] on span at bounding box center [923, 318] width 11 height 11
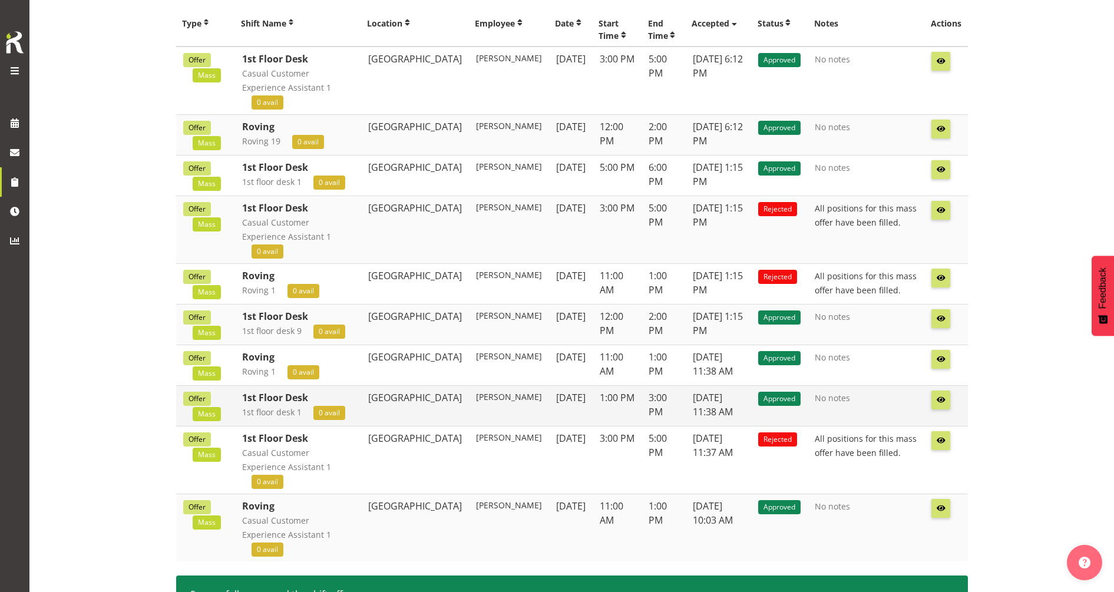
scroll to position [312, 0]
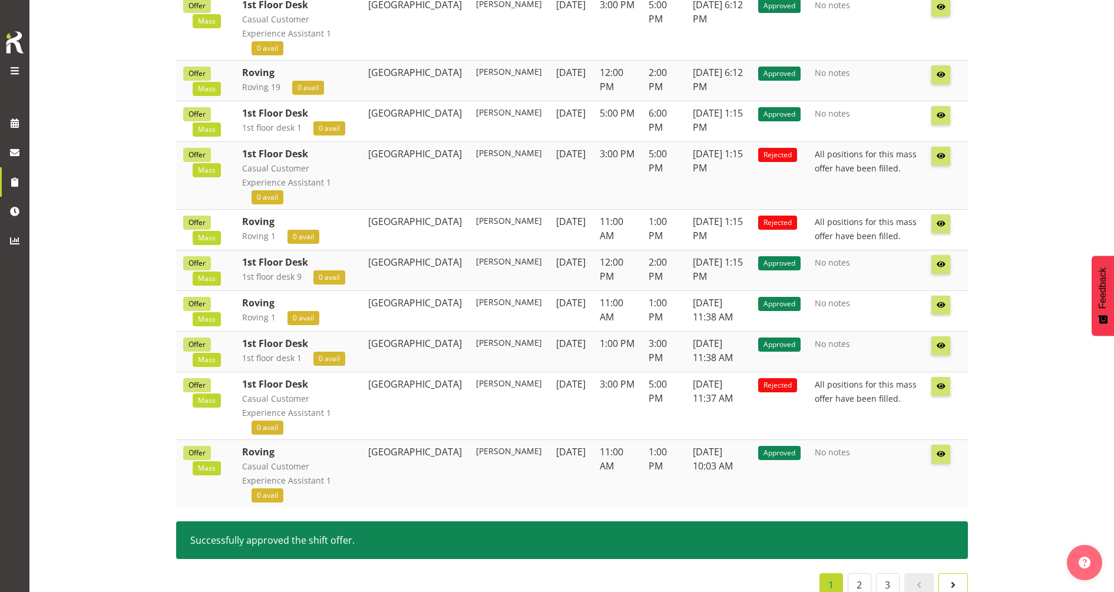
click at [957, 578] on span at bounding box center [953, 585] width 14 height 14
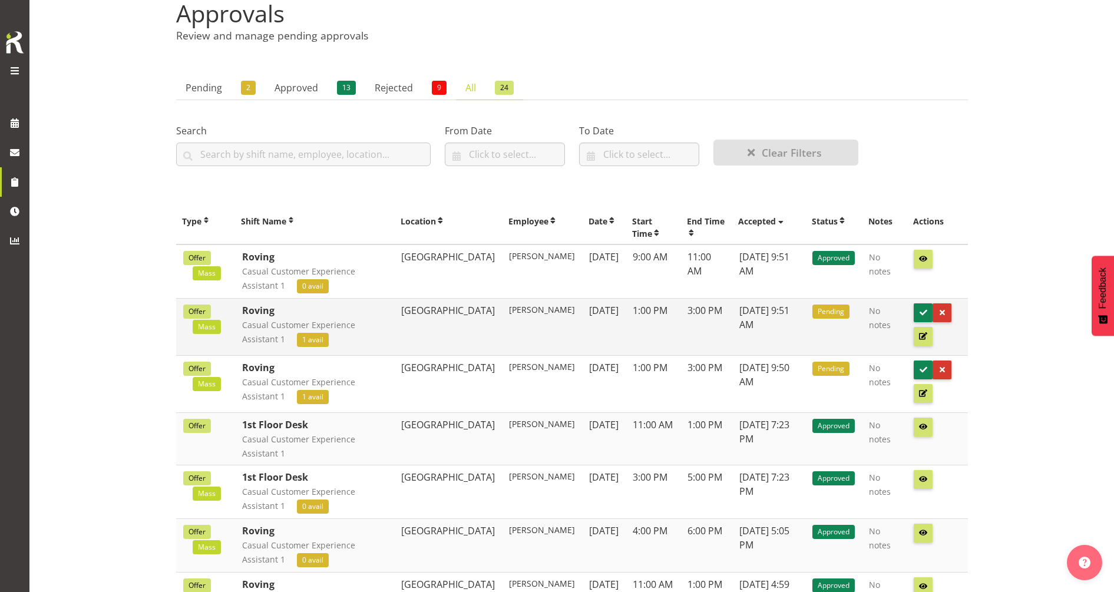
scroll to position [0, 0]
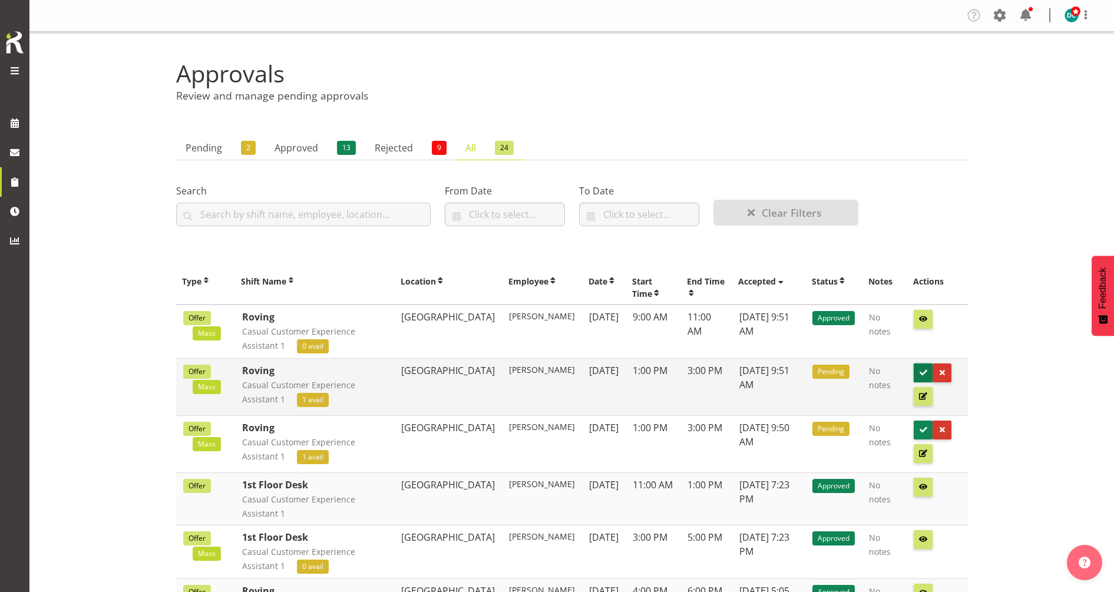
click at [925, 366] on button at bounding box center [923, 372] width 19 height 19
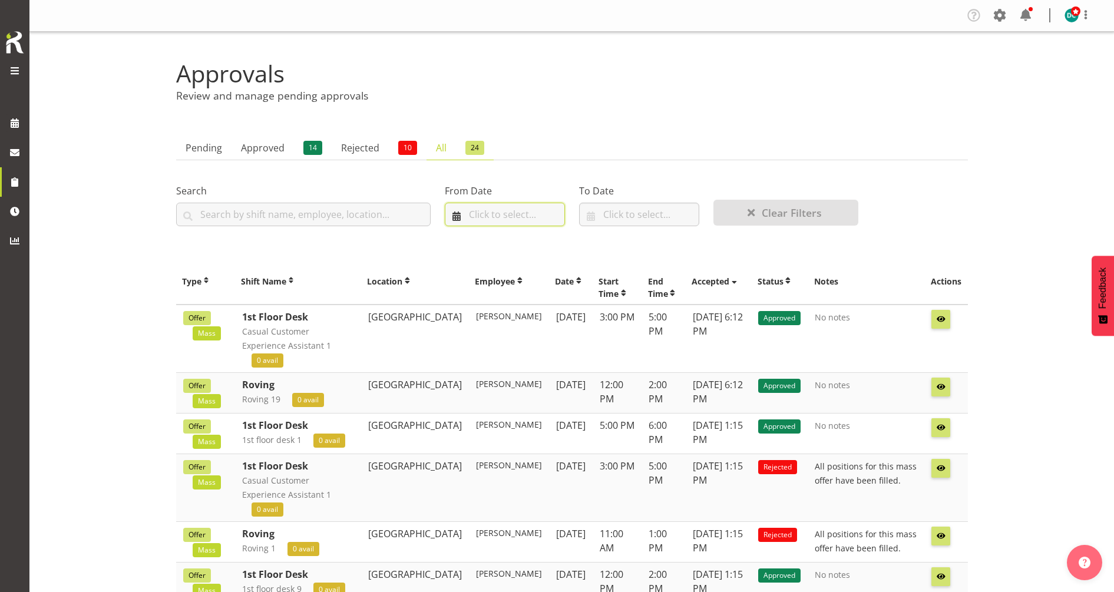
click at [497, 211] on input "text" at bounding box center [505, 215] width 120 height 24
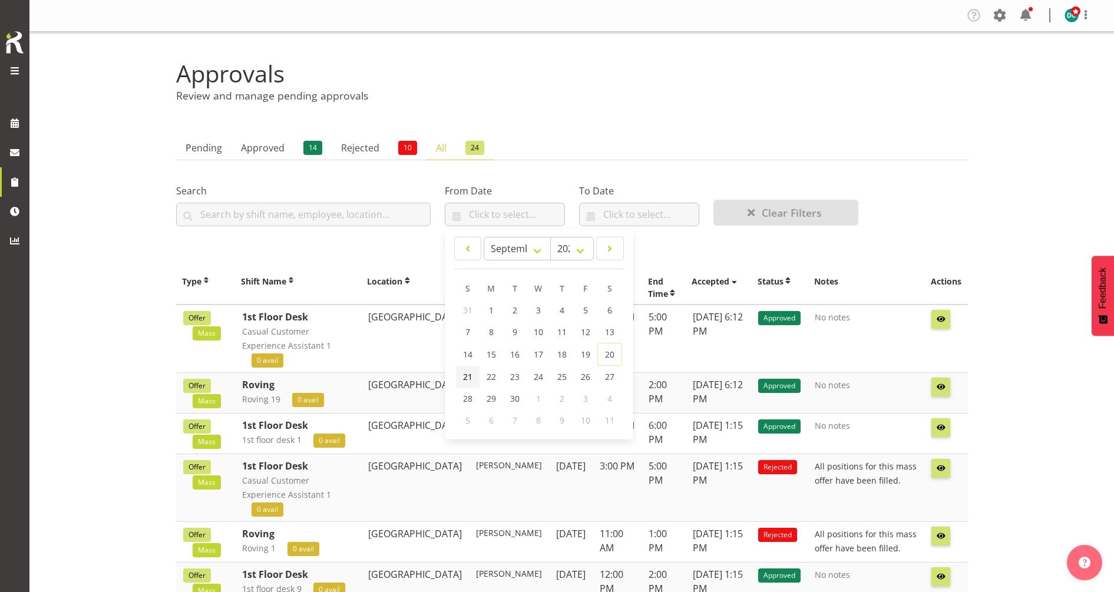
click at [468, 379] on span "21" at bounding box center [467, 376] width 9 height 11
type input "[DATE]"
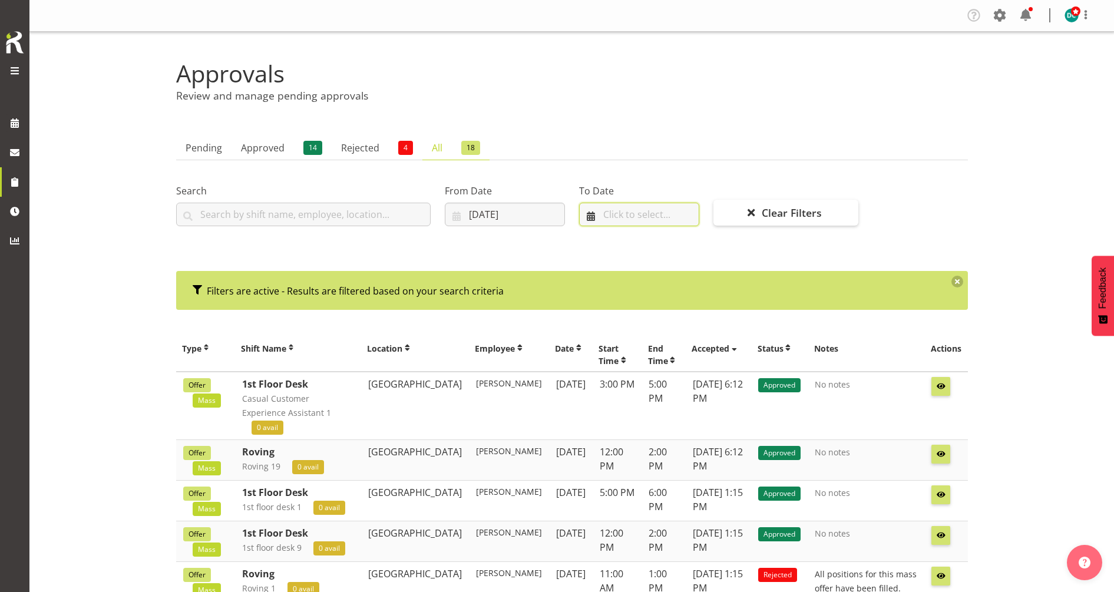
click at [617, 216] on input "text" at bounding box center [639, 215] width 120 height 24
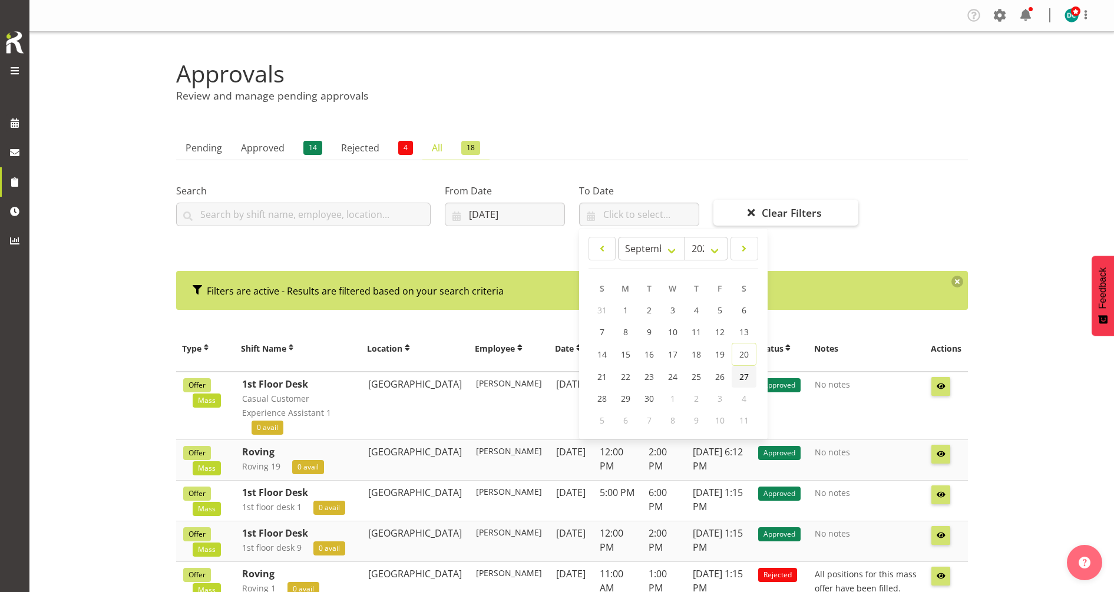
click at [740, 376] on span "27" at bounding box center [743, 376] width 9 height 11
type input "[DATE]"
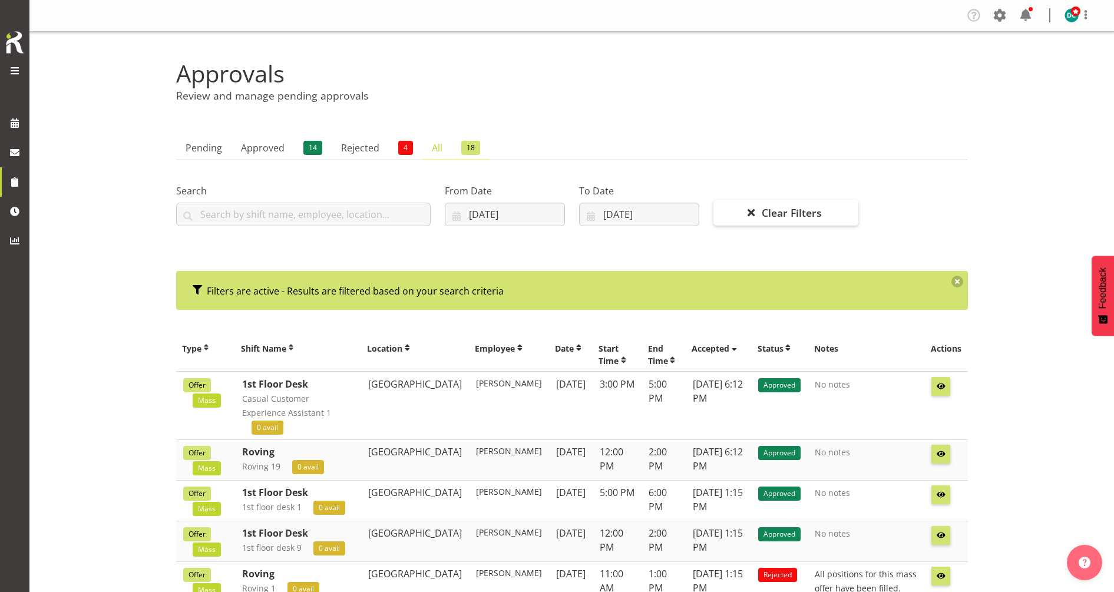
click at [470, 146] on span "18" at bounding box center [470, 148] width 19 height 14
click at [217, 146] on link "Pending" at bounding box center [203, 148] width 55 height 24
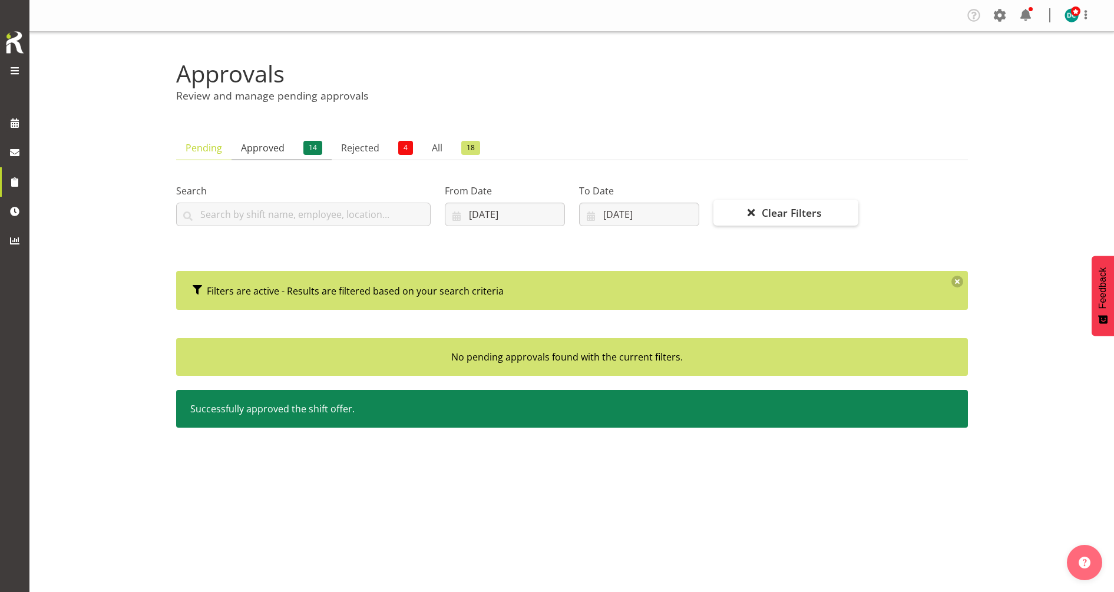
click at [250, 152] on link "Approved 14" at bounding box center [282, 148] width 100 height 24
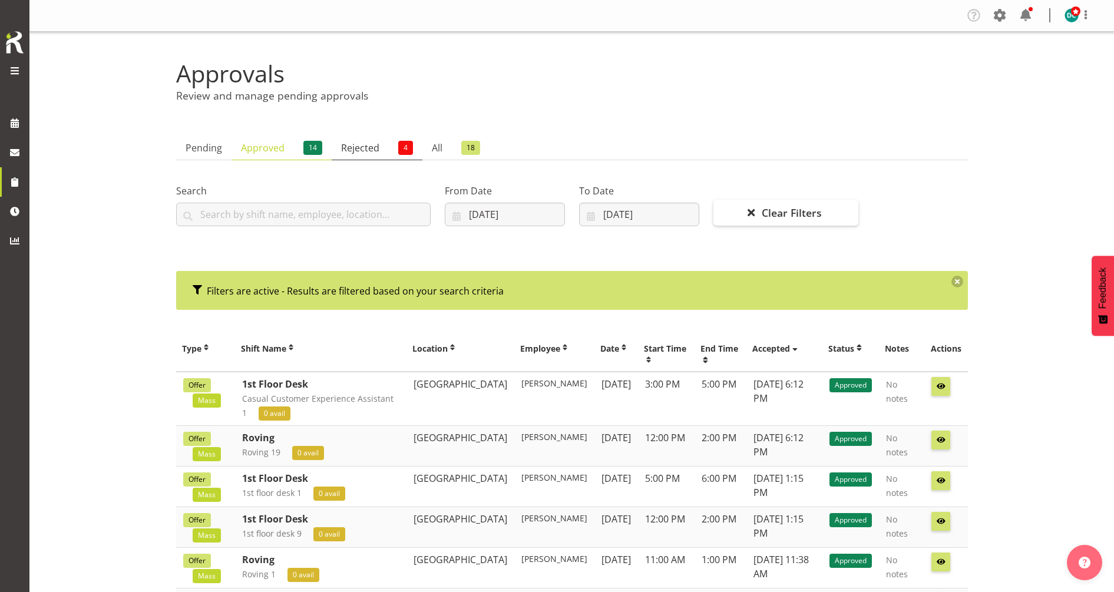
click at [370, 151] on link "Rejected 4" at bounding box center [377, 148] width 91 height 24
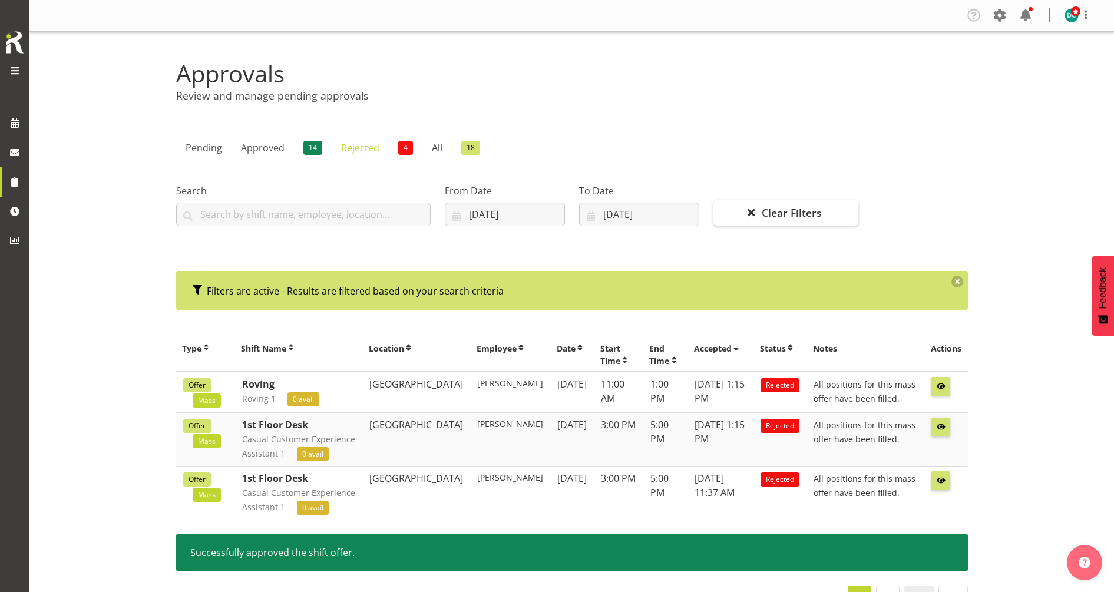
click at [429, 147] on link "All 18" at bounding box center [455, 148] width 67 height 24
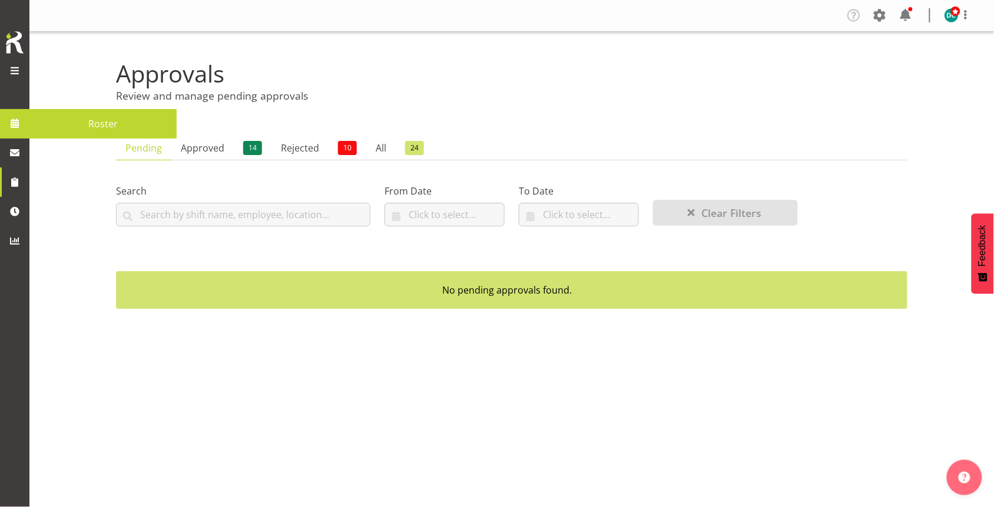
click at [27, 127] on link at bounding box center [14, 122] width 29 height 29
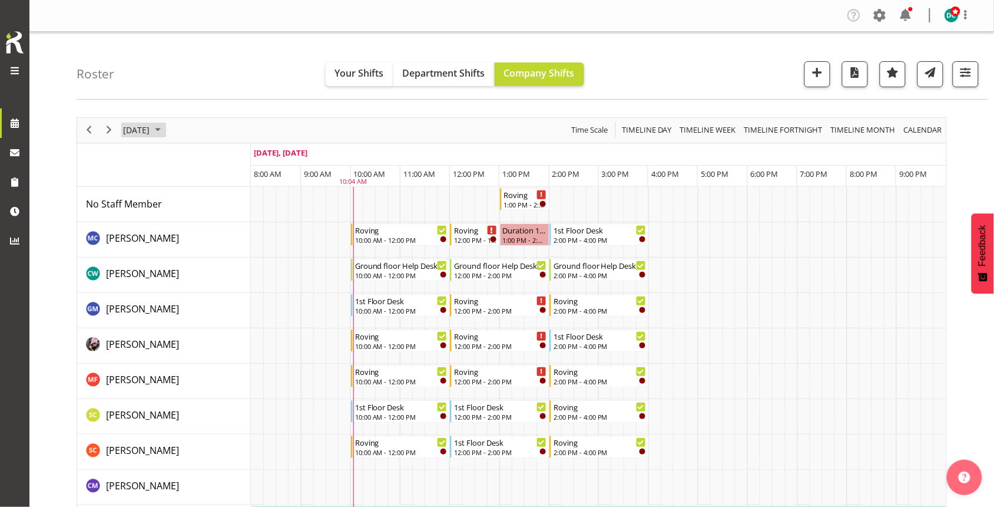
click at [151, 130] on span "[DATE]" at bounding box center [136, 130] width 29 height 15
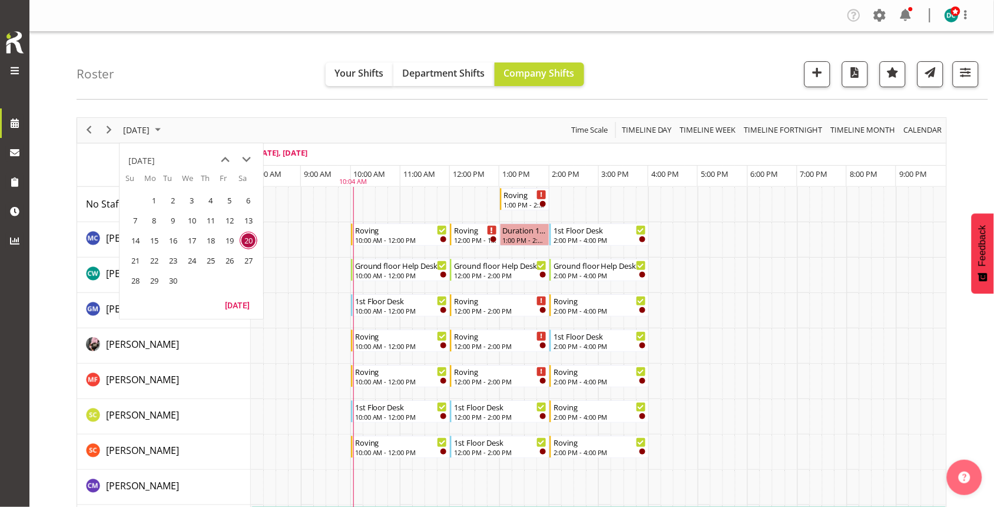
drag, startPoint x: 153, startPoint y: 261, endPoint x: 161, endPoint y: 250, distance: 13.1
click at [153, 260] on span "22" at bounding box center [155, 261] width 18 height 18
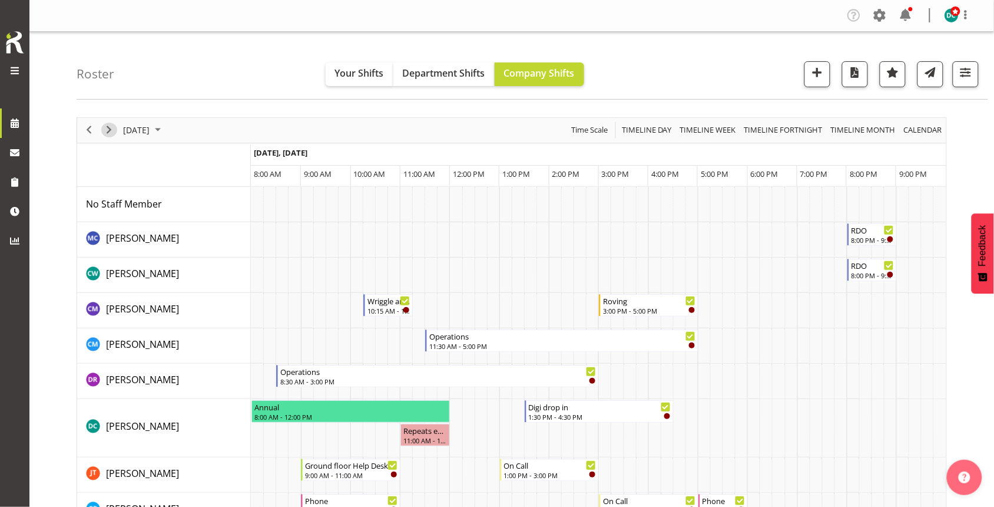
click at [106, 133] on span "Next" at bounding box center [109, 130] width 14 height 15
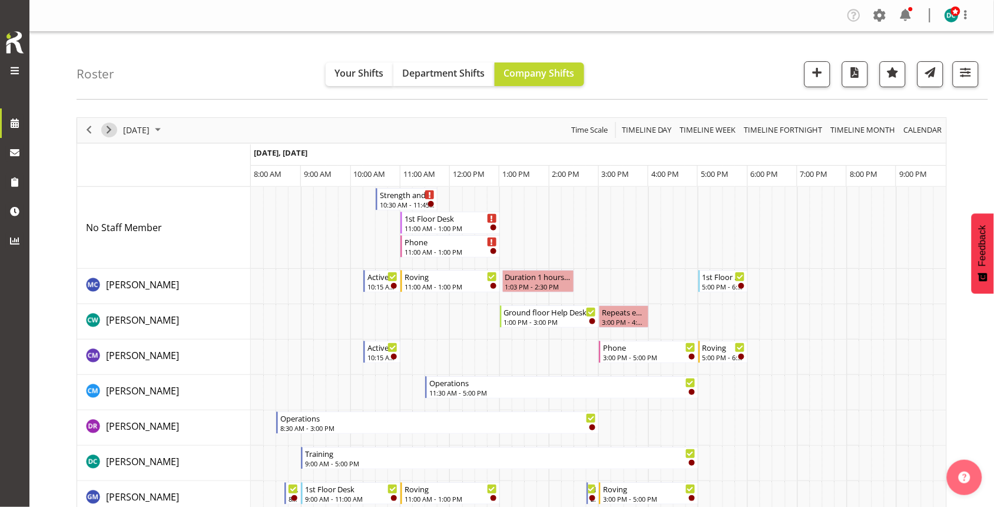
click at [105, 130] on span "Next" at bounding box center [109, 130] width 14 height 15
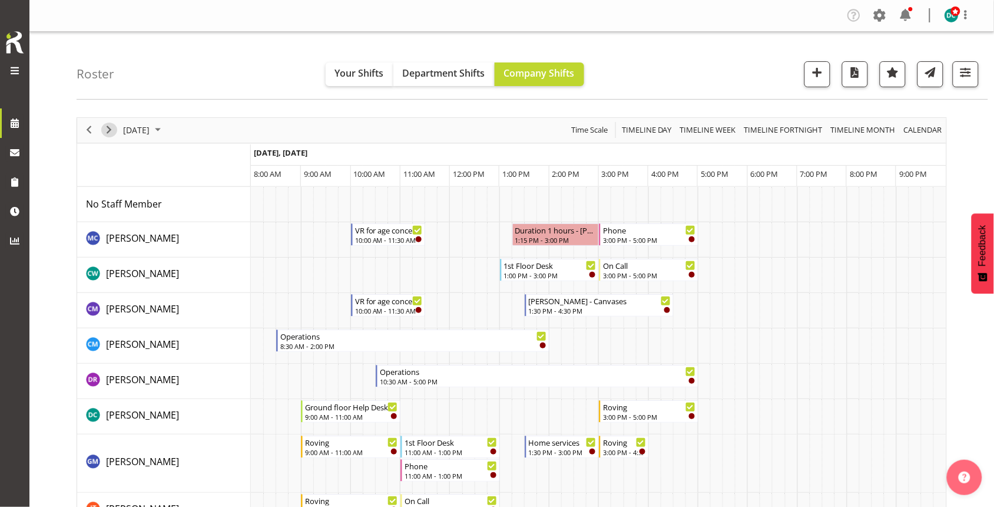
click at [108, 133] on span "Next" at bounding box center [109, 130] width 14 height 15
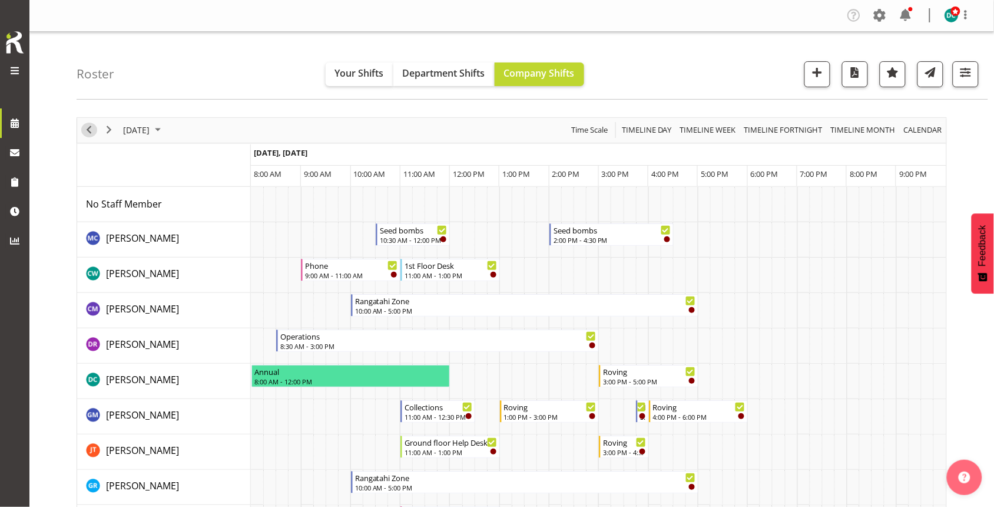
click at [93, 133] on span "Previous" at bounding box center [89, 130] width 14 height 15
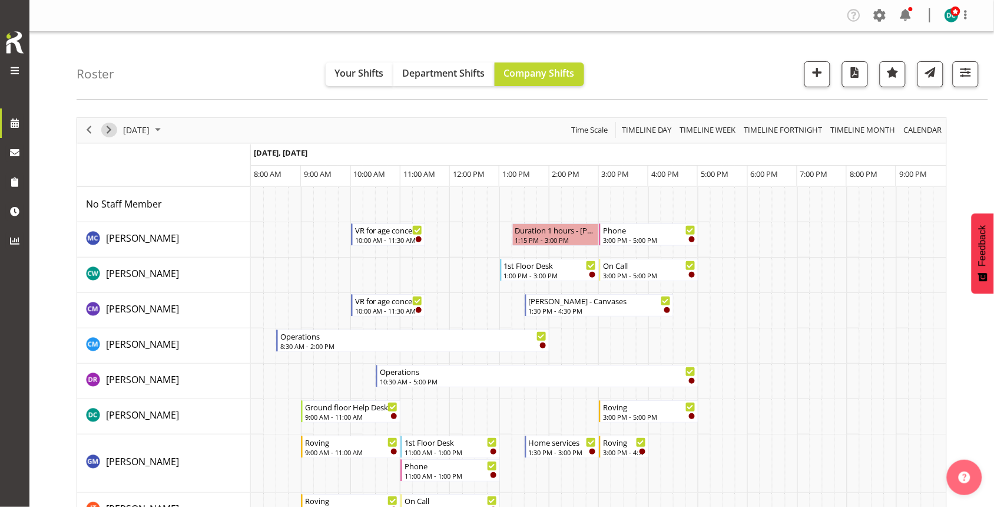
click at [110, 127] on span "Next" at bounding box center [109, 130] width 14 height 15
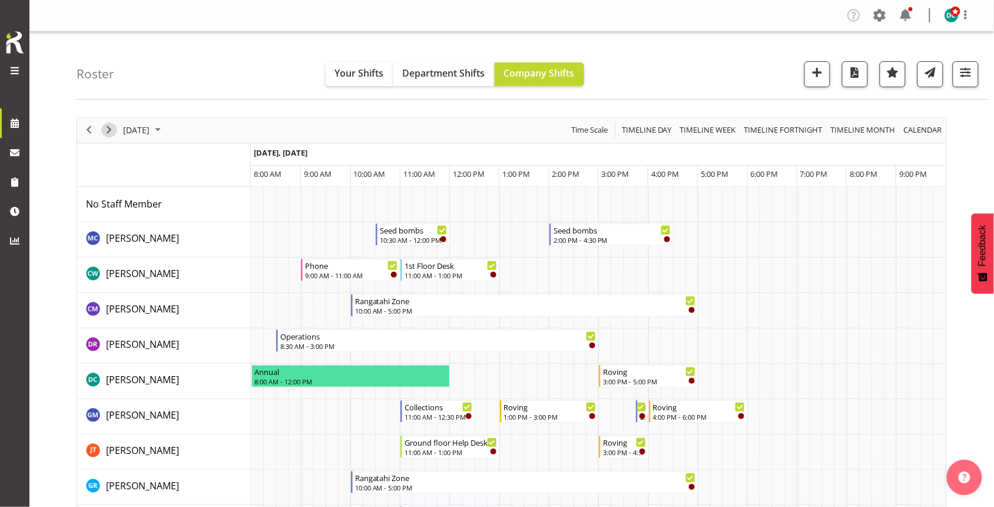
click at [109, 133] on span "Next" at bounding box center [109, 130] width 14 height 15
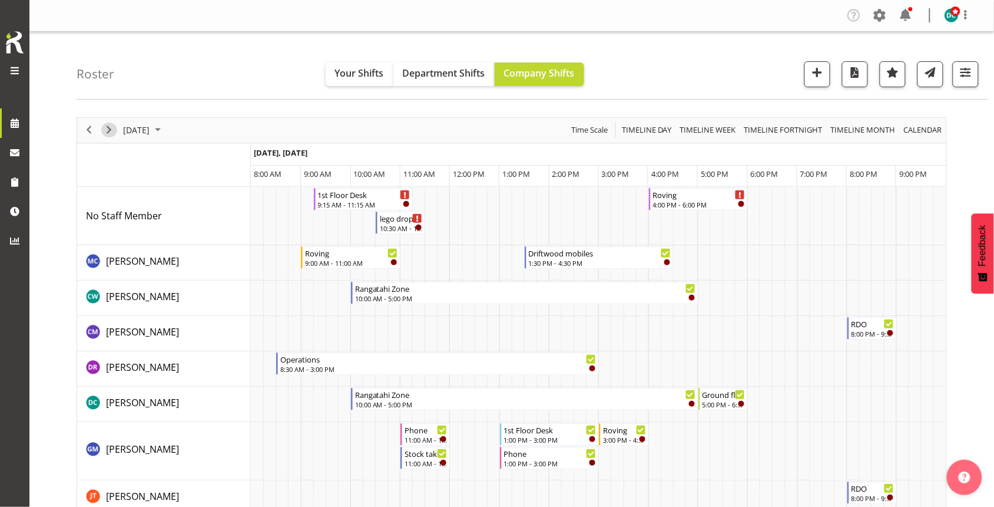
click at [109, 140] on div "next period" at bounding box center [109, 130] width 20 height 25
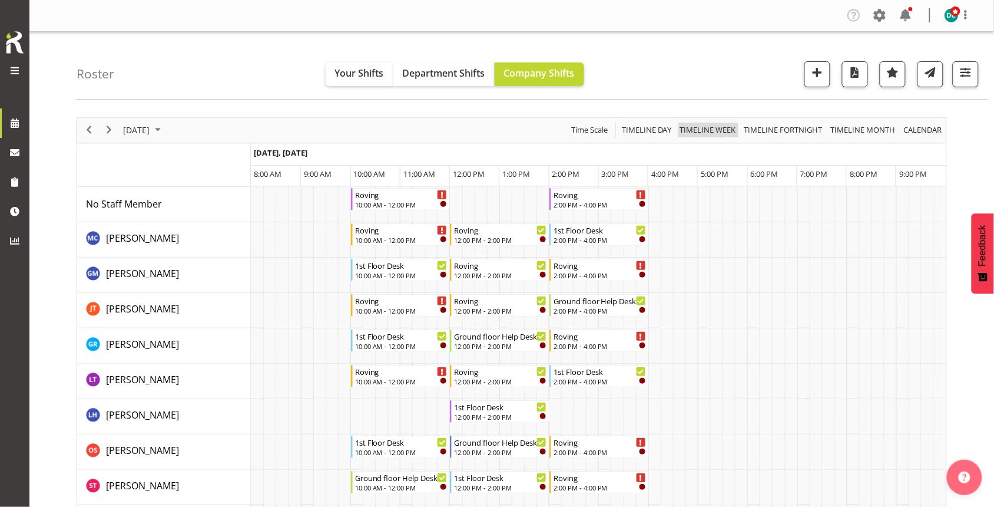
click at [693, 134] on span "Timeline Week" at bounding box center [708, 130] width 58 height 15
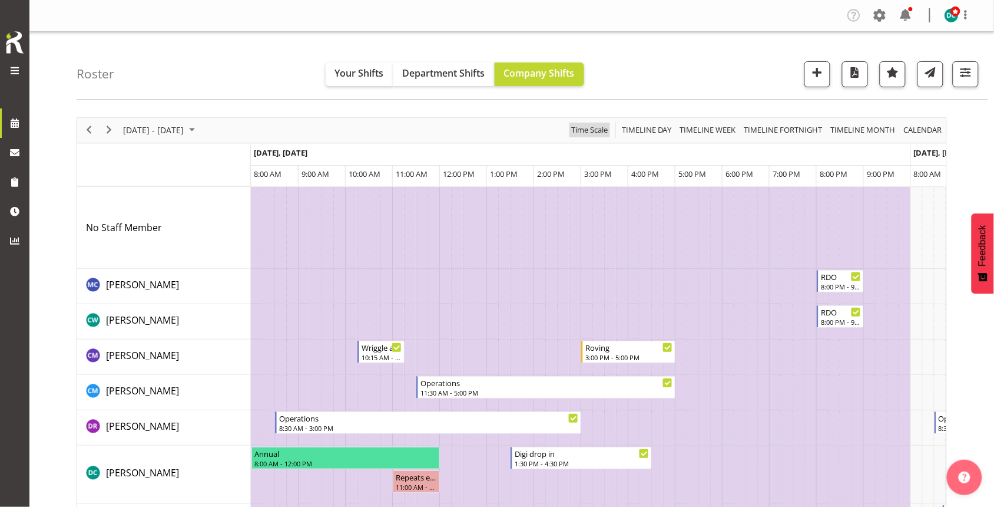
click at [594, 133] on span "Time Scale" at bounding box center [589, 130] width 39 height 15
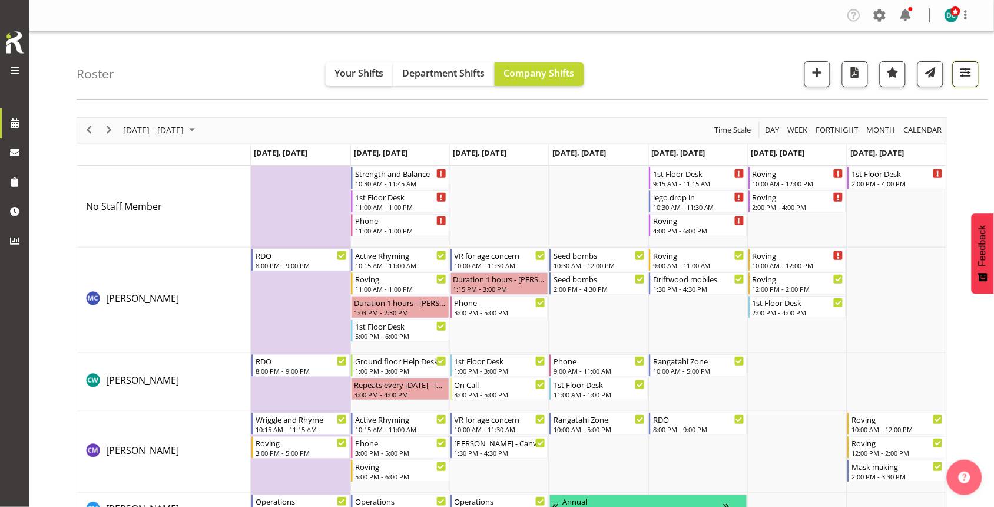
click at [975, 74] on button "button" at bounding box center [966, 74] width 26 height 26
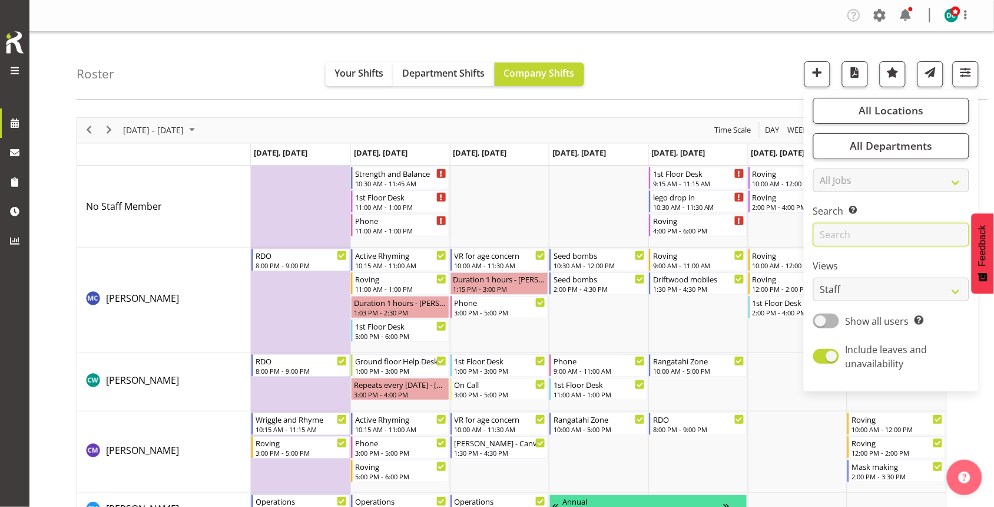
click at [855, 240] on input "text" at bounding box center [892, 235] width 156 height 24
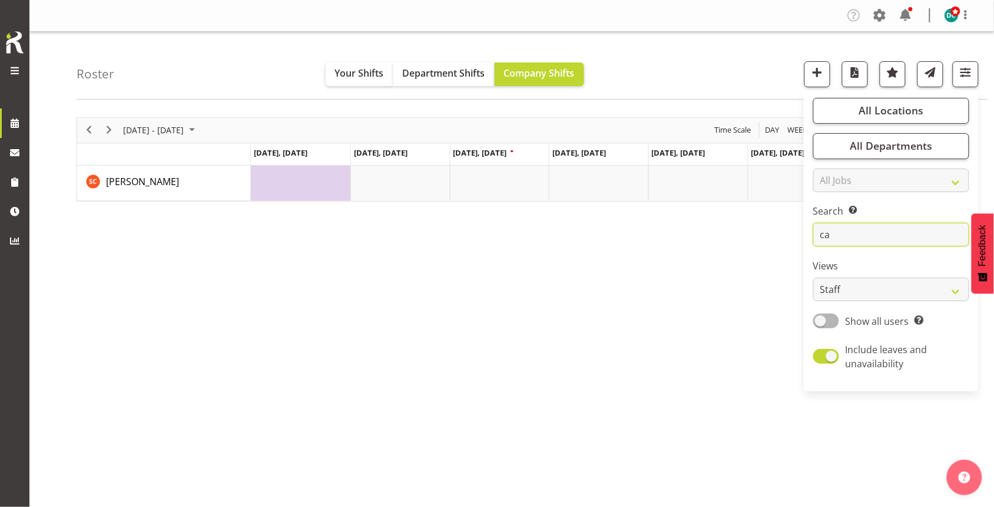
type input "c"
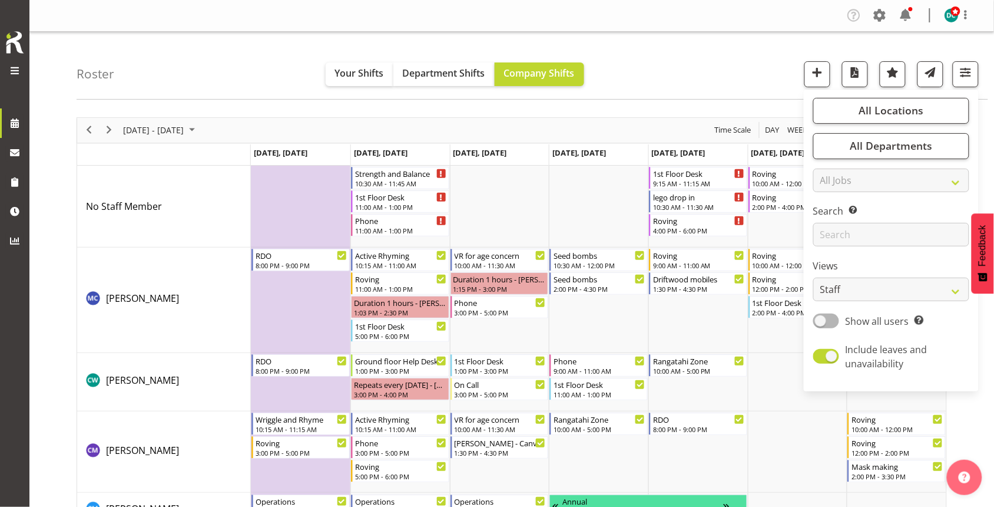
click at [720, 27] on div "Company Settings Roles & Skills Tasks Jobs Employees Locations & Departments Ac…" at bounding box center [511, 16] width 965 height 32
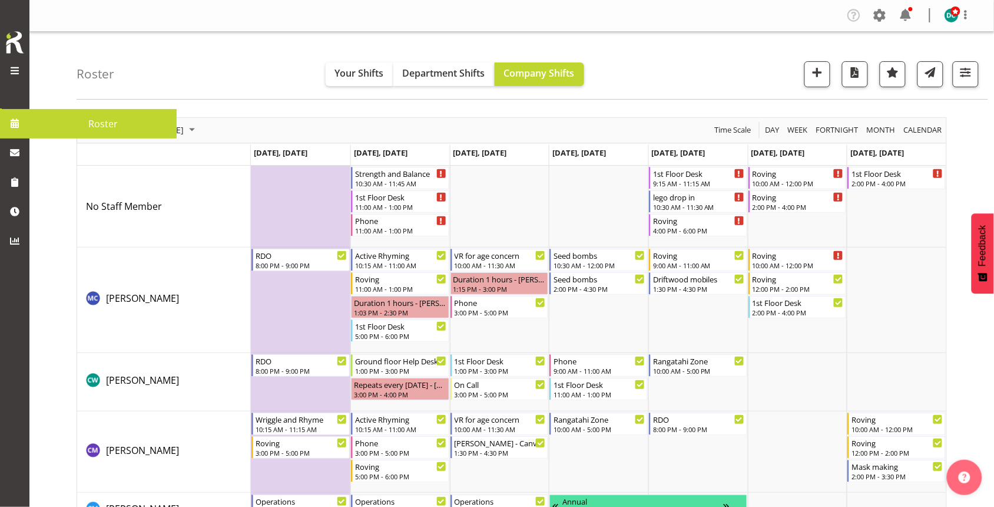
click at [92, 125] on span "Roster" at bounding box center [102, 124] width 135 height 18
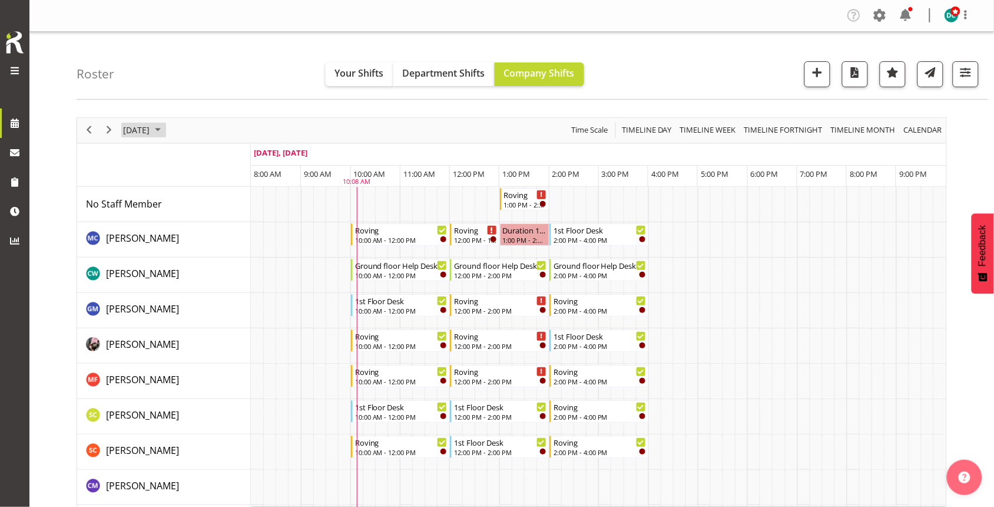
click at [144, 127] on span "[DATE]" at bounding box center [136, 130] width 29 height 15
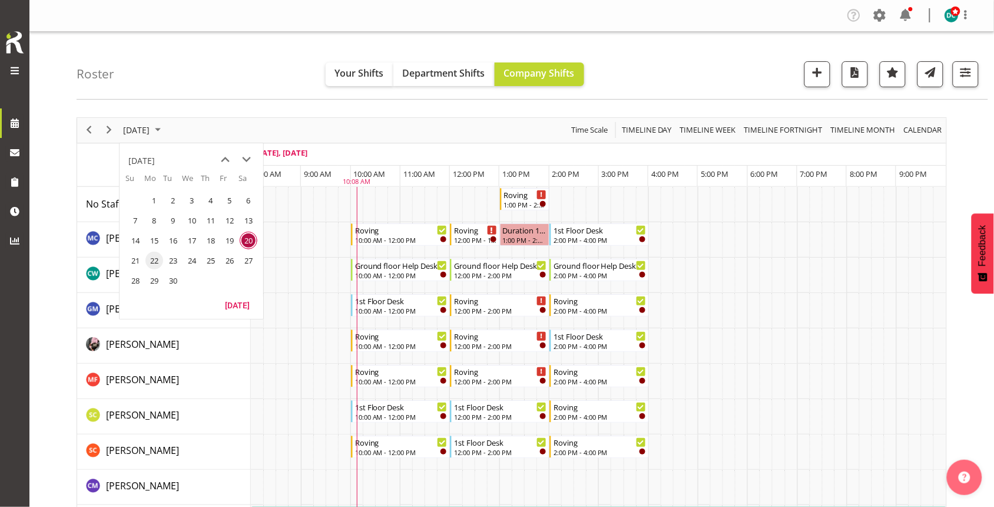
click at [155, 260] on span "22" at bounding box center [155, 261] width 18 height 18
